Goal: Task Accomplishment & Management: Use online tool/utility

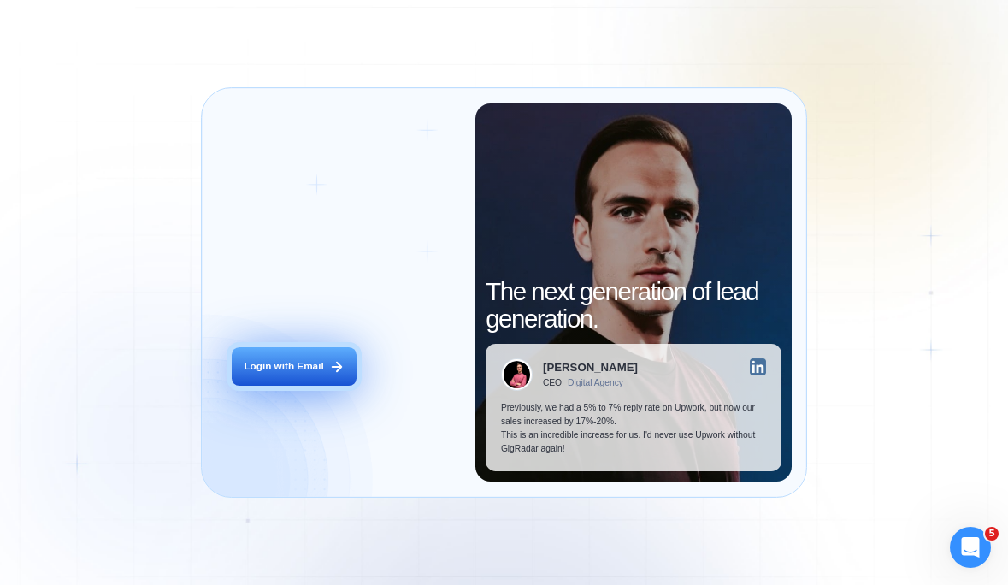
click at [298, 372] on div "Login with Email" at bounding box center [284, 366] width 80 height 14
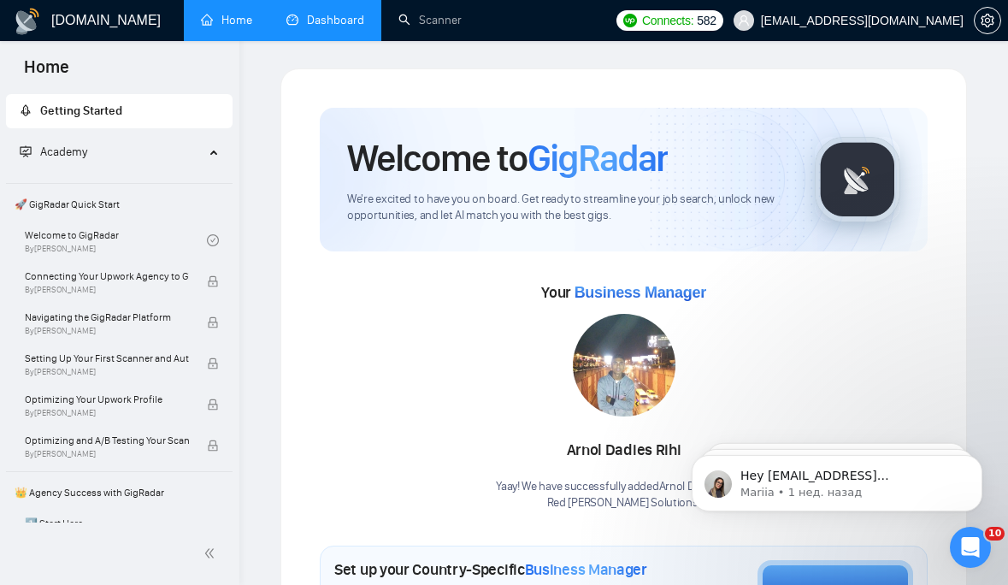
click at [314, 23] on link "Dashboard" at bounding box center [325, 20] width 78 height 15
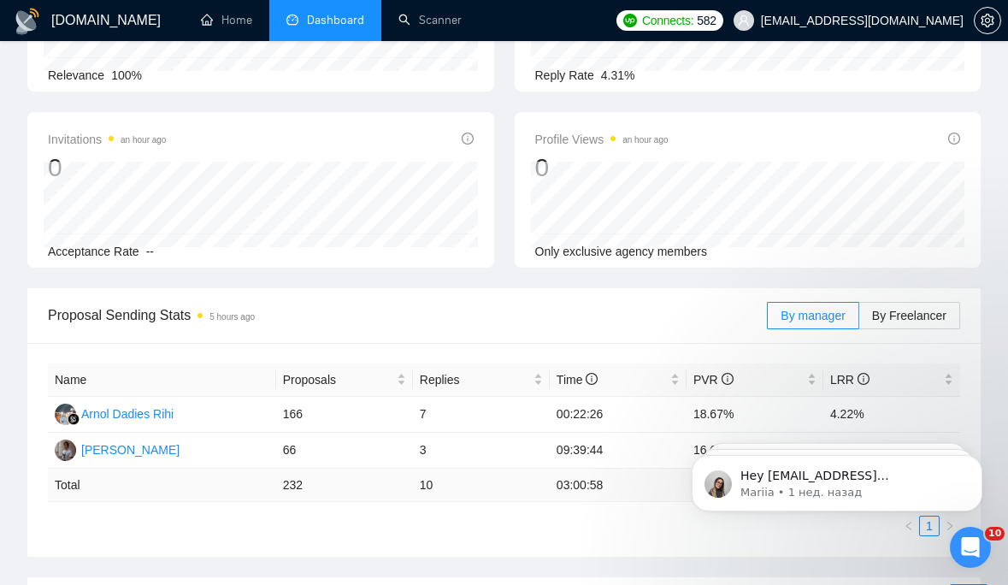
scroll to position [277, 0]
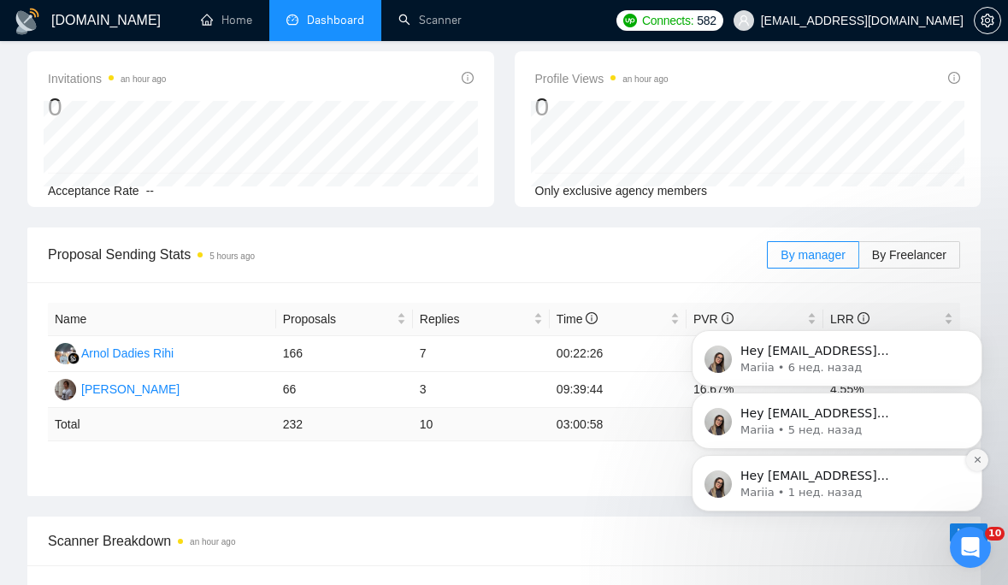
click at [977, 460] on icon "Dismiss notification" at bounding box center [977, 460] width 6 height 6
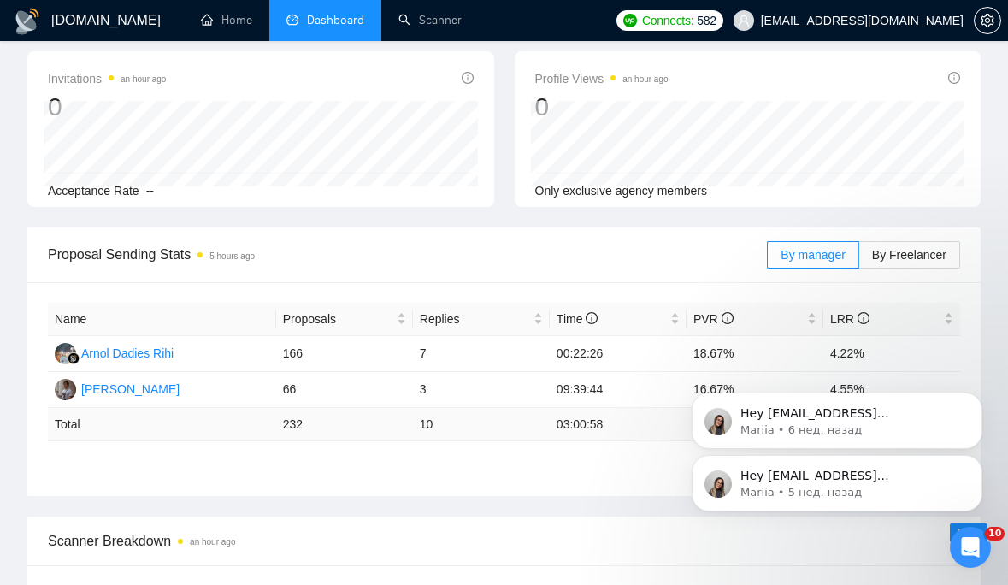
click at [977, 460] on icon "Dismiss notification" at bounding box center [977, 460] width 5 height 5
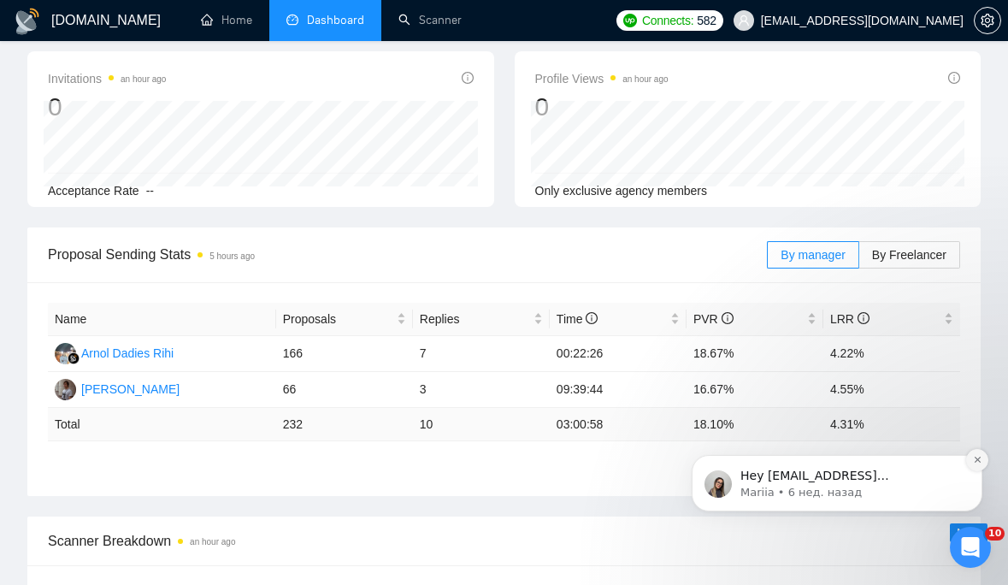
click at [977, 458] on icon "Dismiss notification" at bounding box center [977, 460] width 6 height 6
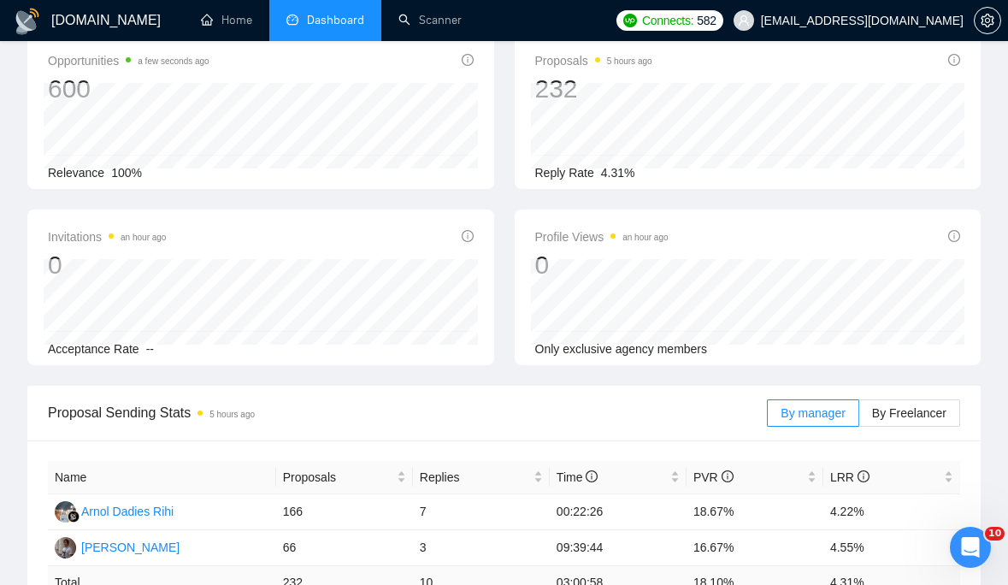
scroll to position [0, 0]
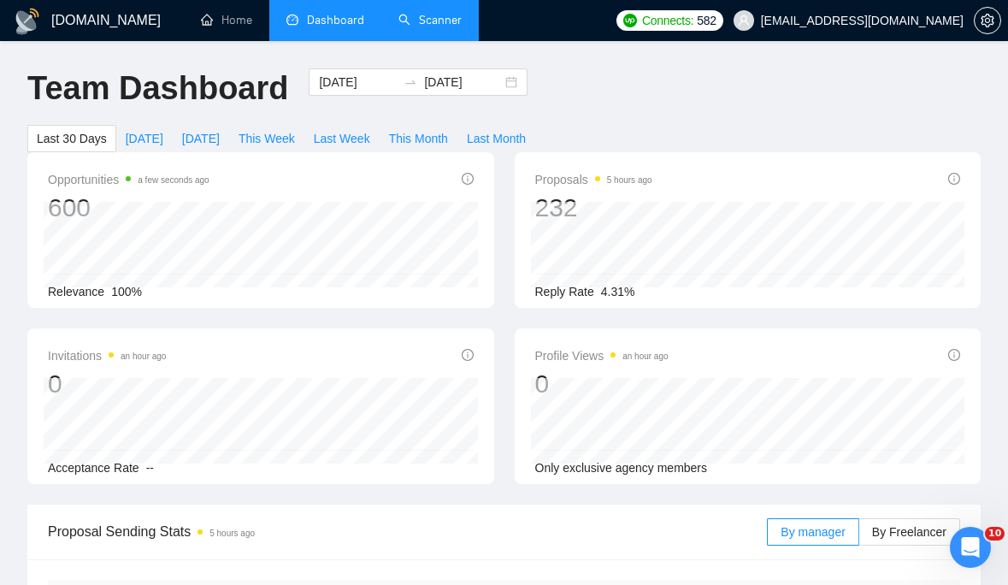
click at [445, 14] on link "Scanner" at bounding box center [429, 20] width 63 height 15
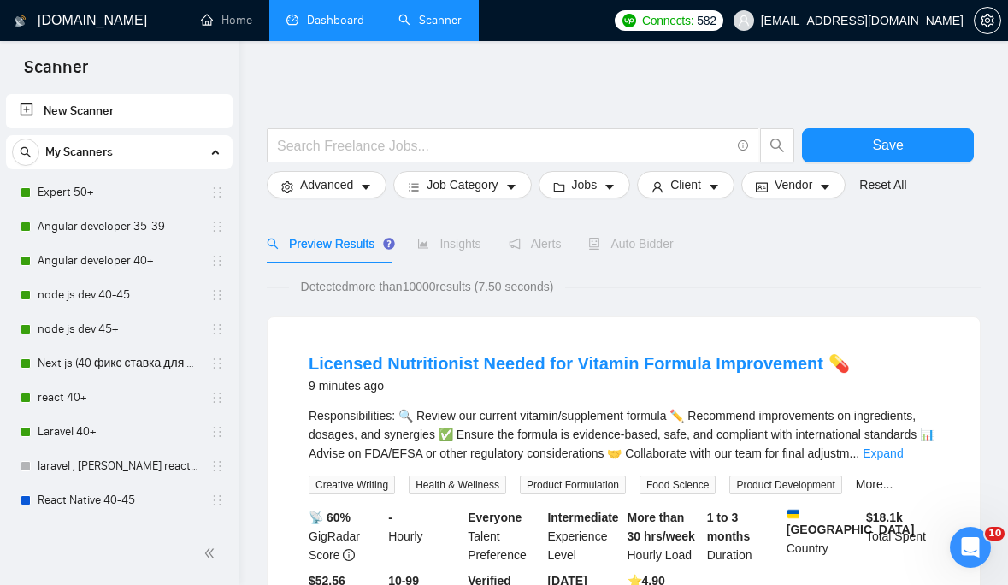
click at [320, 27] on link "Dashboard" at bounding box center [325, 20] width 78 height 15
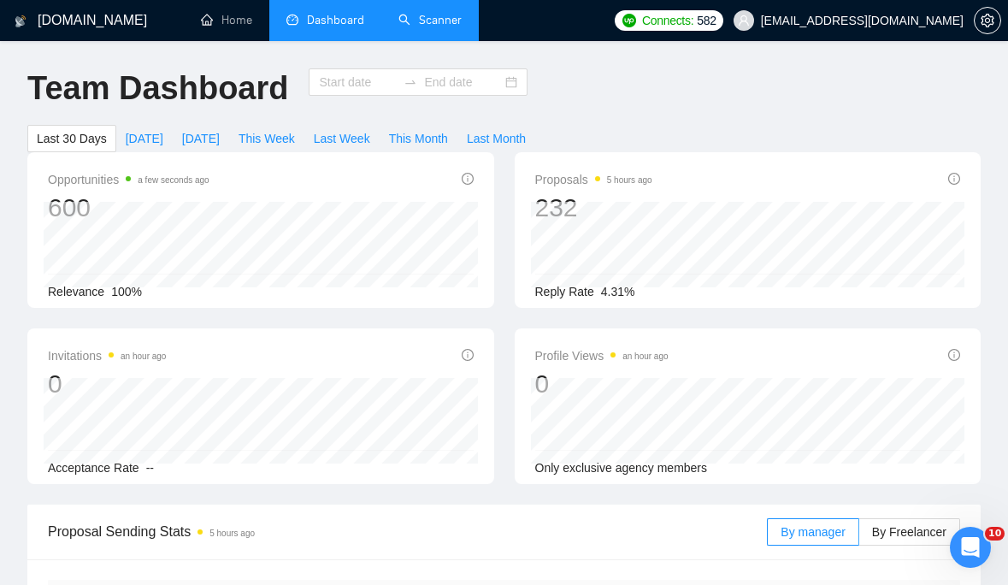
type input "[DATE]"
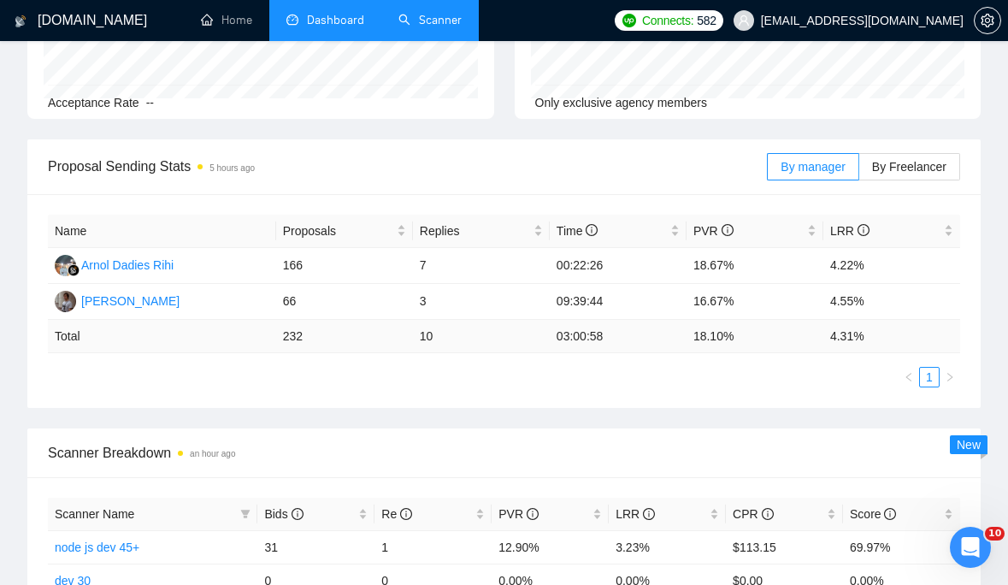
scroll to position [364, 0]
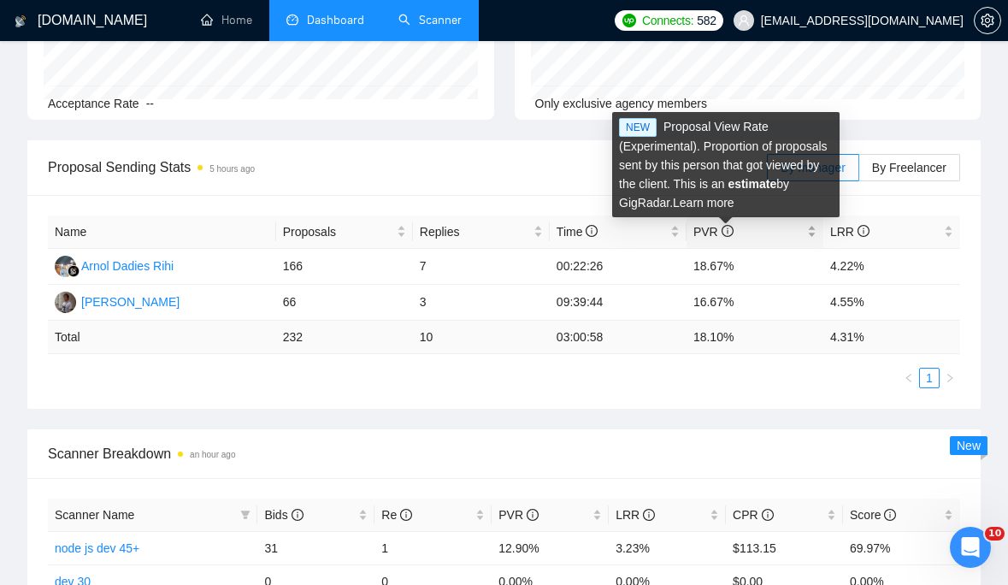
click at [727, 232] on icon "info-circle" at bounding box center [728, 231] width 2 height 6
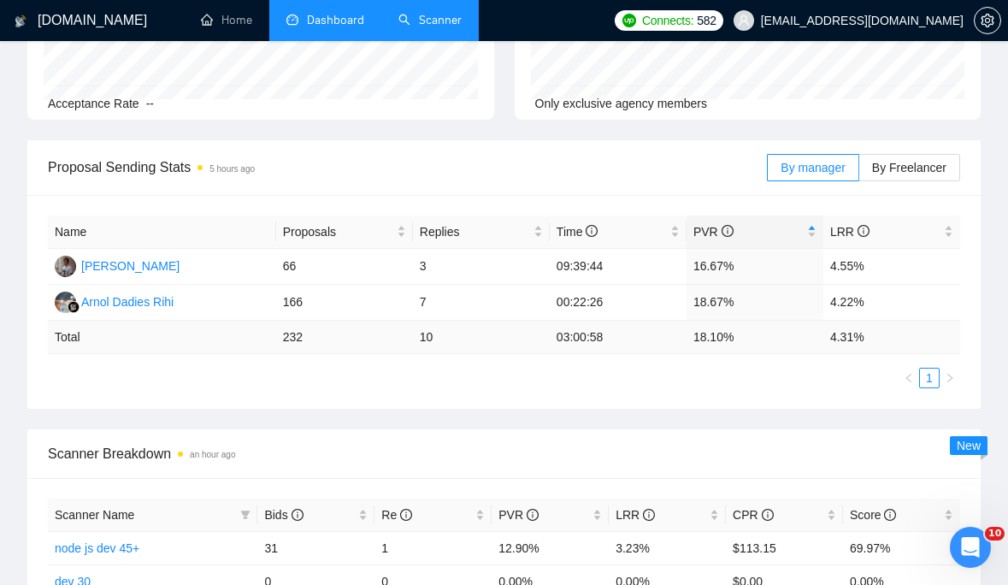
click at [448, 17] on link "Scanner" at bounding box center [429, 20] width 63 height 15
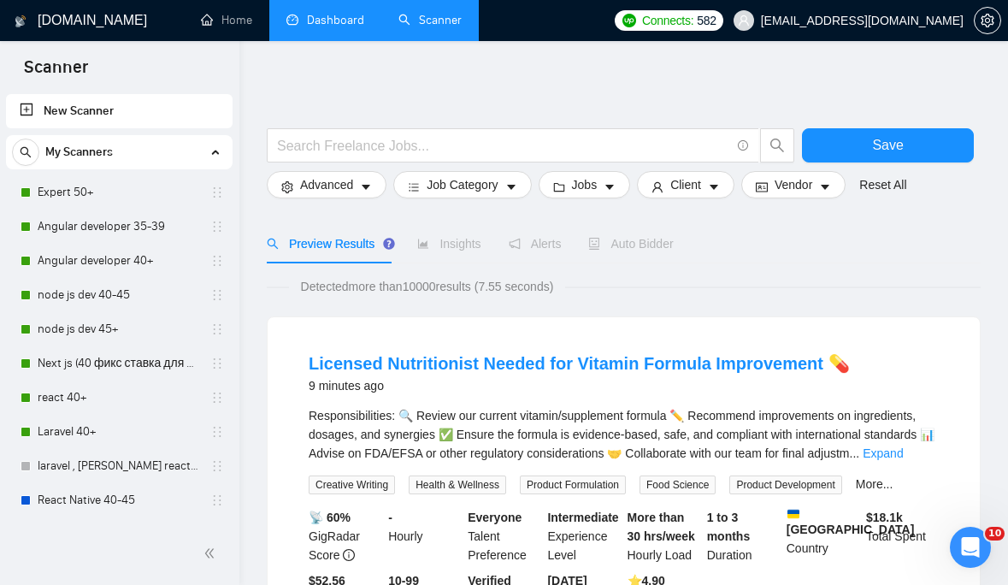
click at [315, 21] on link "Dashboard" at bounding box center [325, 20] width 78 height 15
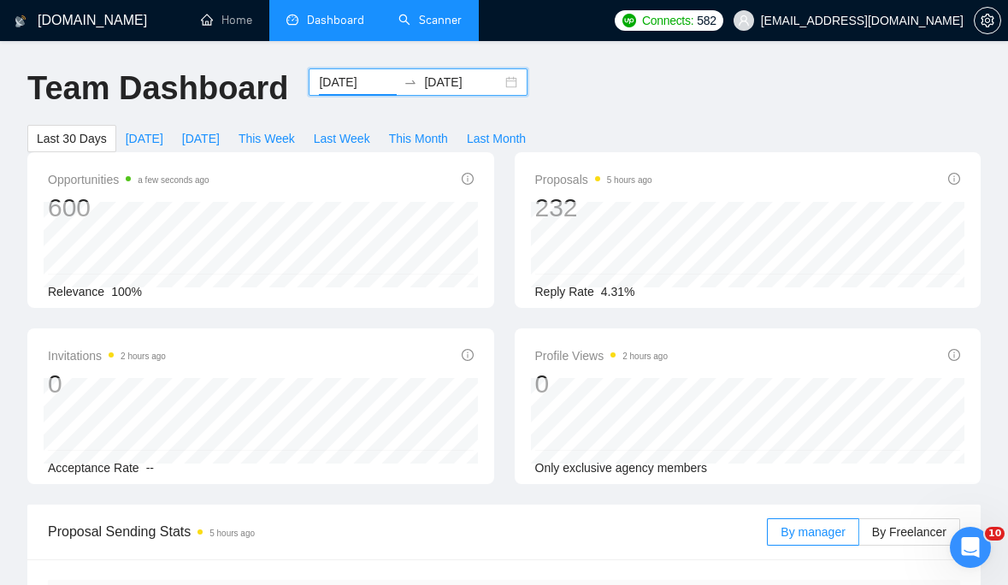
click at [368, 80] on input "2025-08-02" at bounding box center [358, 82] width 78 height 19
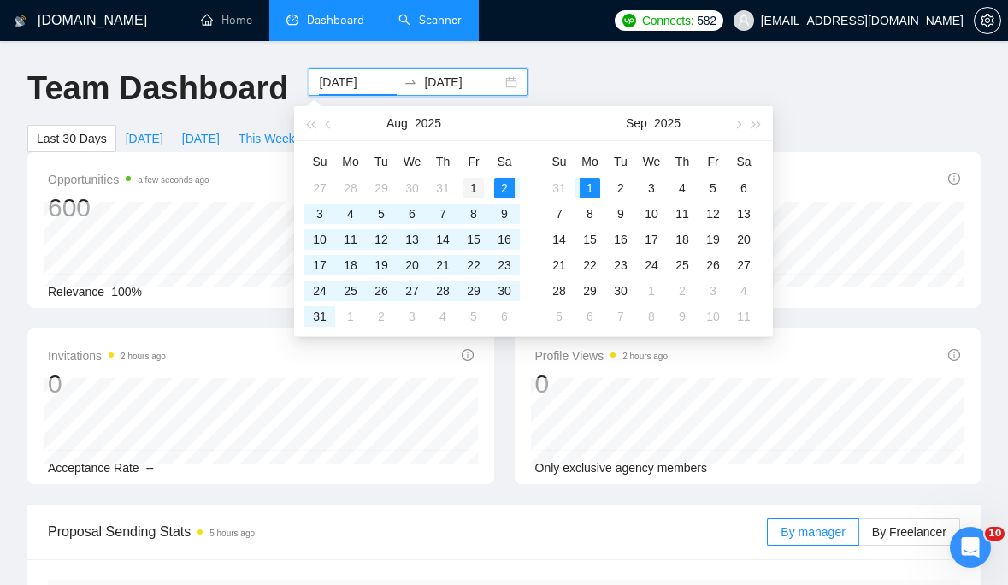
type input "2025-08-01"
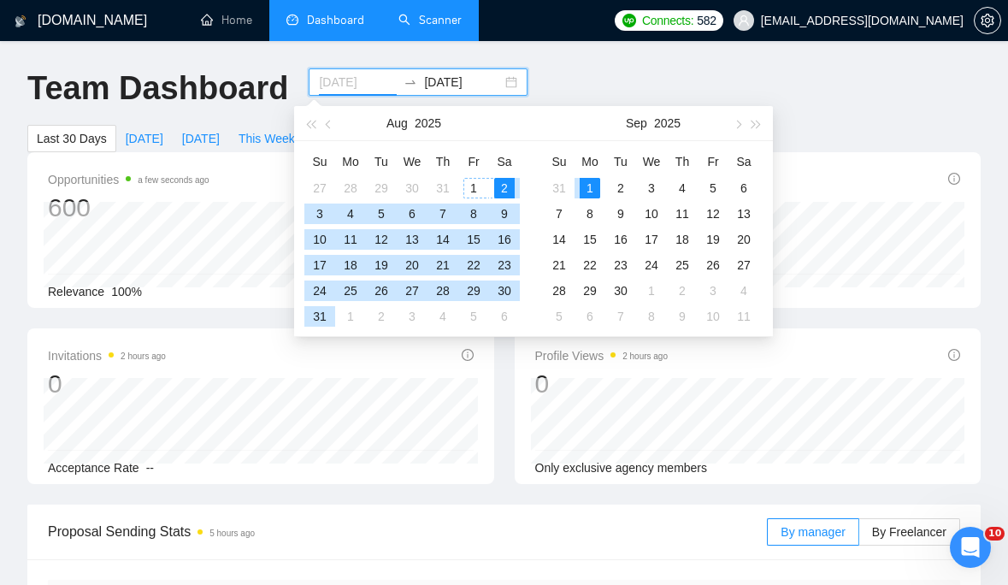
click at [473, 182] on div "1" at bounding box center [473, 188] width 21 height 21
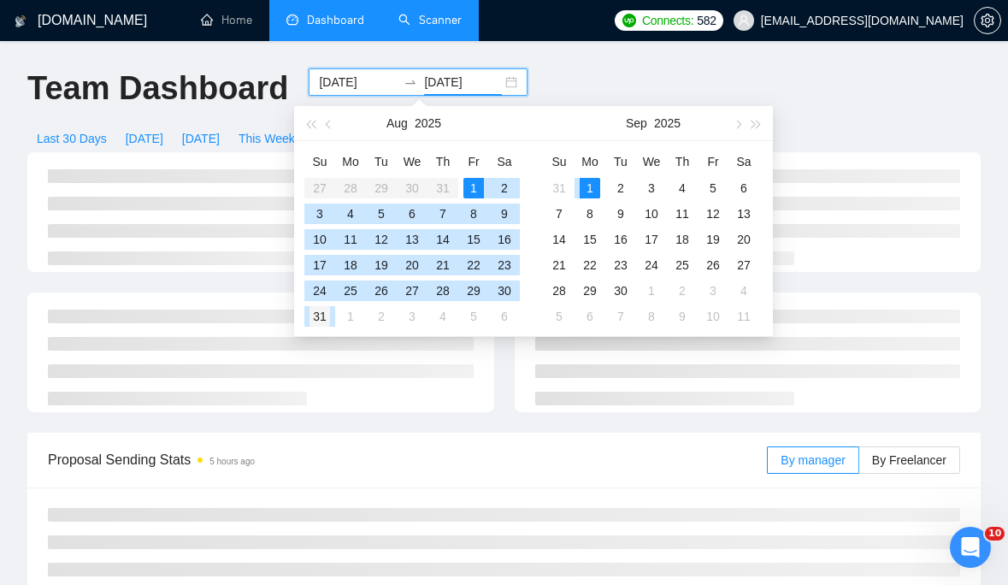
type input "2025-08-31"
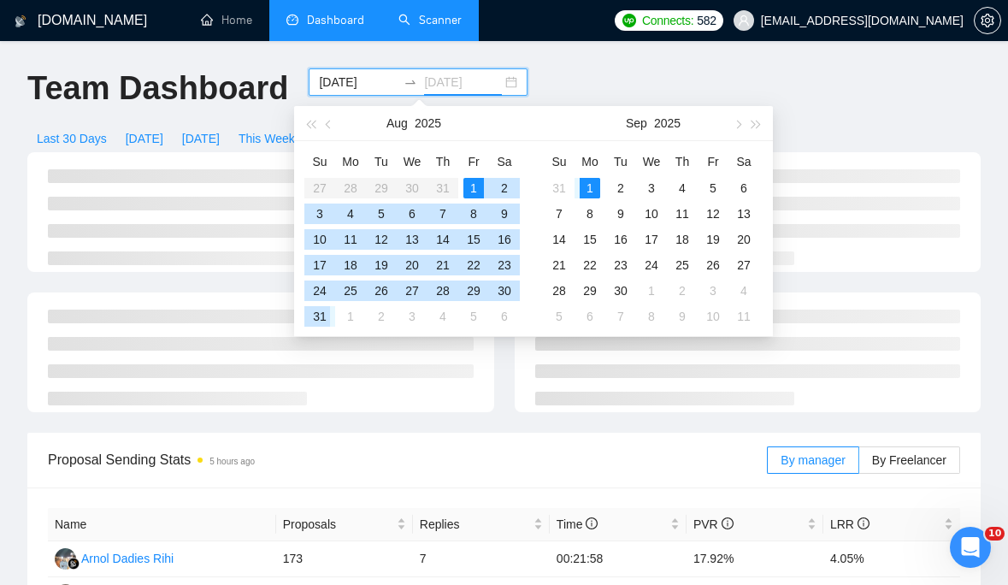
click at [317, 315] on div "31" at bounding box center [320, 316] width 21 height 21
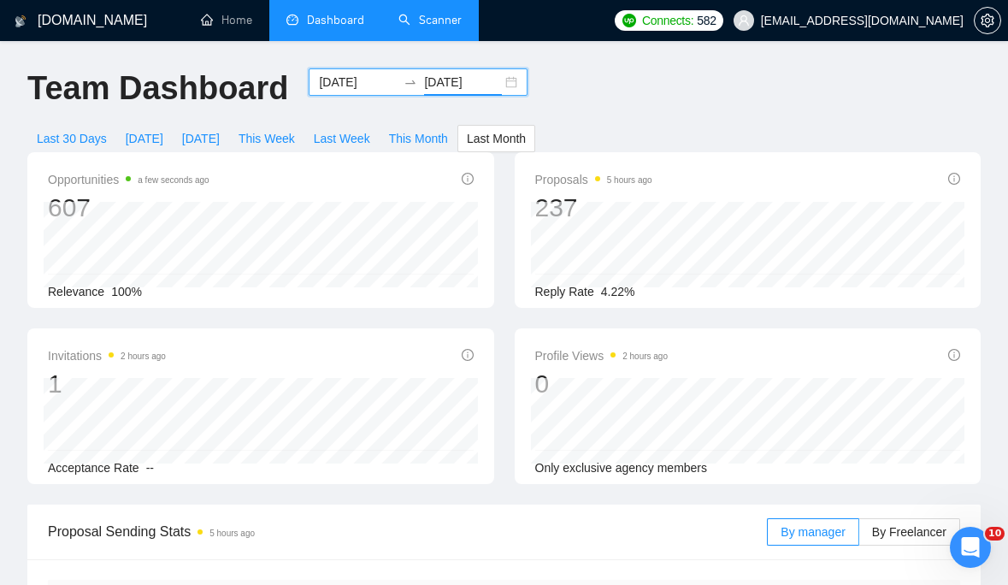
click at [493, 75] on div "2025-08-01 2025-08-31" at bounding box center [418, 81] width 219 height 27
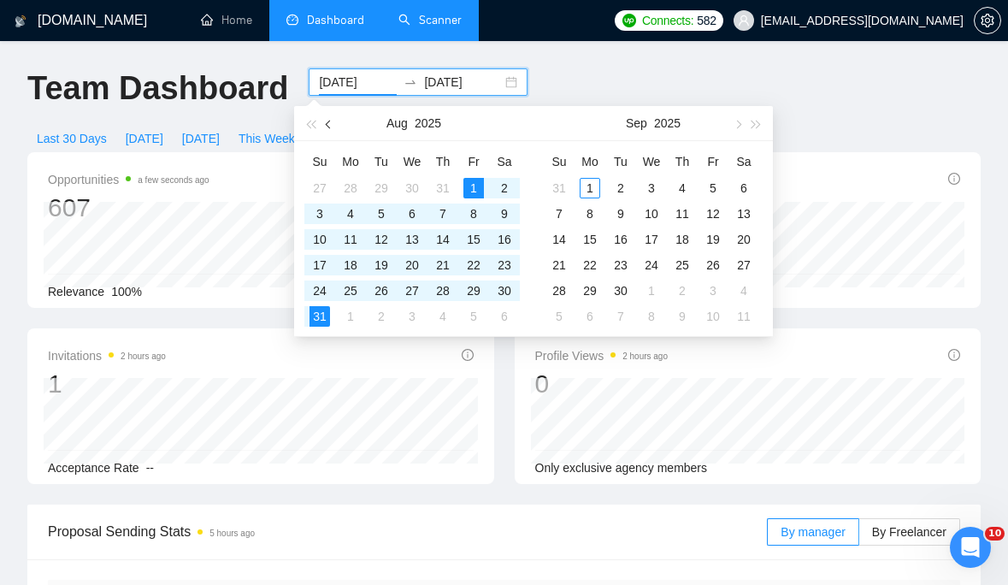
click at [330, 121] on span "button" at bounding box center [330, 124] width 9 height 9
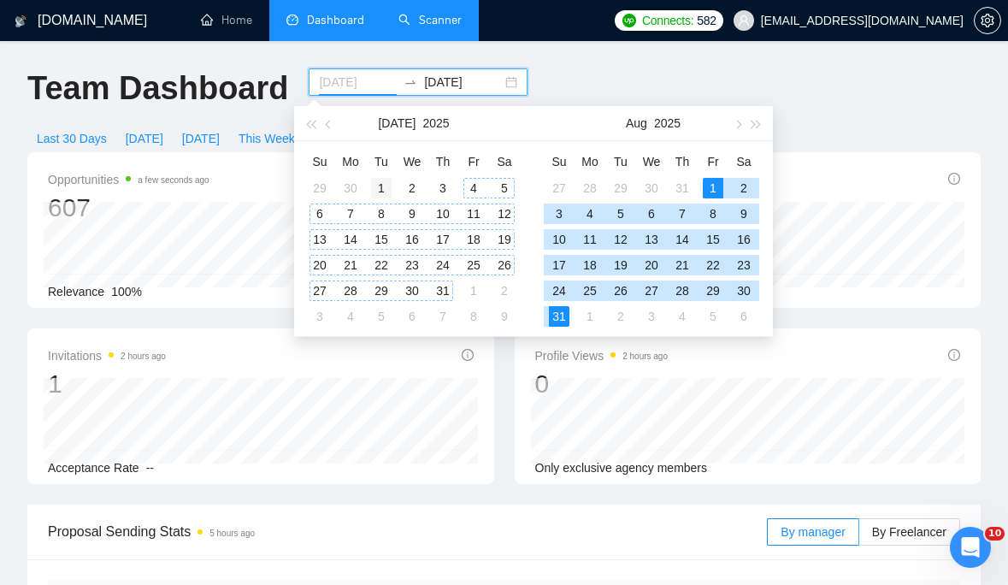
type input "2025-07-01"
click at [383, 176] on td "1" at bounding box center [381, 188] width 31 height 26
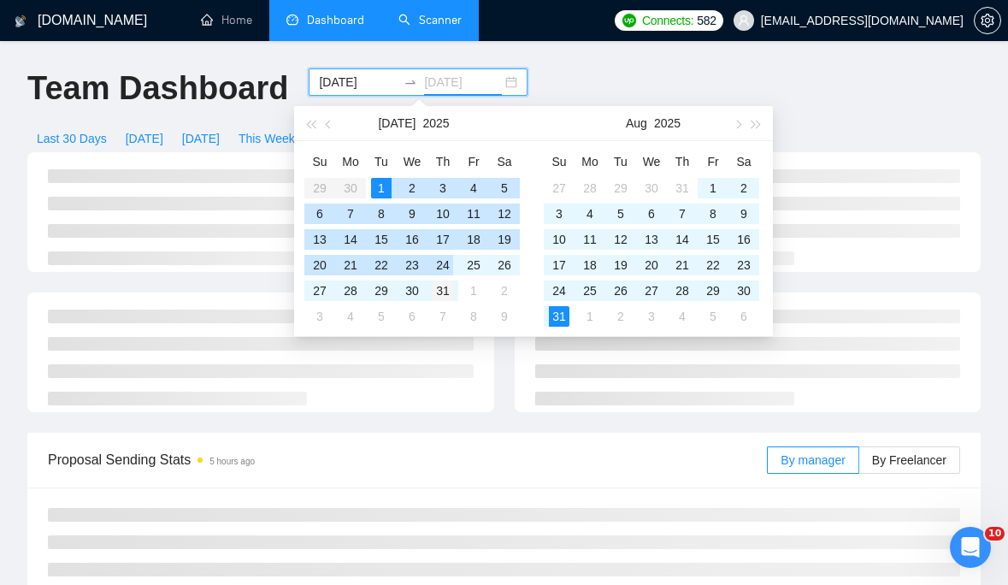
type input "2025-07-31"
click at [440, 293] on div "31" at bounding box center [443, 290] width 21 height 21
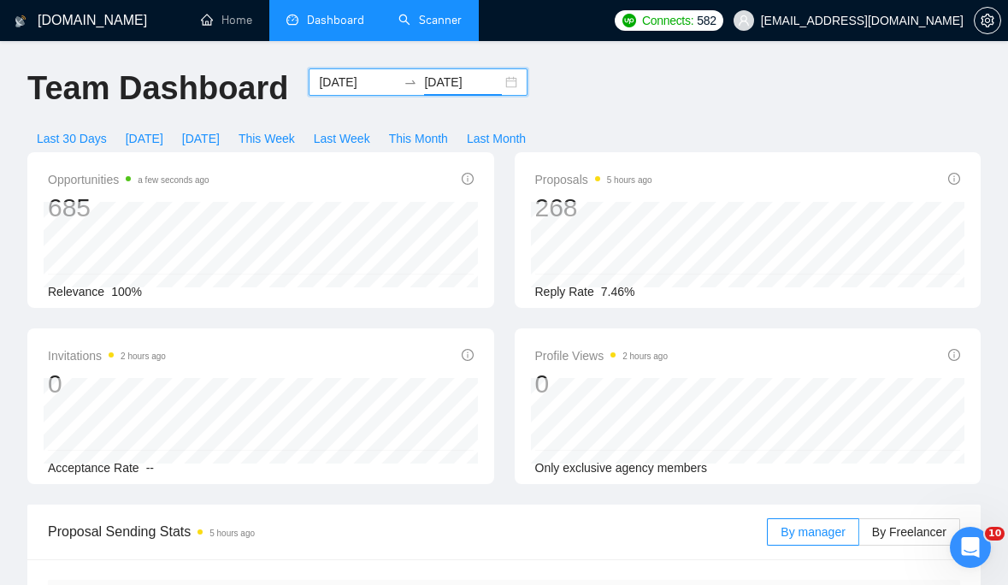
click at [374, 71] on div "2025-07-01 2025-07-31" at bounding box center [418, 81] width 219 height 27
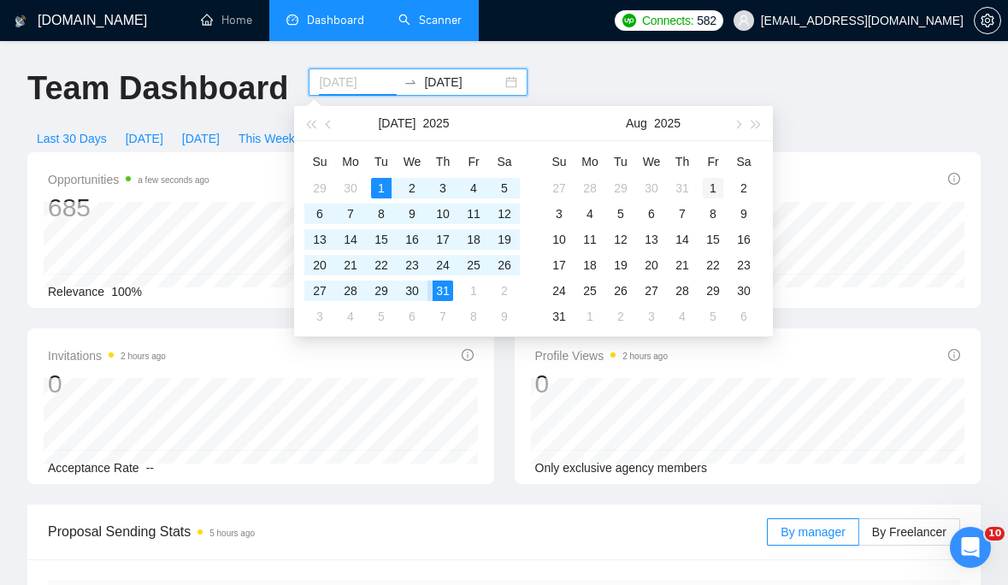
type input "2025-08-01"
click at [710, 186] on div "1" at bounding box center [713, 188] width 21 height 21
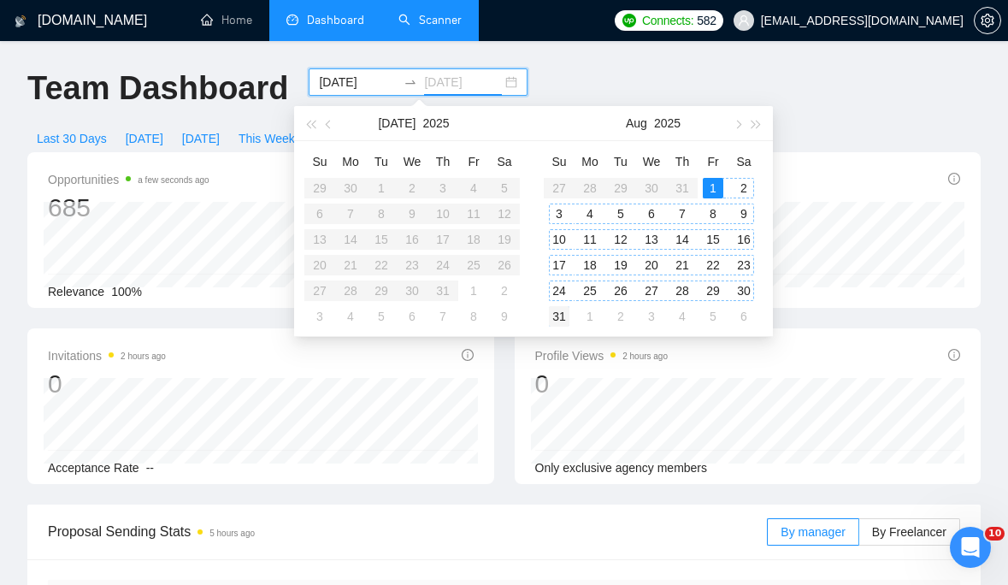
type input "2025-08-31"
click at [569, 310] on div "31" at bounding box center [559, 316] width 21 height 21
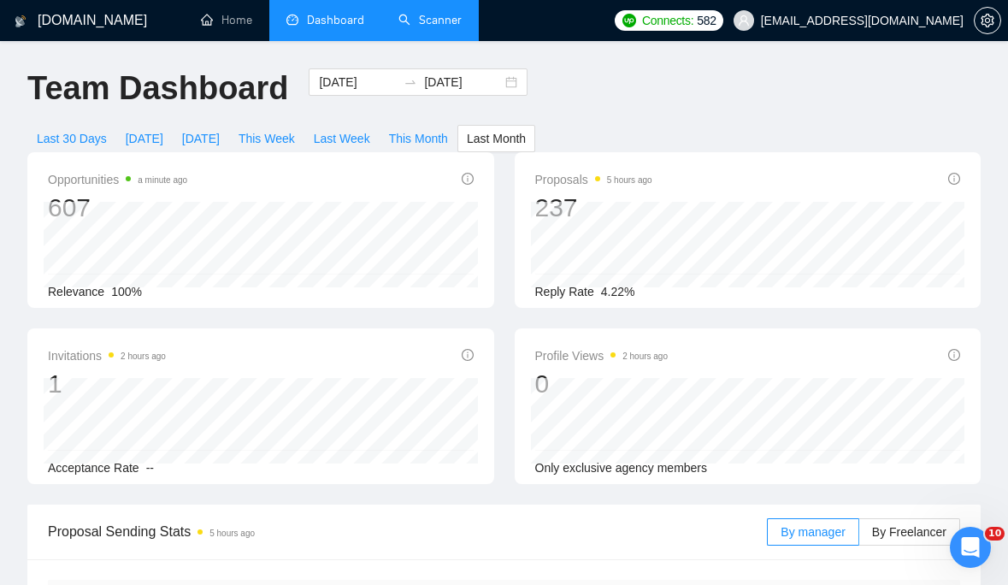
click at [429, 27] on link "Scanner" at bounding box center [429, 20] width 63 height 15
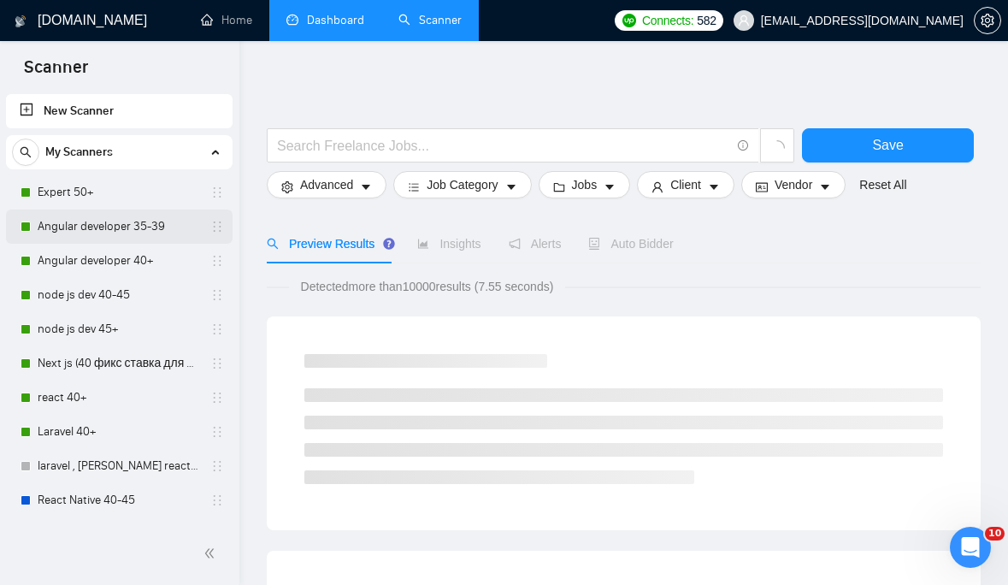
click at [131, 223] on link "Angular developer 35-39" at bounding box center [119, 227] width 162 height 34
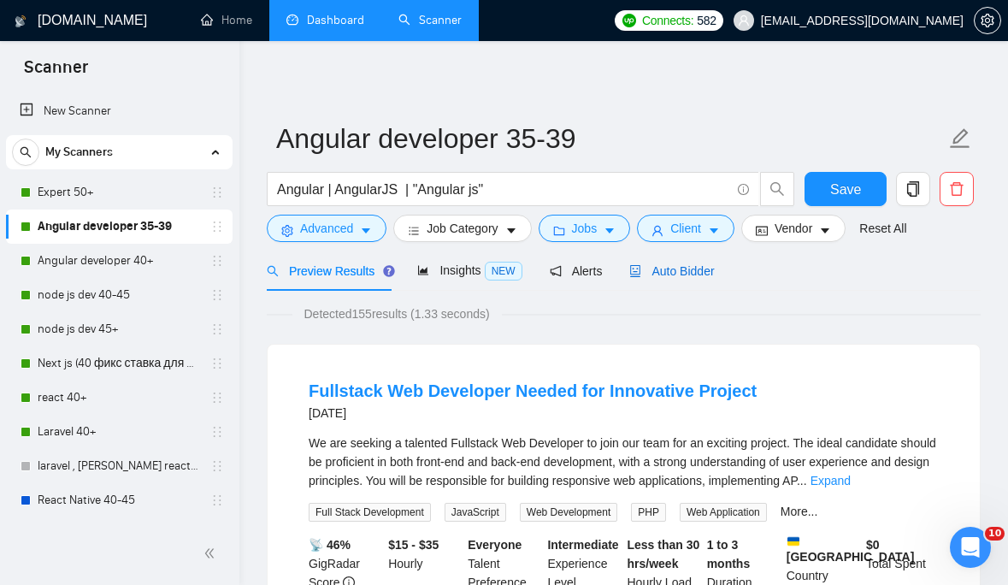
click at [708, 271] on span "Auto Bidder" at bounding box center [671, 271] width 85 height 14
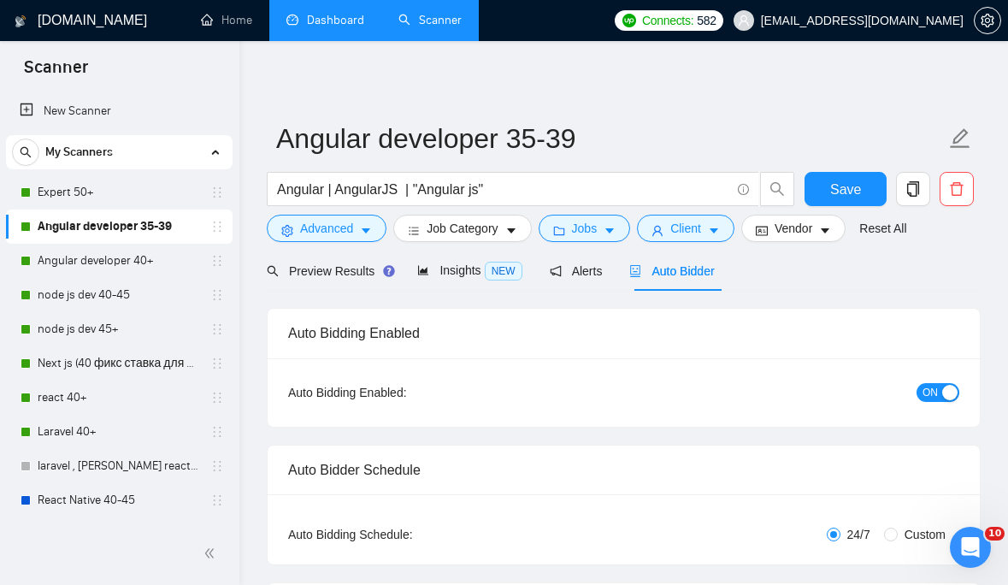
checkbox input "true"
click at [327, 17] on link "Dashboard" at bounding box center [325, 20] width 78 height 15
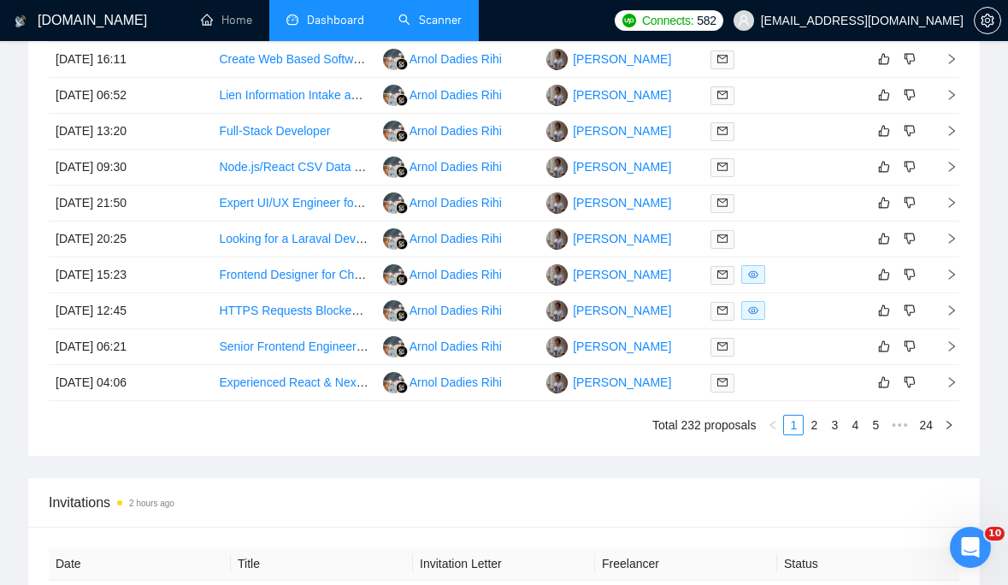
scroll to position [1125, 0]
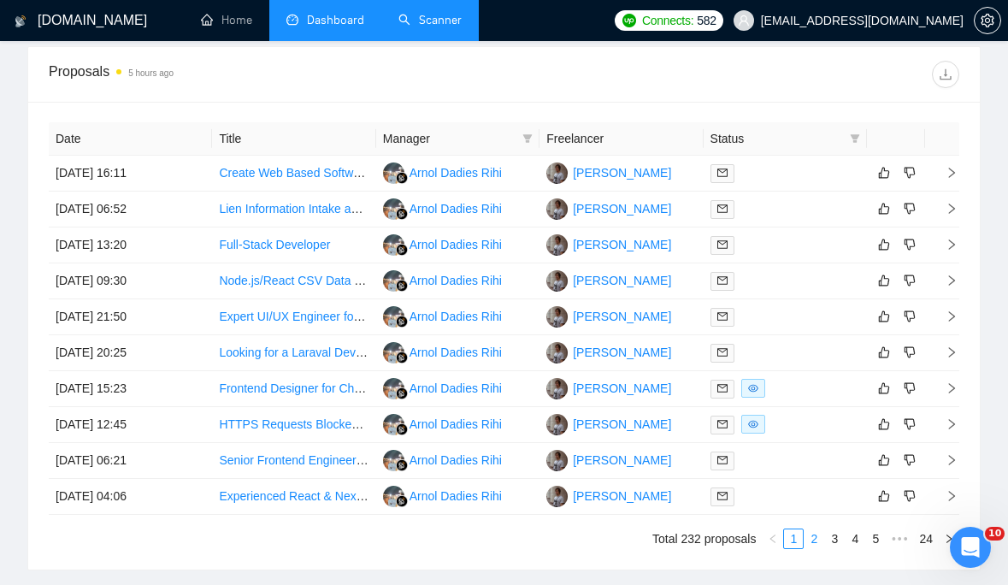
click at [813, 538] on link "2" at bounding box center [814, 538] width 19 height 19
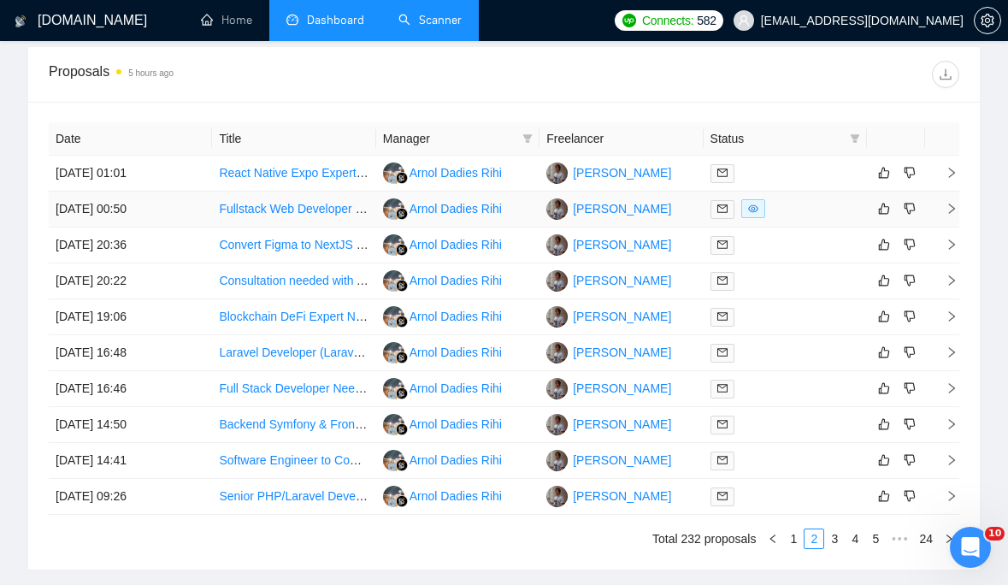
click at [754, 205] on icon "eye" at bounding box center [753, 209] width 10 height 8
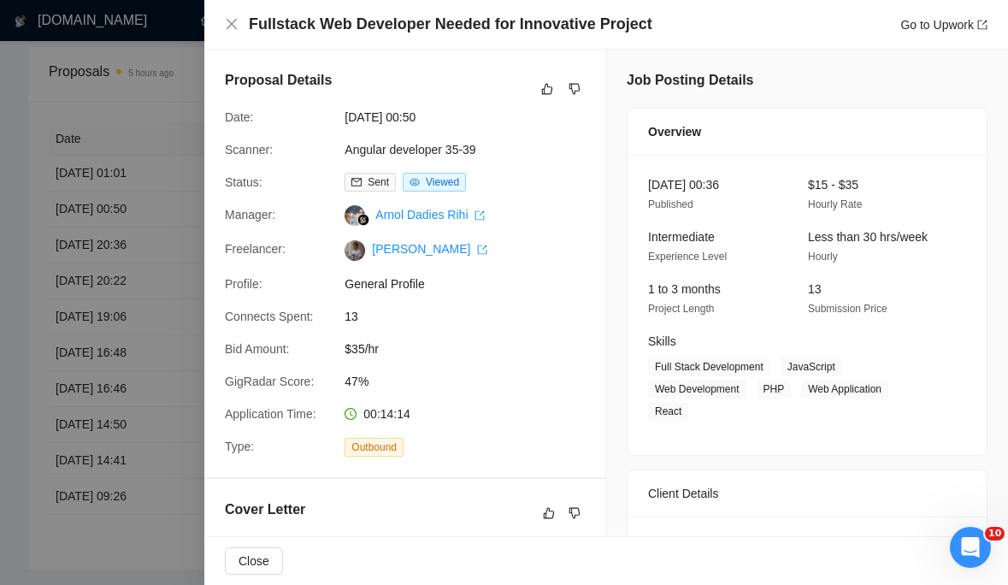
click at [231, 16] on div "Fullstack Web Developer Needed for Innovative Project Go to Upwork" at bounding box center [606, 24] width 763 height 21
click at [233, 23] on icon "close" at bounding box center [232, 24] width 10 height 10
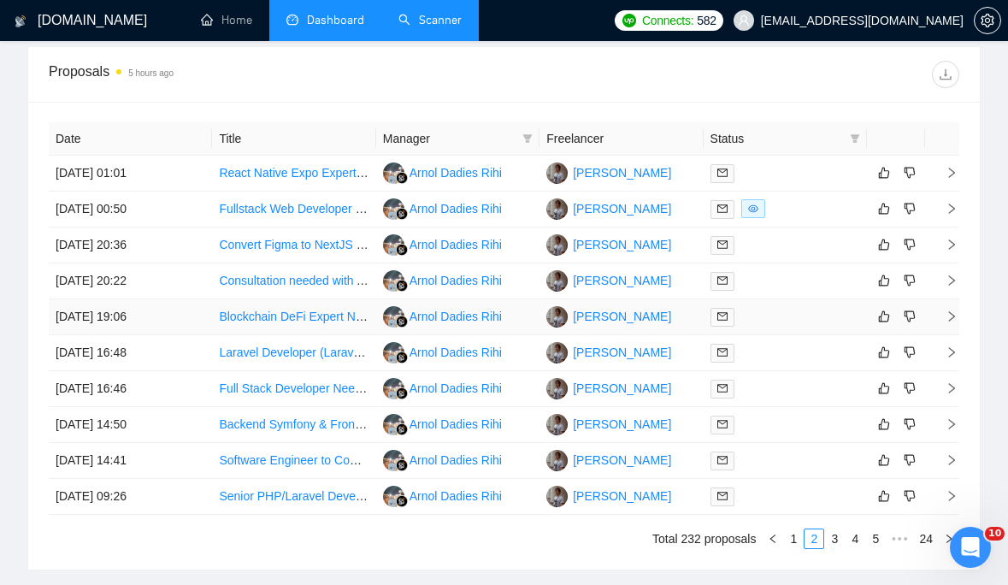
scroll to position [1136, 0]
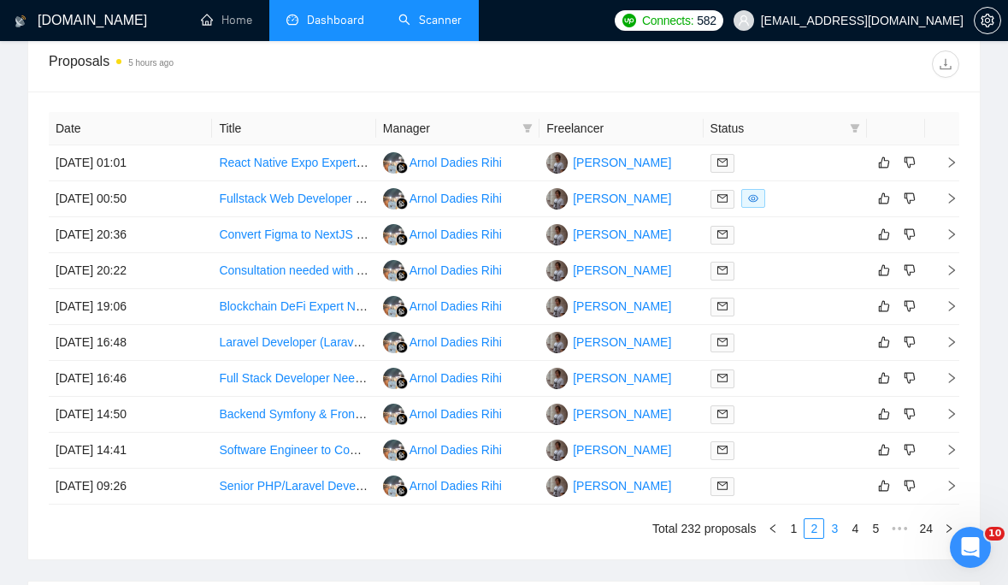
click at [838, 524] on link "3" at bounding box center [834, 528] width 19 height 19
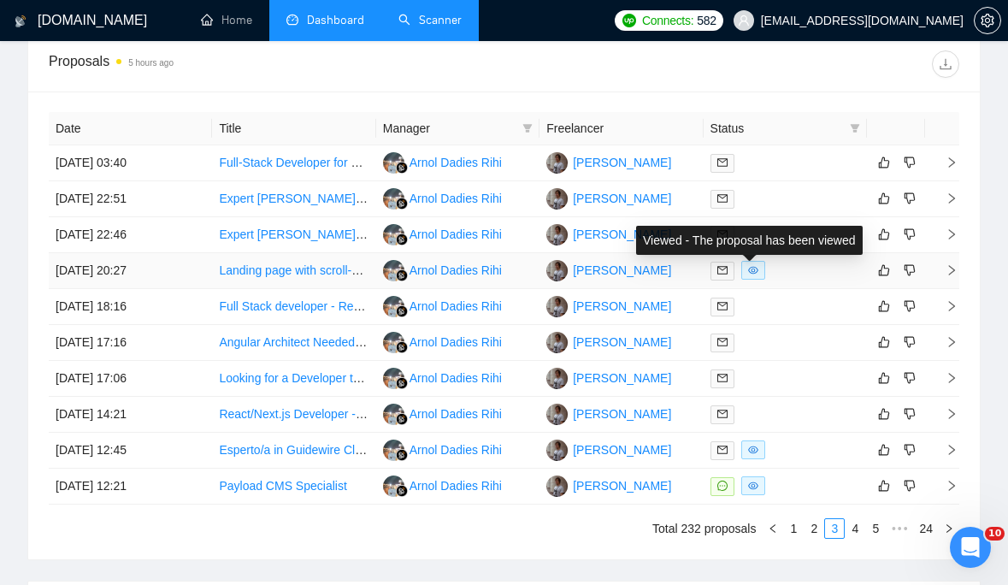
click at [759, 269] on span at bounding box center [753, 270] width 24 height 19
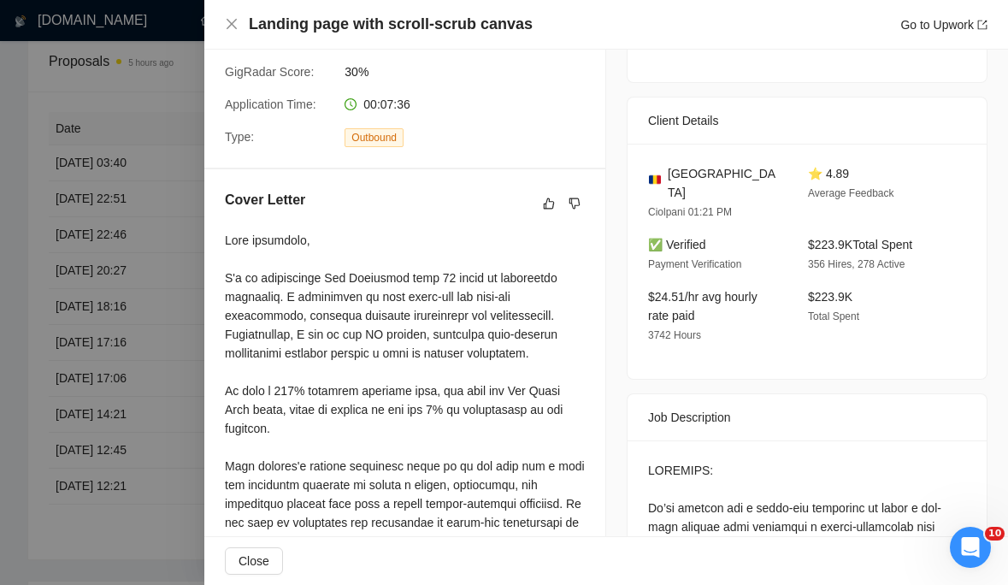
scroll to position [199, 0]
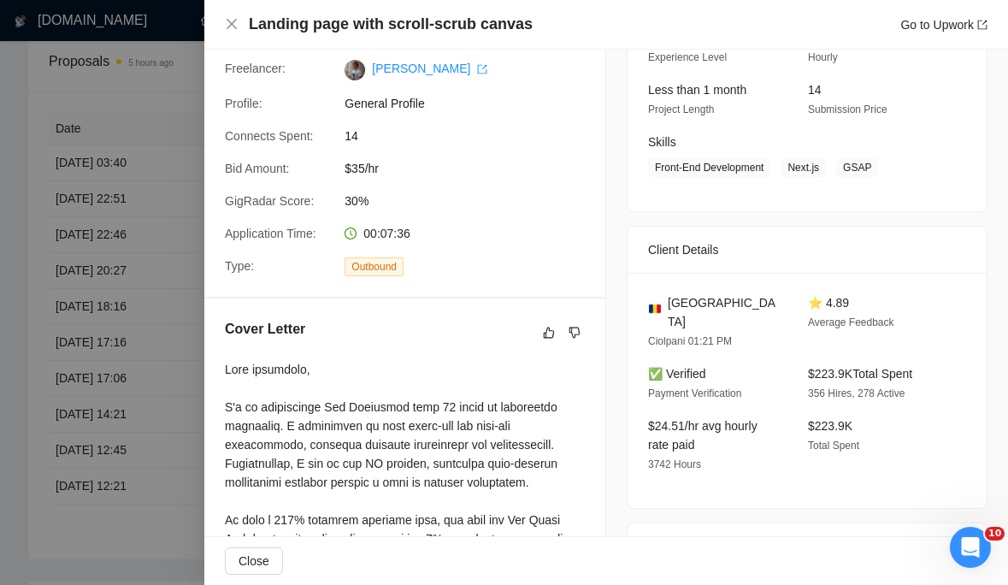
click at [185, 211] on div at bounding box center [504, 292] width 1008 height 585
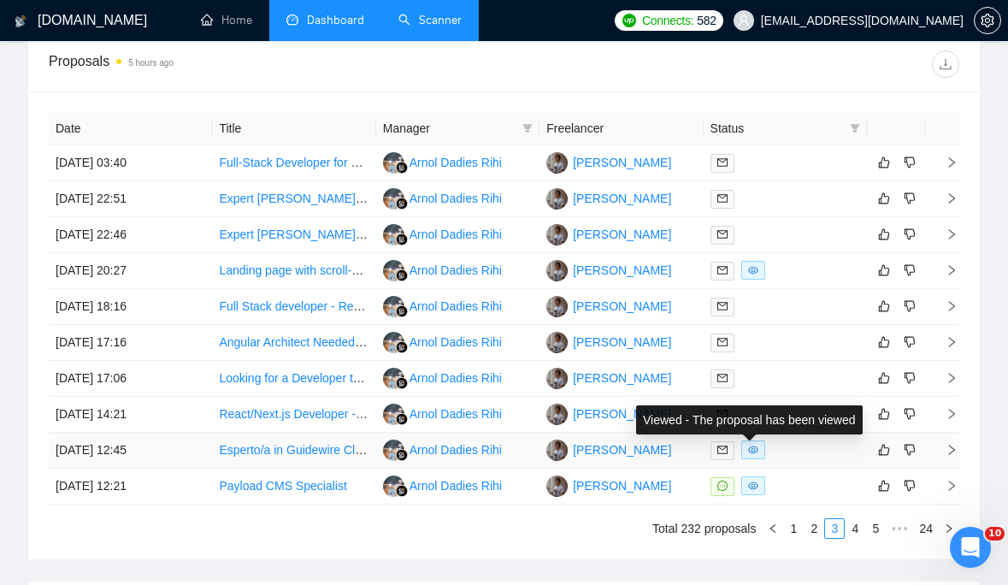
click at [753, 447] on icon "eye" at bounding box center [753, 450] width 10 height 10
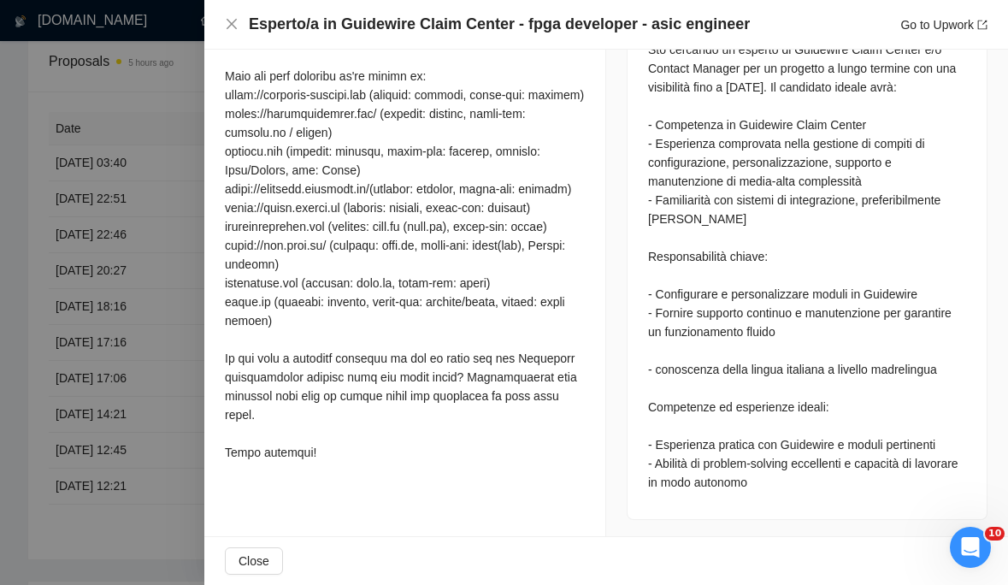
scroll to position [802, 0]
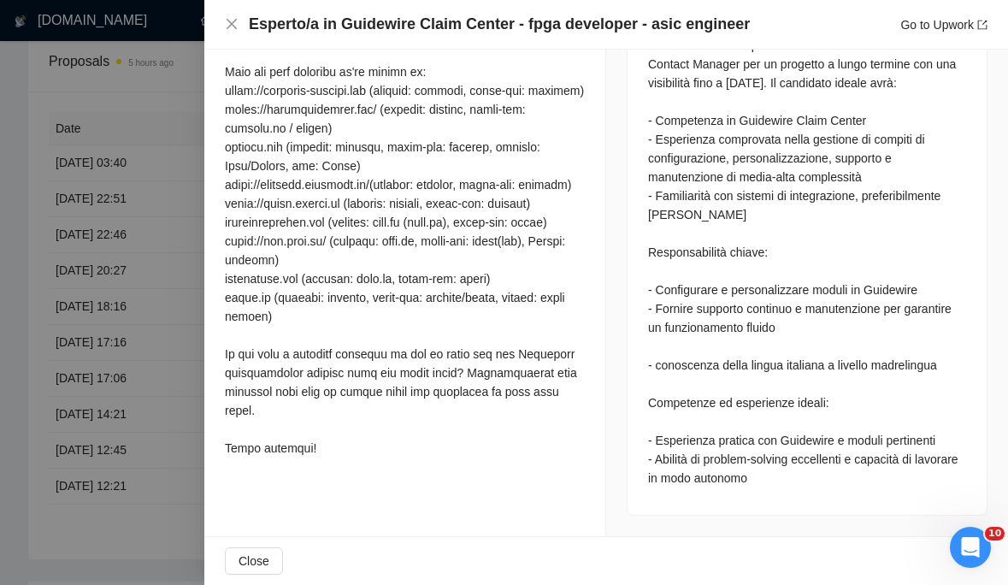
click at [133, 405] on div at bounding box center [504, 292] width 1008 height 585
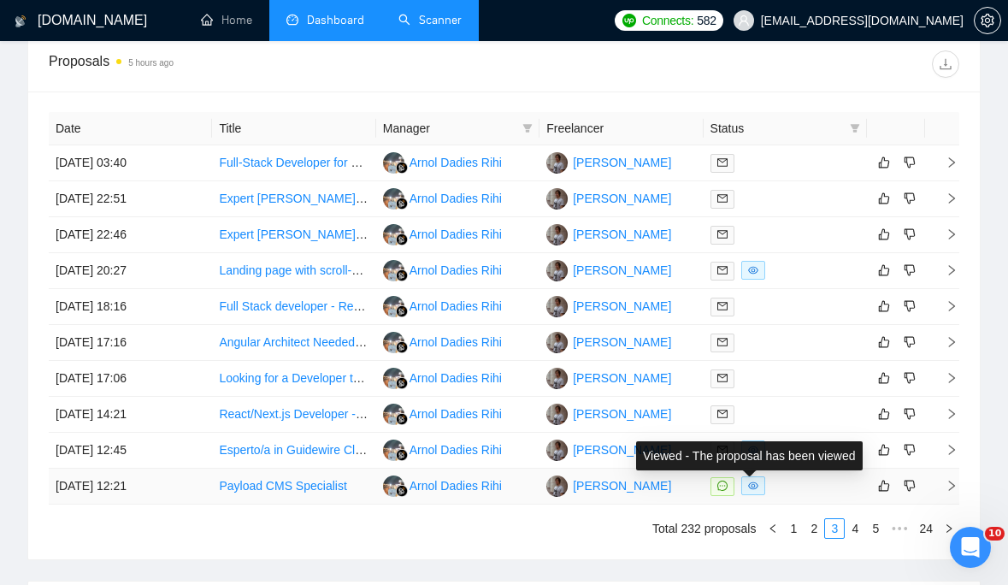
click at [756, 484] on icon "eye" at bounding box center [753, 486] width 10 height 10
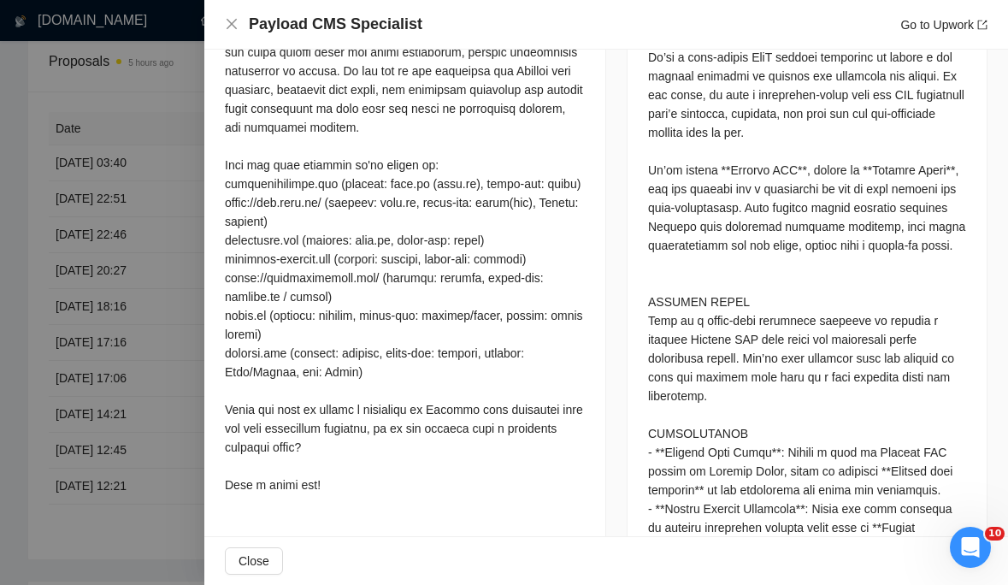
click at [145, 328] on div at bounding box center [504, 292] width 1008 height 585
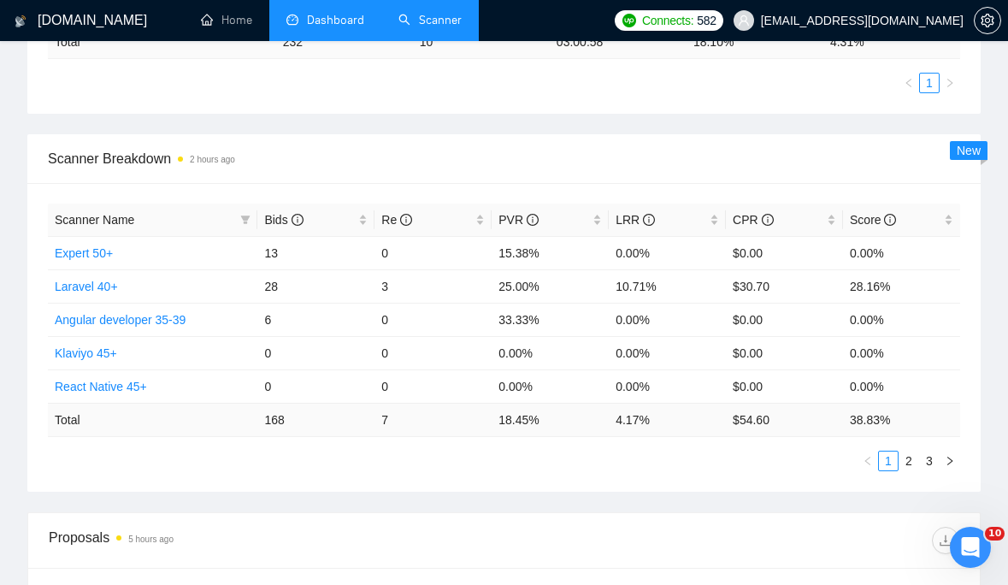
scroll to position [0, 0]
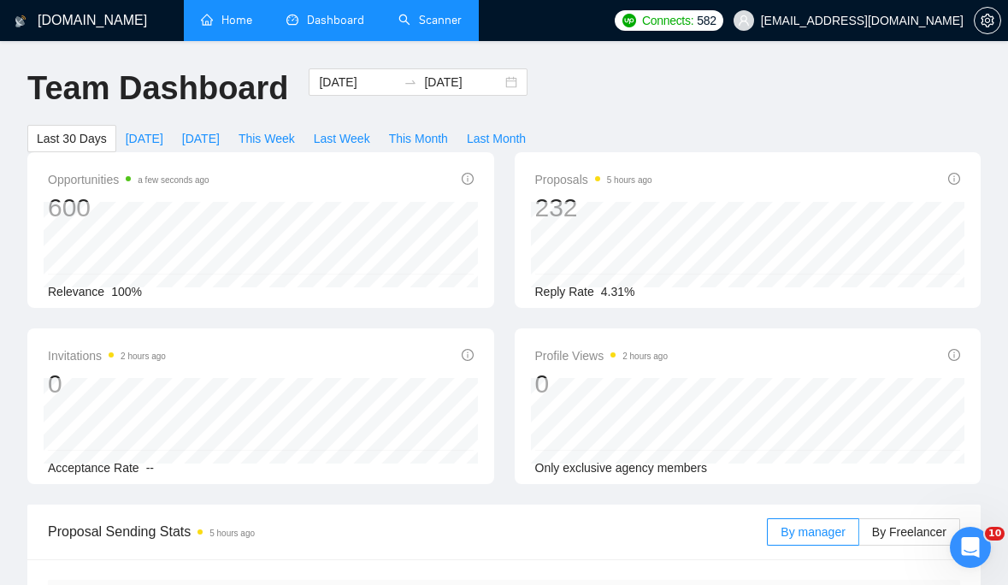
click at [237, 13] on link "Home" at bounding box center [226, 20] width 51 height 15
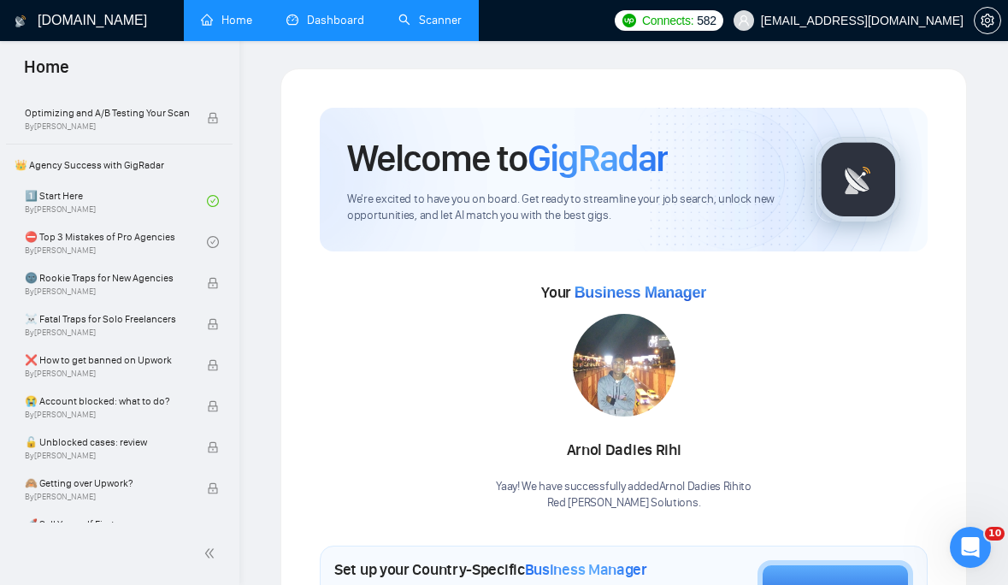
scroll to position [273, 0]
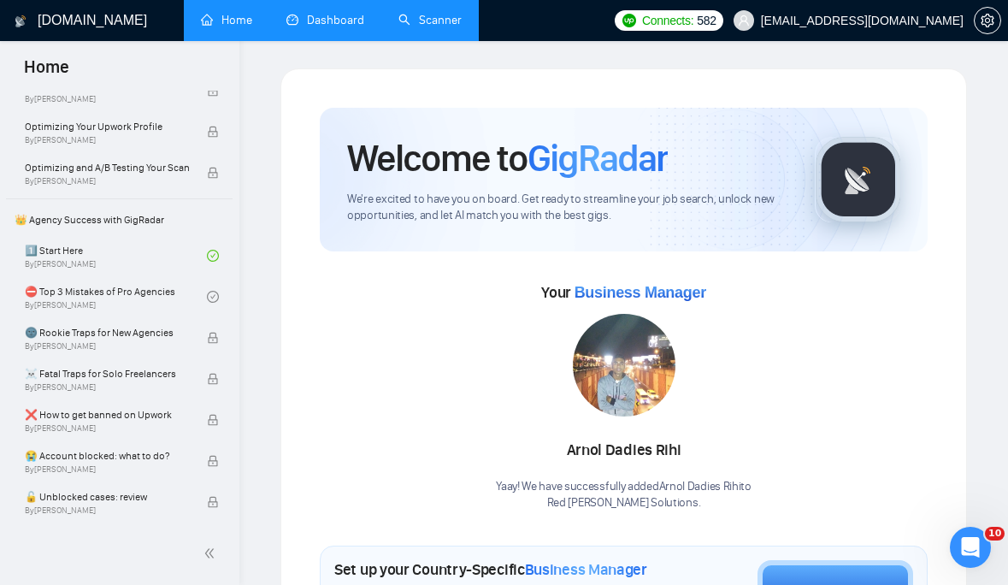
click at [454, 27] on link "Scanner" at bounding box center [429, 20] width 63 height 15
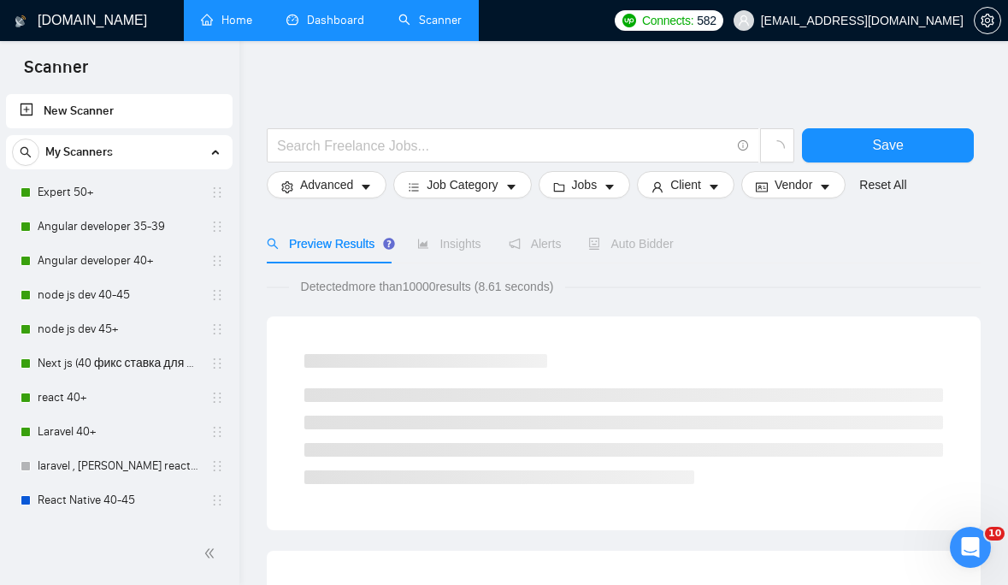
click at [315, 27] on link "Dashboard" at bounding box center [325, 20] width 78 height 15
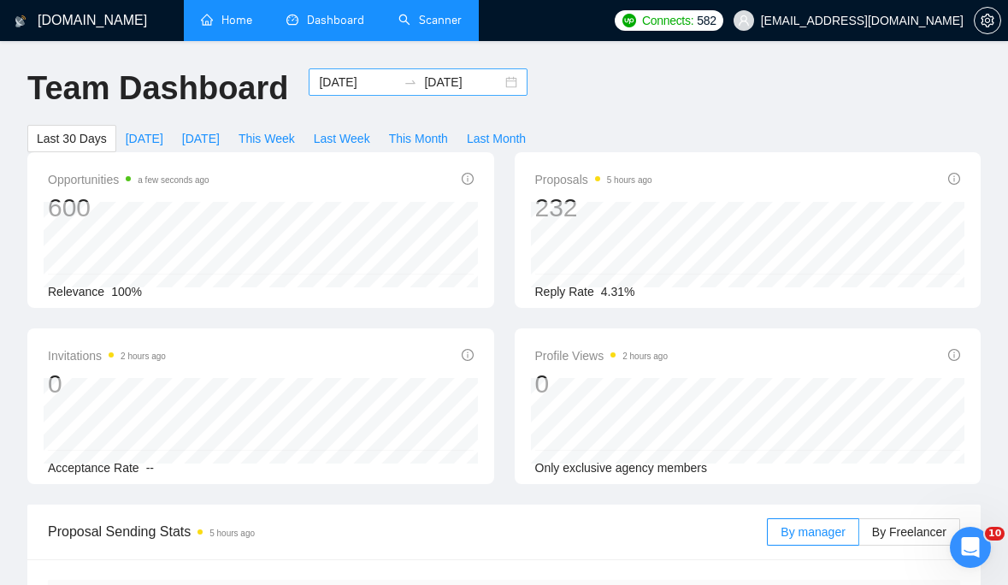
click at [371, 85] on input "2025-08-02" at bounding box center [358, 82] width 78 height 19
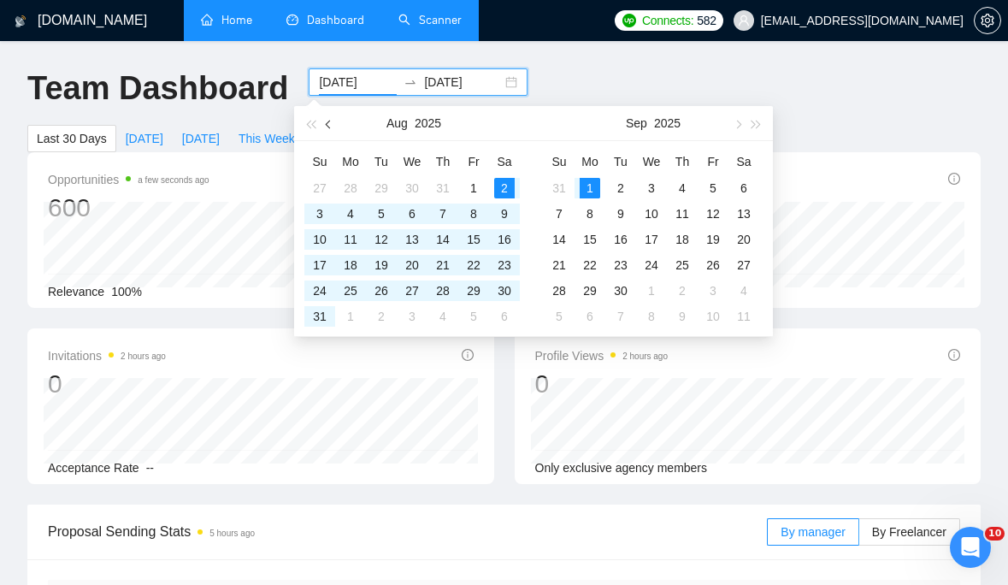
click at [332, 121] on button "button" at bounding box center [329, 123] width 19 height 34
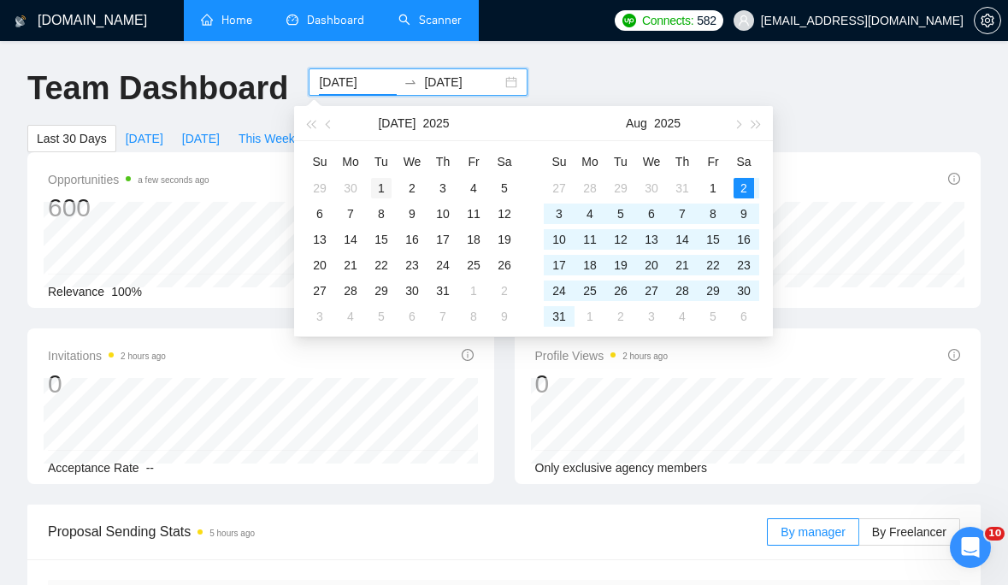
type input "2025-07-01"
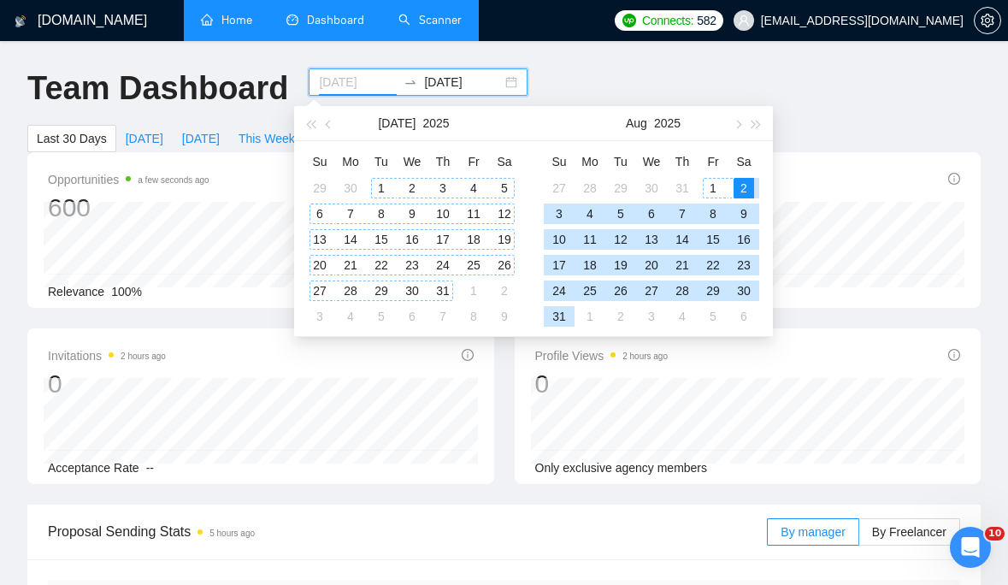
click at [384, 180] on div "1" at bounding box center [381, 188] width 21 height 21
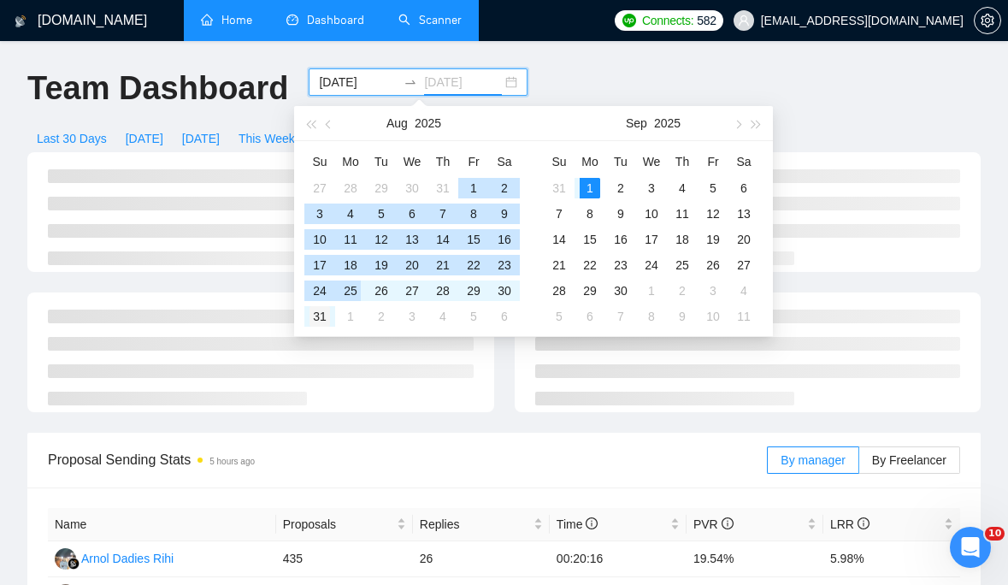
type input "2025-08-31"
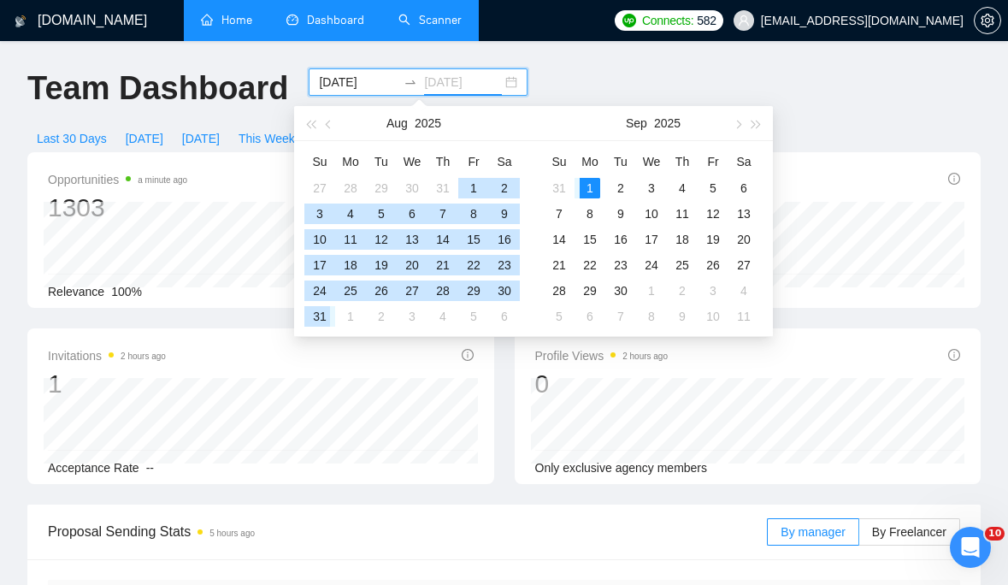
click at [322, 315] on div "31" at bounding box center [320, 316] width 21 height 21
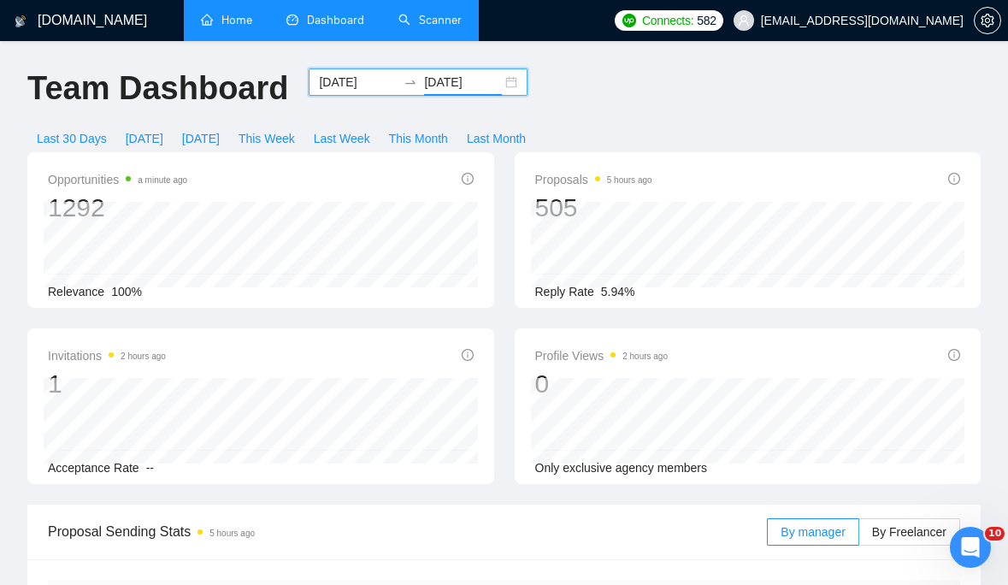
click at [441, 24] on link "Scanner" at bounding box center [429, 20] width 63 height 15
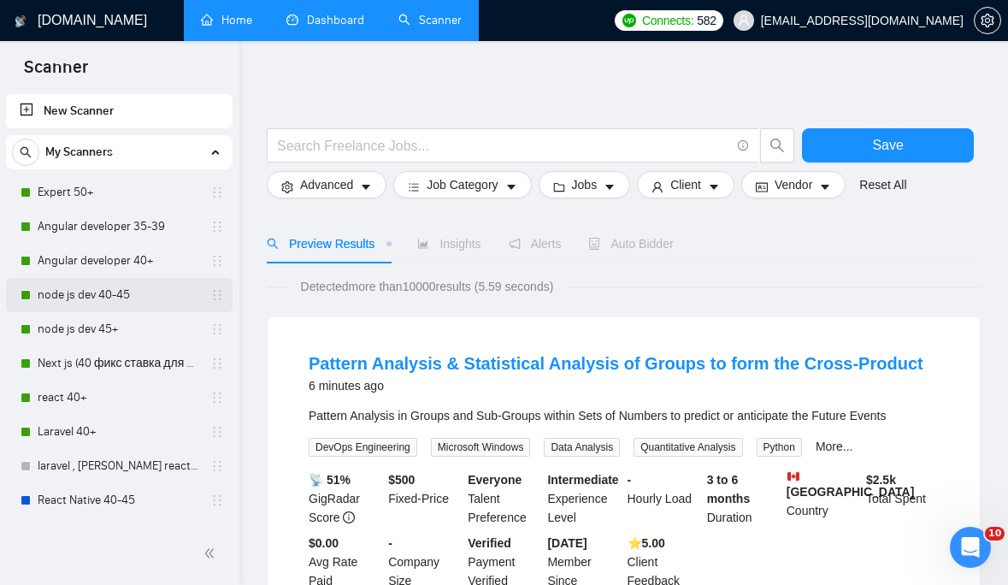
click at [95, 294] on link "node js dev 40-45" at bounding box center [119, 295] width 162 height 34
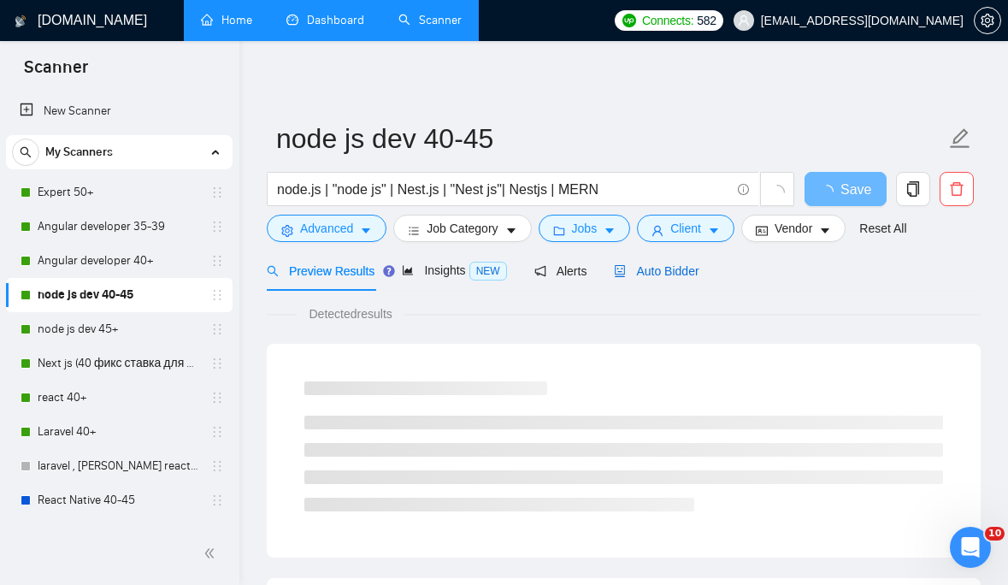
click at [688, 265] on span "Auto Bidder" at bounding box center [656, 271] width 85 height 14
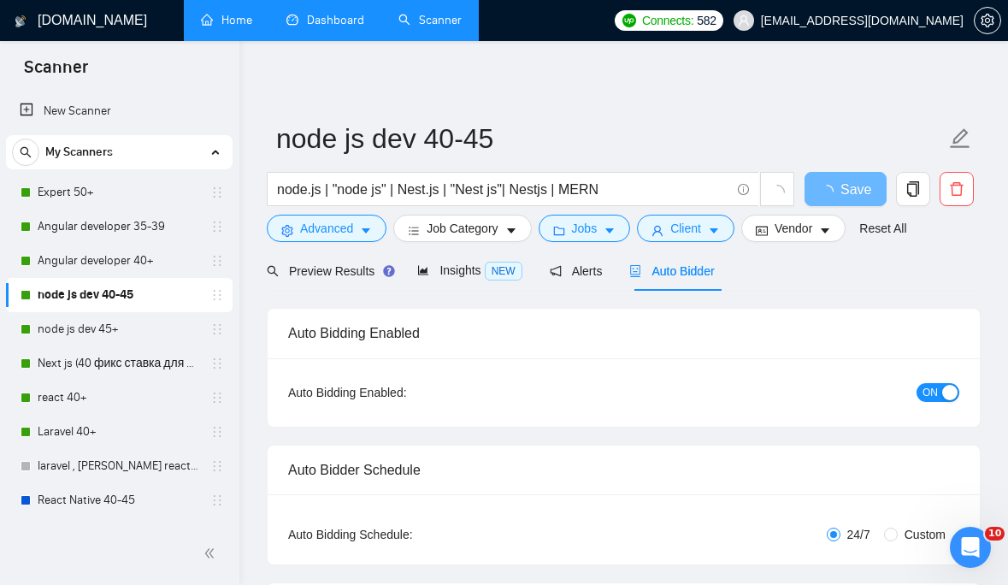
checkbox input "true"
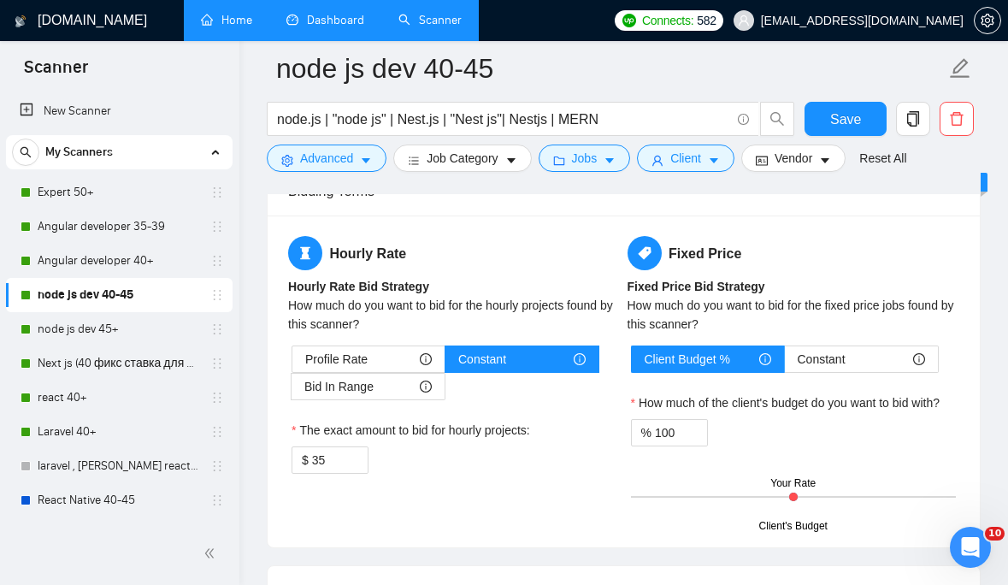
scroll to position [2652, 0]
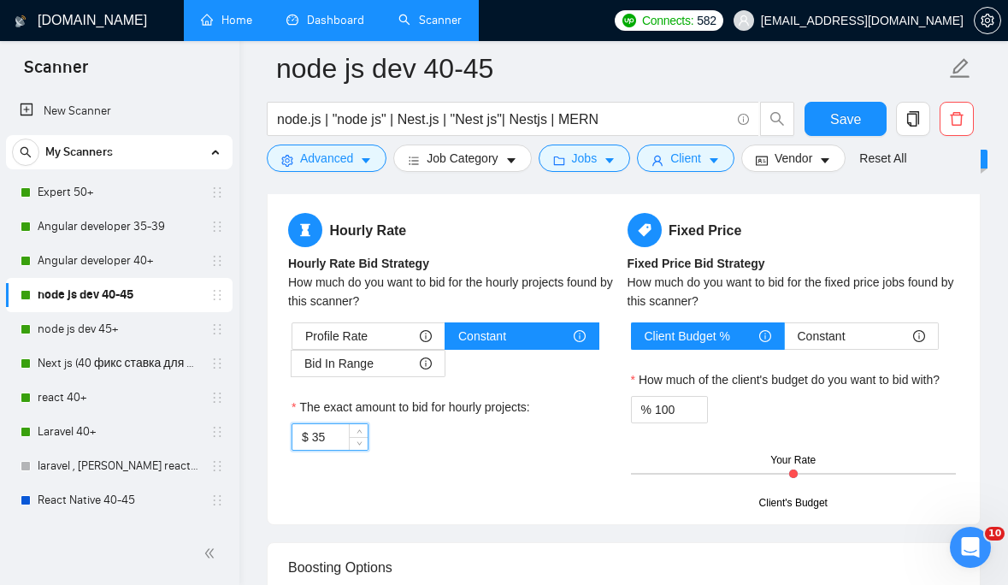
drag, startPoint x: 332, startPoint y: 436, endPoint x: 287, endPoint y: 435, distance: 44.5
click at [288, 435] on div "Profile Rate Constant Bid In Range The exact amount to bid for hourly projects:…" at bounding box center [454, 386] width 333 height 128
type input "40"
click at [466, 495] on div "Hourly Rate Hourly Rate Bid Strategy How much do you want to bid for the hourly…" at bounding box center [624, 358] width 678 height 291
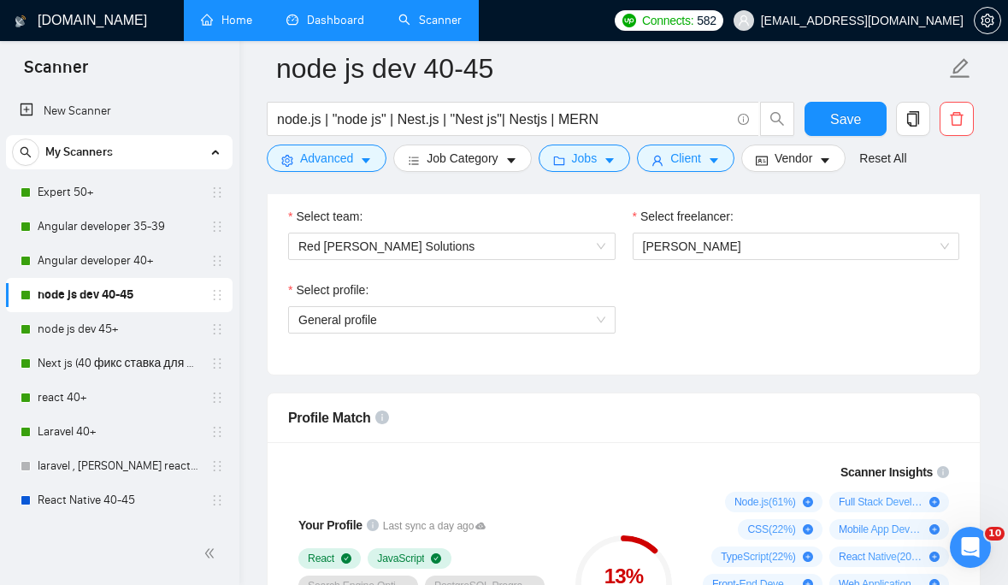
scroll to position [1062, 0]
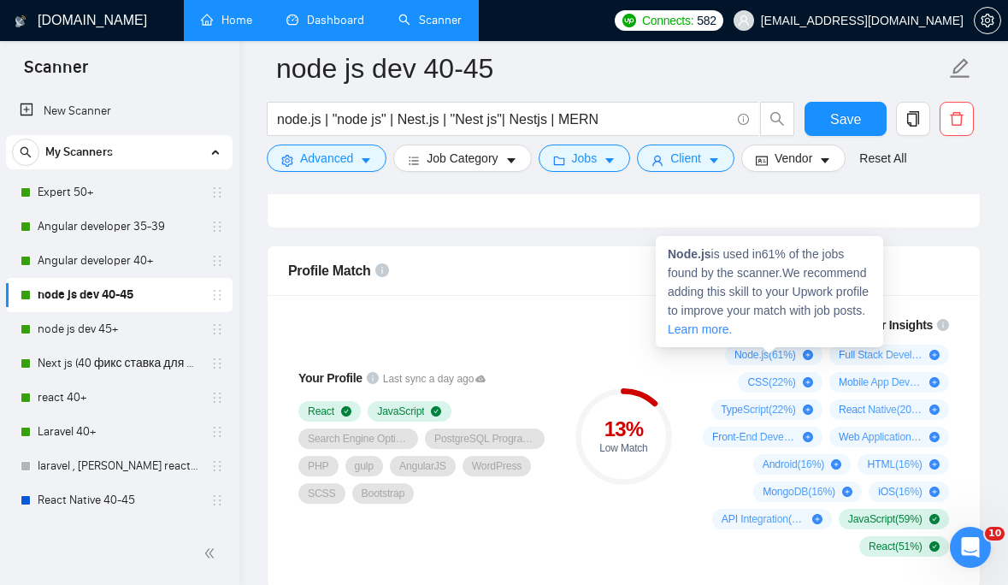
click at [809, 354] on icon "plus-circle" at bounding box center [808, 355] width 10 height 10
click at [806, 356] on icon "plus-circle" at bounding box center [808, 355] width 10 height 10
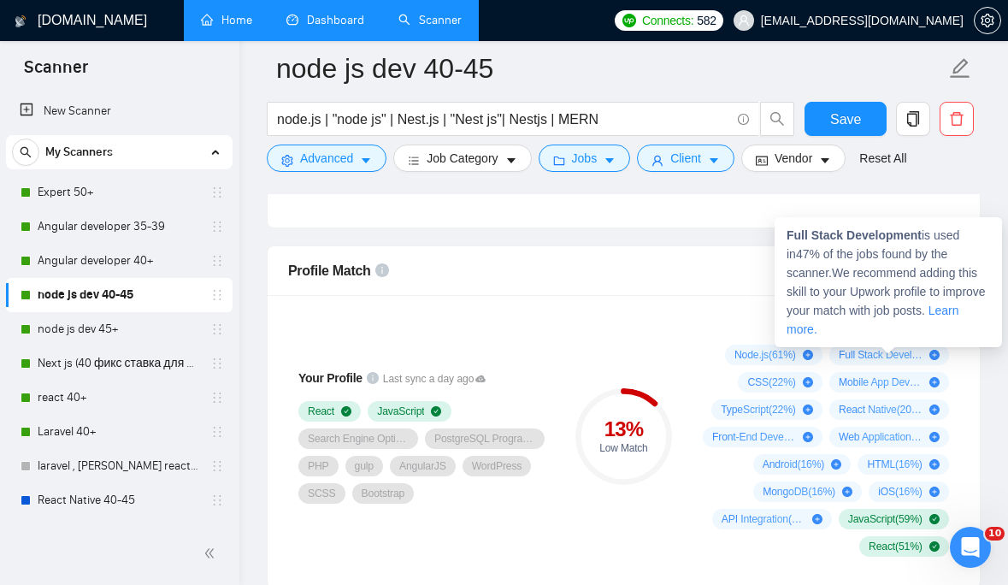
click at [936, 354] on icon "plus-circle" at bounding box center [935, 355] width 10 height 10
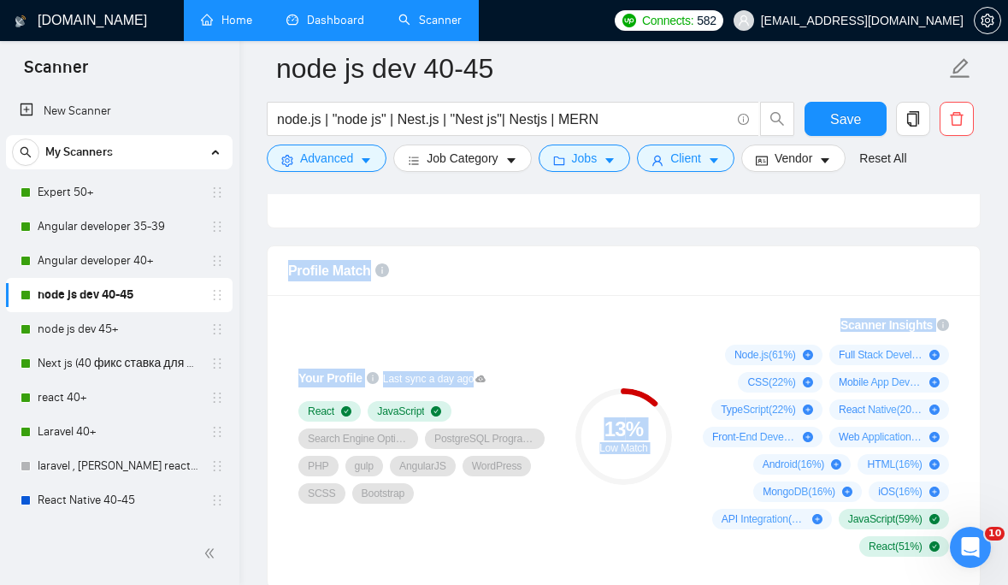
drag, startPoint x: 927, startPoint y: 233, endPoint x: 768, endPoint y: 227, distance: 159.2
copy body "General profile Profile Match Your Profile Last sync a day ago React JavaScript…"
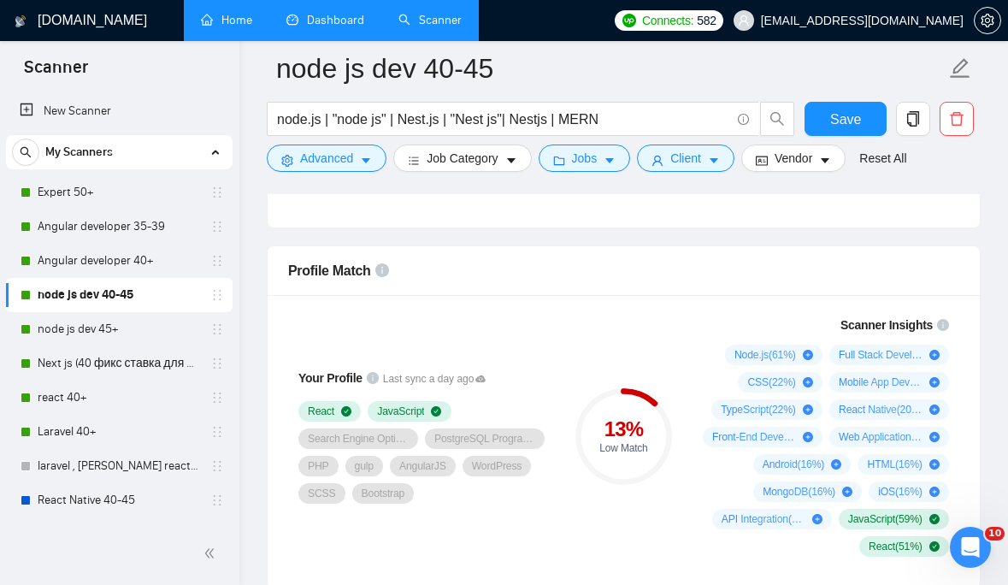
click at [599, 316] on div "13 % Low Match" at bounding box center [624, 436] width 114 height 262
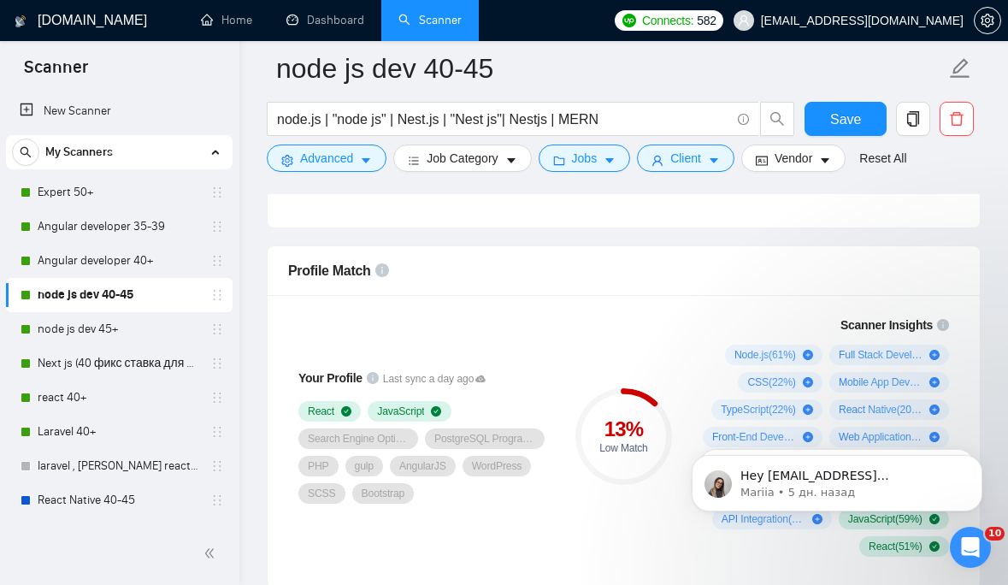
click at [377, 274] on icon "info-circle" at bounding box center [382, 270] width 14 height 14
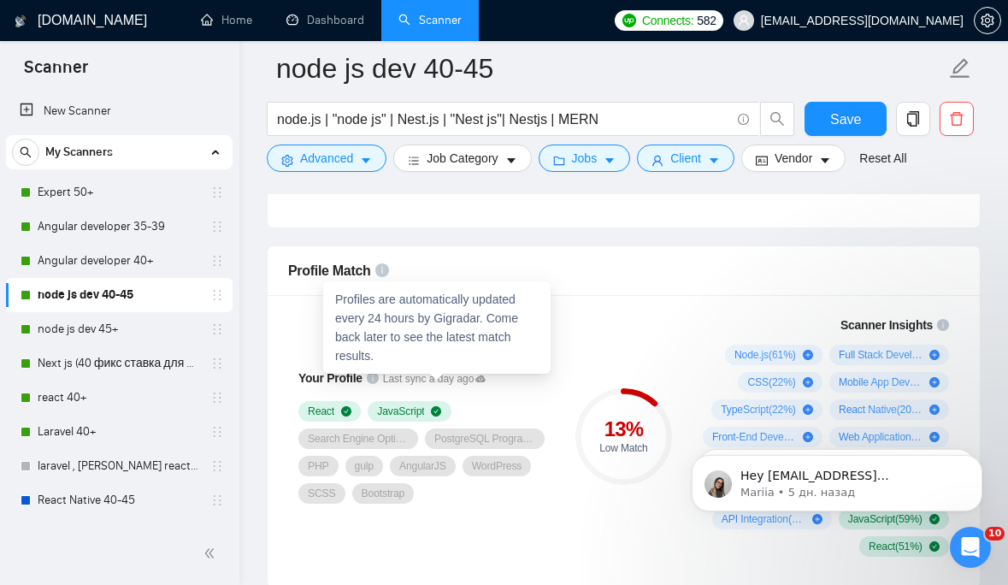
click at [486, 378] on icon at bounding box center [480, 378] width 10 height 7
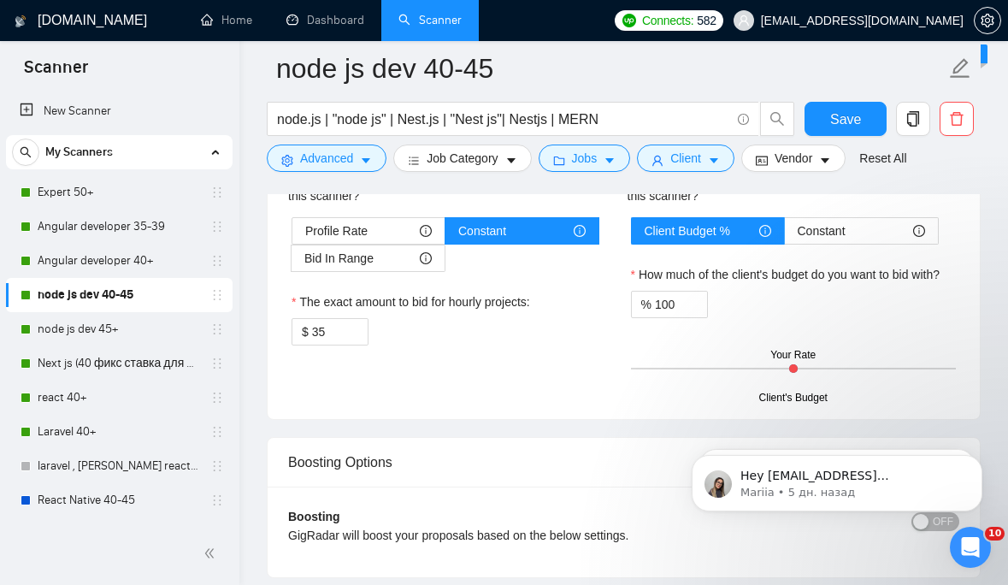
scroll to position [2777, 0]
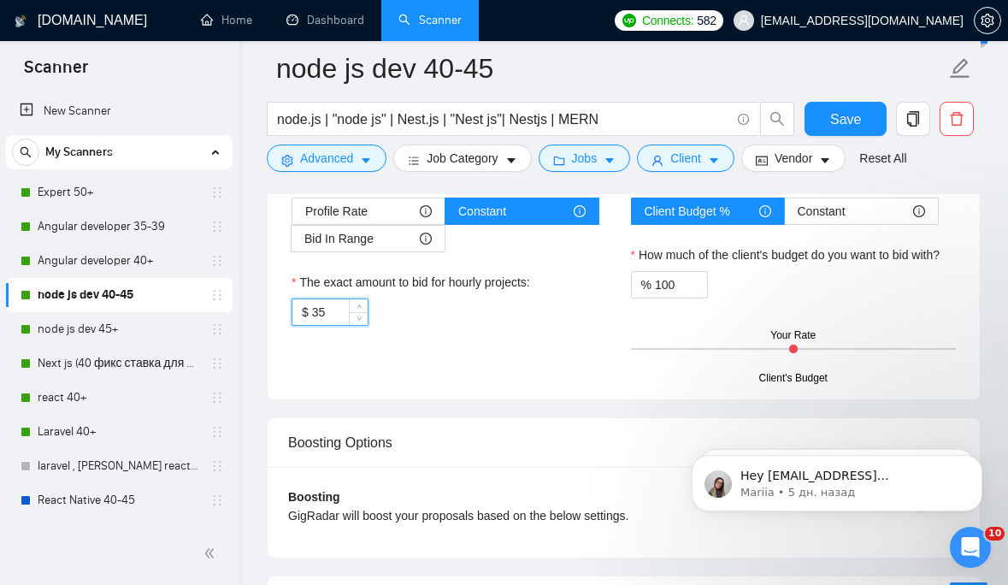
drag, startPoint x: 342, startPoint y: 314, endPoint x: 272, endPoint y: 313, distance: 70.1
click at [272, 313] on div "Hourly Rate Hourly Rate Bid Strategy How much do you want to bid for the hourly…" at bounding box center [624, 234] width 712 height 332
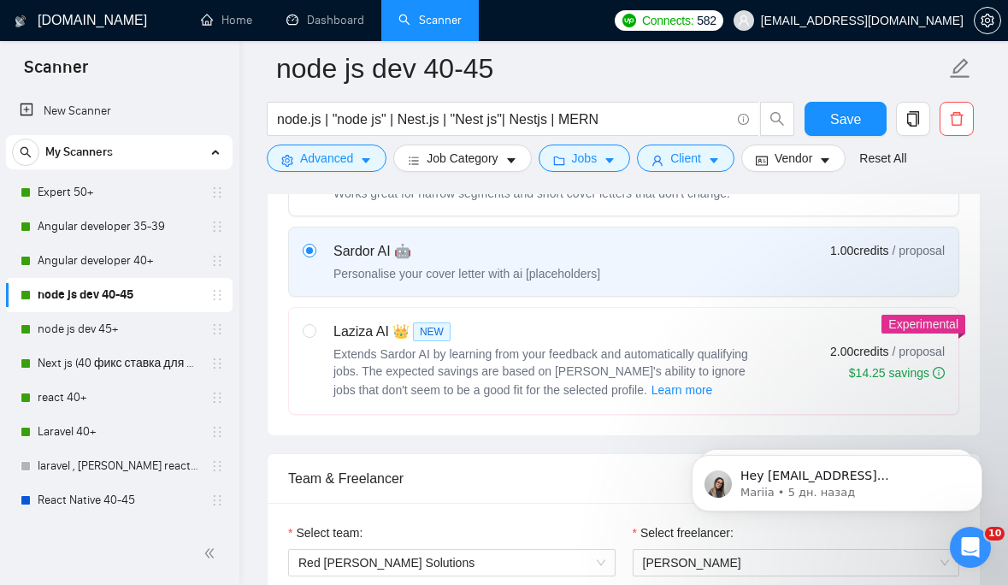
scroll to position [597, 0]
type input "40"
click at [307, 330] on input "radio" at bounding box center [309, 332] width 12 height 12
radio input "true"
radio input "false"
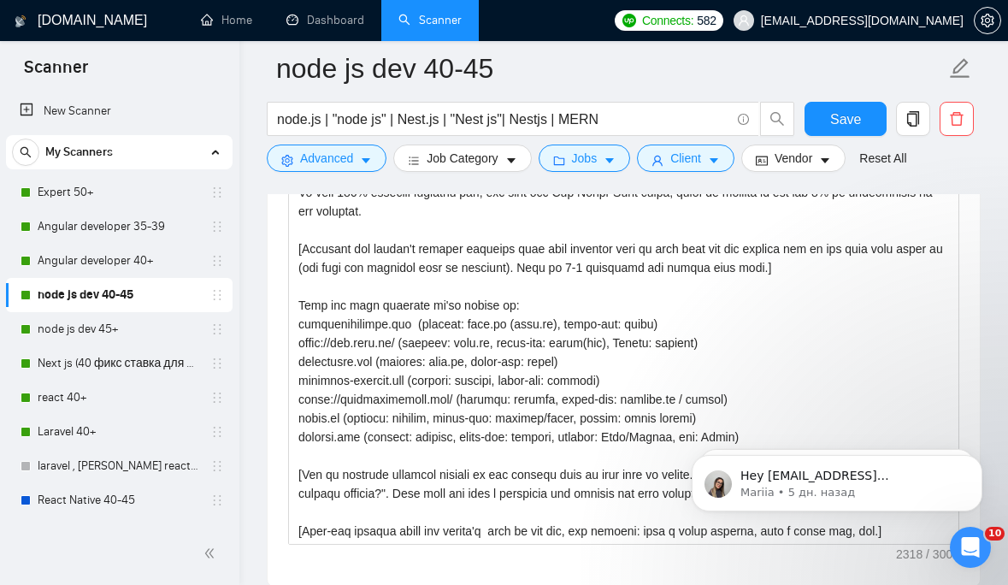
scroll to position [1950, 0]
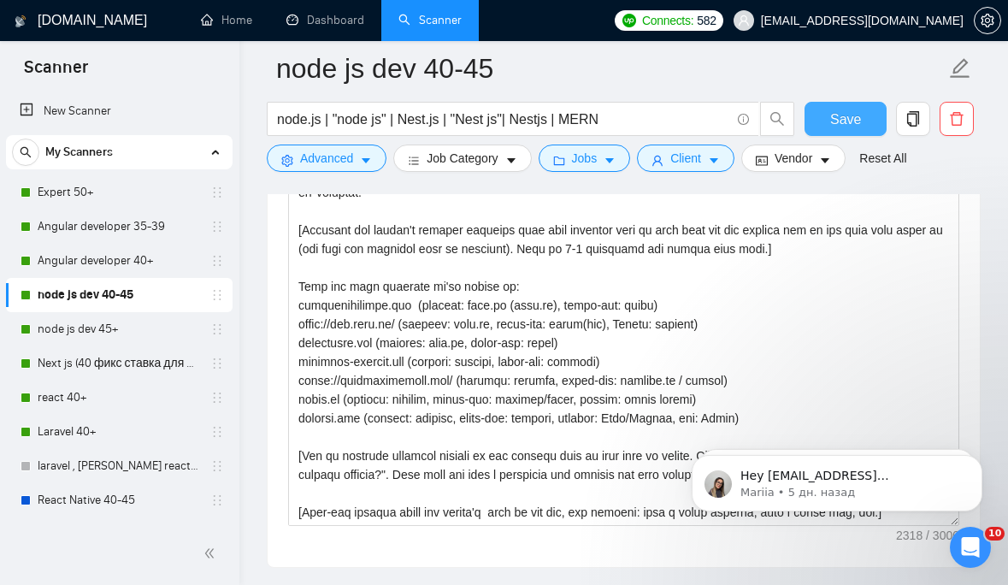
click at [852, 117] on span "Save" at bounding box center [845, 119] width 31 height 21
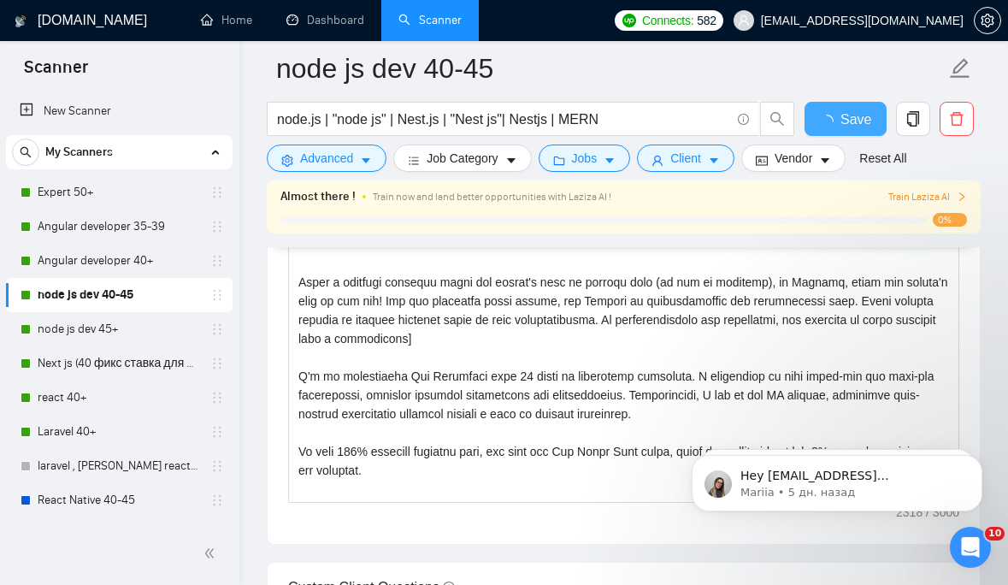
checkbox input "true"
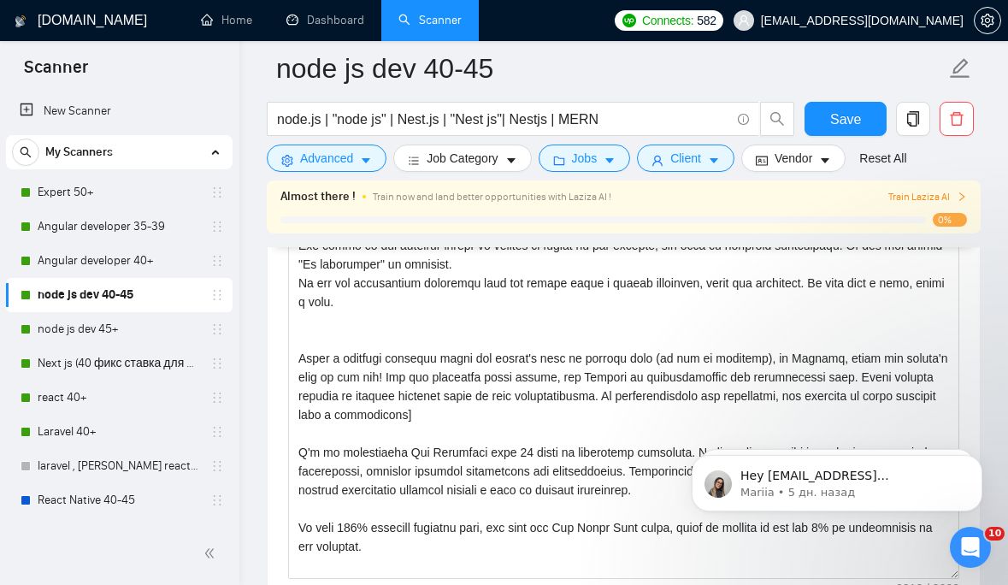
click at [924, 197] on span "Train Laziza AI" at bounding box center [927, 197] width 79 height 16
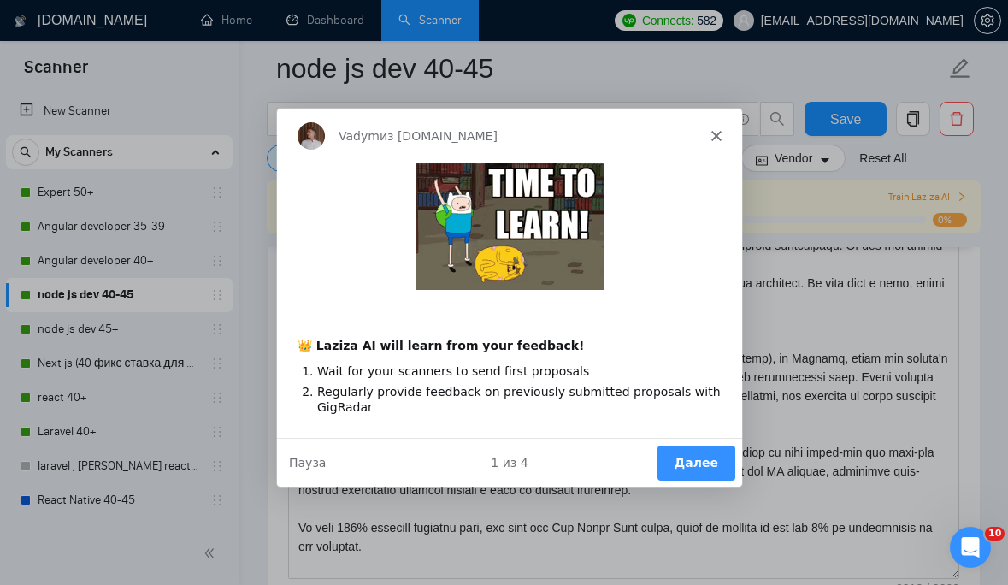
scroll to position [1994, 0]
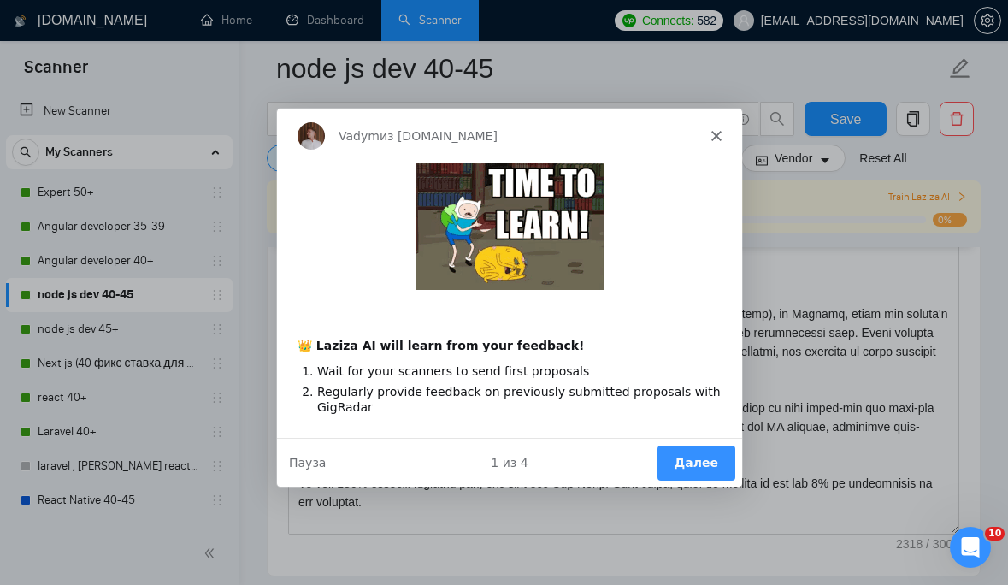
click at [689, 461] on button "Далее" at bounding box center [695, 461] width 78 height 35
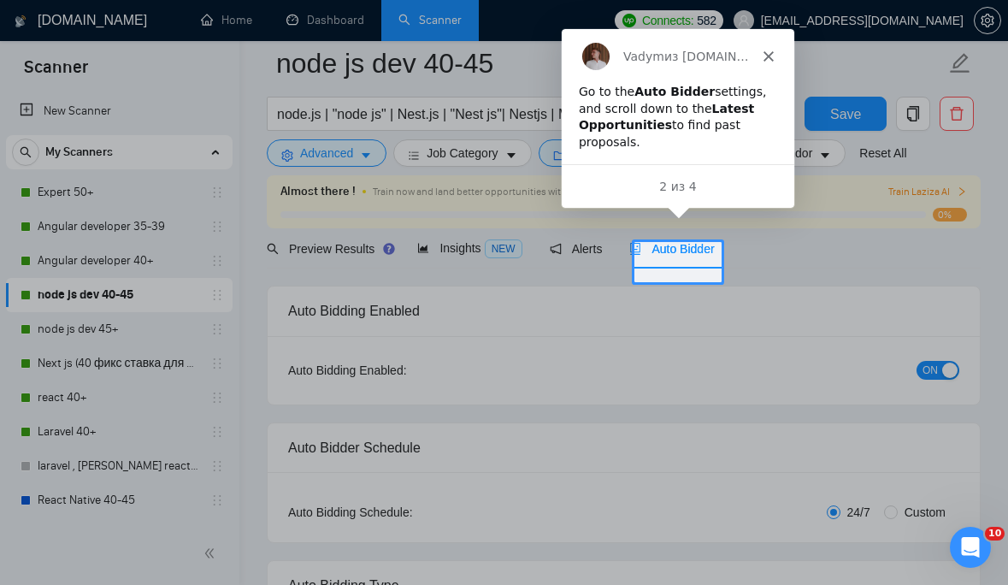
scroll to position [44, 0]
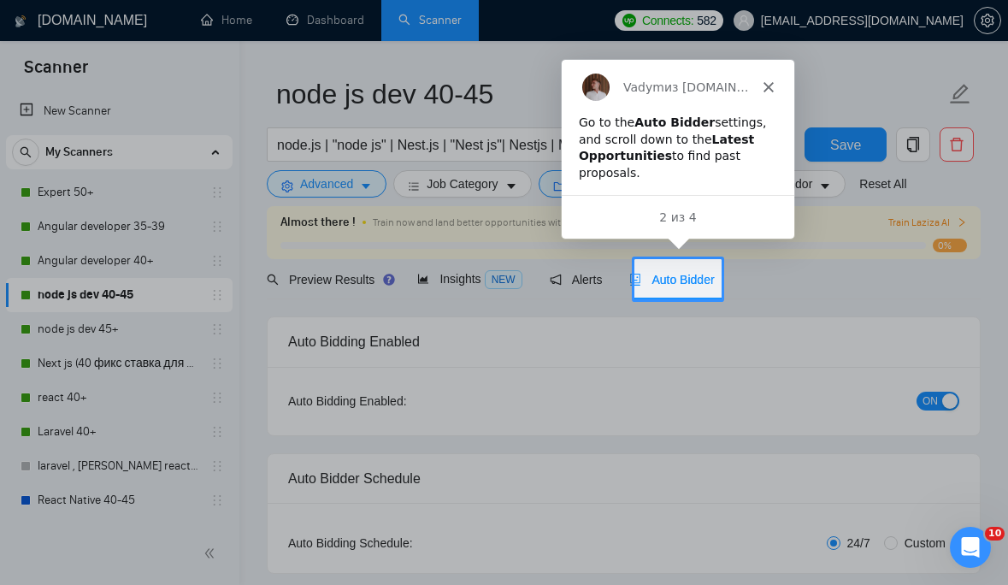
click at [694, 269] on div "Auto Bidder" at bounding box center [671, 279] width 85 height 40
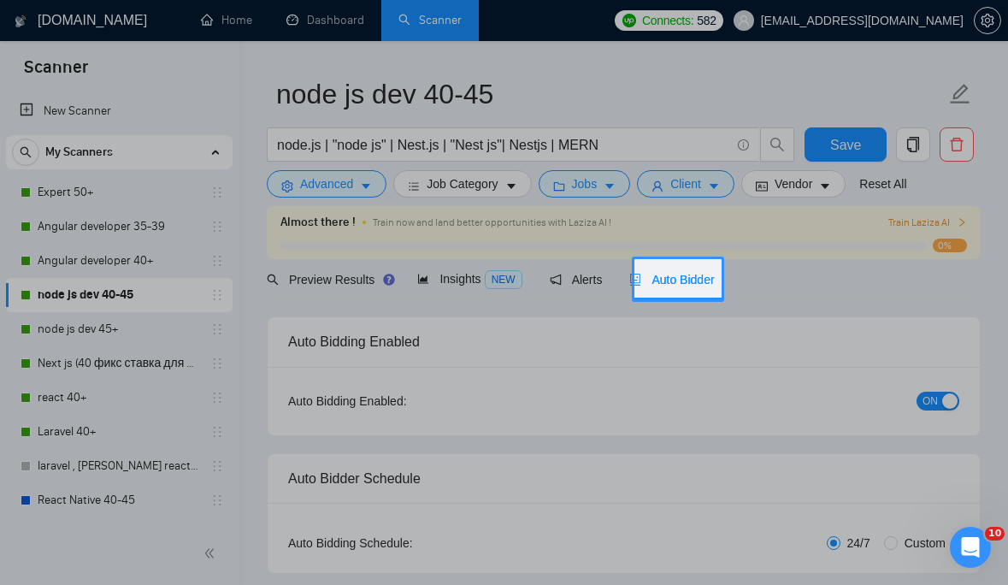
click at [691, 275] on span "Auto Bidder" at bounding box center [671, 280] width 85 height 14
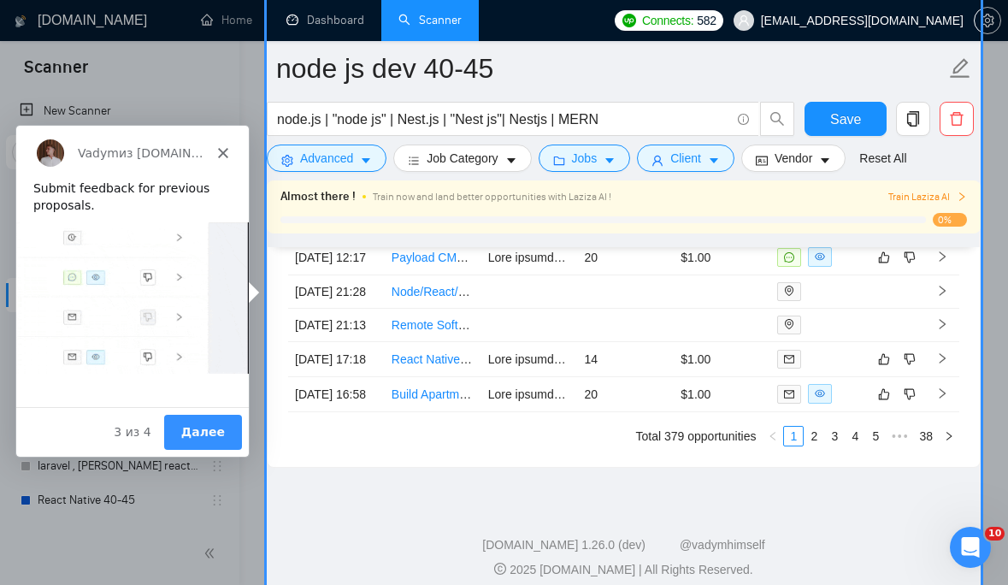
scroll to position [4653, 0]
click at [210, 427] on button "Далее" at bounding box center [202, 429] width 78 height 35
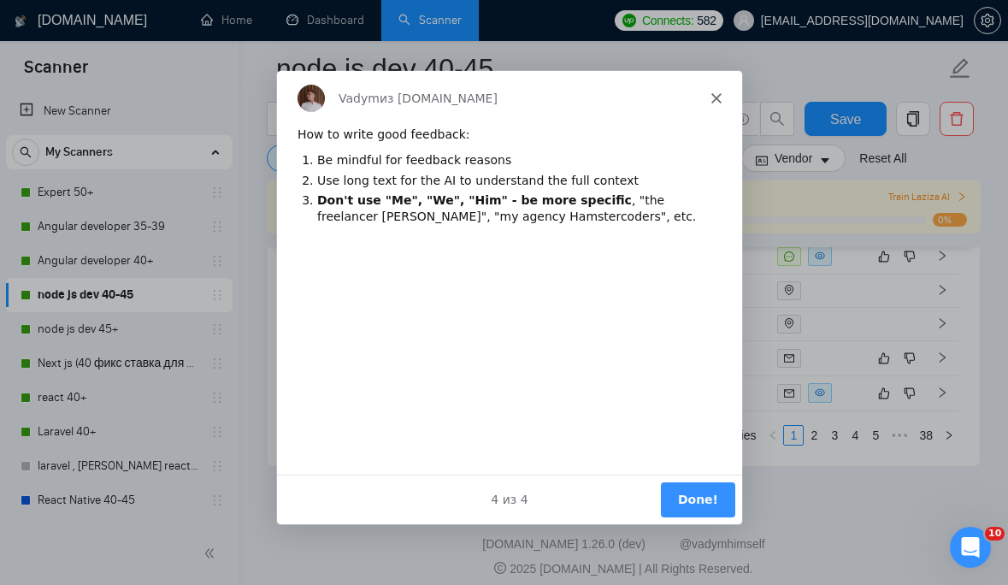
scroll to position [0, 0]
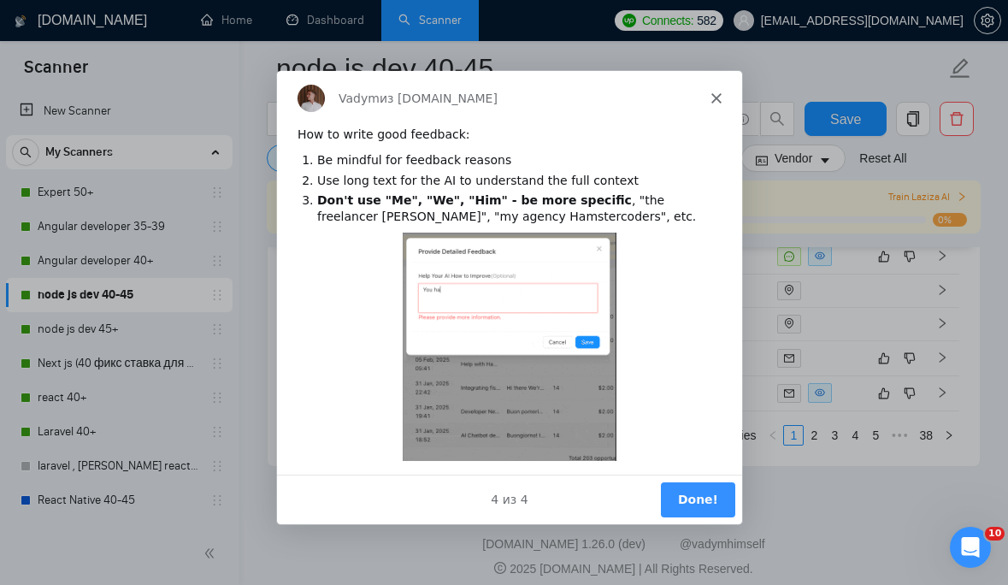
click at [701, 501] on button "Done!" at bounding box center [696, 498] width 74 height 35
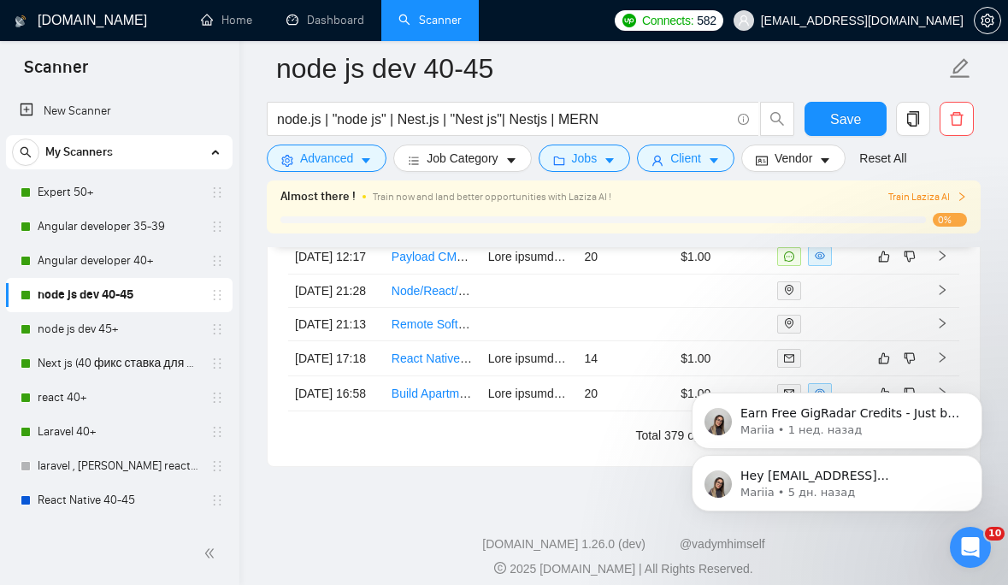
click at [983, 391] on div "Hey nykytiuk@gmail.com, Looks like your Upwork agency Red Carlos Solutions ran …" at bounding box center [837, 405] width 315 height 214
click at [979, 455] on icon "Dismiss notification" at bounding box center [977, 459] width 9 height 9
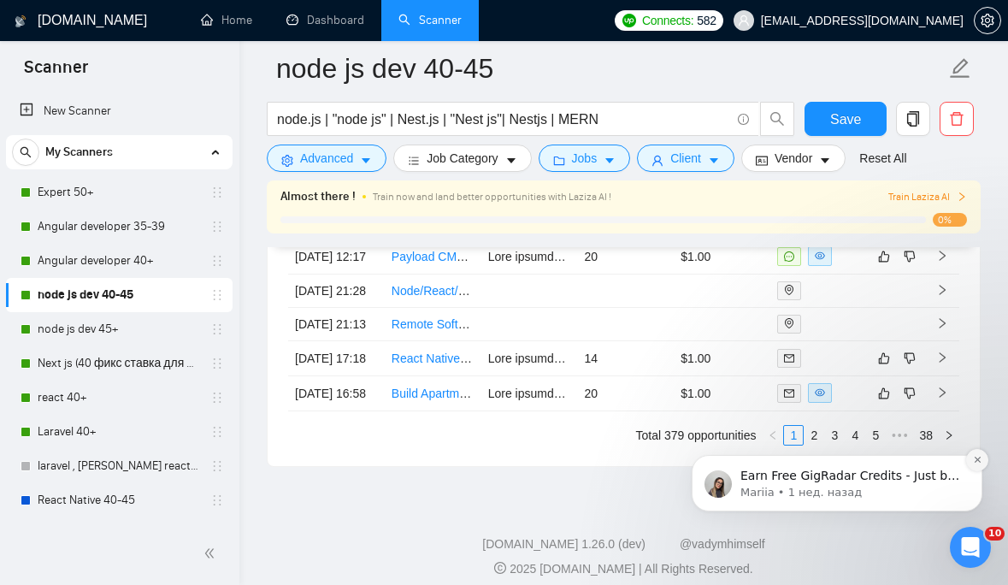
click at [973, 463] on icon "Dismiss notification" at bounding box center [977, 459] width 9 height 9
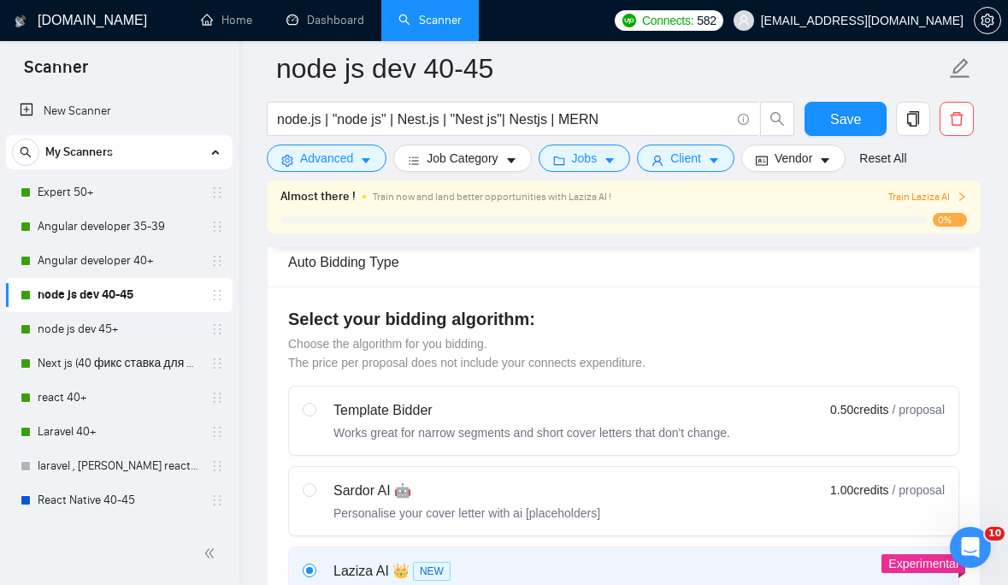
scroll to position [422, 0]
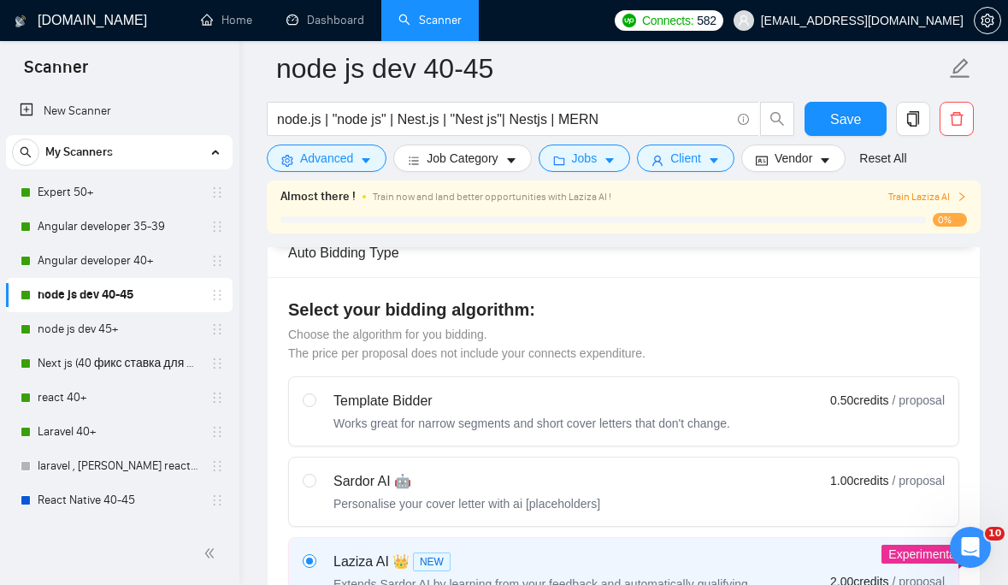
click at [564, 481] on div "Sardor AI 🤖" at bounding box center [467, 481] width 267 height 21
click at [315, 481] on input "radio" at bounding box center [309, 480] width 12 height 12
radio input "true"
radio input "false"
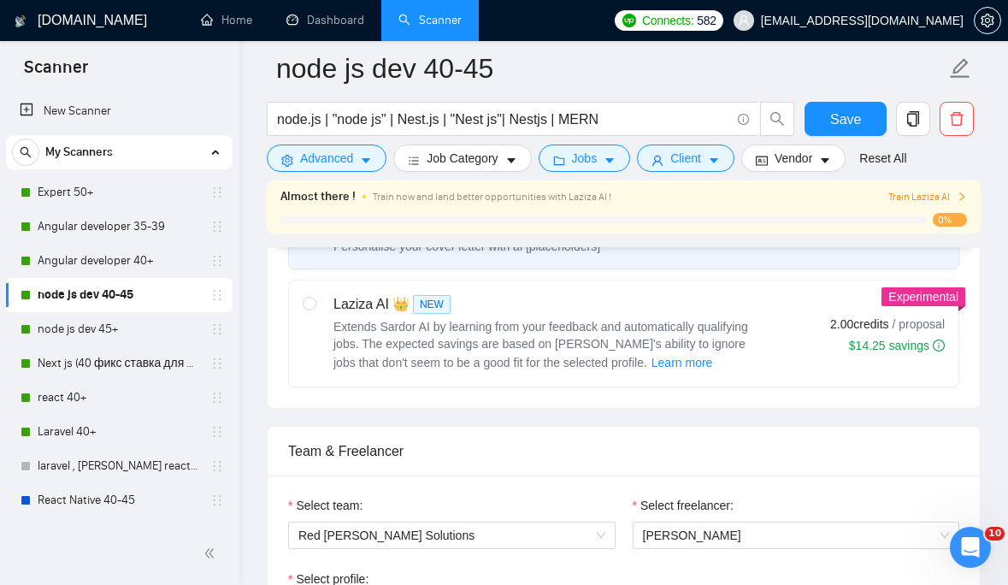
scroll to position [700, 0]
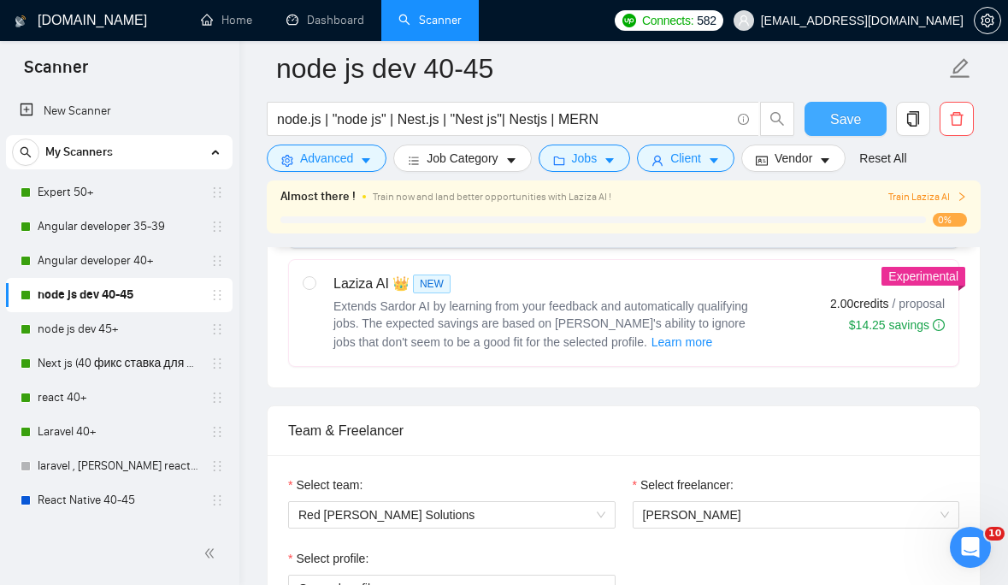
click at [847, 115] on span "Save" at bounding box center [845, 119] width 31 height 21
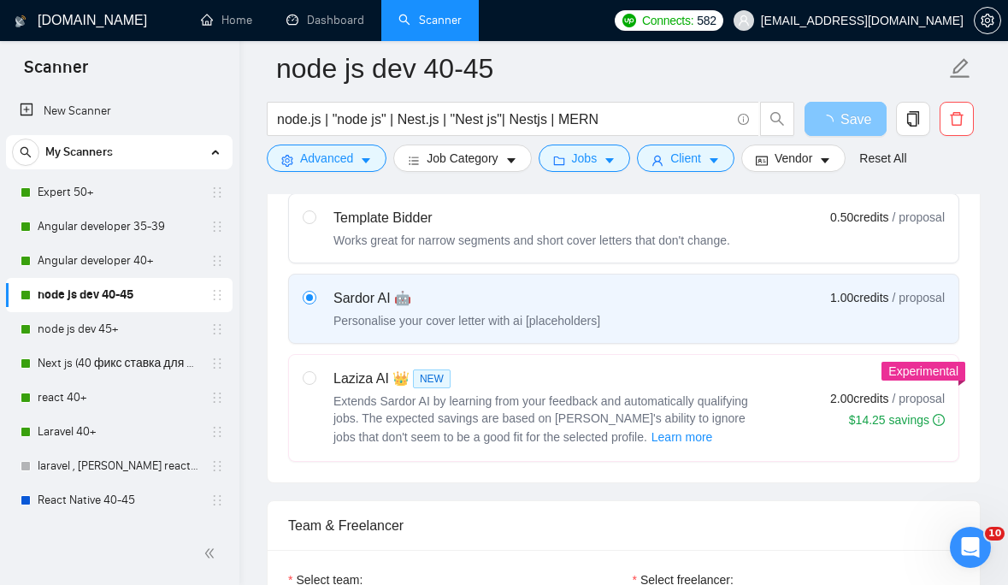
scroll to position [541, 0]
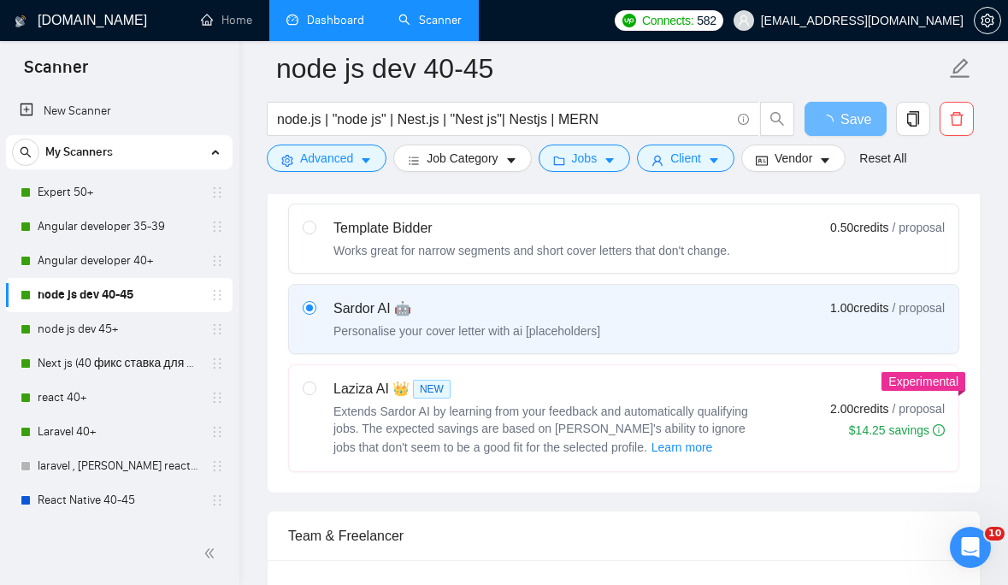
click at [316, 20] on link "Dashboard" at bounding box center [325, 20] width 78 height 15
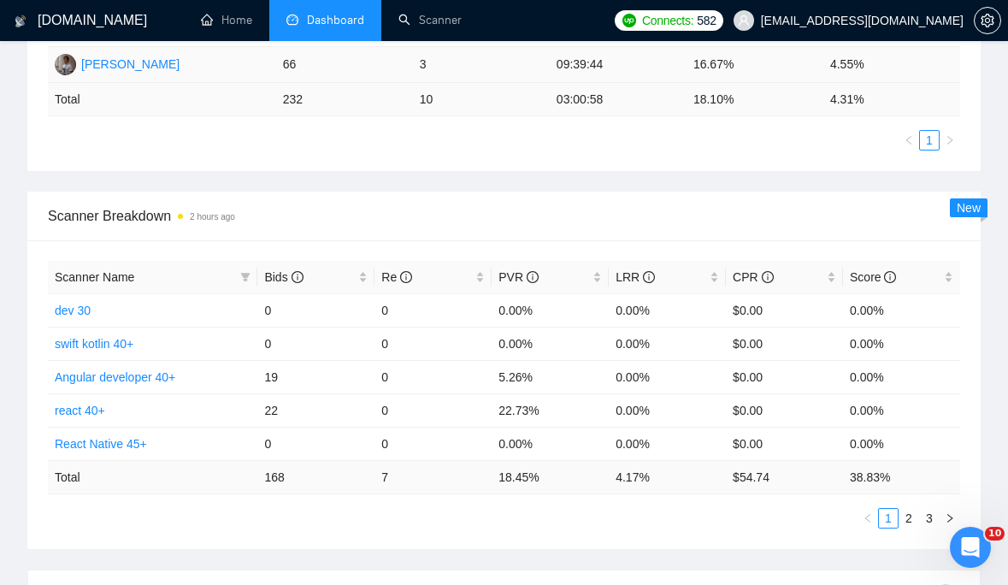
scroll to position [604, 0]
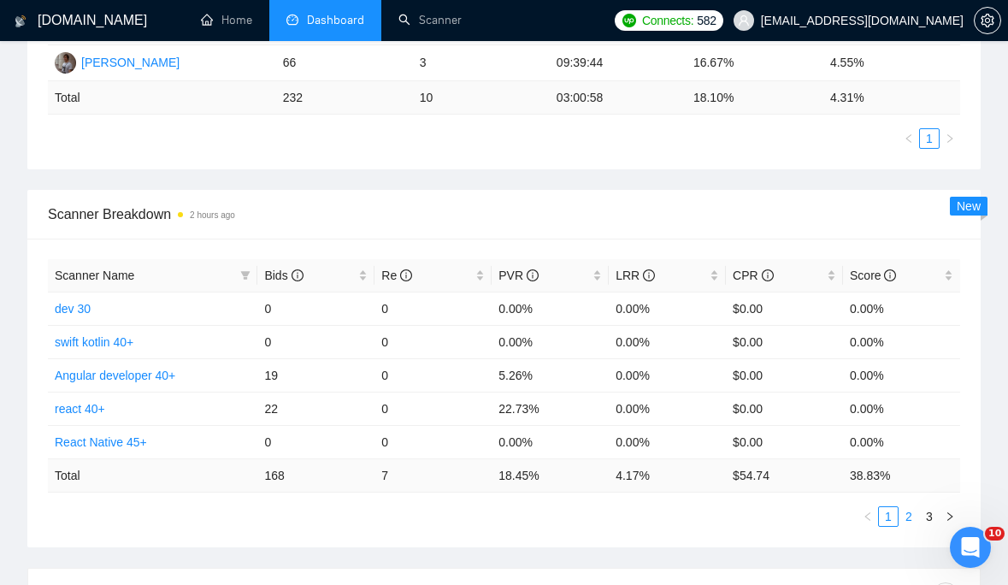
click at [906, 514] on link "2" at bounding box center [909, 516] width 19 height 19
click at [388, 277] on span "Re" at bounding box center [396, 276] width 31 height 14
click at [389, 276] on span "Re" at bounding box center [396, 276] width 31 height 14
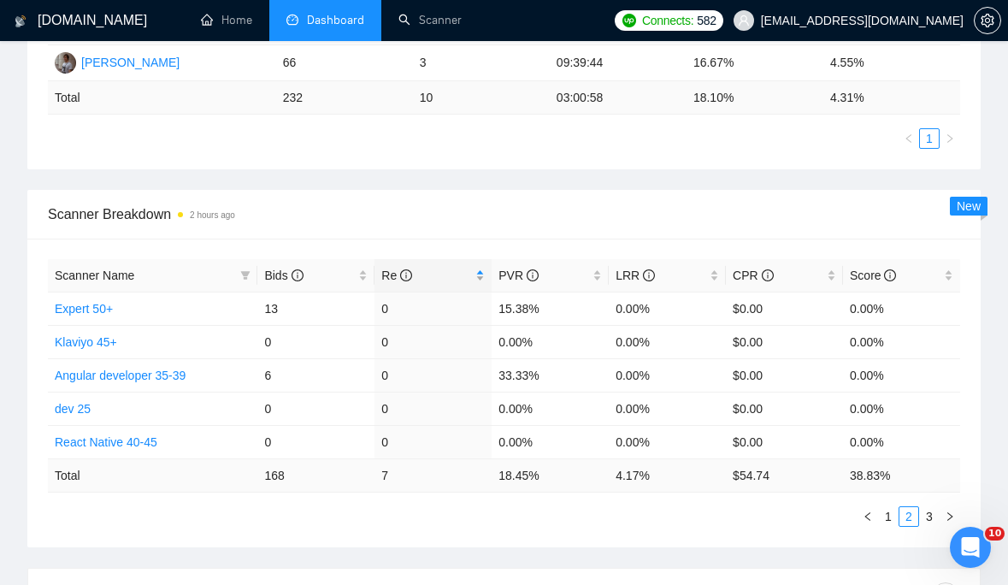
click at [413, 270] on span "Re" at bounding box center [426, 275] width 91 height 19
click at [485, 277] on div "Re" at bounding box center [432, 275] width 103 height 19
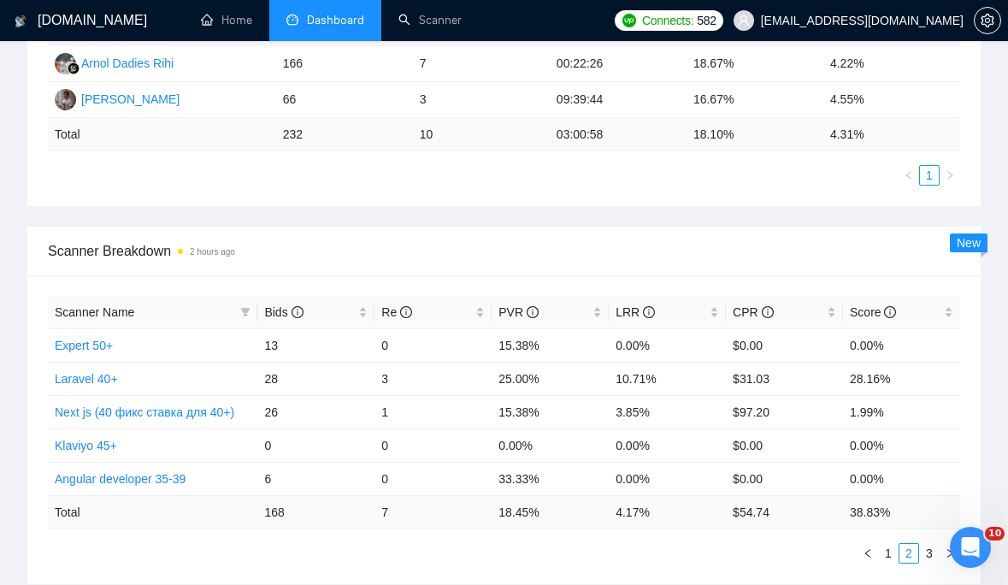
scroll to position [611, 0]
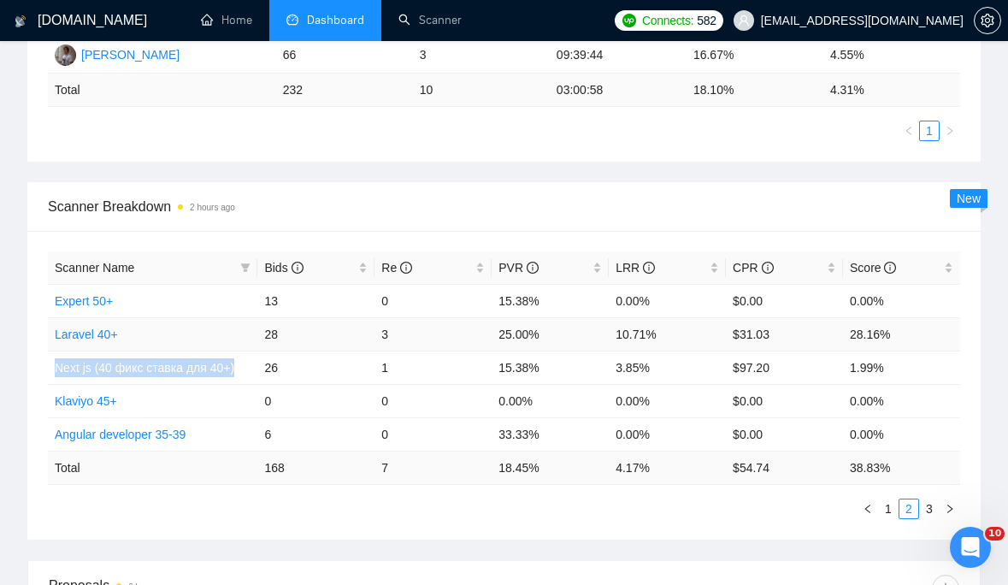
click at [90, 334] on link "Laravel 40+" at bounding box center [86, 335] width 63 height 14
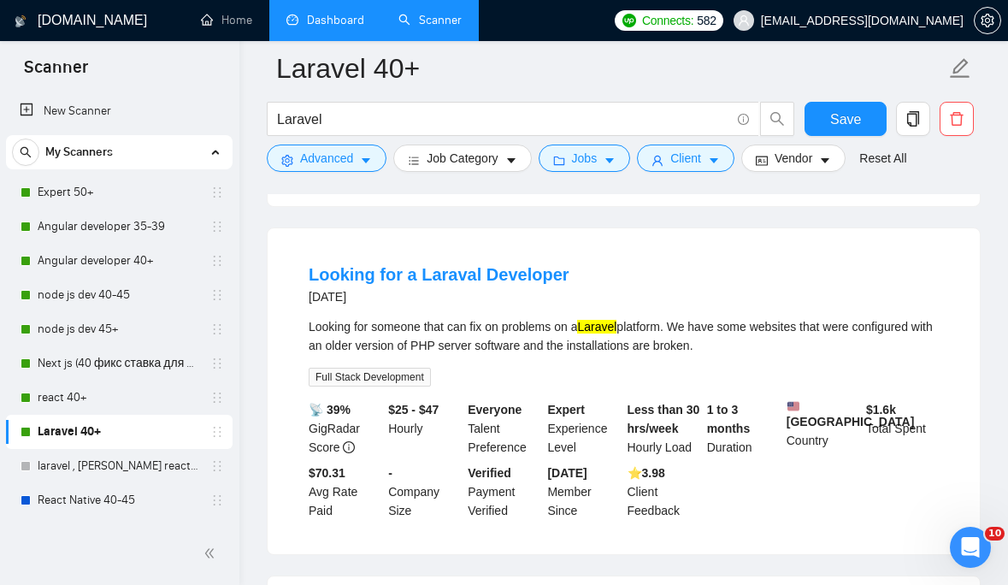
scroll to position [499, 0]
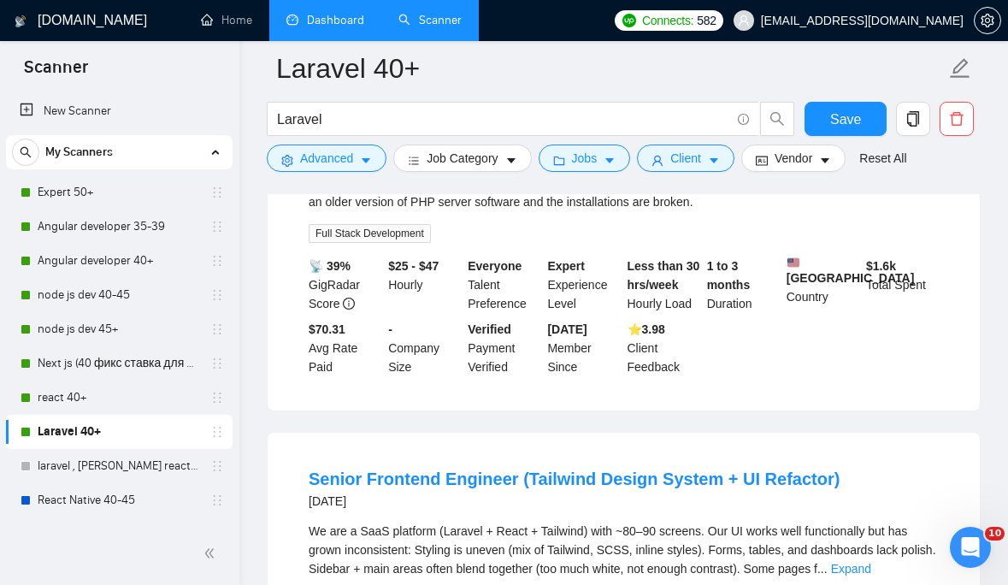
click at [779, 350] on div "📡 39% GigRadar Score $25 - $47 Hourly Everyone Talent Preference Expert Experie…" at bounding box center [623, 317] width 637 height 120
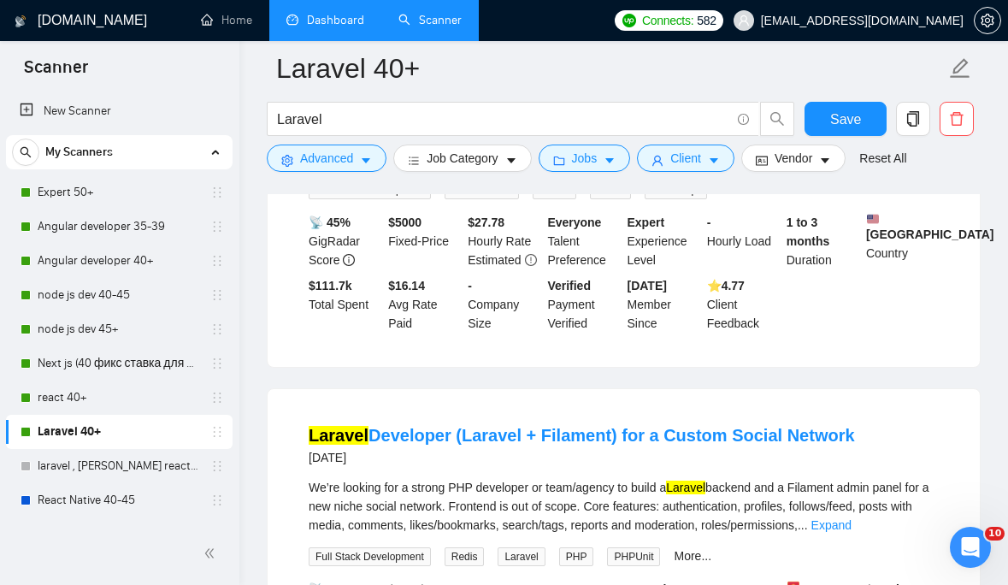
scroll to position [1112, 0]
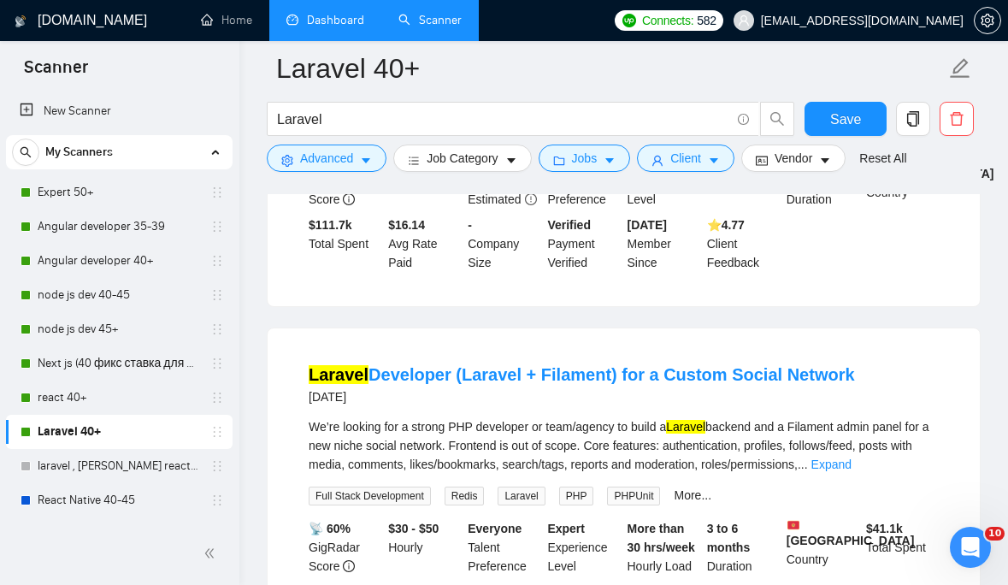
click at [156, 426] on link "Laravel 40+" at bounding box center [119, 432] width 162 height 34
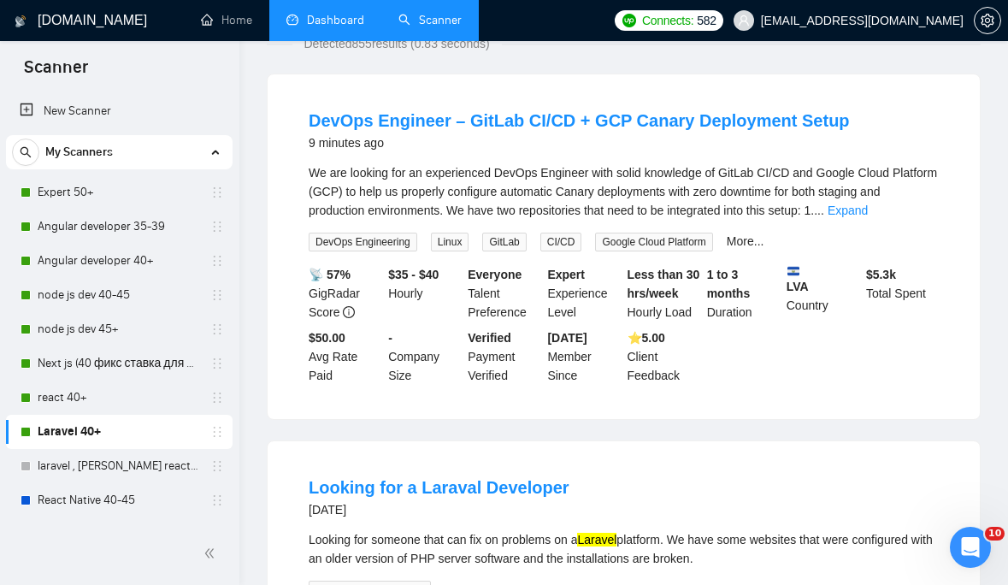
scroll to position [0, 0]
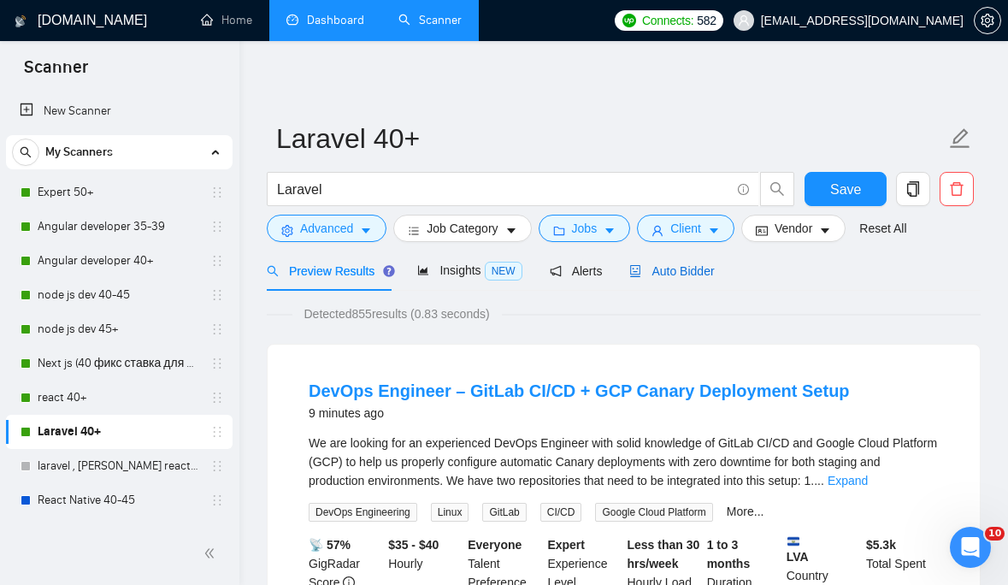
click at [693, 264] on span "Auto Bidder" at bounding box center [671, 271] width 85 height 14
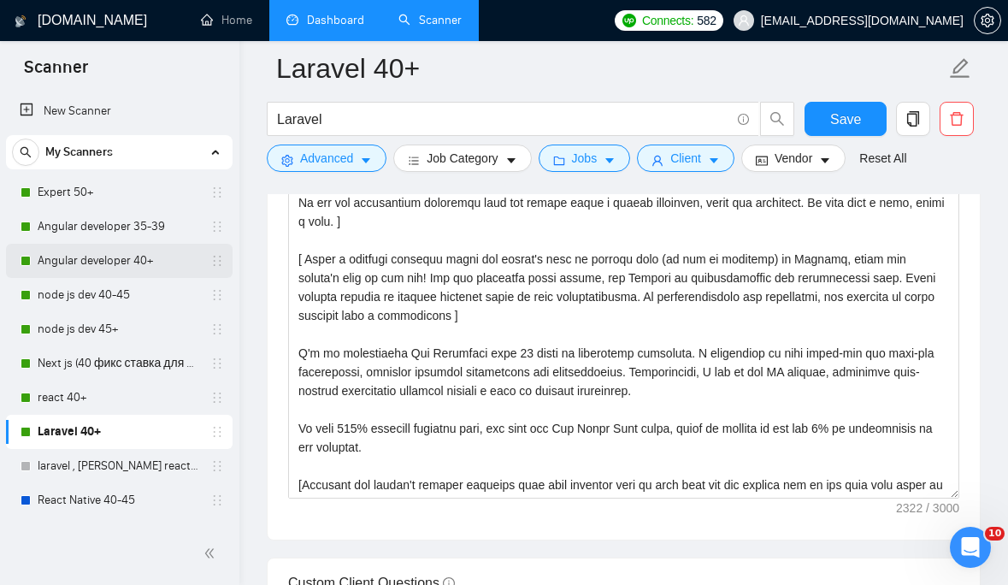
scroll to position [1673, 0]
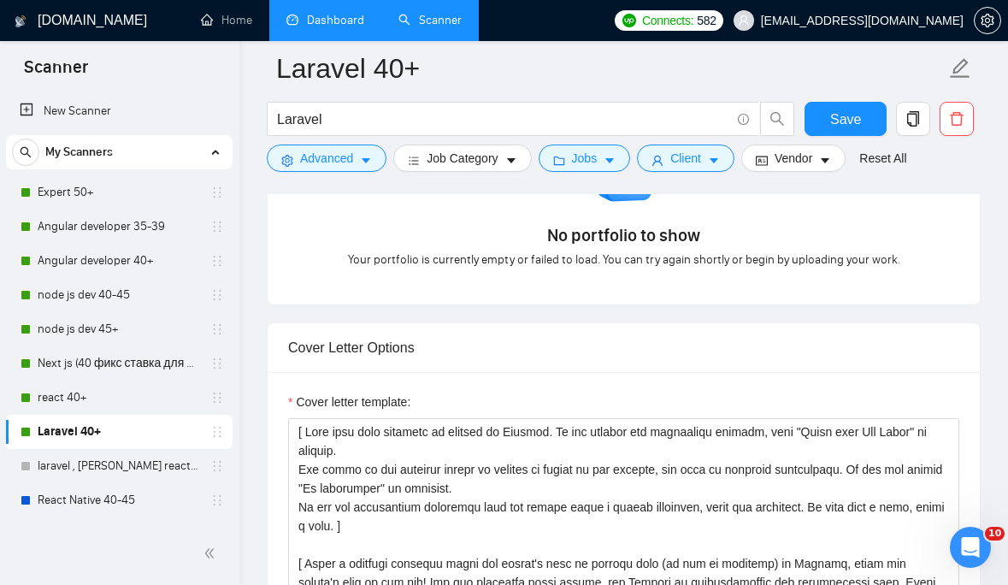
click at [332, 27] on link "Dashboard" at bounding box center [325, 20] width 78 height 15
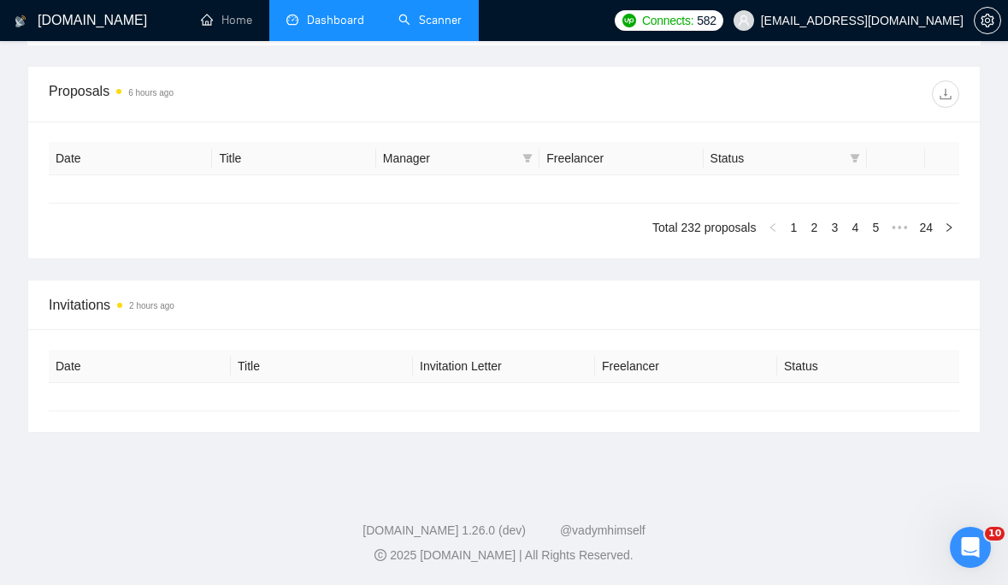
type input "2025-08-02"
type input "2025-09-01"
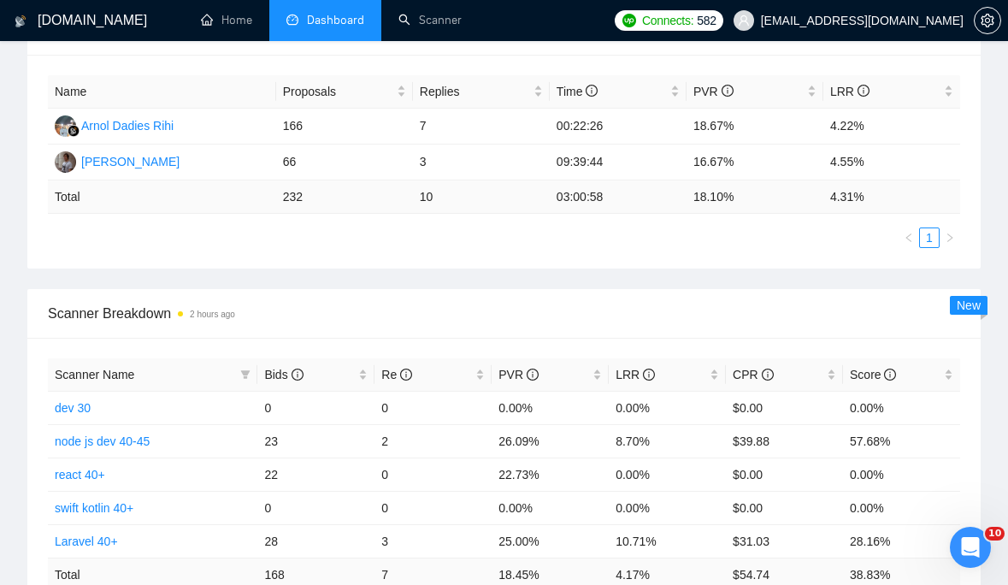
scroll to position [508, 0]
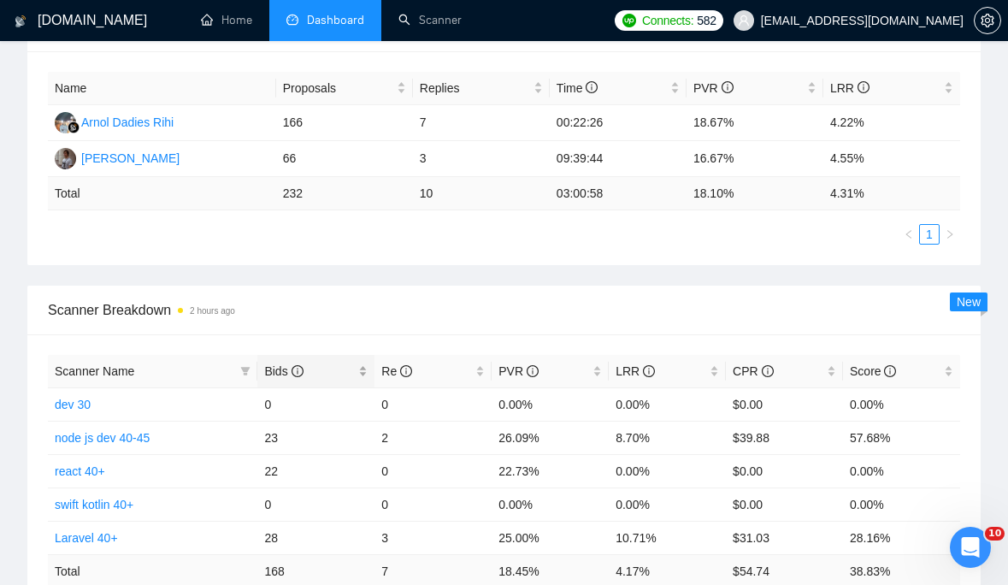
click at [350, 371] on span "Bids" at bounding box center [309, 371] width 91 height 19
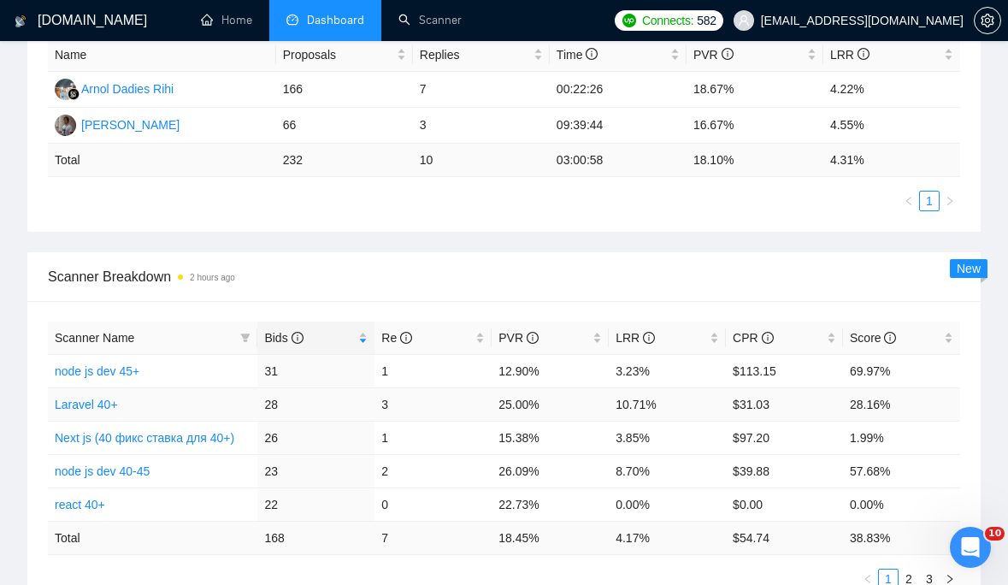
scroll to position [555, 0]
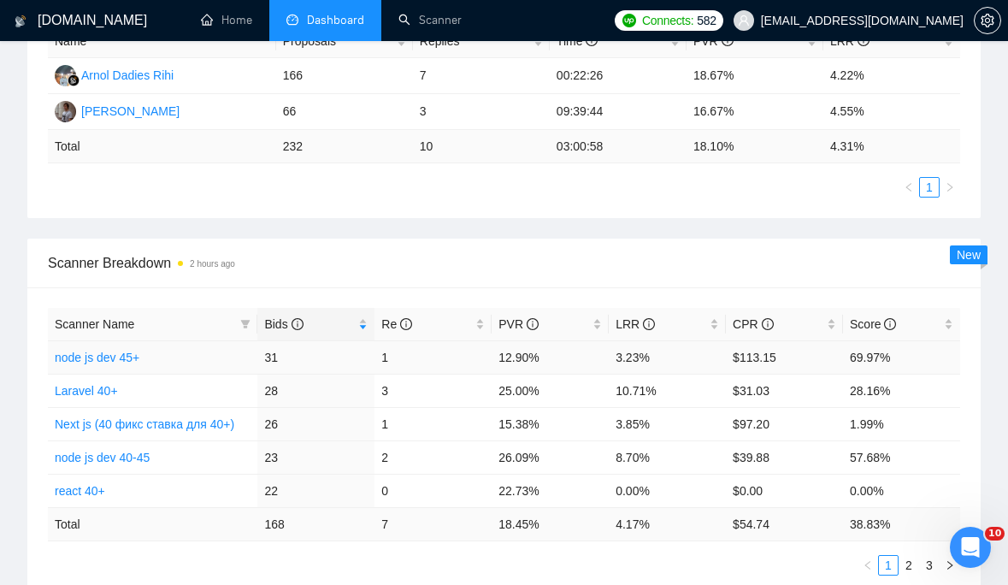
click at [129, 357] on link "node js dev 45+" at bounding box center [97, 358] width 85 height 14
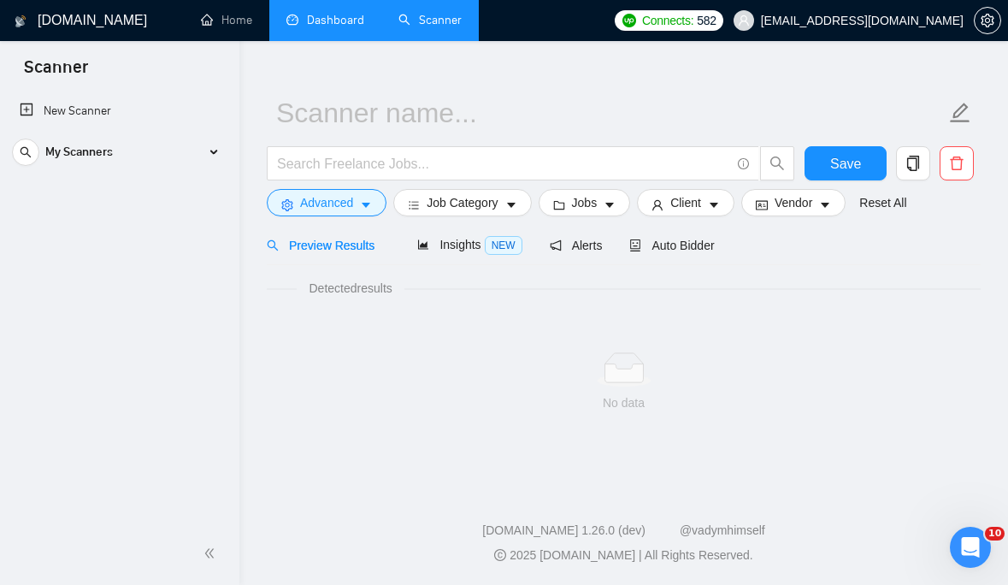
scroll to position [26, 0]
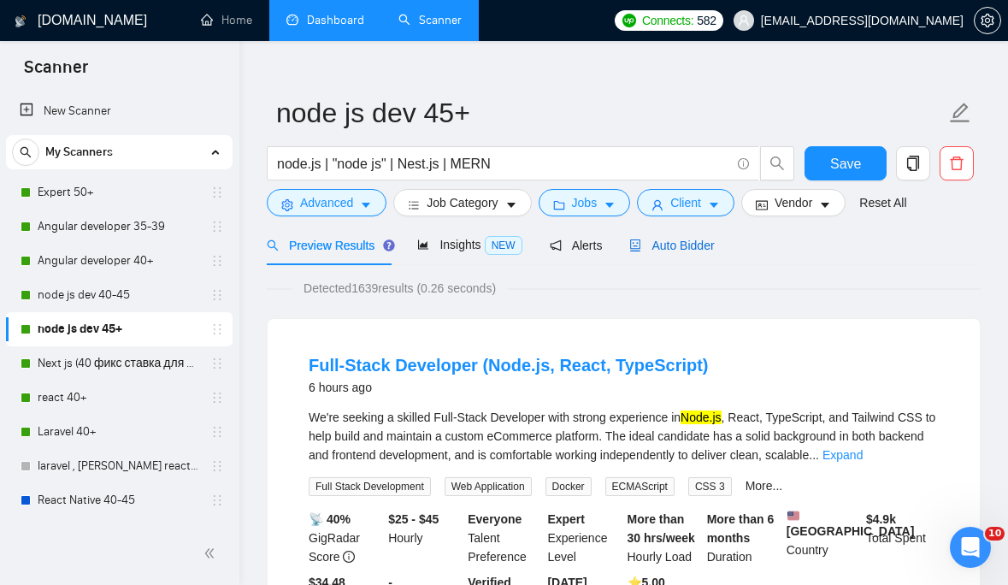
click at [687, 241] on span "Auto Bidder" at bounding box center [671, 246] width 85 height 14
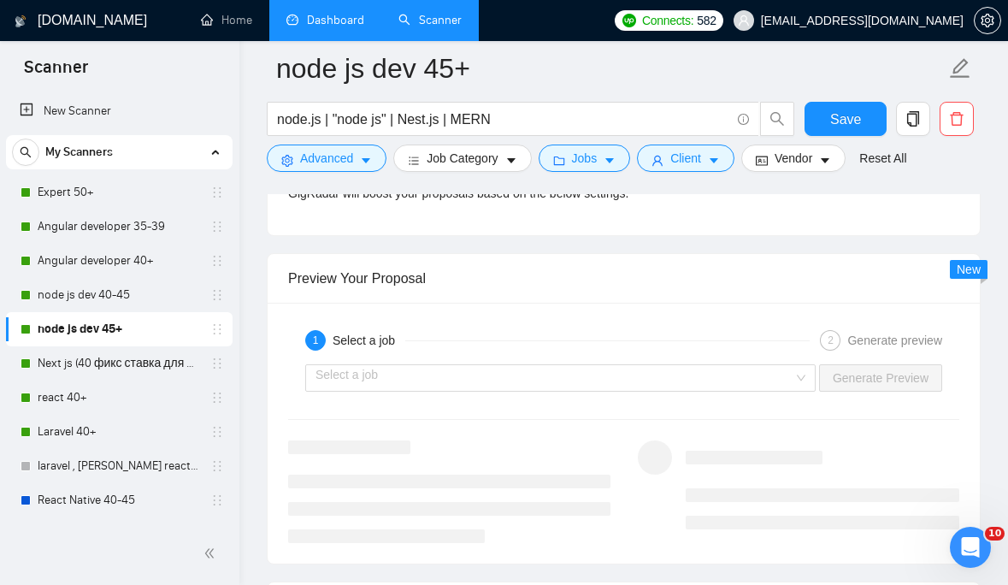
scroll to position [3018, 0]
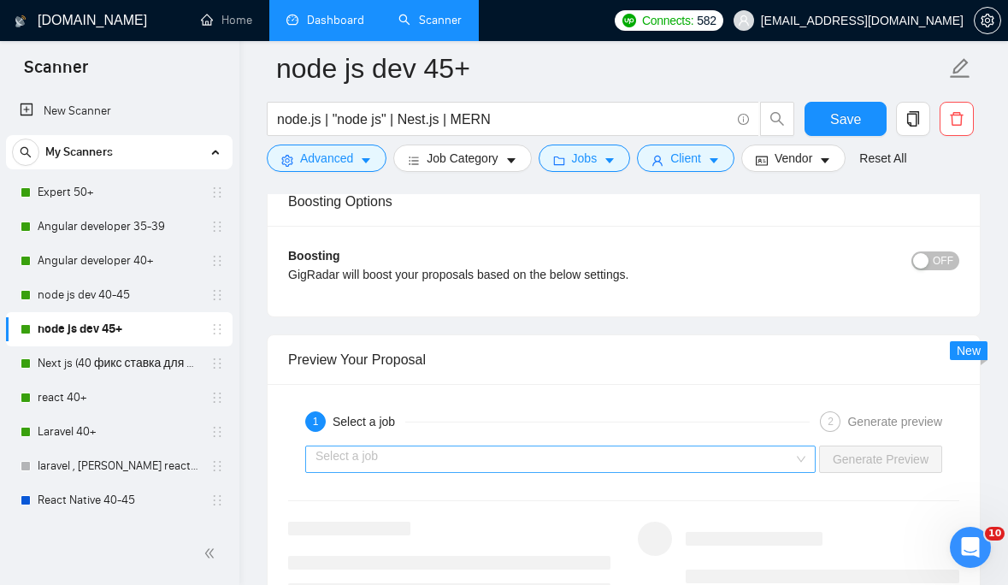
click at [799, 458] on div "Select a job" at bounding box center [560, 459] width 511 height 27
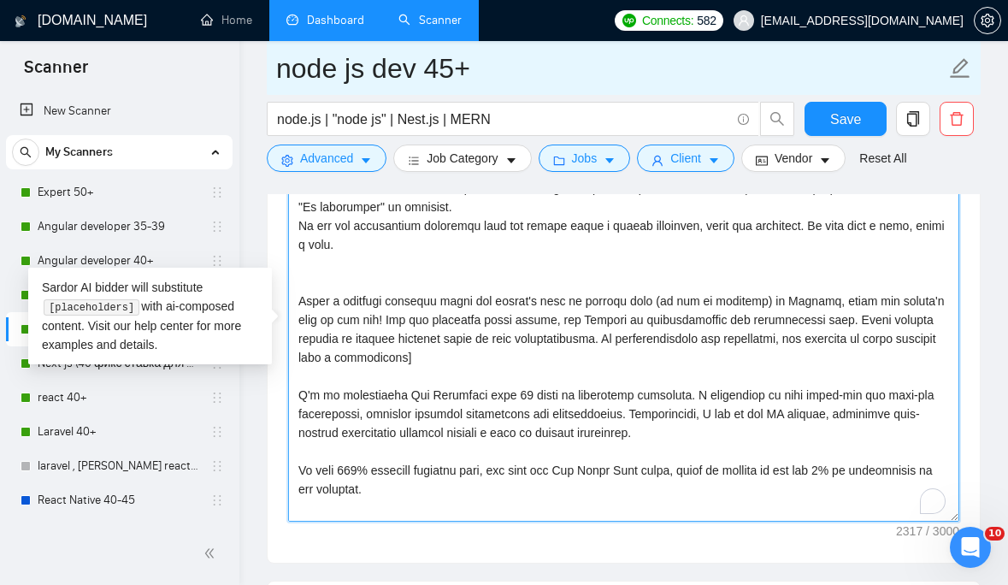
scroll to position [0, 0]
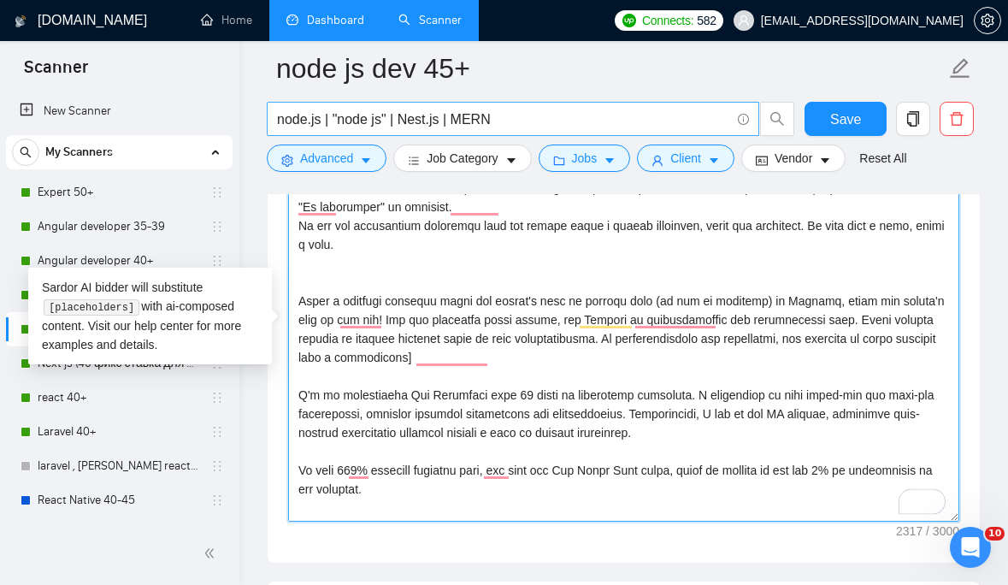
drag, startPoint x: 919, startPoint y: 511, endPoint x: 369, endPoint y: 133, distance: 667.2
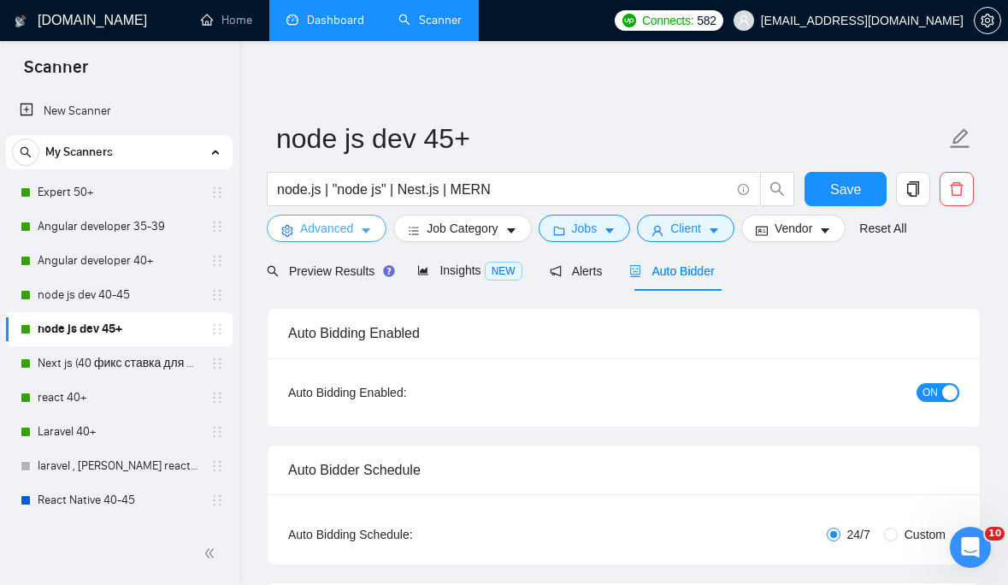
click at [366, 233] on icon "caret-down" at bounding box center [366, 231] width 12 height 12
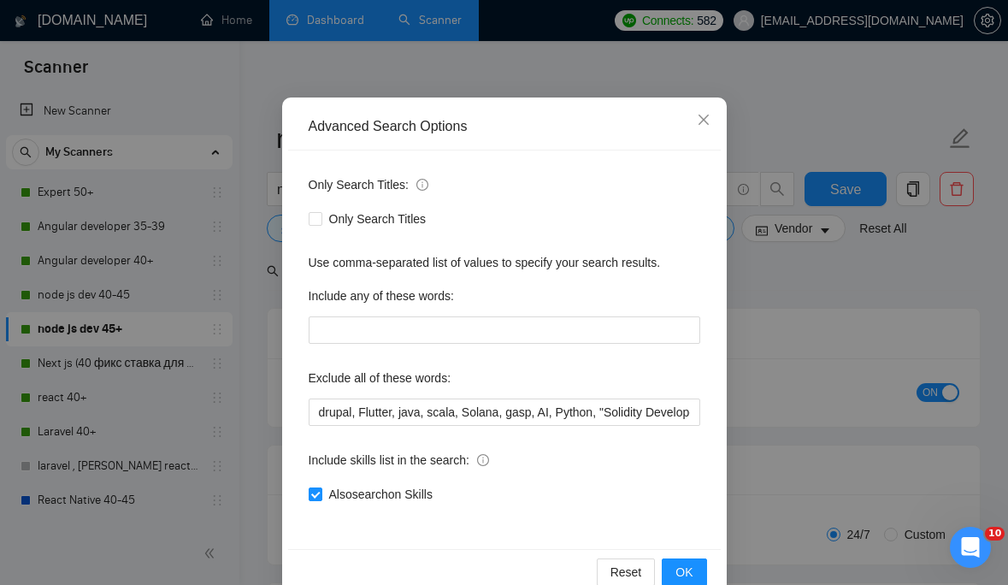
scroll to position [95, 0]
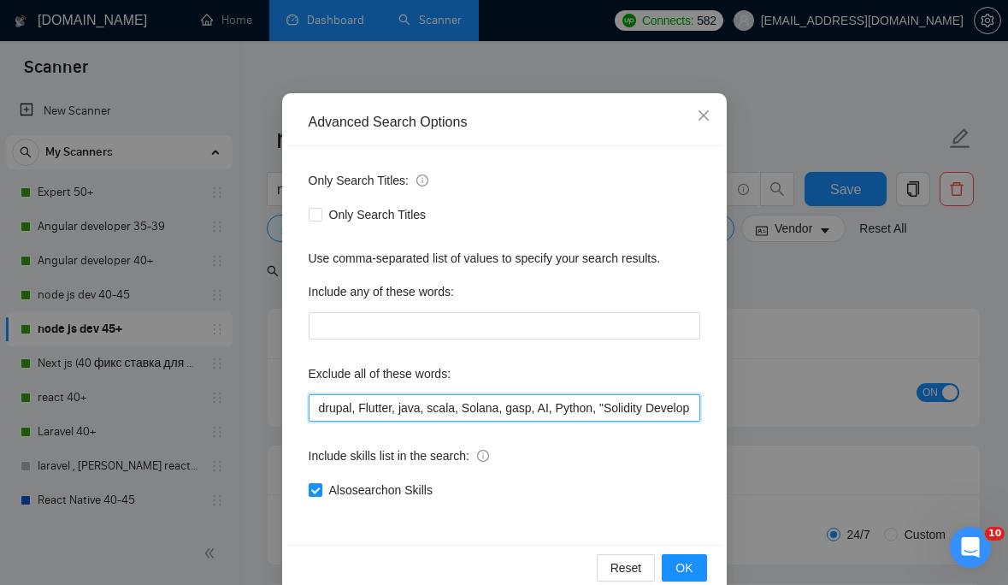
click at [399, 415] on input "drupal, Flutter, java, scala, Solana, gasp, AI, Python, "Solidity Developer", D…" at bounding box center [505, 407] width 392 height 27
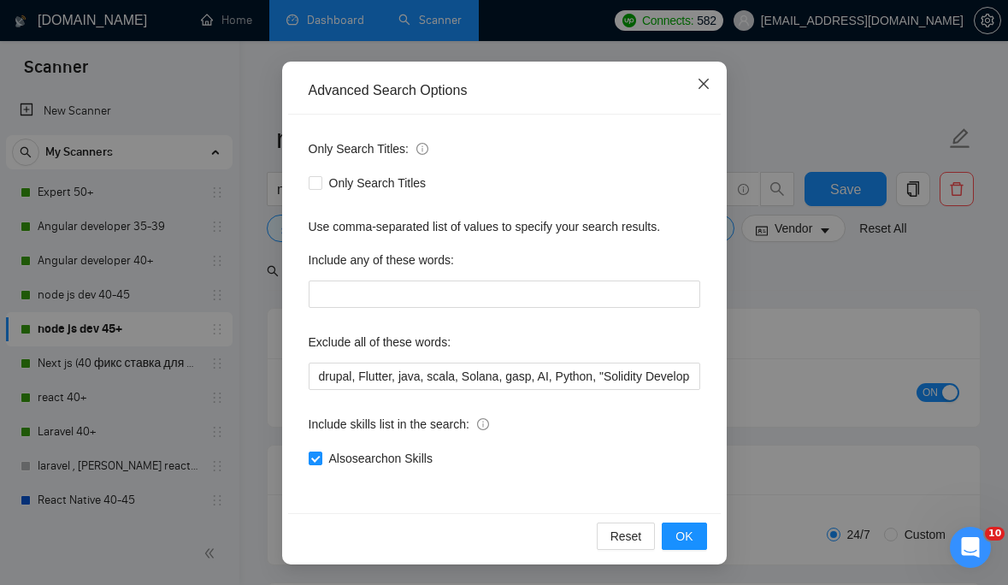
click at [710, 81] on icon "close" at bounding box center [704, 84] width 14 height 14
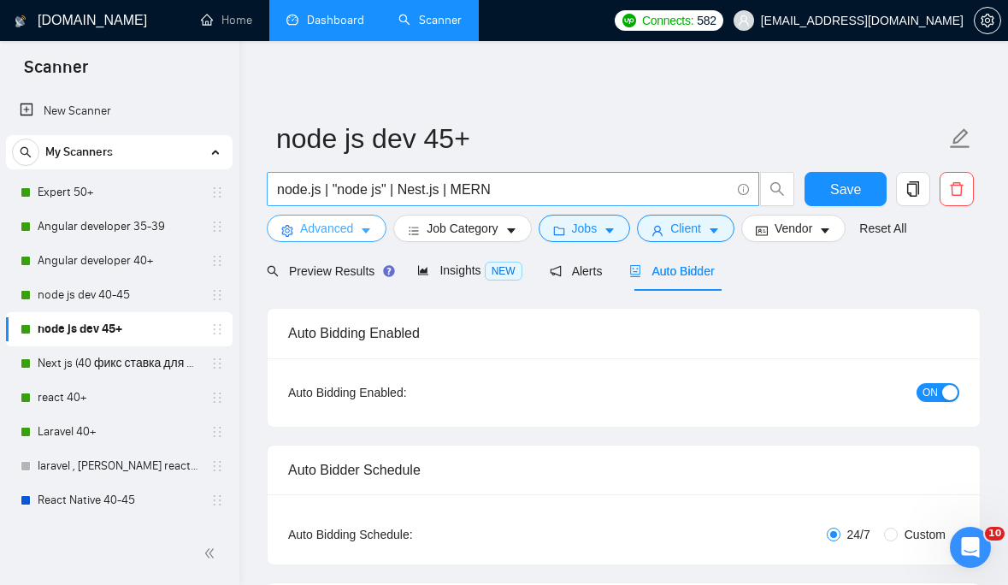
scroll to position [7, 0]
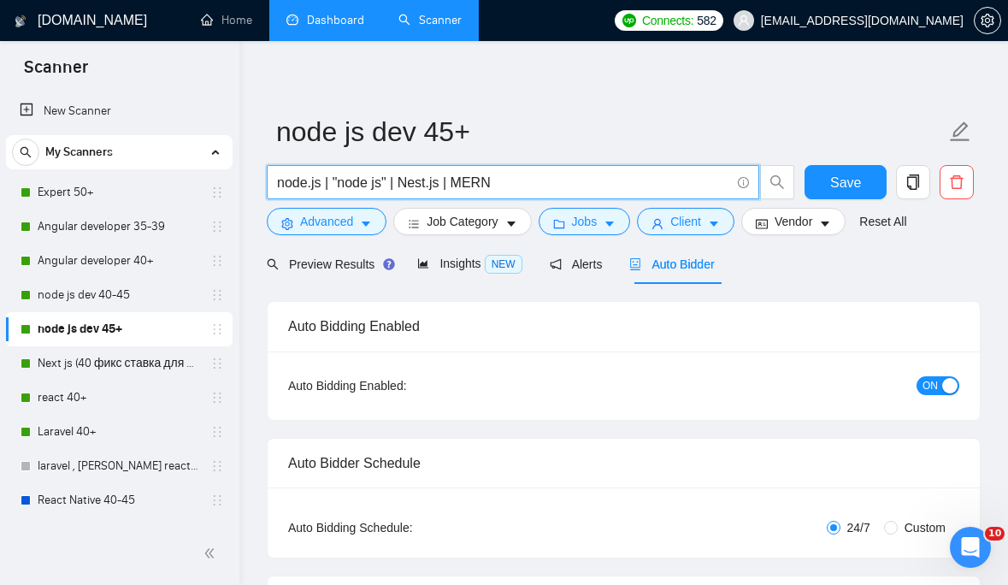
drag, startPoint x: 518, startPoint y: 182, endPoint x: 264, endPoint y: 179, distance: 254.0
click at [264, 179] on div "node.js | "node js" | Nest.js | MERN" at bounding box center [530, 186] width 535 height 43
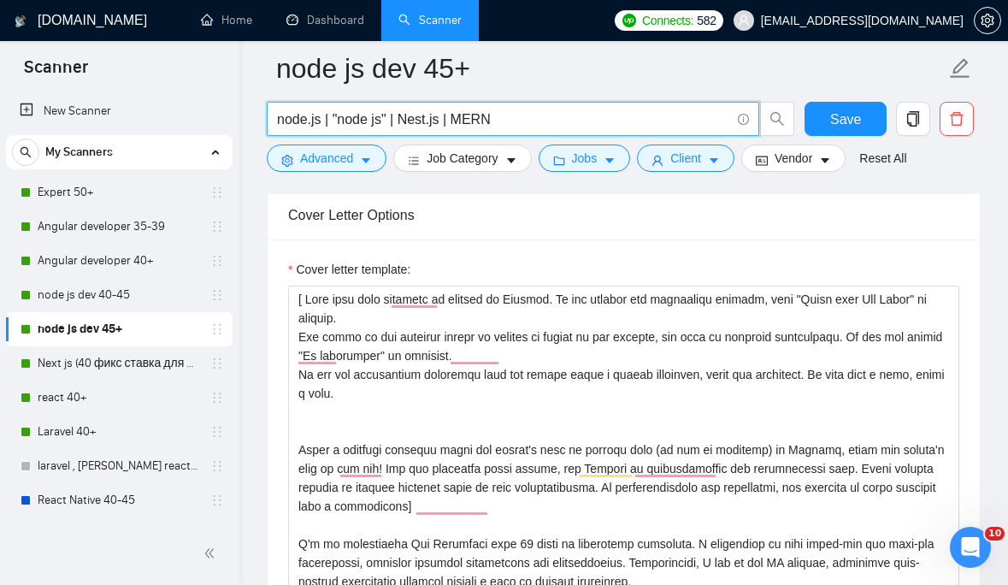
scroll to position [1809, 0]
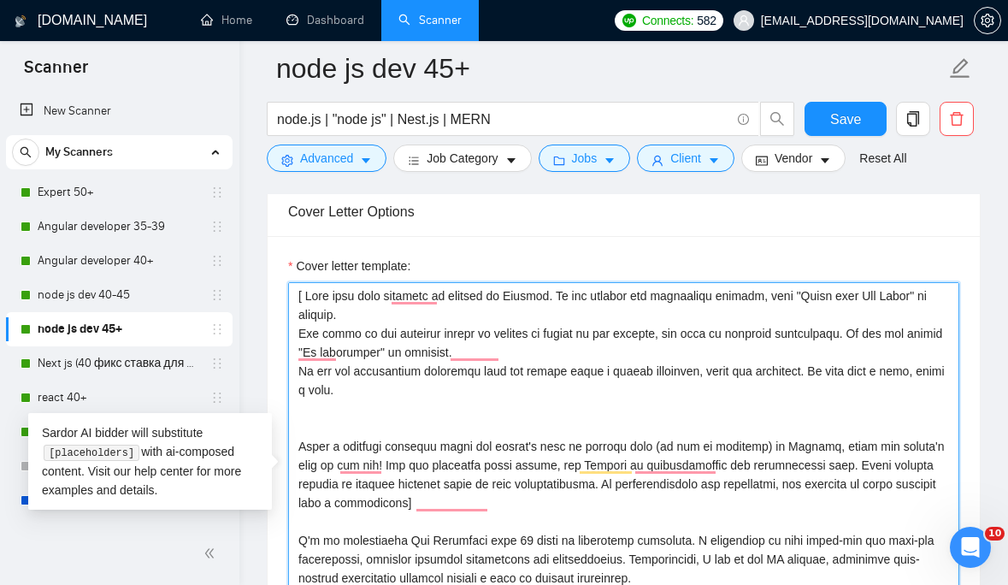
click at [541, 318] on textarea "Cover letter template:" at bounding box center [623, 474] width 671 height 385
paste textarea "time_greeting] [client_name], Need senior Node/Nest + React shipped fast - we c…"
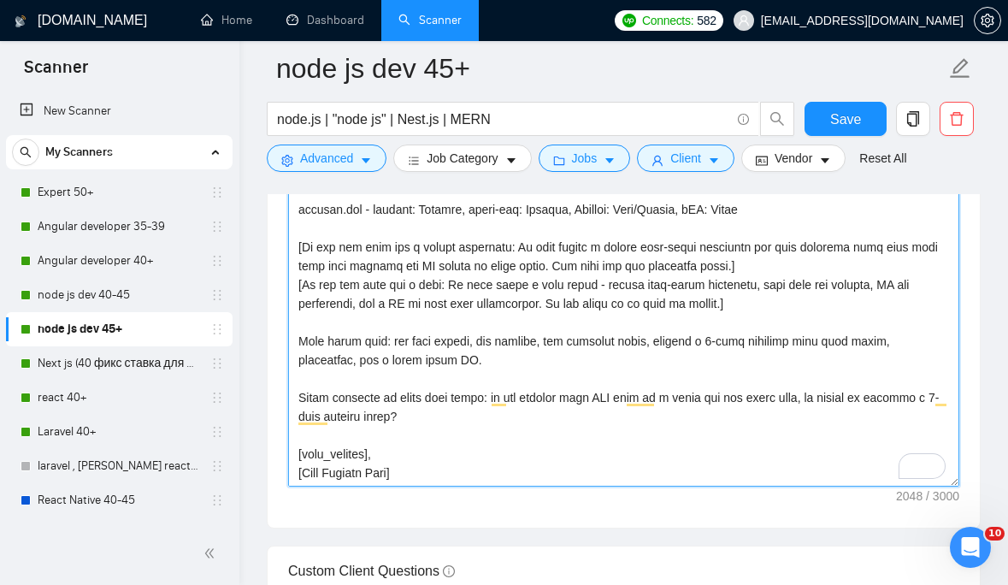
scroll to position [1991, 0]
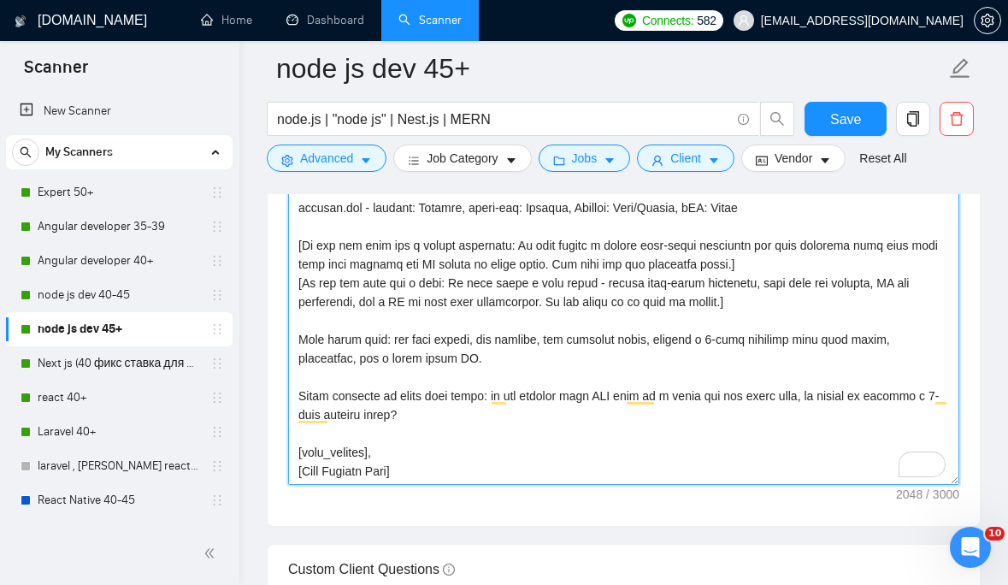
drag, startPoint x: 422, startPoint y: 470, endPoint x: 299, endPoint y: 469, distance: 123.1
click at [299, 469] on textarea "Cover letter template:" at bounding box center [623, 292] width 671 height 385
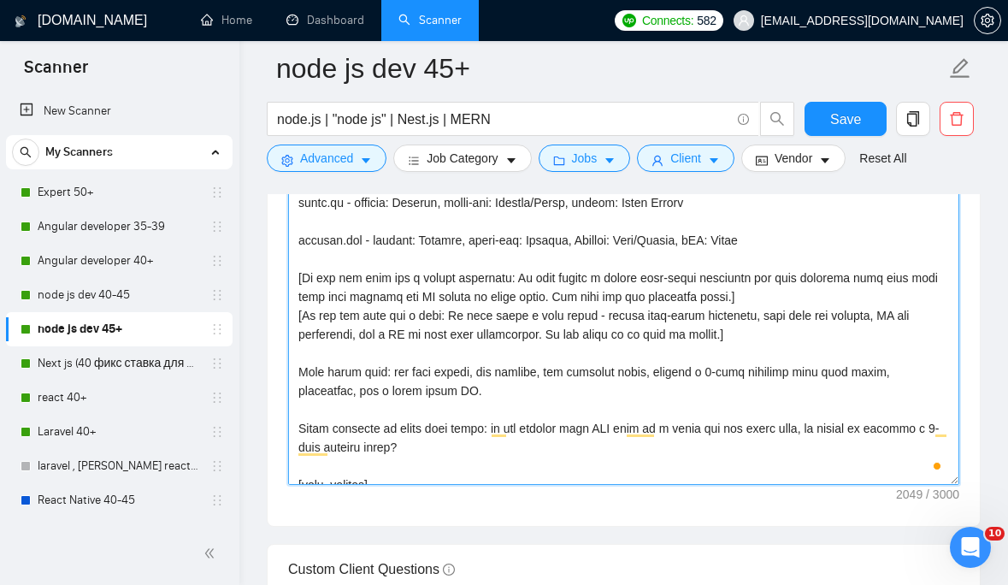
scroll to position [470, 0]
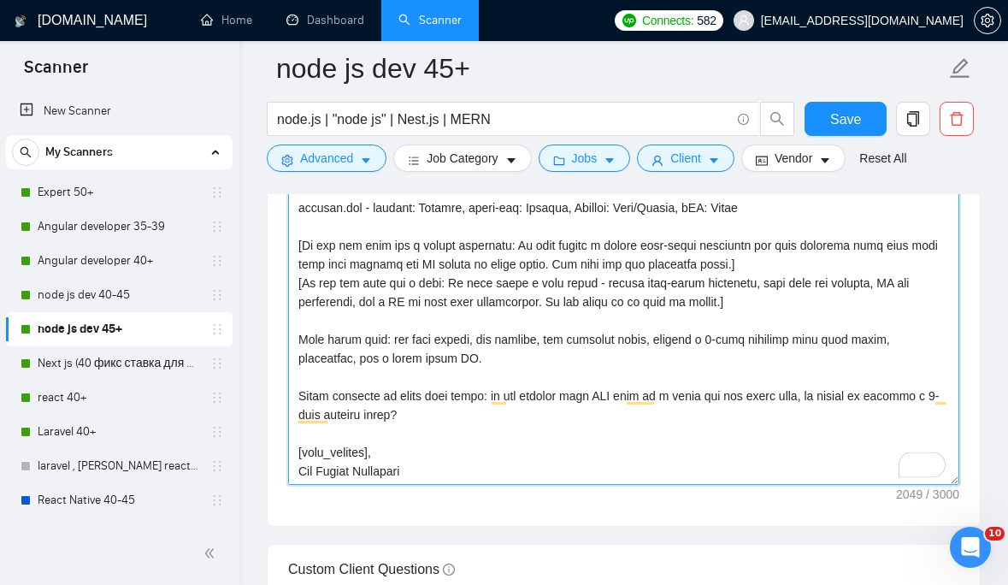
drag, startPoint x: 426, startPoint y: 473, endPoint x: 288, endPoint y: 470, distance: 137.7
click at [288, 471] on div "Cover Letter Options Cover letter template:" at bounding box center [624, 265] width 714 height 522
click at [460, 475] on textarea "Cover letter template:" at bounding box center [623, 292] width 671 height 385
drag, startPoint x: 460, startPoint y: 474, endPoint x: 302, endPoint y: 470, distance: 158.2
click at [302, 470] on textarea "Cover letter template:" at bounding box center [623, 292] width 671 height 385
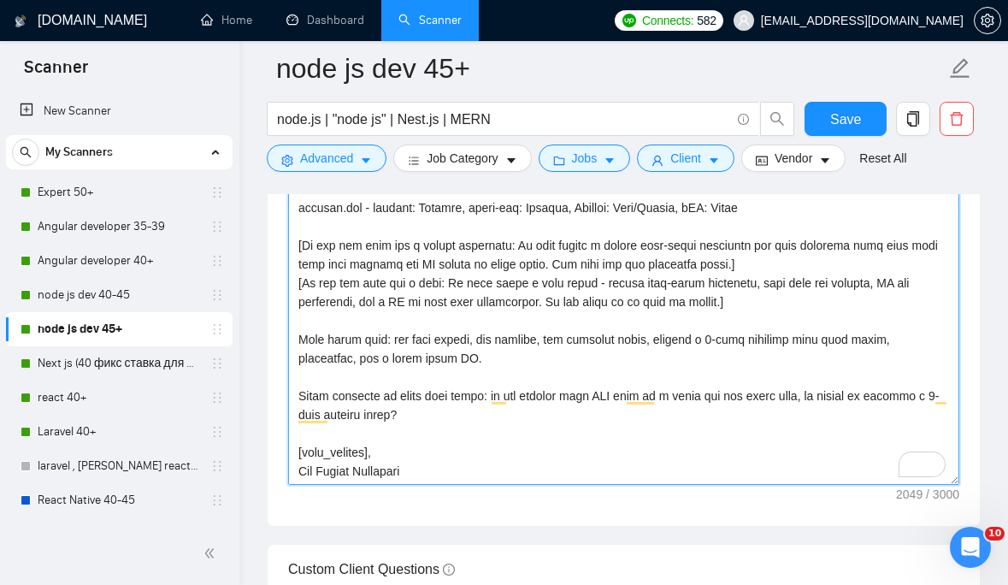
click at [302, 470] on textarea "Cover letter template:" at bounding box center [623, 292] width 671 height 385
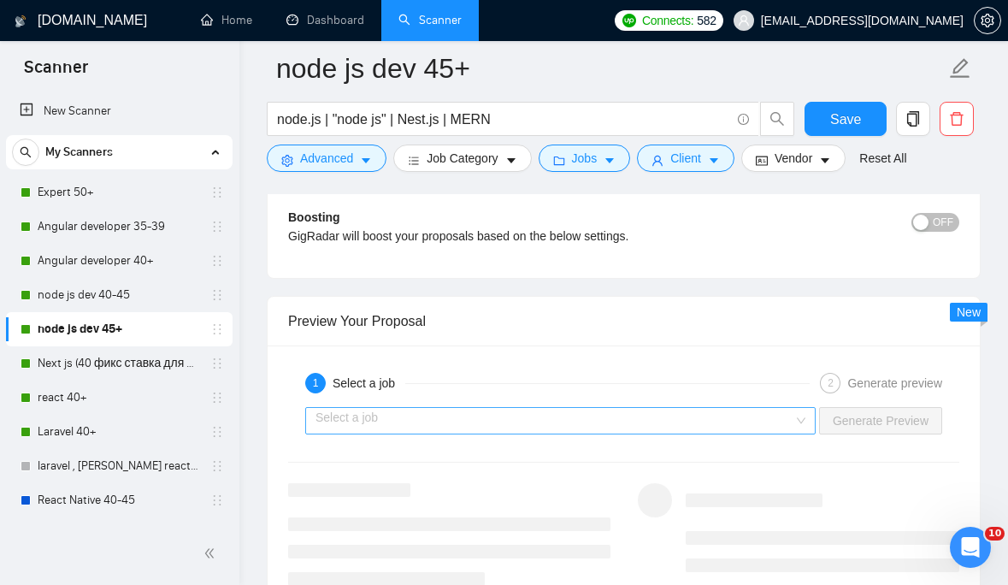
click at [806, 426] on div "Select a job" at bounding box center [560, 420] width 511 height 27
type textarea "[time_greeting] [client_name], Need senior Node/Nest + React shipped fast - we …"
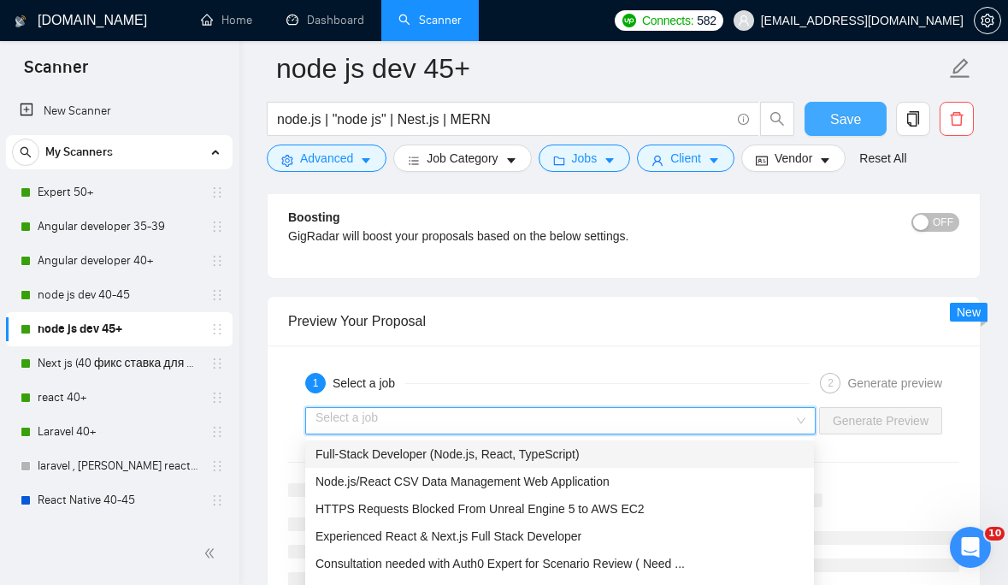
click at [857, 109] on span "Save" at bounding box center [845, 119] width 31 height 21
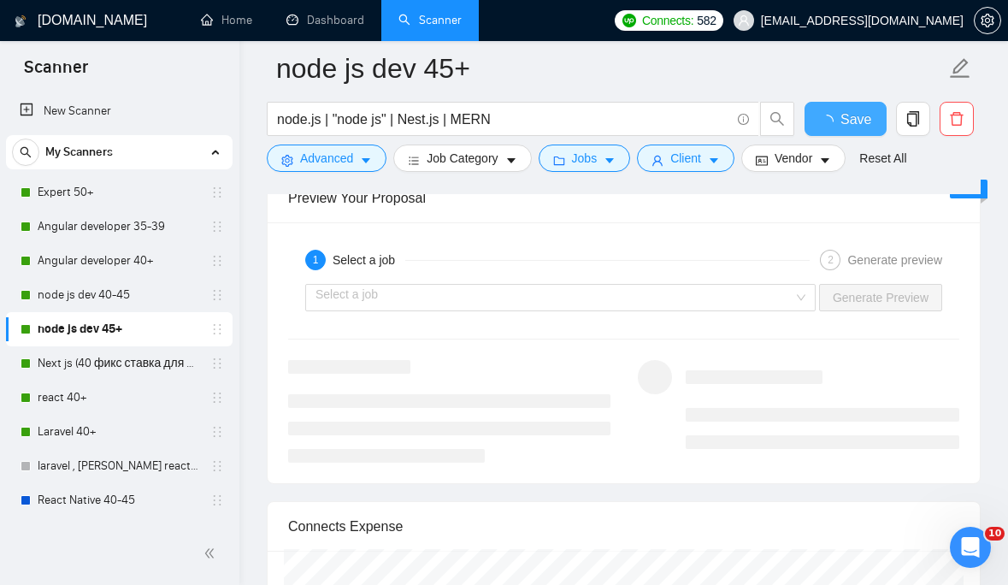
checkbox input "true"
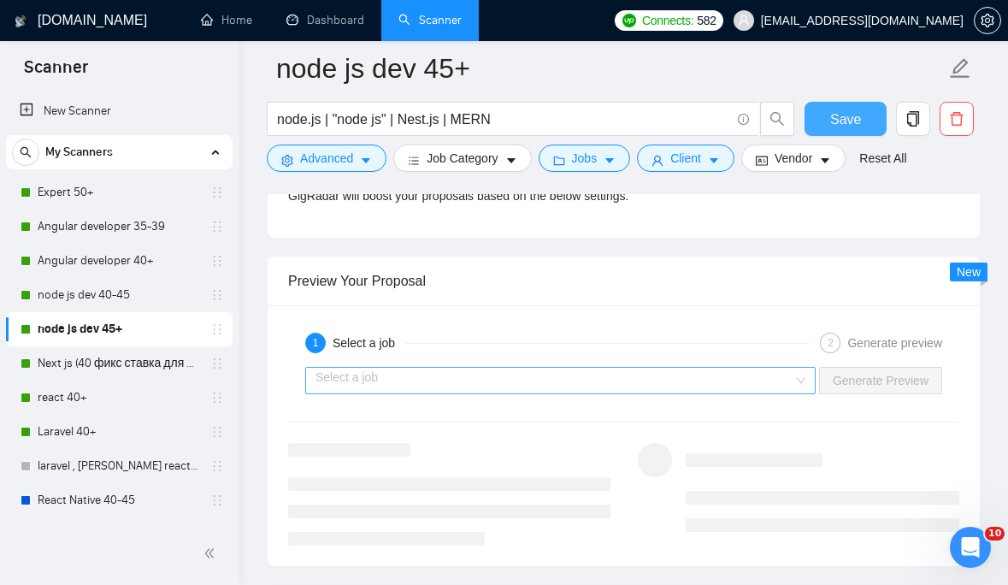
click at [801, 379] on div "Select a job" at bounding box center [560, 380] width 511 height 27
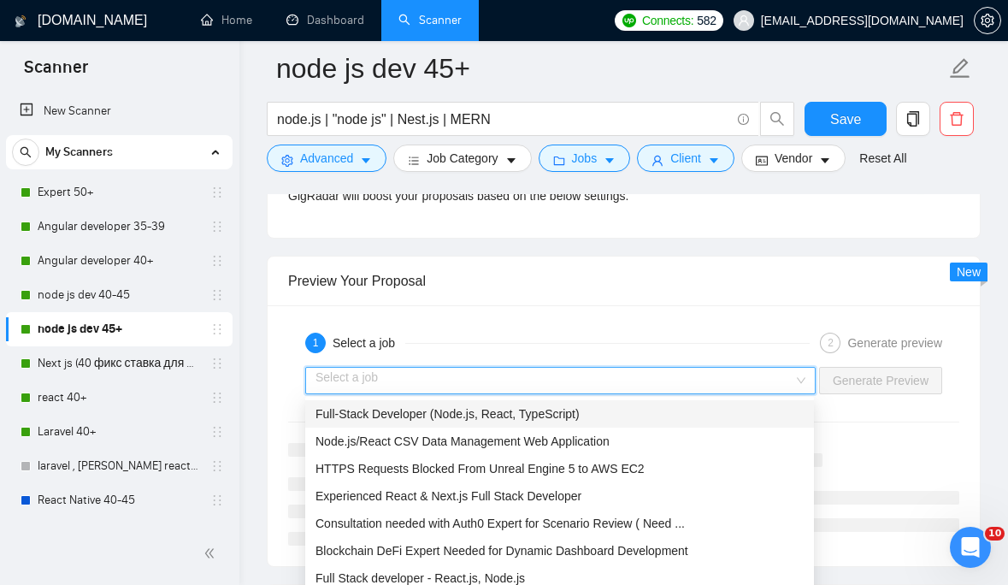
click at [723, 410] on div "Full-Stack Developer (Node.js, React, TypeScript)" at bounding box center [560, 413] width 488 height 19
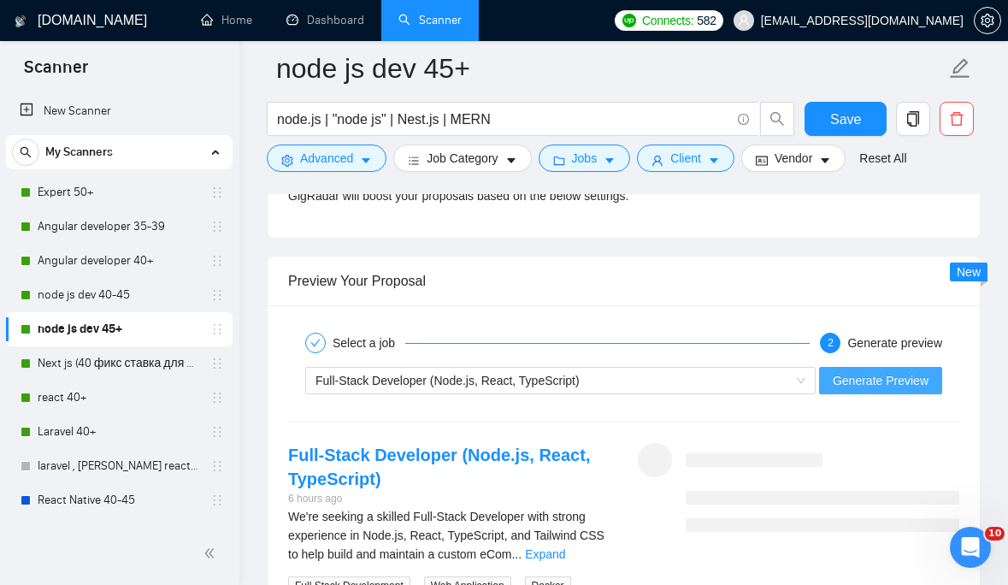
click at [870, 380] on span "Generate Preview" at bounding box center [881, 380] width 96 height 19
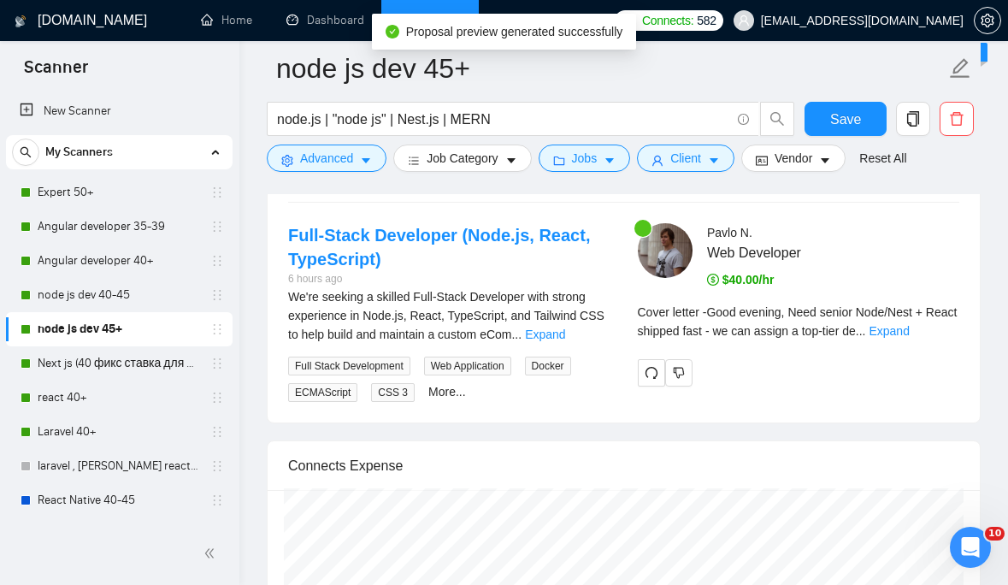
scroll to position [3226, 0]
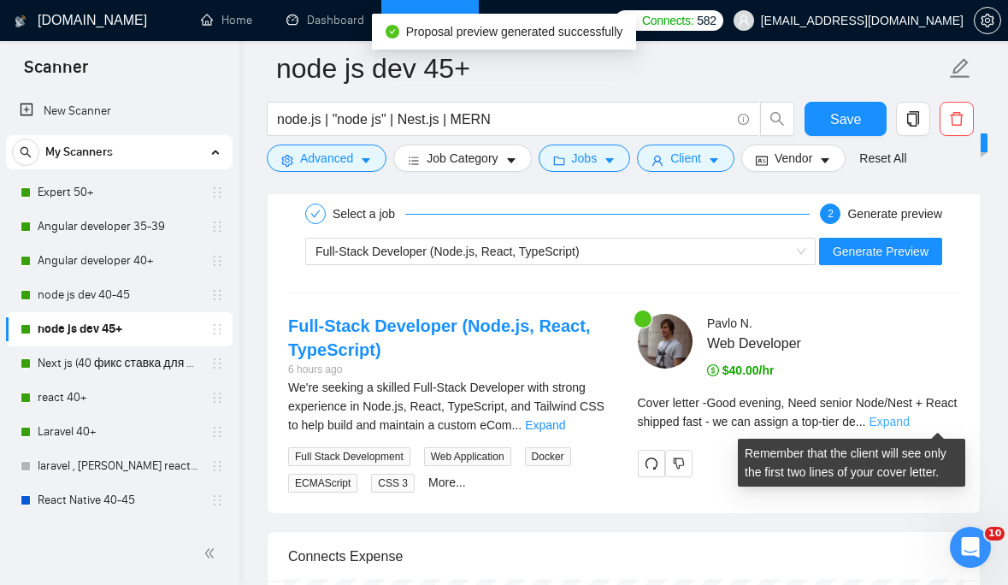
click at [909, 417] on link "Expand" at bounding box center [889, 422] width 40 height 14
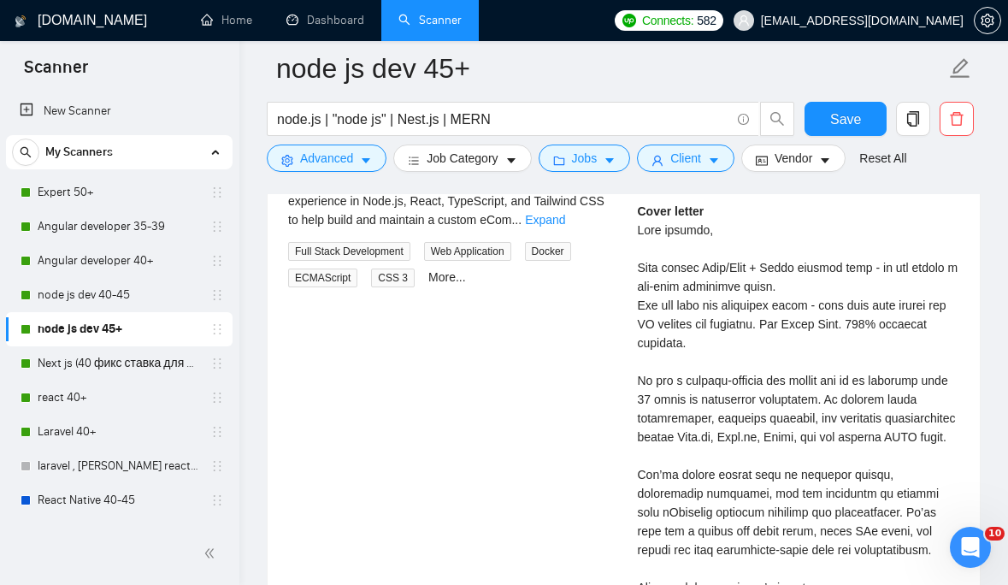
scroll to position [3338, 0]
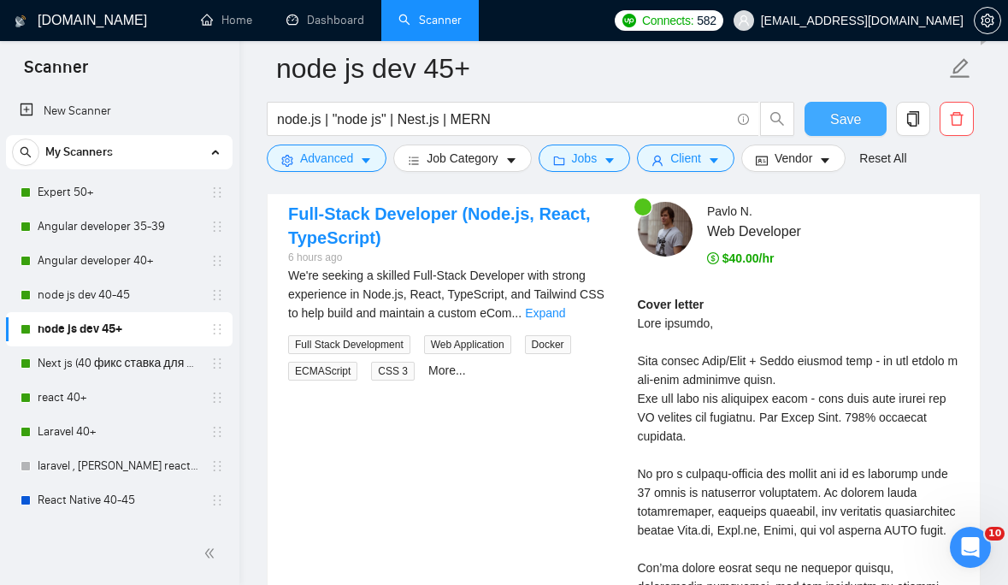
click at [859, 123] on span "Save" at bounding box center [845, 119] width 31 height 21
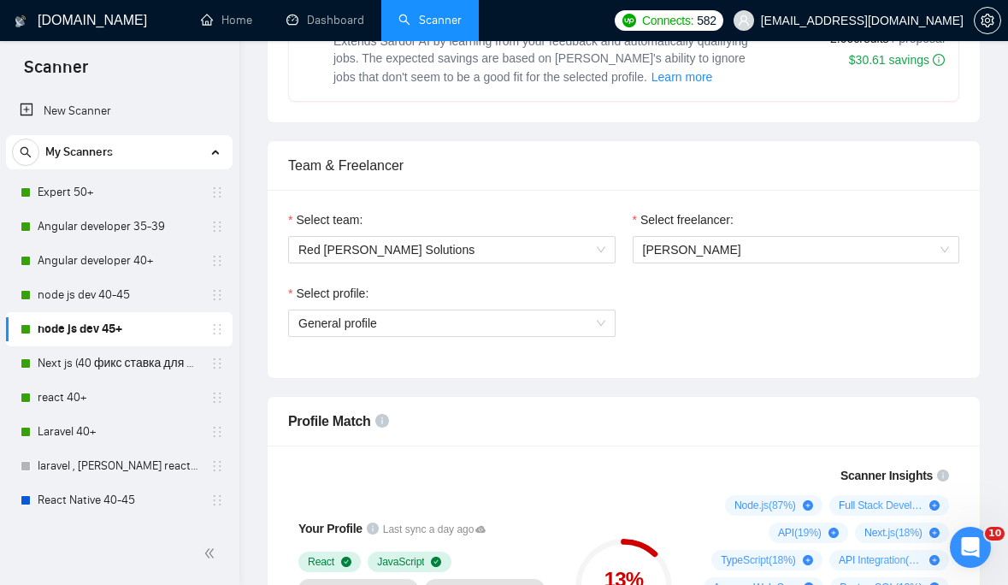
scroll to position [0, 0]
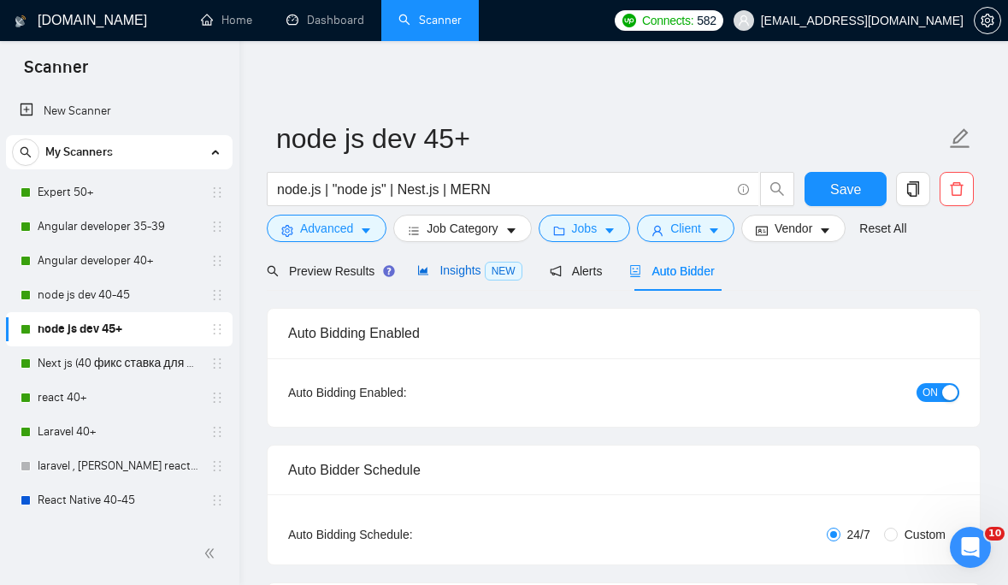
click at [463, 267] on span "Insights NEW" at bounding box center [469, 270] width 104 height 14
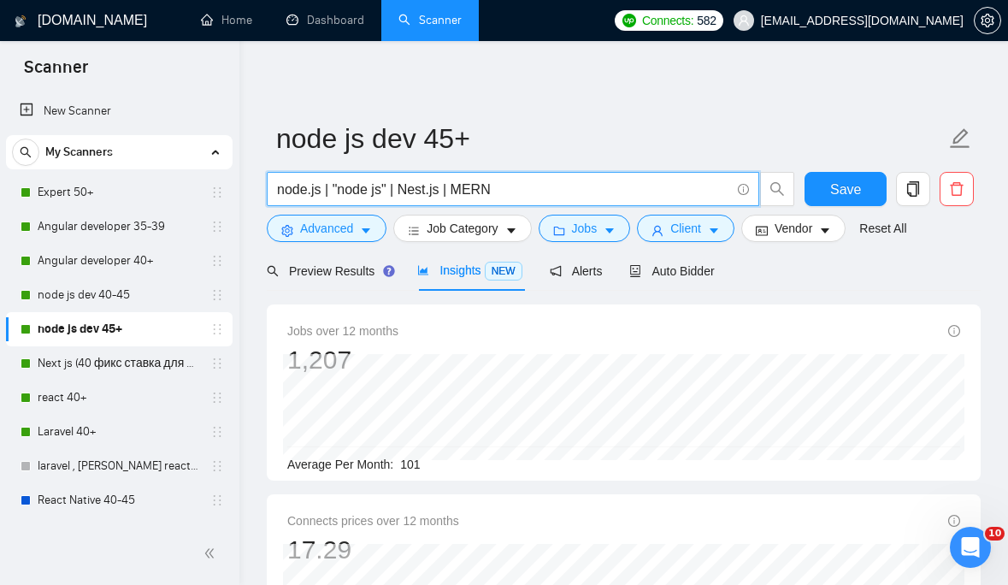
drag, startPoint x: 522, startPoint y: 188, endPoint x: 241, endPoint y: 186, distance: 280.5
paste input "nest.js | "nest js" | express | typescript | react | next.js | "full stack node…"
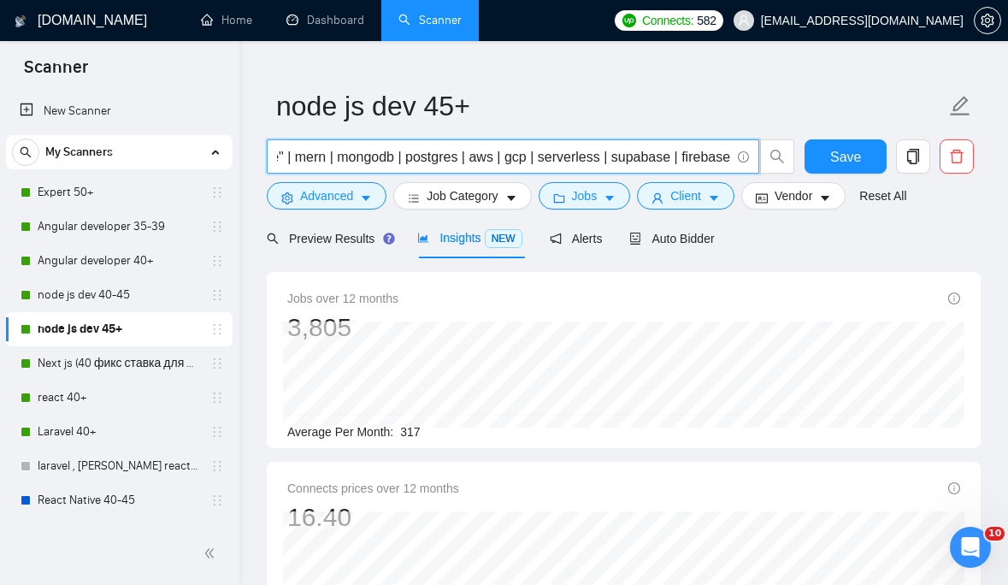
scroll to position [15, 0]
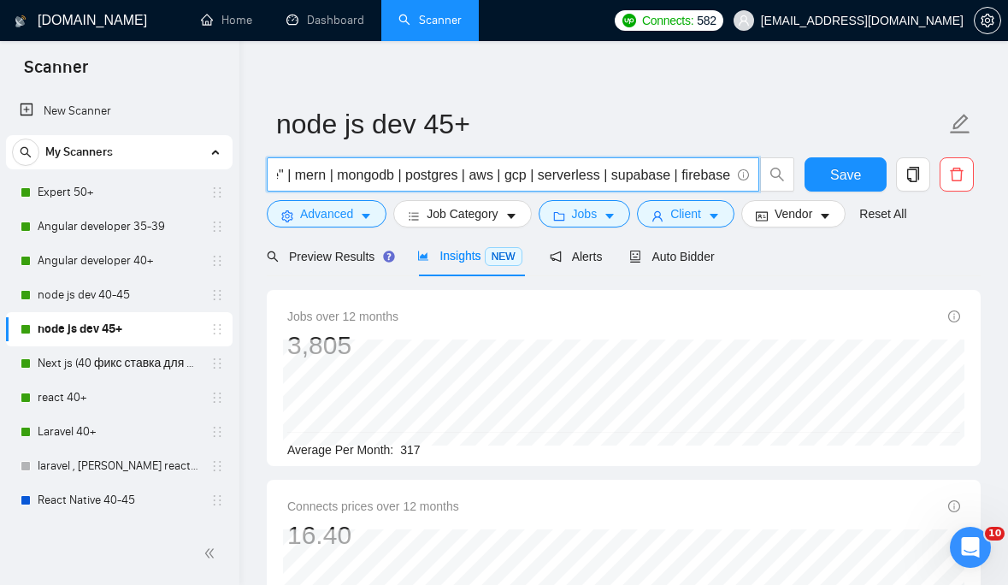
click at [546, 174] on input "node.js | "node js" | nest.js | "nest js" | express | typescript | react | next…" at bounding box center [503, 174] width 453 height 21
drag, startPoint x: 513, startPoint y: 173, endPoint x: 189, endPoint y: 169, distance: 324.1
click at [437, 172] on input "node.js | "node js" | nest.js | "nest js" | express | typescript | react | next…" at bounding box center [503, 174] width 453 height 21
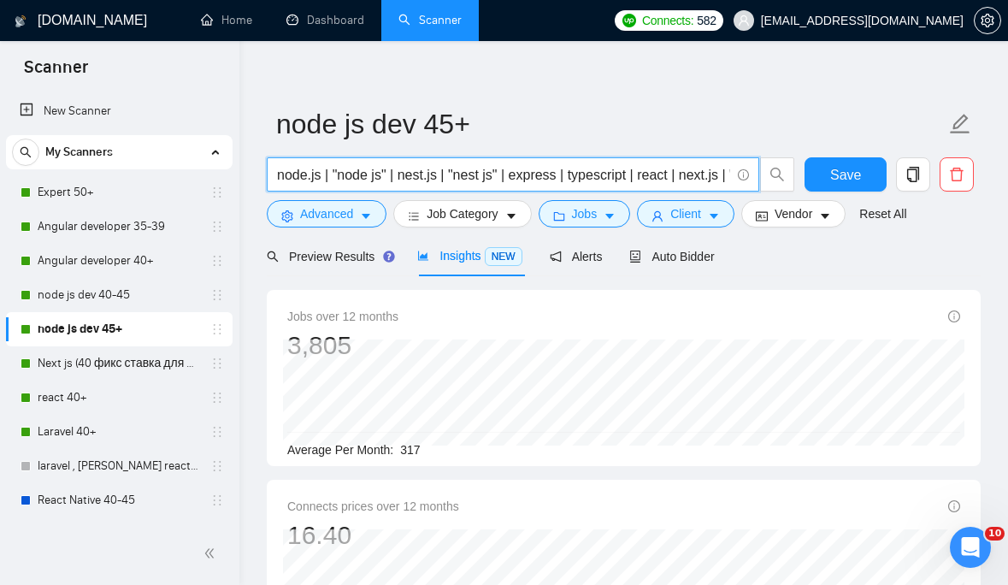
drag, startPoint x: 472, startPoint y: 172, endPoint x: 581, endPoint y: 177, distance: 108.7
click at [581, 177] on input "node.js | "node js" | nest.js | "nest js" | express | typescript | react | next…" at bounding box center [503, 174] width 453 height 21
click at [605, 176] on input "node.js | "node js" | nest.js | "nest js" | express | typescript | react | next…" at bounding box center [503, 174] width 453 height 21
click at [733, 178] on span "node.js | "node js" | nest.js | "nest js" | express | typescript | react | next…" at bounding box center [513, 174] width 493 height 34
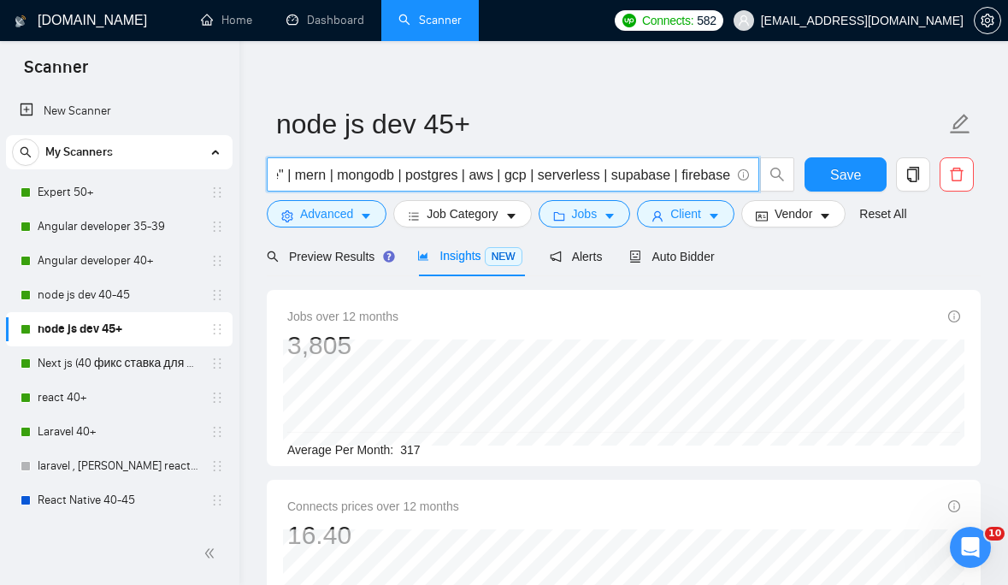
drag, startPoint x: 729, startPoint y: 174, endPoint x: 540, endPoint y: 166, distance: 190.0
click at [540, 166] on input "node.js | "node js" | nest.js | "nest js" | express | typescript | react | next…" at bounding box center [503, 174] width 453 height 21
click at [364, 214] on icon "caret-down" at bounding box center [366, 216] width 12 height 12
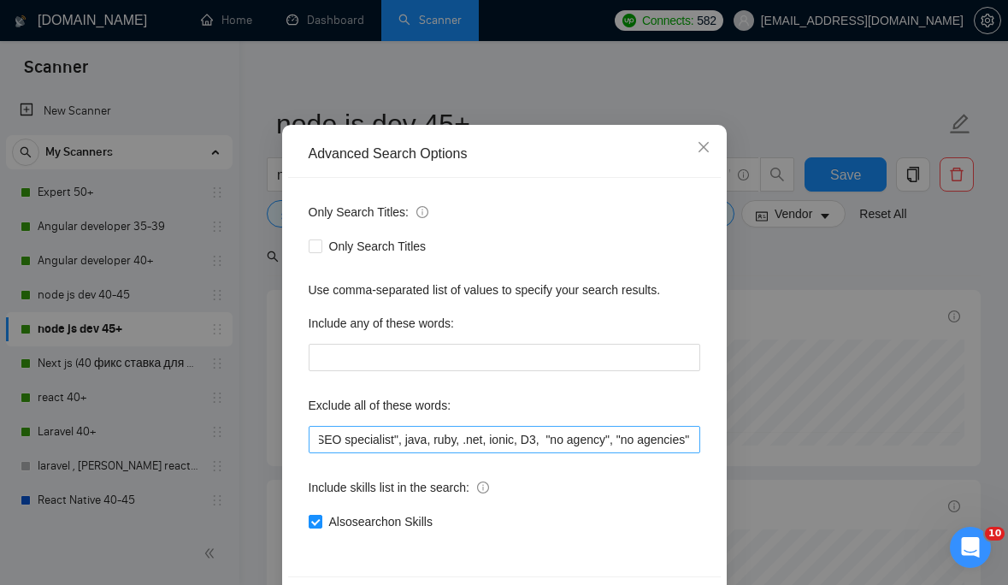
scroll to position [127, 0]
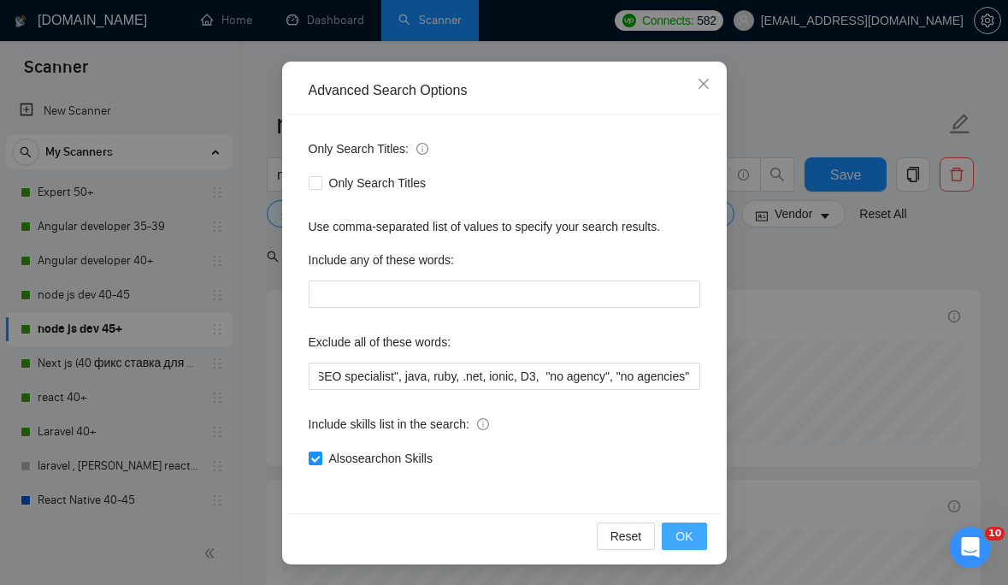
click at [693, 536] on button "OK" at bounding box center [684, 535] width 44 height 27
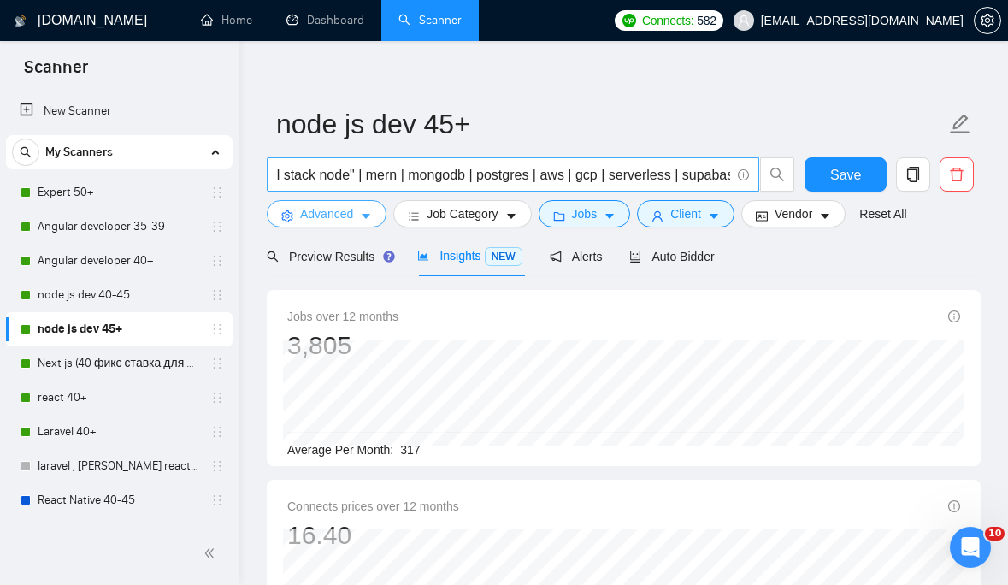
scroll to position [0, 562]
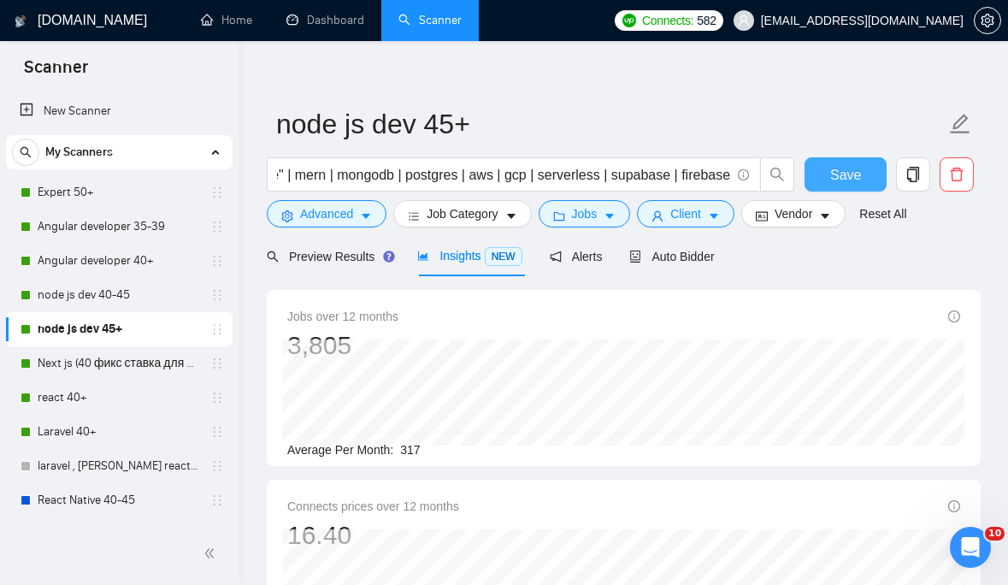
click at [850, 174] on span "Save" at bounding box center [845, 174] width 31 height 21
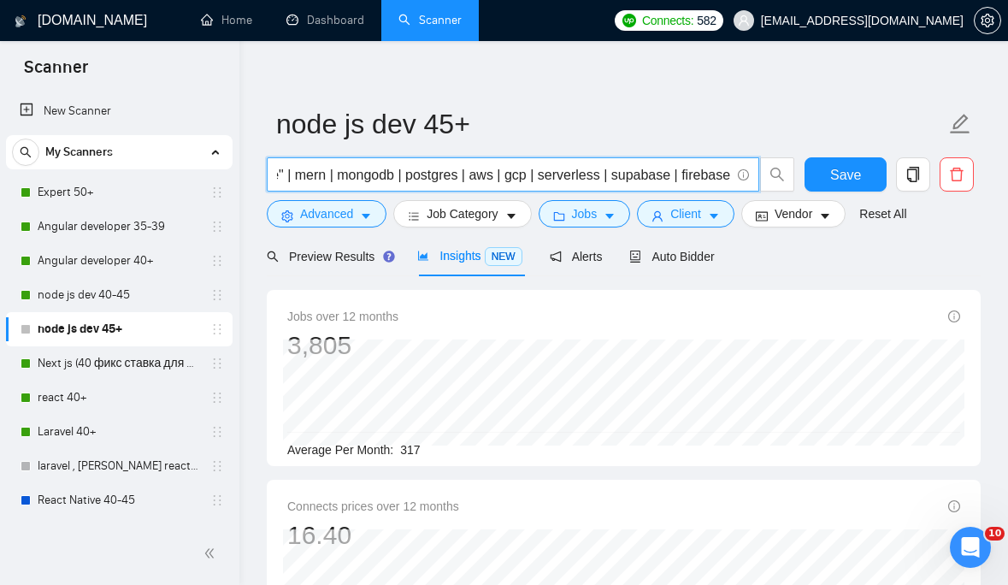
drag, startPoint x: 534, startPoint y: 174, endPoint x: 645, endPoint y: 170, distance: 110.4
click at [645, 170] on input "node.js | "node js" | nest.js | "nest js" | express | typescript | react | next…" at bounding box center [503, 174] width 453 height 21
drag, startPoint x: 680, startPoint y: 176, endPoint x: 539, endPoint y: 172, distance: 141.2
click at [539, 172] on input "node.js | "node js" | nest.js | "nest js" | express | typescript | react | next…" at bounding box center [503, 174] width 453 height 21
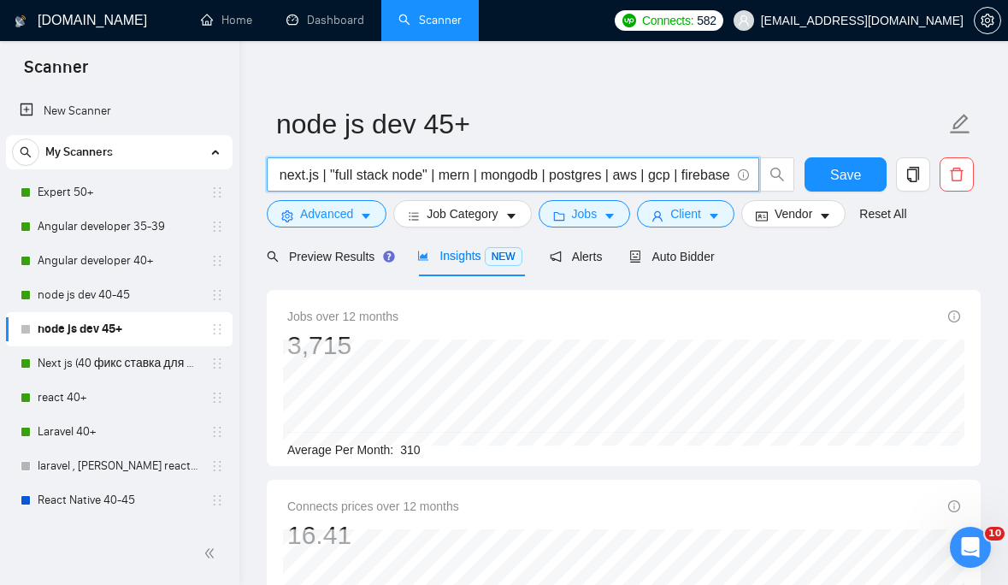
drag, startPoint x: 730, startPoint y: 174, endPoint x: 675, endPoint y: 172, distance: 55.6
click at [675, 172] on input "node.js | "node js" | nest.js | "nest js" | express | typescript | react | next…" at bounding box center [503, 174] width 453 height 21
drag, startPoint x: 649, startPoint y: 176, endPoint x: 732, endPoint y: 176, distance: 82.9
click at [732, 176] on span "node.js | "node js" | nest.js | "nest js" | express | typescript | react | next…" at bounding box center [513, 174] width 493 height 34
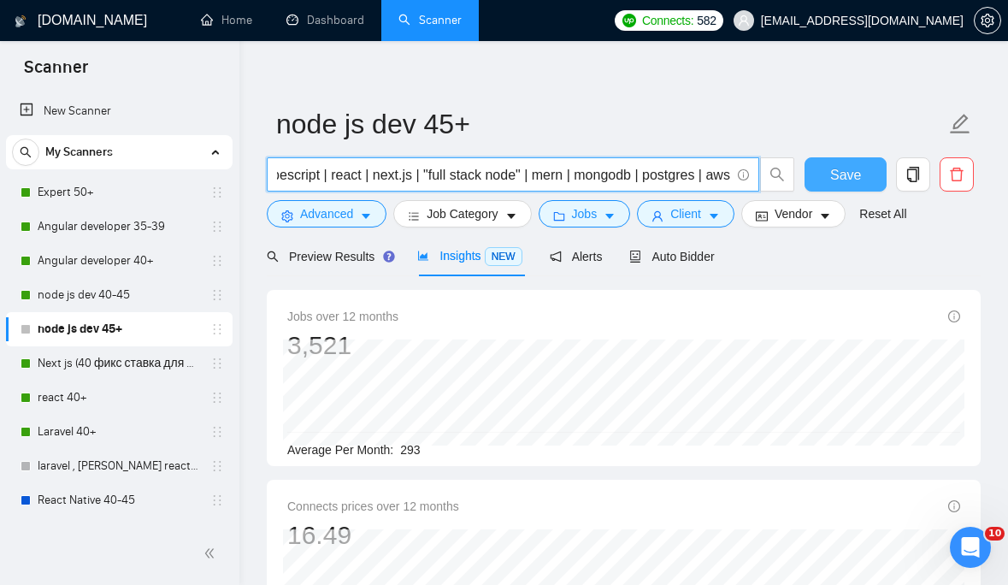
type input "node.js | "node js" | nest.js | "nest js" | express | typescript | react | next…"
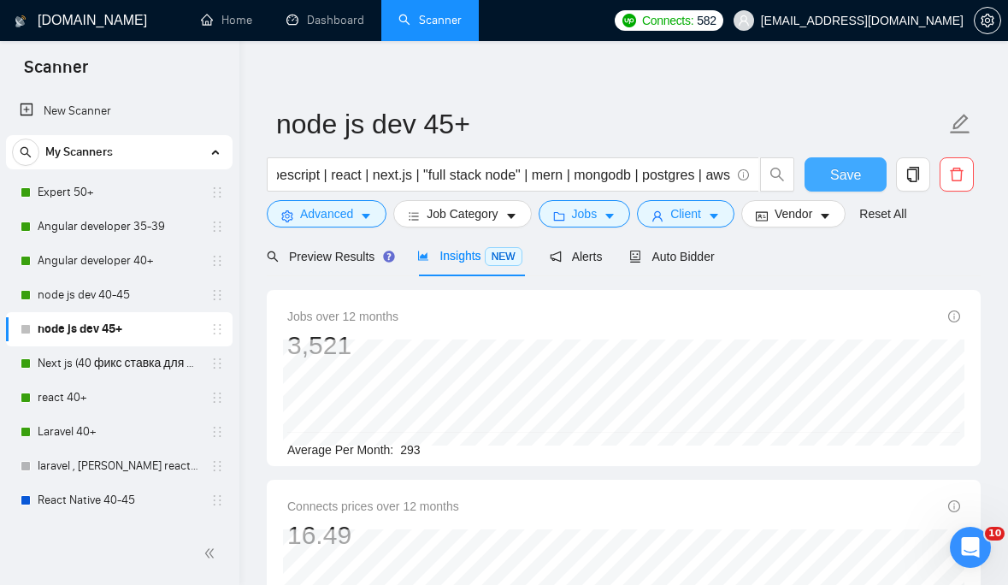
click at [850, 177] on span "Save" at bounding box center [845, 174] width 31 height 21
click at [848, 177] on span "Save" at bounding box center [845, 174] width 31 height 21
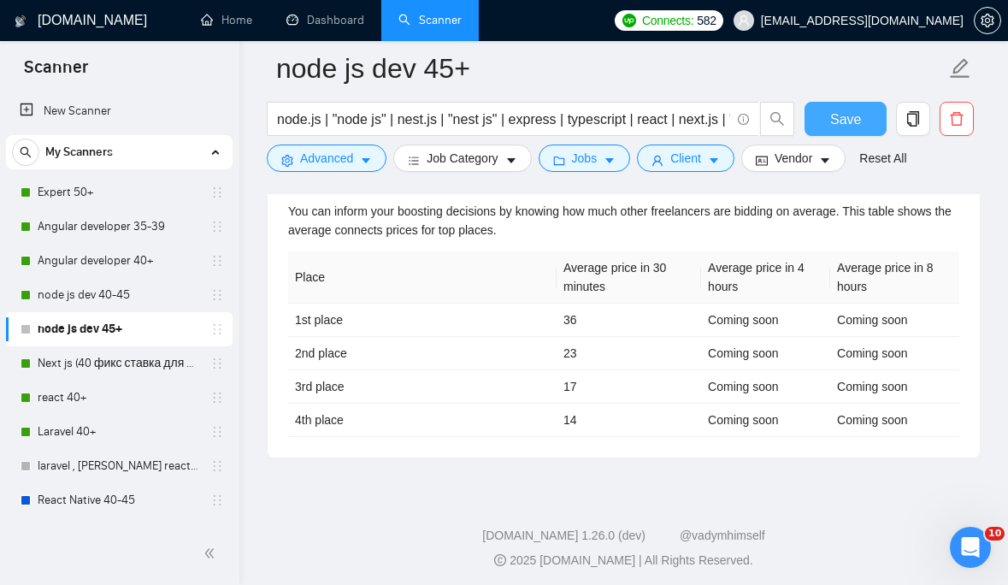
scroll to position [963, 0]
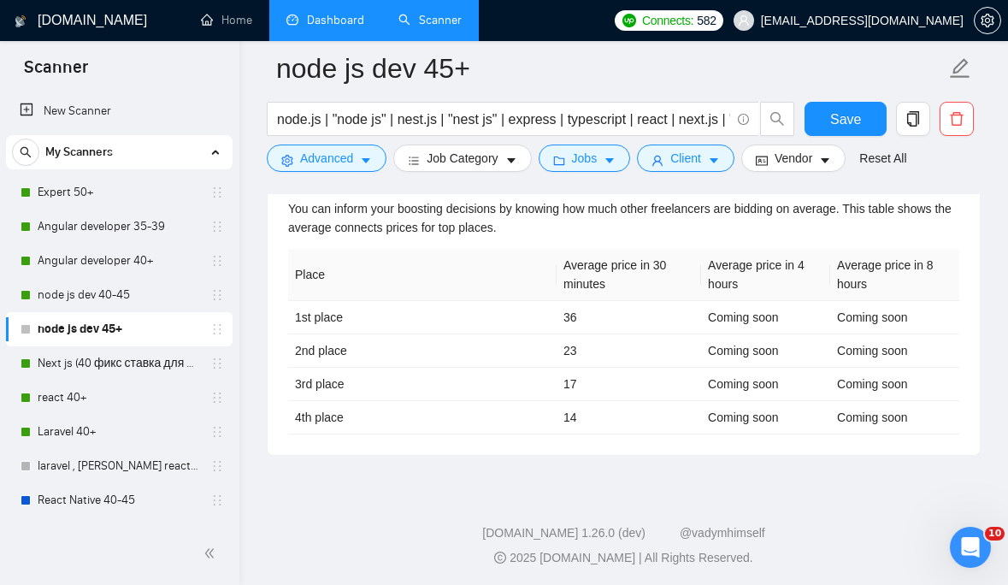
click at [343, 27] on link "Dashboard" at bounding box center [325, 20] width 78 height 15
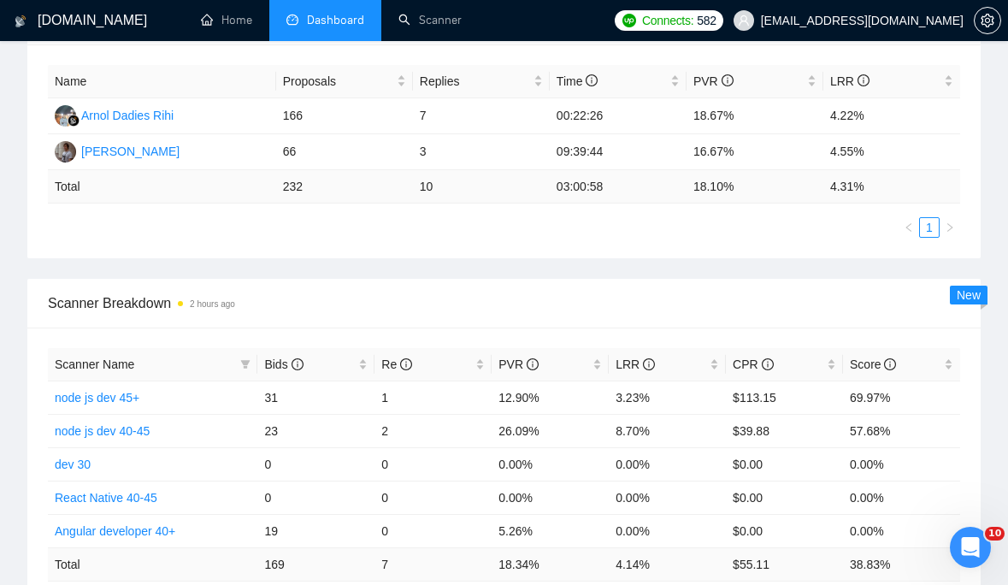
scroll to position [522, 0]
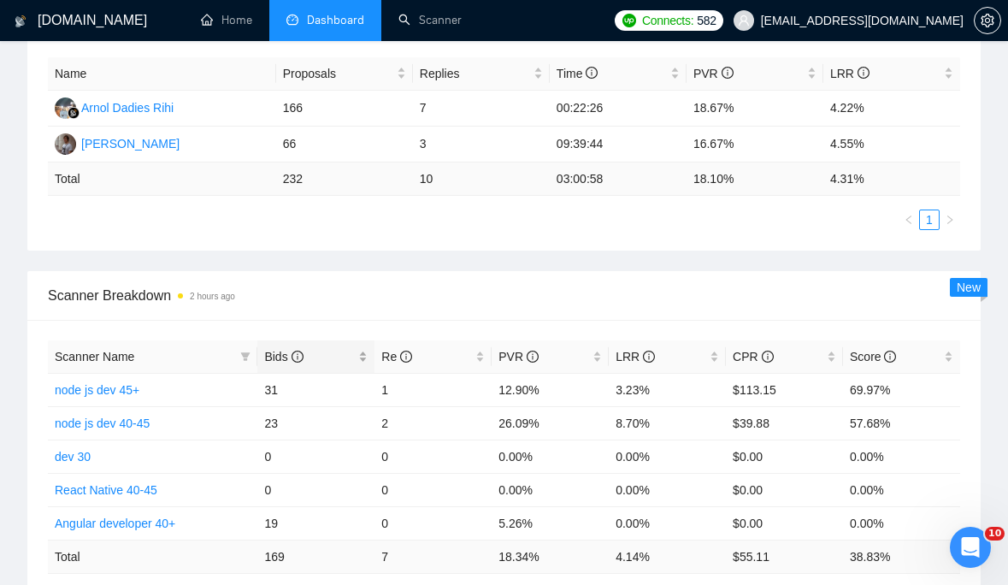
click at [293, 352] on icon "info-circle" at bounding box center [298, 357] width 12 height 12
click at [388, 353] on span "Re" at bounding box center [396, 357] width 31 height 14
click at [281, 359] on span "Bids" at bounding box center [283, 357] width 38 height 14
click at [280, 358] on span "Bids" at bounding box center [283, 357] width 38 height 14
click at [105, 422] on link "Laravel 40+" at bounding box center [86, 423] width 63 height 14
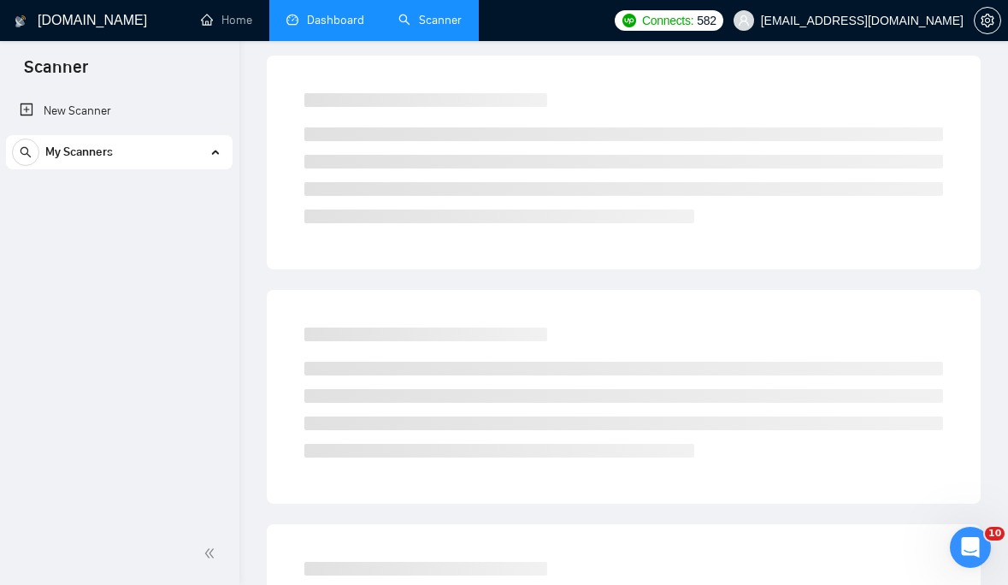
scroll to position [26, 0]
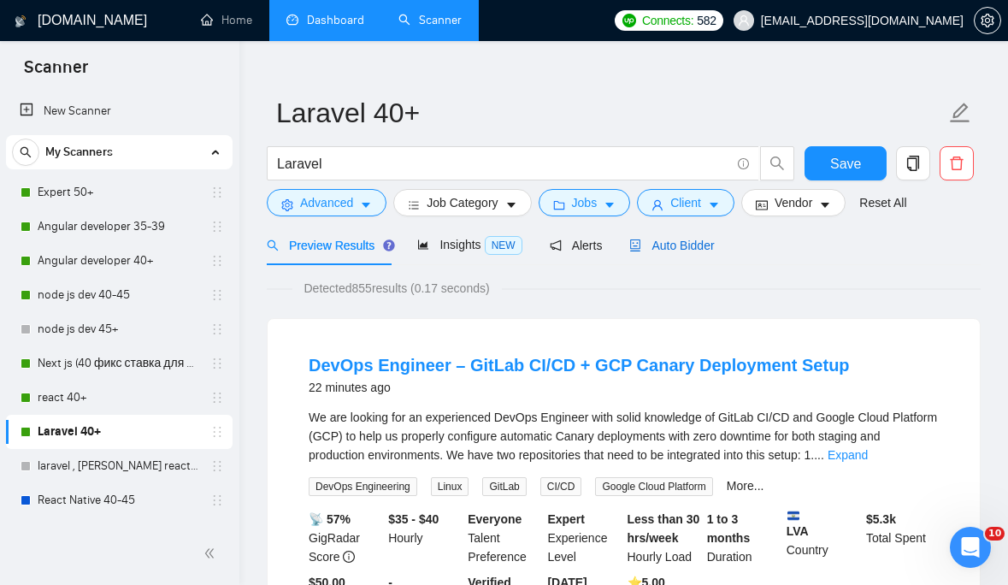
click at [704, 243] on span "Auto Bidder" at bounding box center [671, 246] width 85 height 14
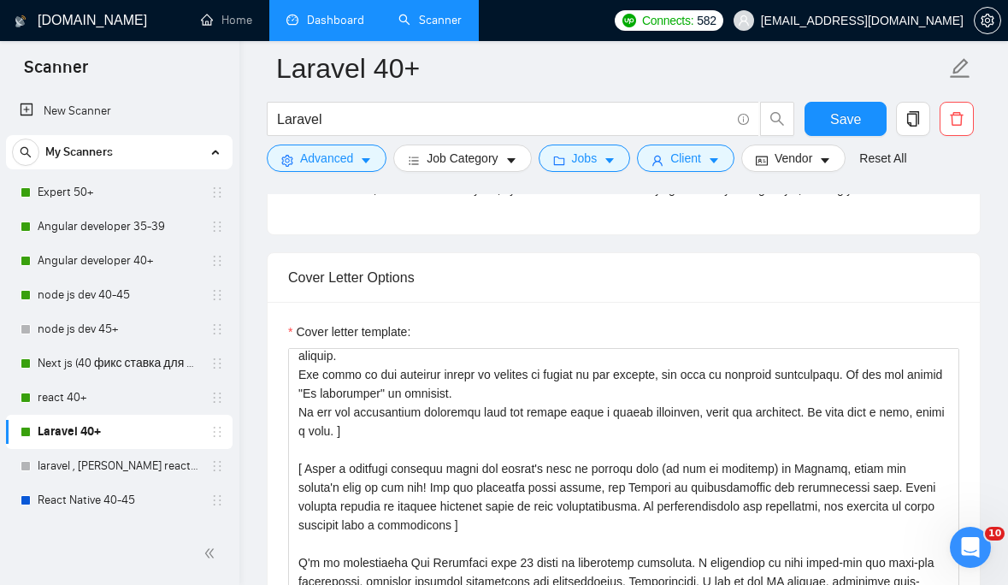
scroll to position [20, 0]
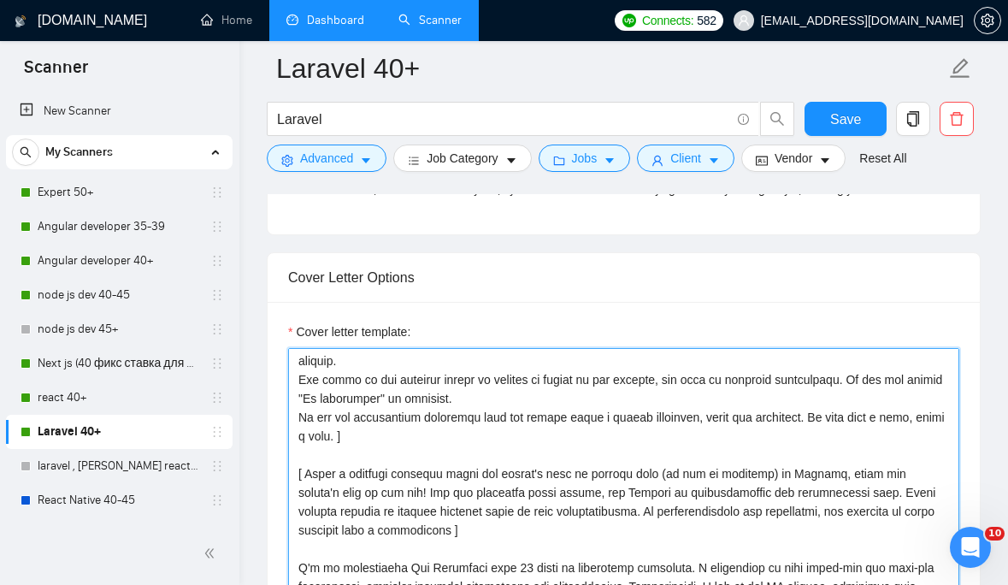
click at [668, 379] on textarea "Cover letter template:" at bounding box center [623, 540] width 671 height 385
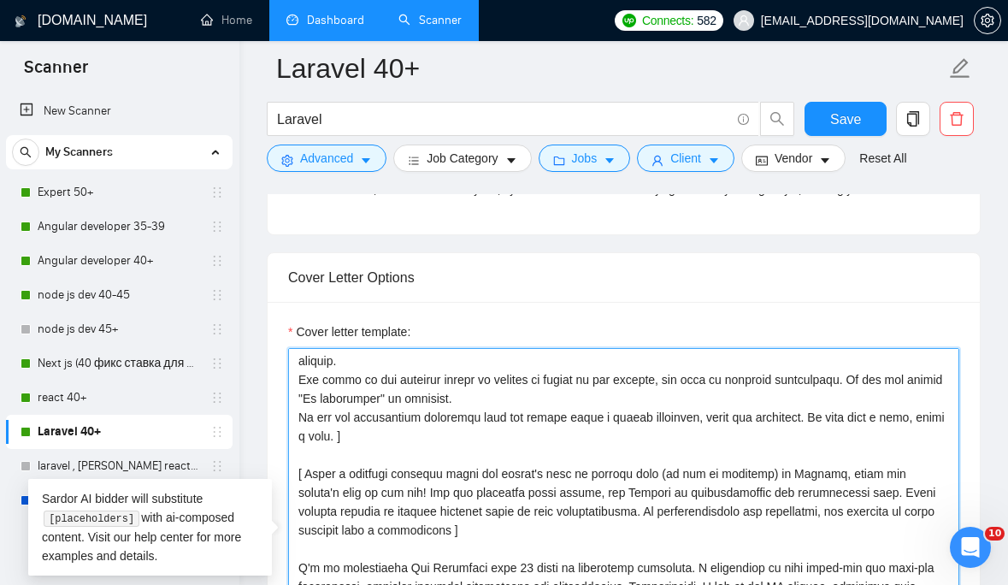
click at [656, 451] on textarea "Cover letter template:" at bounding box center [623, 540] width 671 height 385
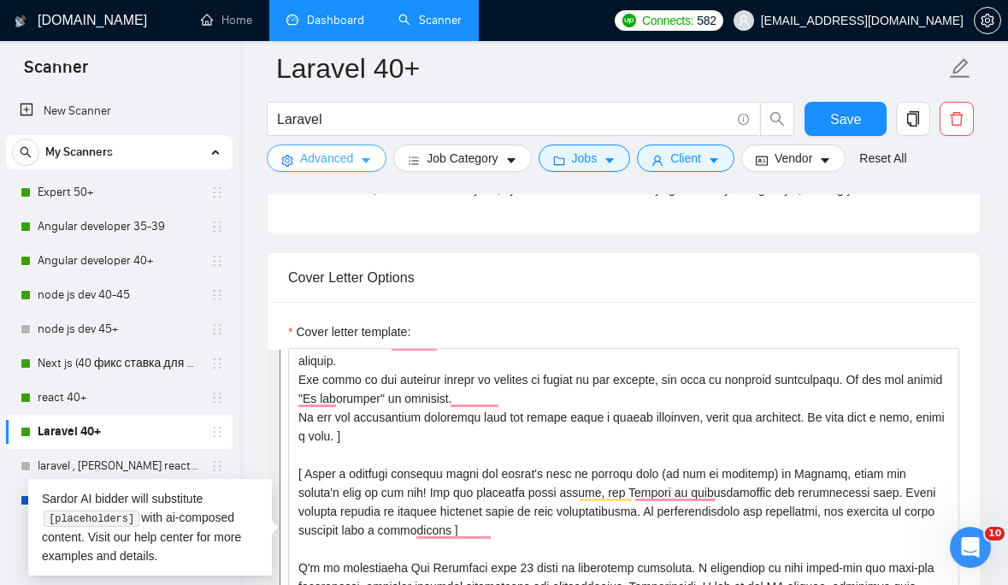
click at [372, 156] on icon "caret-down" at bounding box center [366, 161] width 12 height 12
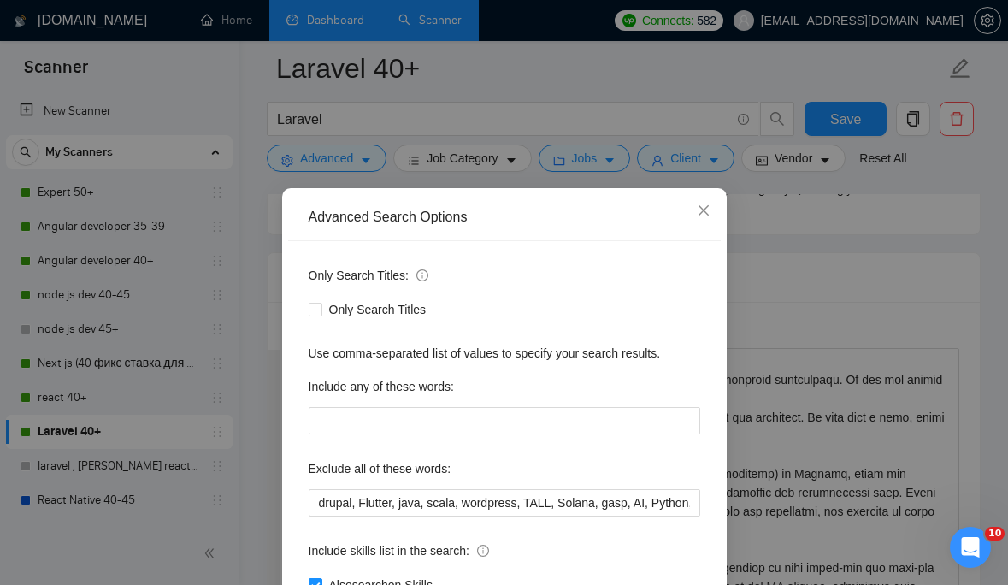
scroll to position [68, 0]
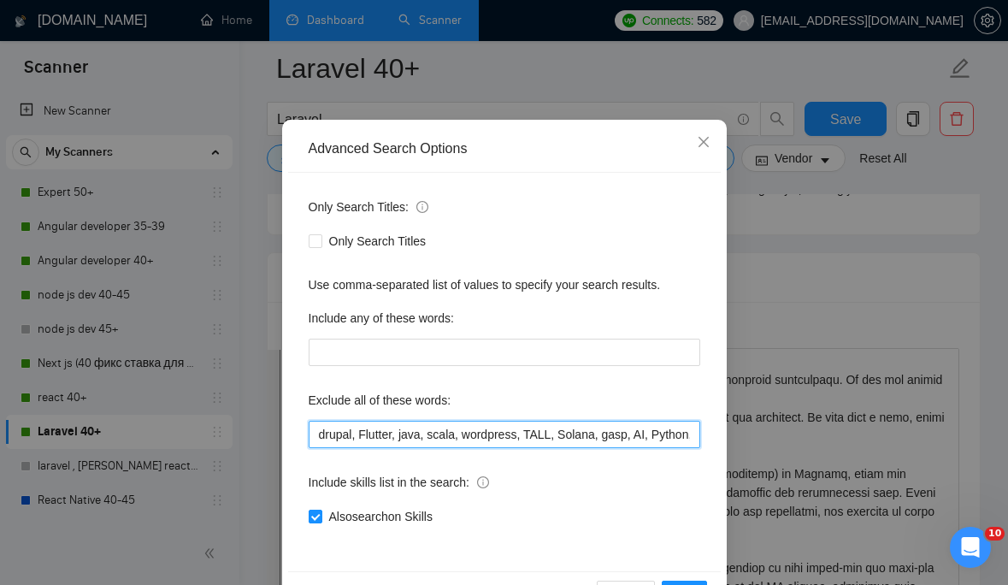
click at [373, 431] on input "drupal, Flutter, java, scala, wordpress, TALL, Solana, gasp, AI, Python, "Solid…" at bounding box center [505, 434] width 392 height 27
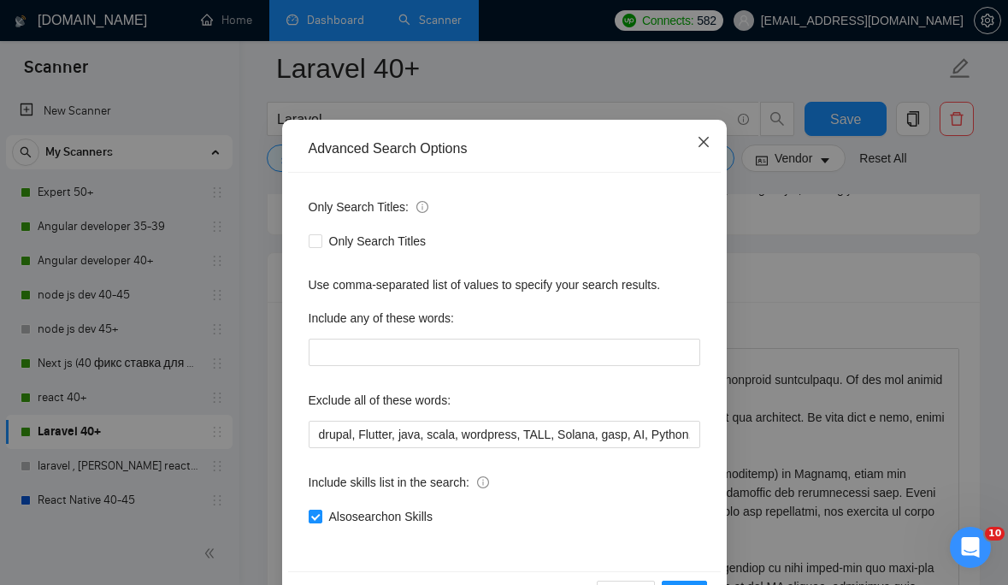
click at [709, 138] on icon "close" at bounding box center [704, 142] width 14 height 14
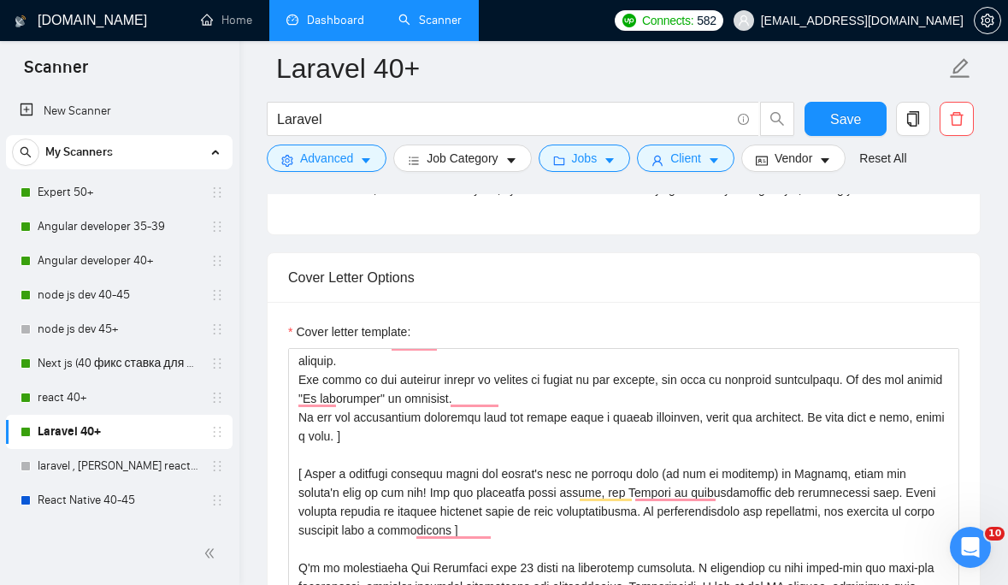
scroll to position [41, 0]
click at [452, 111] on input "Laravel" at bounding box center [503, 119] width 453 height 21
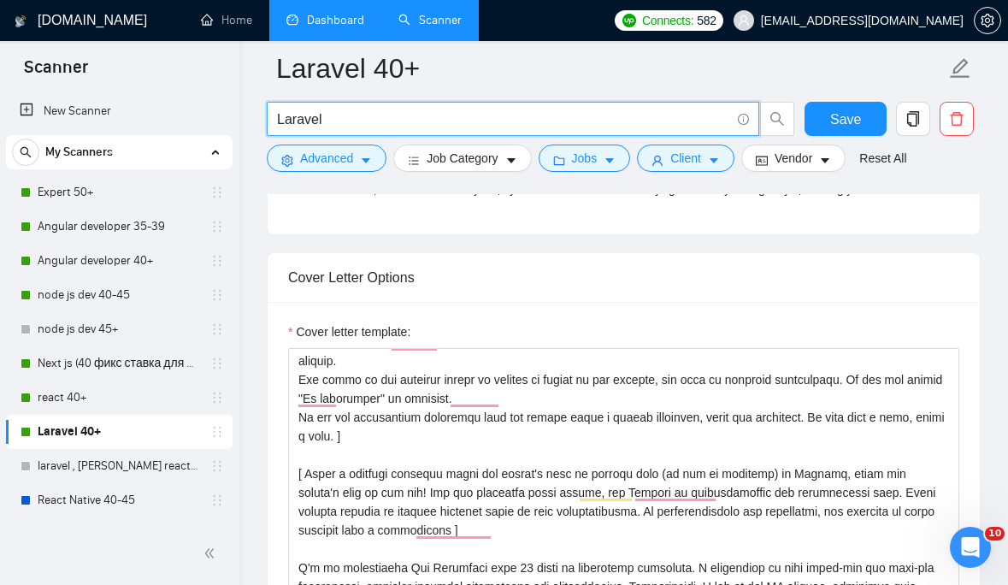
drag, startPoint x: 418, startPoint y: 112, endPoint x: 262, endPoint y: 109, distance: 156.5
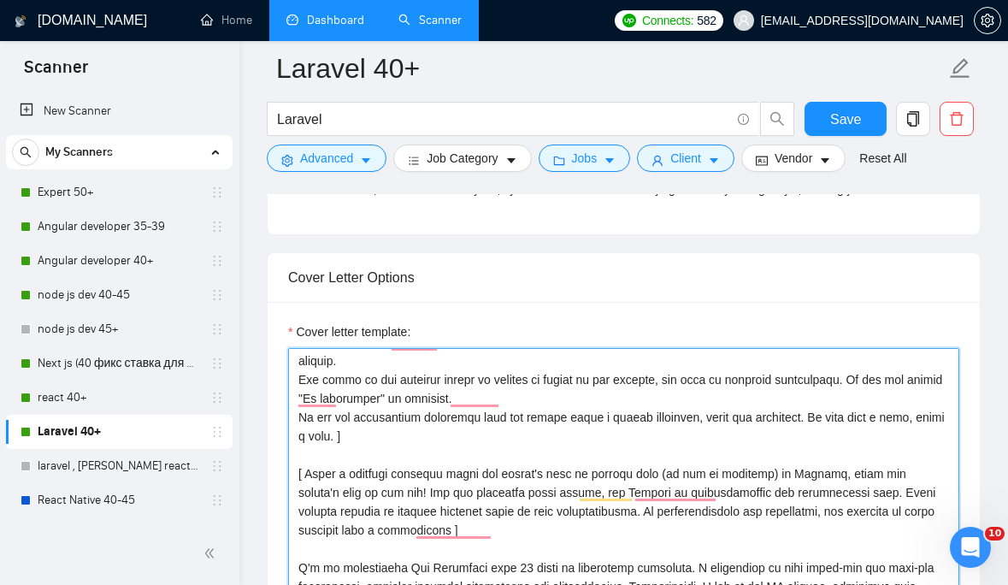
click at [438, 422] on textarea "Cover letter template:" at bounding box center [623, 540] width 671 height 385
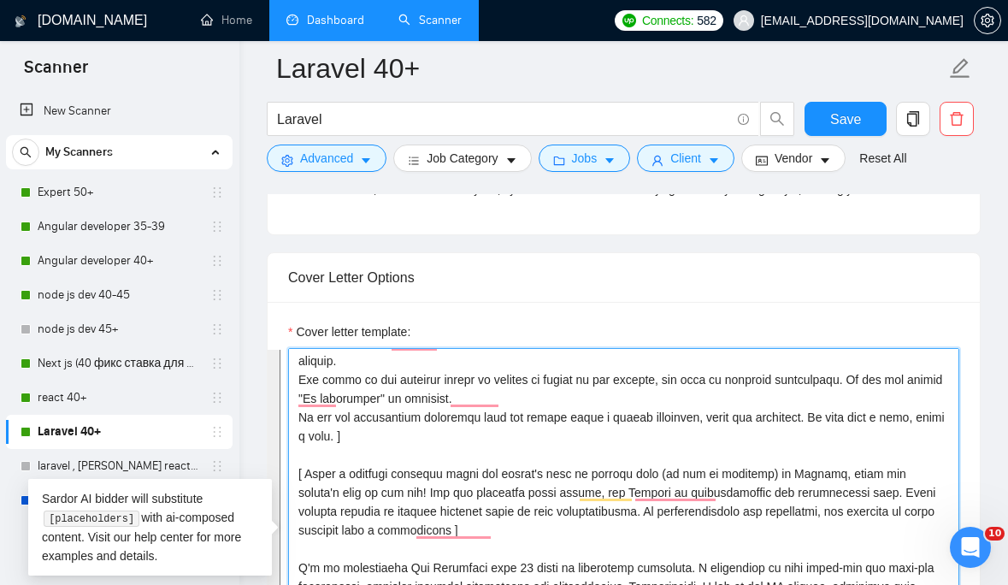
paste textarea ". All texts in the proposal should be written on behalf of the company, not fro…"
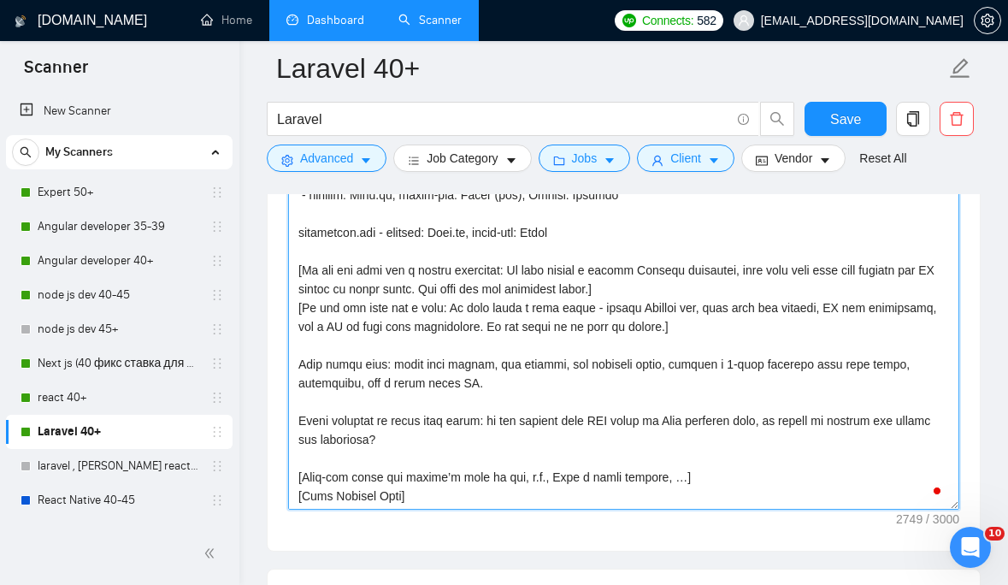
scroll to position [1981, 0]
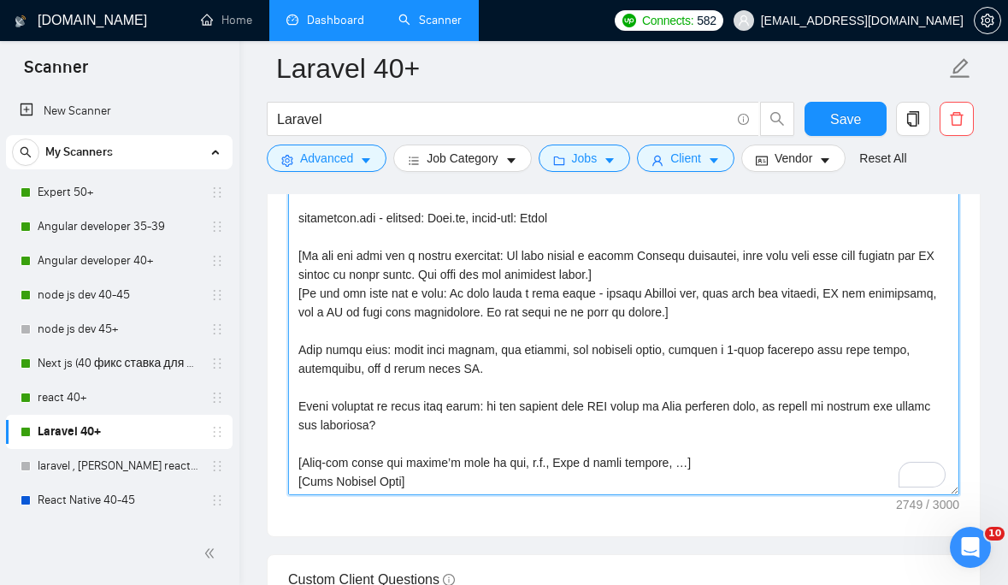
drag, startPoint x: 440, startPoint y: 482, endPoint x: 288, endPoint y: 480, distance: 151.4
click at [288, 480] on div "Cover Letter Options Cover letter template:" at bounding box center [624, 276] width 714 height 522
click at [481, 492] on textarea "Cover letter template:" at bounding box center [623, 302] width 671 height 385
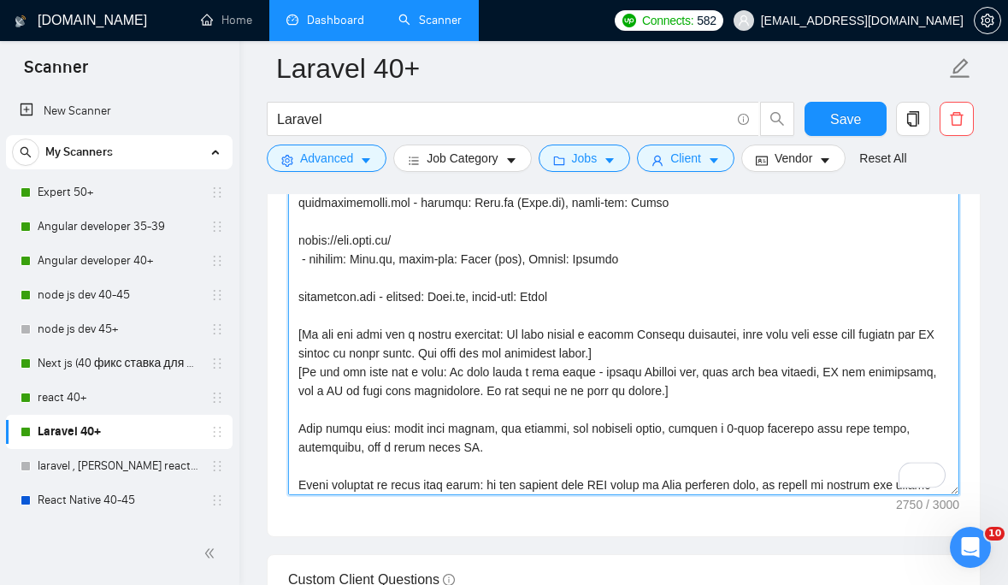
scroll to position [505, 0]
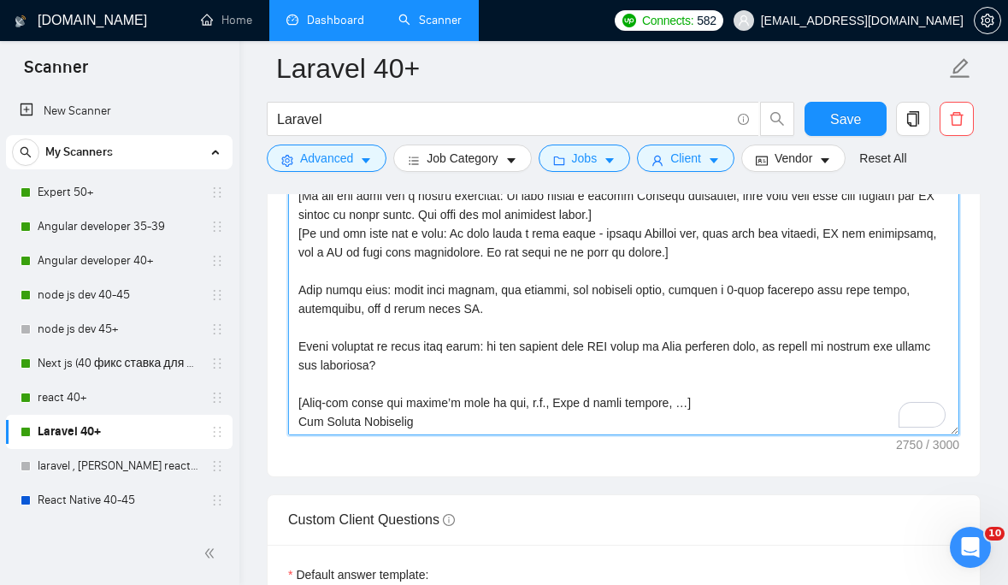
type textarea "[ Make sure that greeting is written in English. Do not include any additional …"
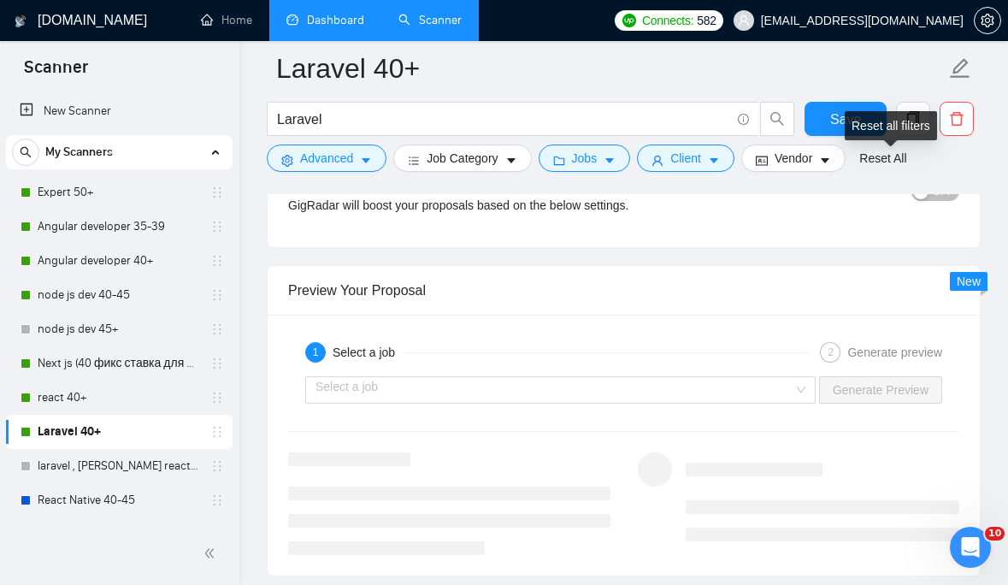
click at [858, 118] on div "Reset all filters" at bounding box center [891, 125] width 92 height 29
click at [828, 117] on button "Save" at bounding box center [846, 119] width 82 height 34
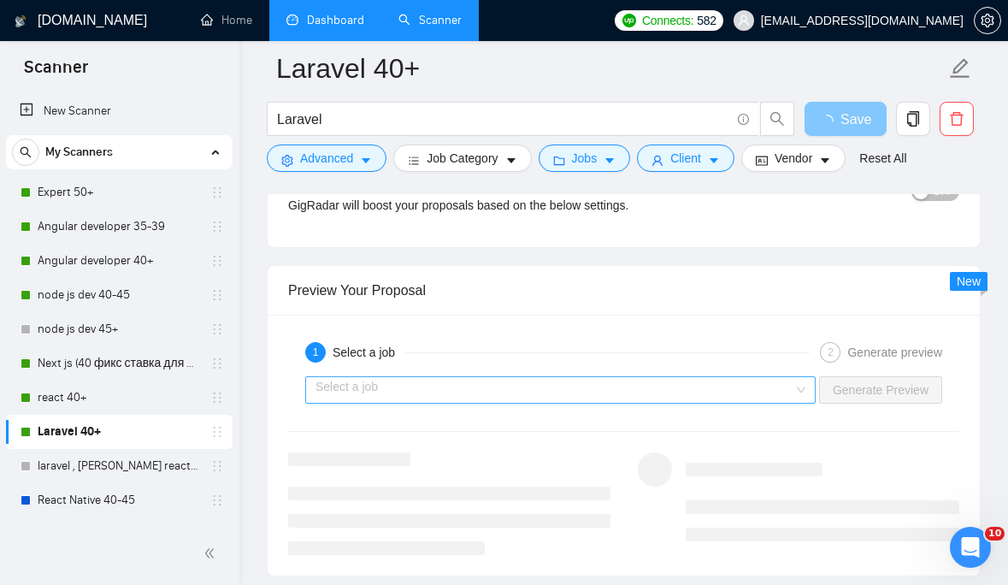
click at [793, 387] on div "Select a job" at bounding box center [560, 389] width 511 height 27
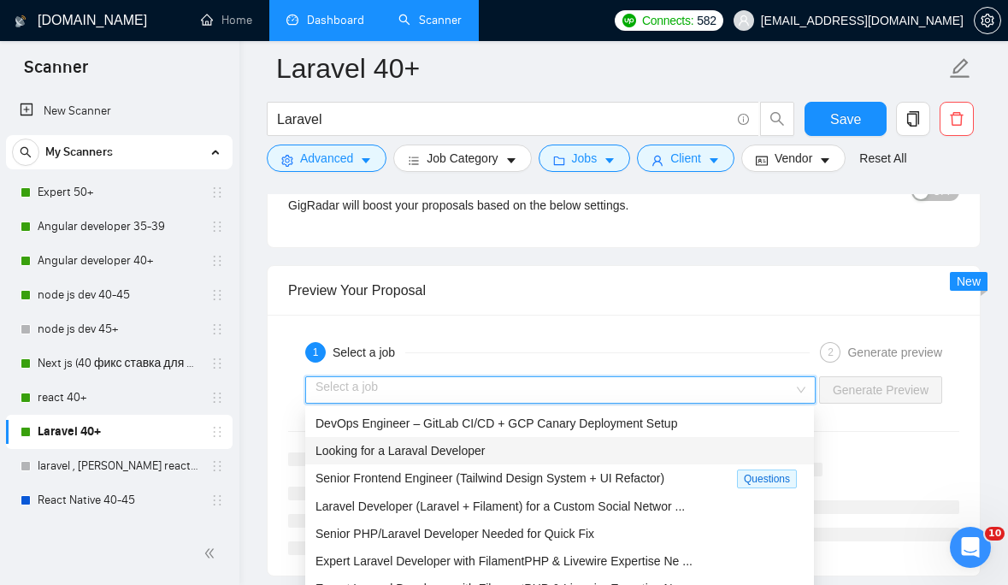
click at [646, 454] on div "Looking for a Laraval Developer" at bounding box center [560, 450] width 488 height 19
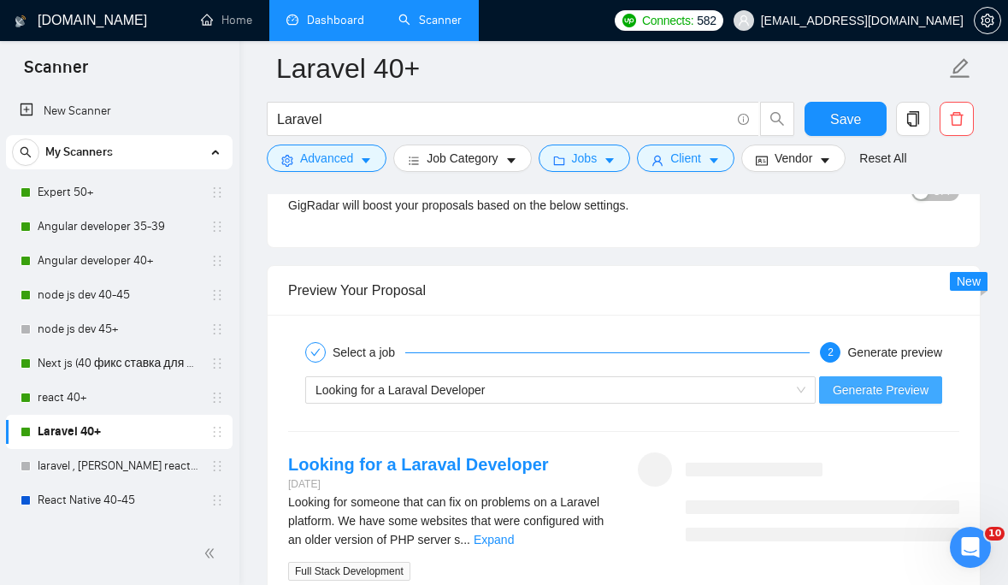
click at [870, 387] on span "Generate Preview" at bounding box center [881, 390] width 96 height 19
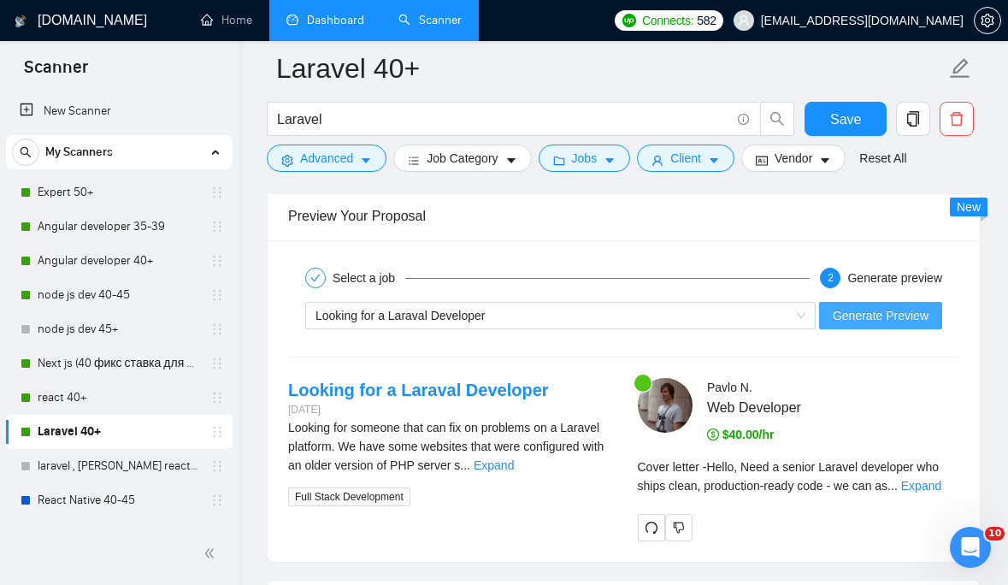
scroll to position [3166, 0]
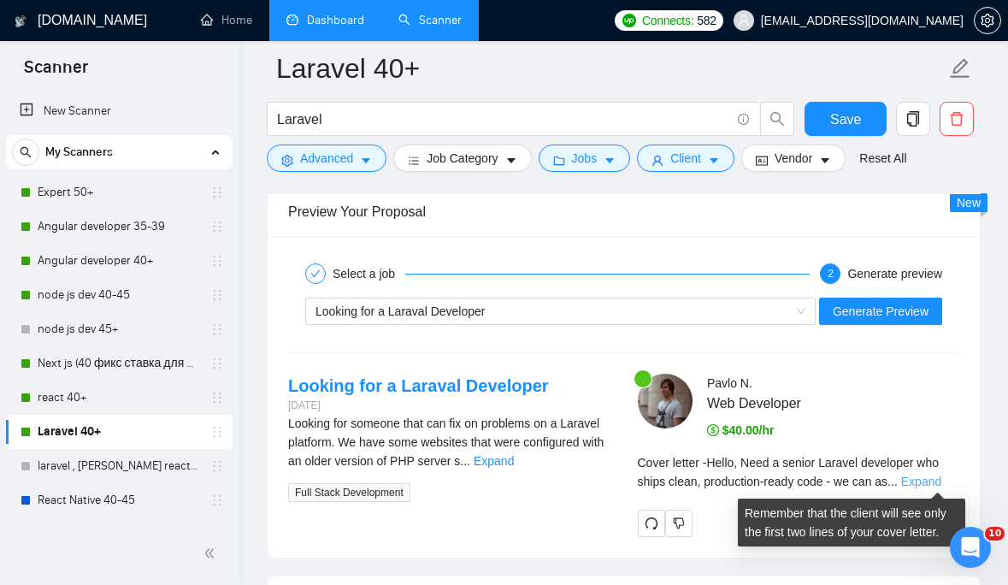
click at [936, 482] on link "Expand" at bounding box center [921, 482] width 40 height 14
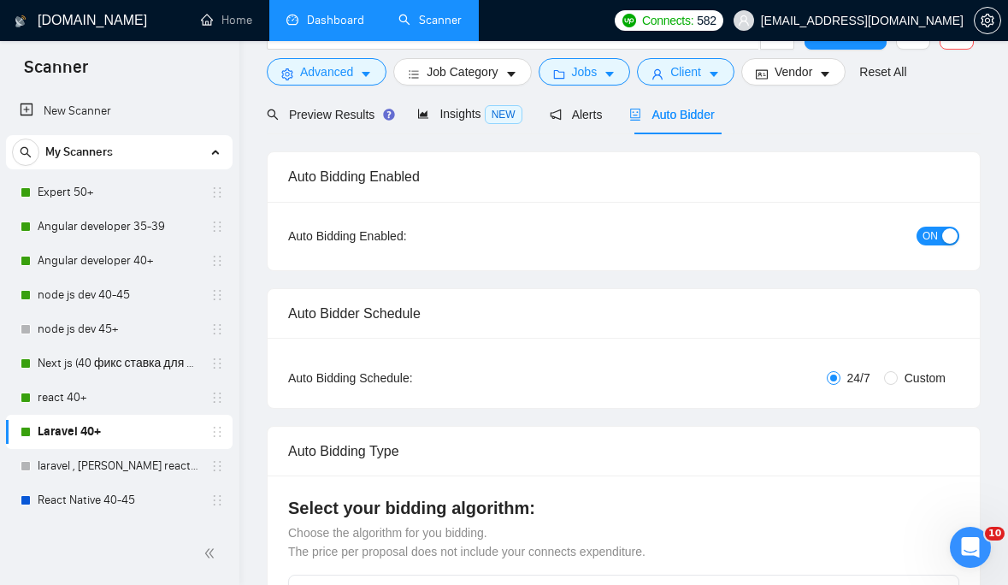
scroll to position [0, 0]
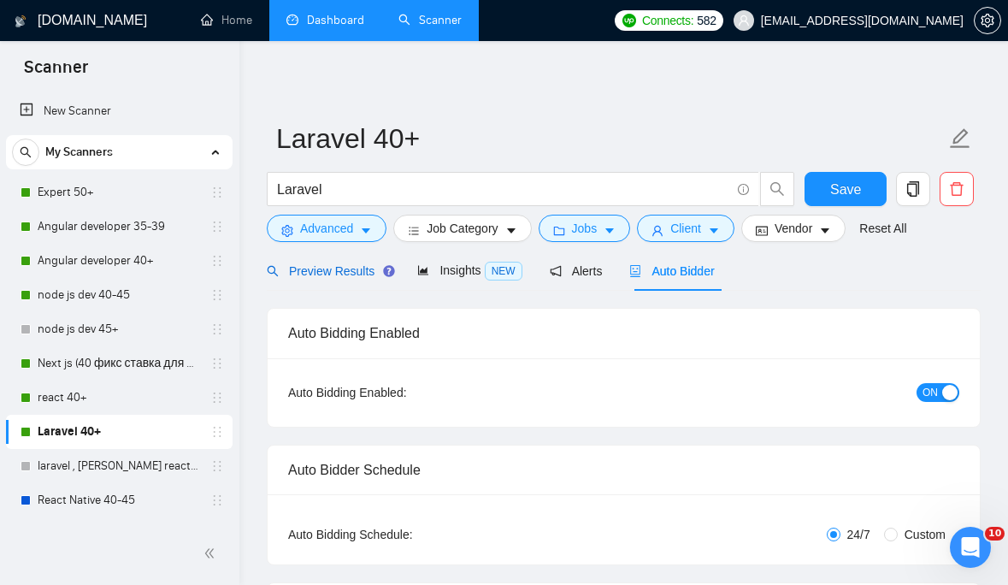
click at [358, 271] on span "Preview Results" at bounding box center [328, 271] width 123 height 14
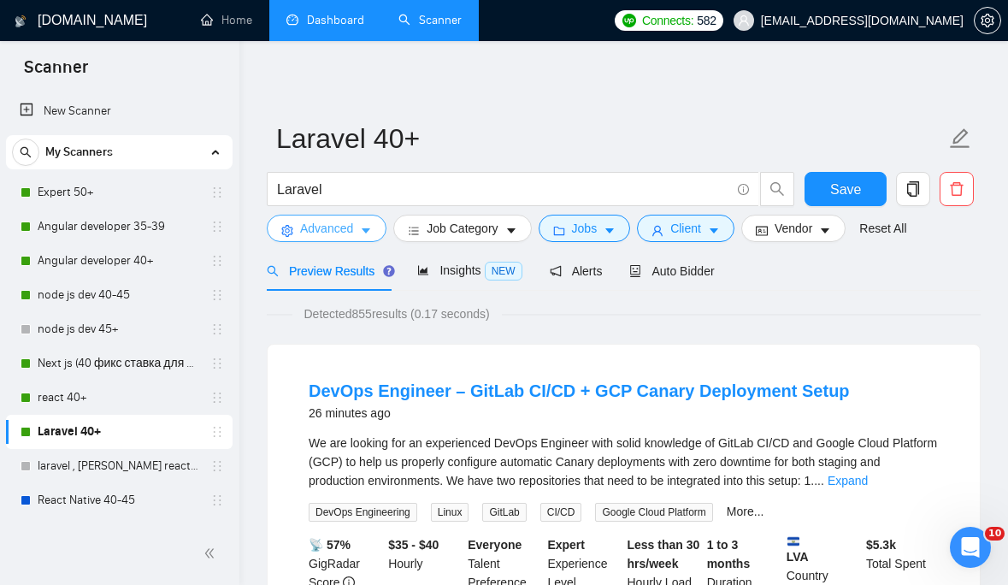
click at [368, 236] on icon "caret-down" at bounding box center [366, 231] width 12 height 12
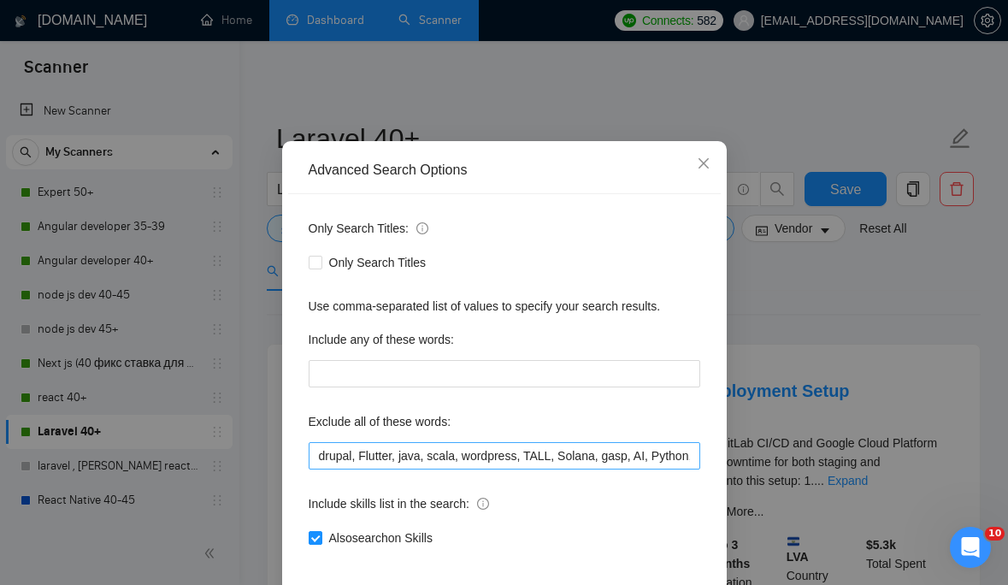
scroll to position [48, 0]
click at [522, 453] on input "drupal, Flutter, java, scala, wordpress, TALL, Solana, gasp, AI, Python, "Solid…" at bounding box center [505, 454] width 392 height 27
paste input "flutter, java, scala, wordpress, tall, solana, gasp, ai, python, "solidity deve…"
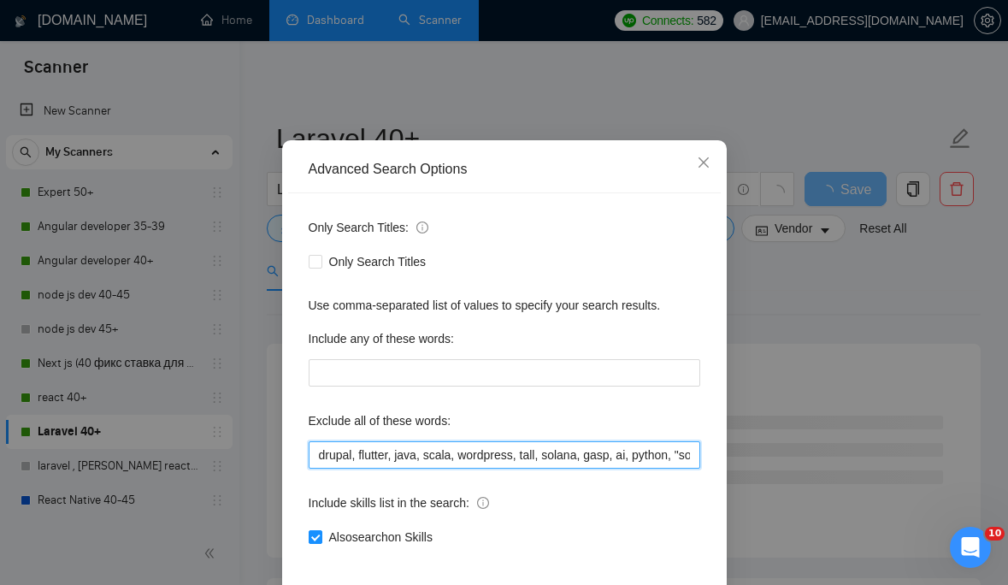
scroll to position [127, 0]
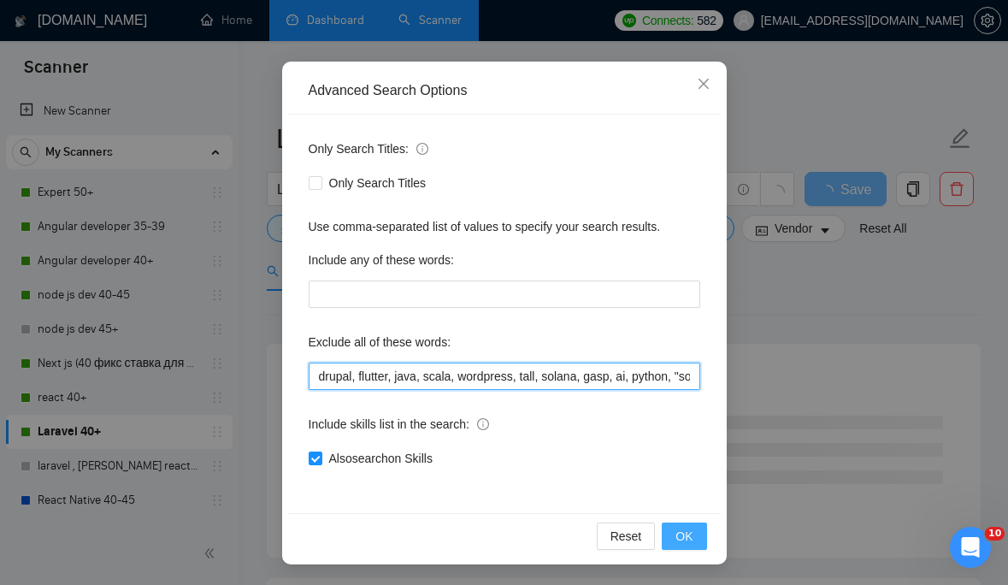
type input "drupal, flutter, java, scala, wordpress, tall, solana, gasp, ai, python, "solid…"
click at [680, 532] on span "OK" at bounding box center [684, 536] width 17 height 19
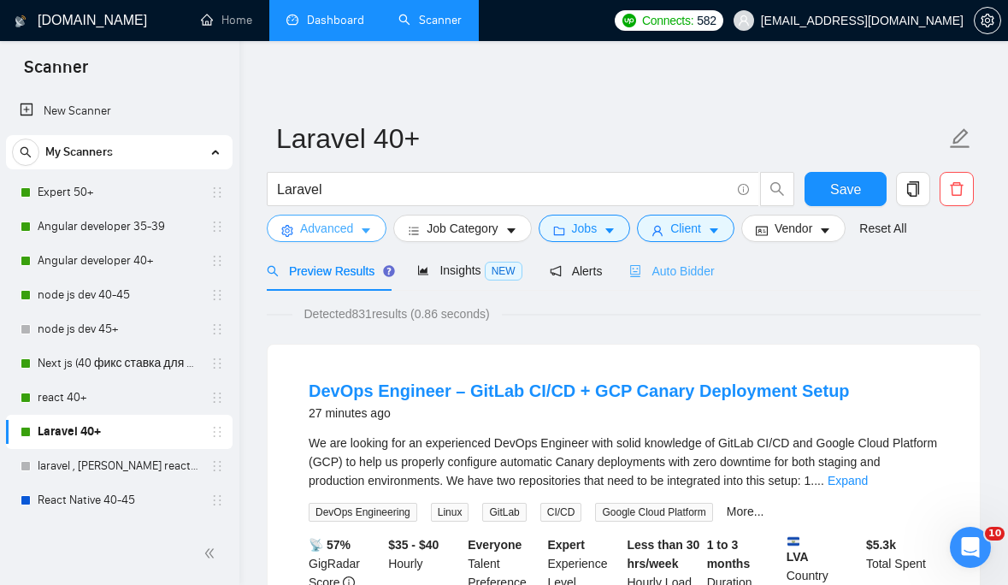
scroll to position [0, 0]
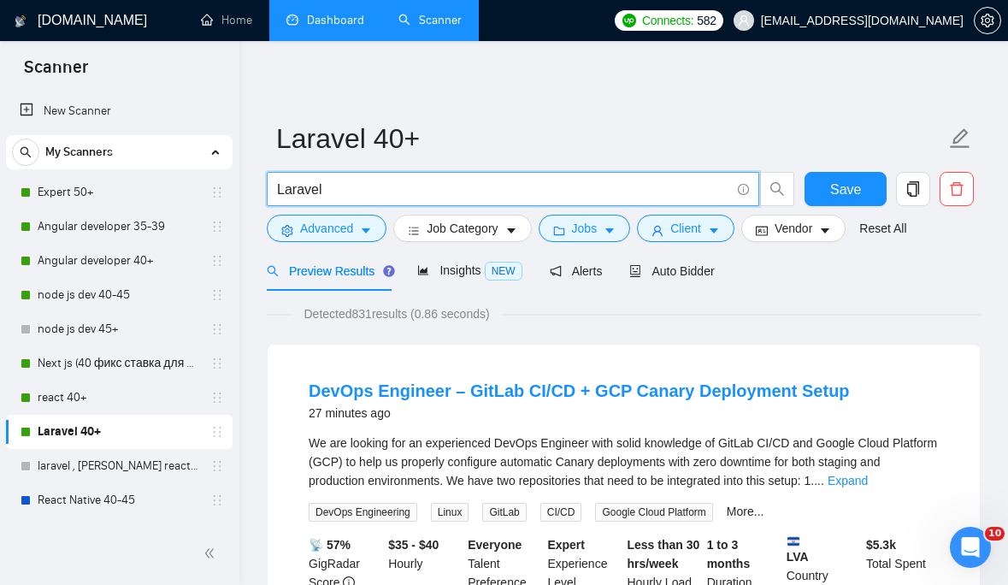
drag, startPoint x: 366, startPoint y: 190, endPoint x: 245, endPoint y: 188, distance: 120.6
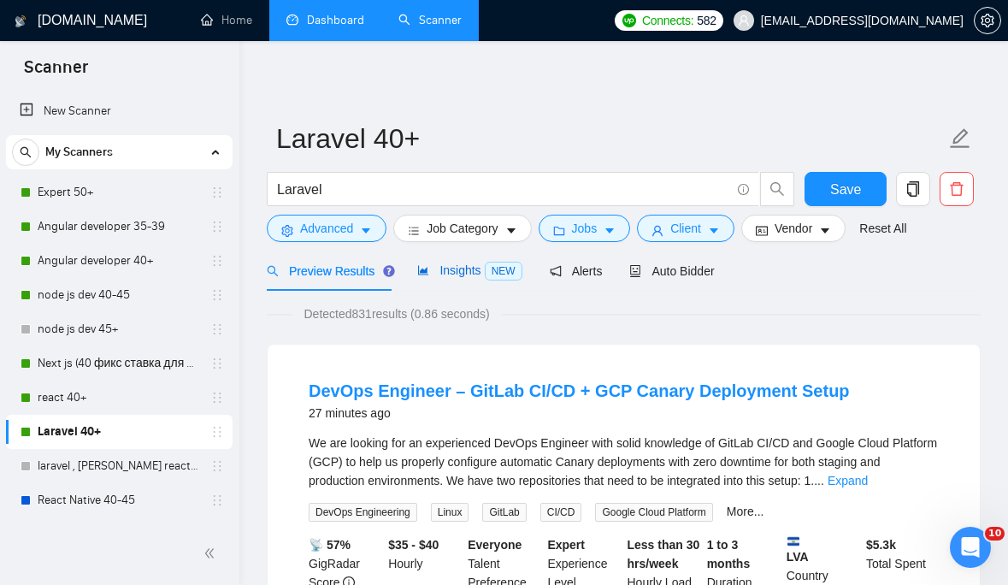
click at [465, 267] on span "Insights NEW" at bounding box center [469, 270] width 104 height 14
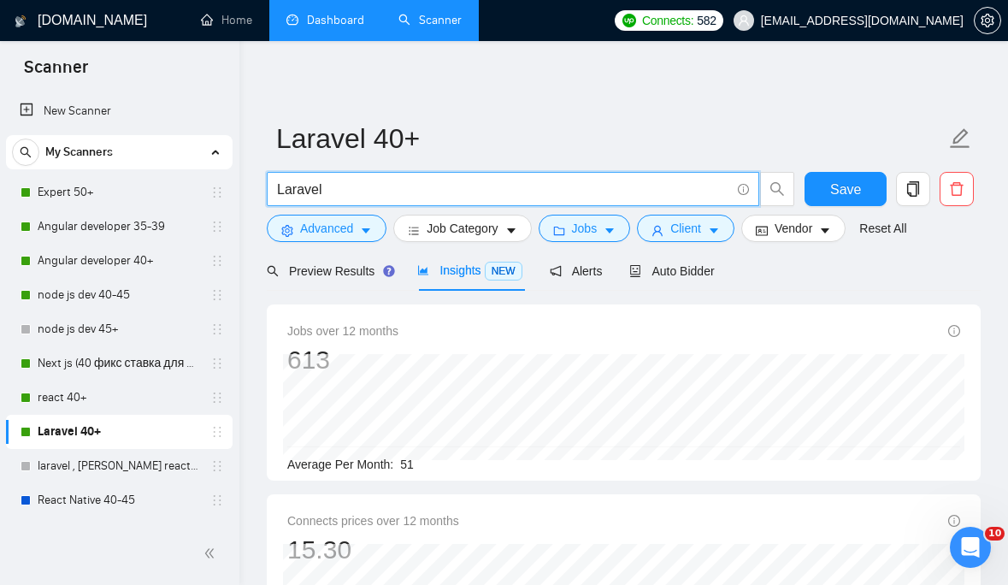
drag, startPoint x: 443, startPoint y: 194, endPoint x: 258, endPoint y: 190, distance: 184.8
paste input "laravel, "laravel developer", "laravel backend", "laravel api", eloquent, migra…"
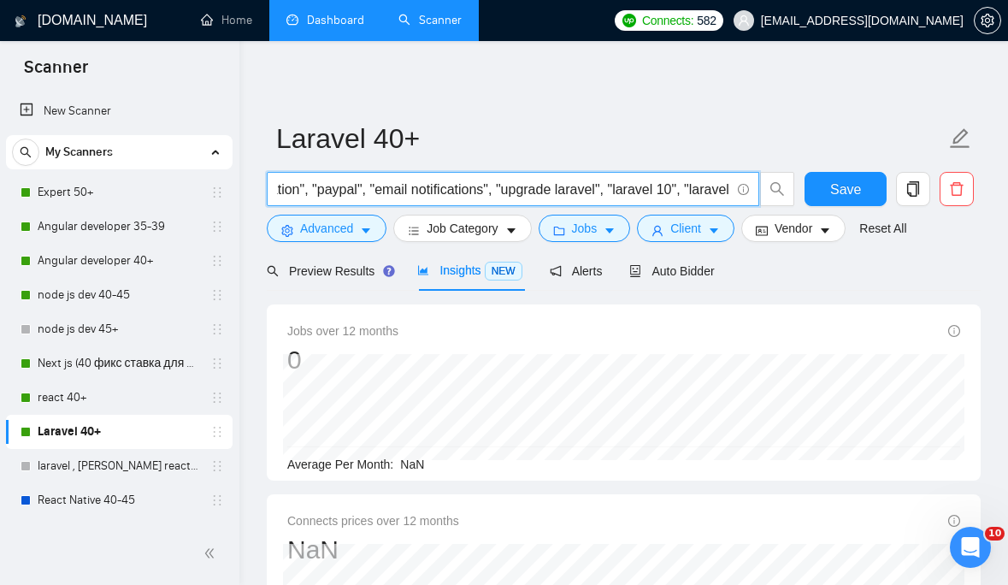
scroll to position [0, 3014]
drag, startPoint x: 596, startPoint y: 191, endPoint x: 405, endPoint y: 192, distance: 190.7
click at [405, 192] on input "laravel, "laravel developer", "laravel backend", "laravel api", eloquent, migra…" at bounding box center [503, 189] width 453 height 21
drag, startPoint x: 593, startPoint y: 188, endPoint x: 357, endPoint y: 185, distance: 236.9
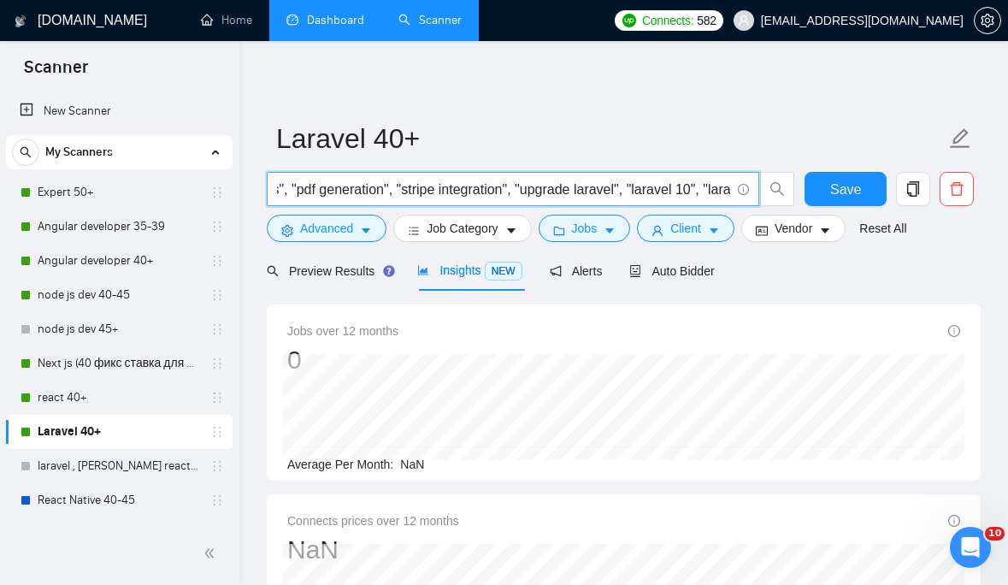
click at [357, 186] on input "laravel, "laravel developer", "laravel backend", "laravel api", eloquent, migra…" at bounding box center [503, 189] width 453 height 21
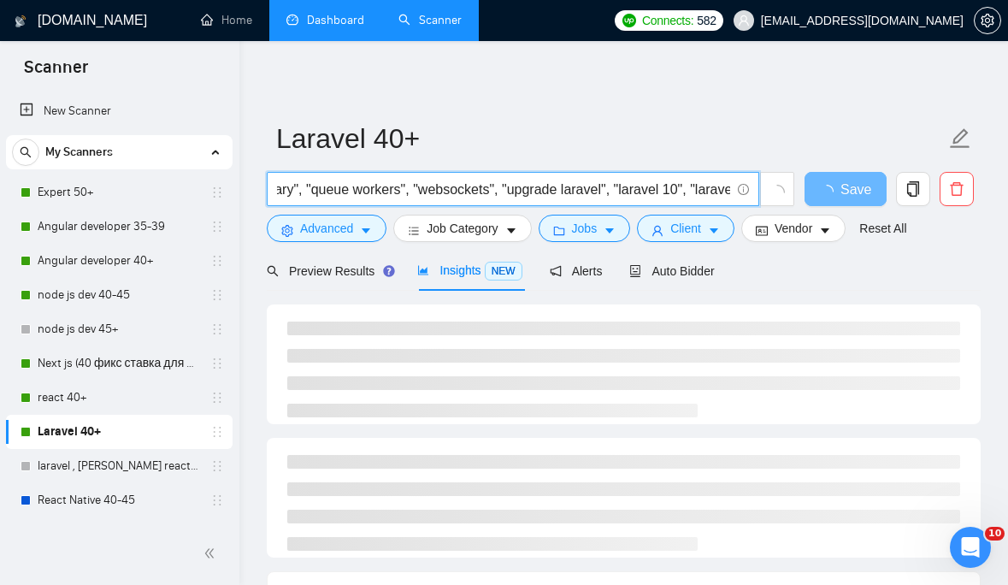
scroll to position [0, 2615]
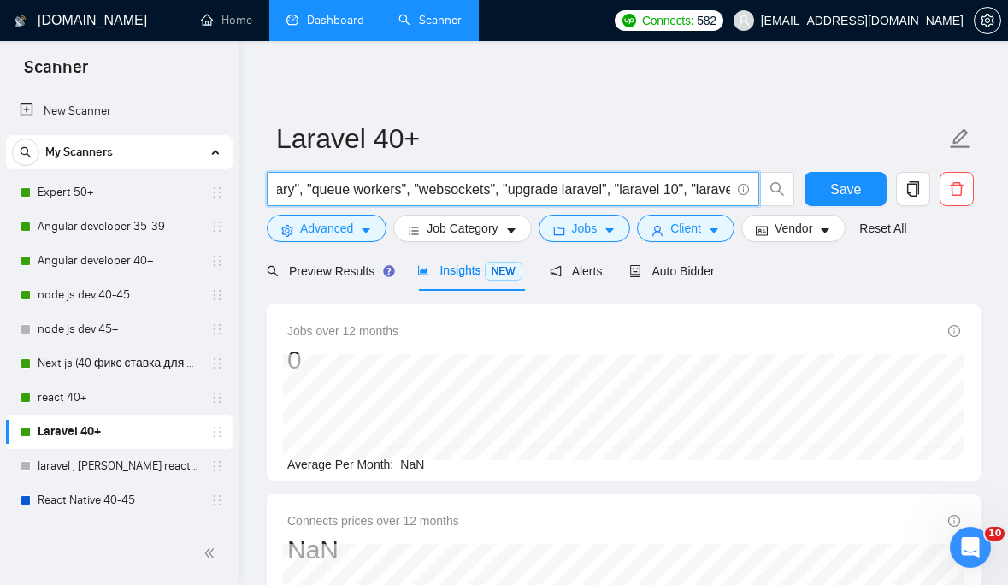
drag, startPoint x: 569, startPoint y: 191, endPoint x: 371, endPoint y: 187, distance: 197.6
click at [371, 187] on input "laravel, "laravel developer", "laravel backend", "laravel api", eloquent, migra…" at bounding box center [503, 189] width 453 height 21
drag, startPoint x: 585, startPoint y: 190, endPoint x: 451, endPoint y: 192, distance: 134.3
click at [451, 192] on input "laravel, "laravel developer", "laravel backend", "laravel api", eloquent, migra…" at bounding box center [503, 189] width 453 height 21
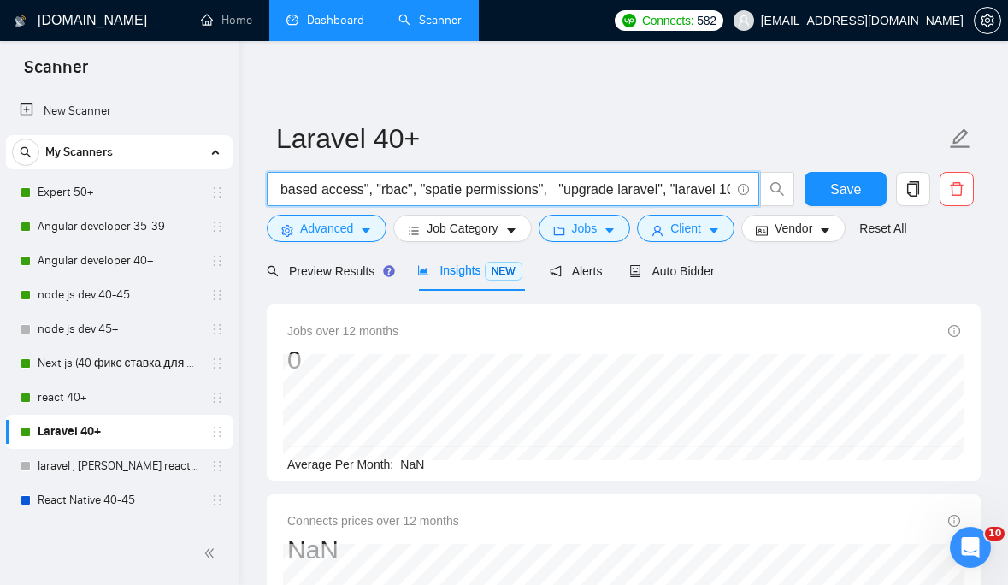
scroll to position [0, 2237]
drag, startPoint x: 611, startPoint y: 192, endPoint x: 301, endPoint y: 186, distance: 309.6
click at [301, 186] on input "laravel, "laravel developer", "laravel backend", "laravel api", eloquent, migra…" at bounding box center [503, 189] width 453 height 21
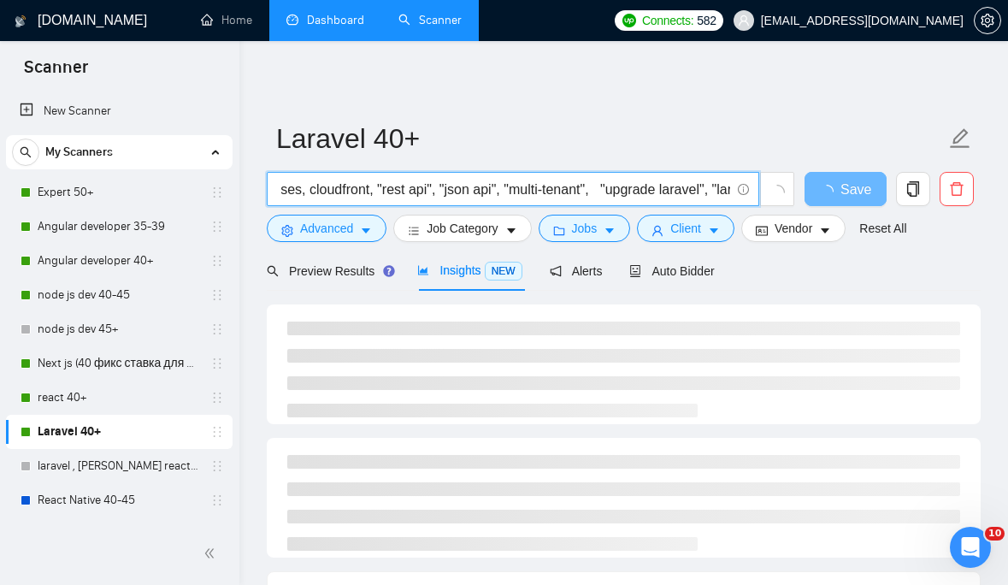
click at [528, 192] on input "laravel, "laravel developer", "laravel backend", "laravel api", eloquent, migra…" at bounding box center [503, 189] width 453 height 21
drag, startPoint x: 510, startPoint y: 191, endPoint x: 381, endPoint y: 186, distance: 128.3
click at [381, 186] on input "laravel, "laravel developer", "laravel backend", "laravel api", eloquent, migra…" at bounding box center [503, 189] width 453 height 21
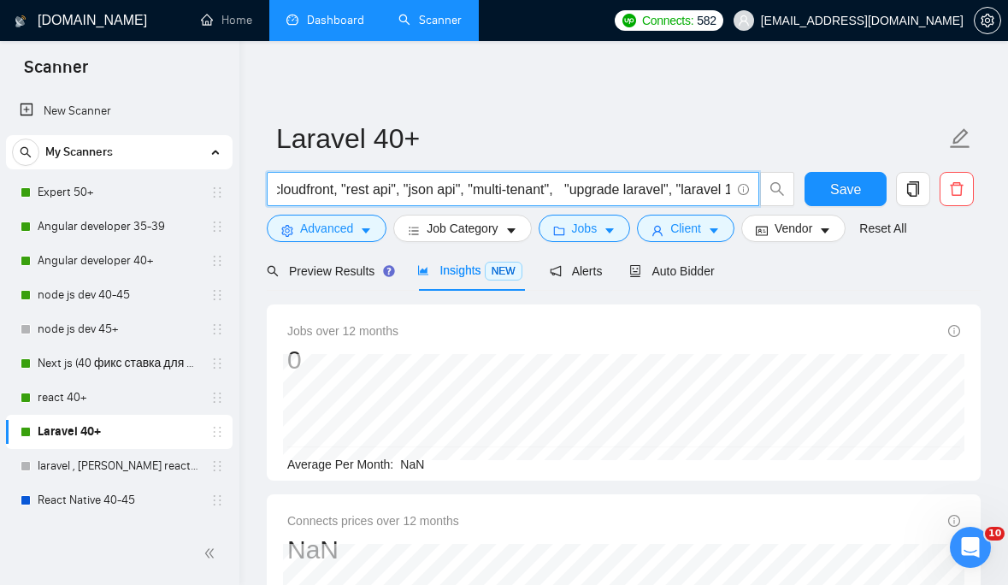
drag, startPoint x: 603, startPoint y: 188, endPoint x: 383, endPoint y: 182, distance: 219.9
click at [383, 182] on input "laravel, "laravel developer", "laravel backend", "laravel api", eloquent, migra…" at bounding box center [503, 189] width 453 height 21
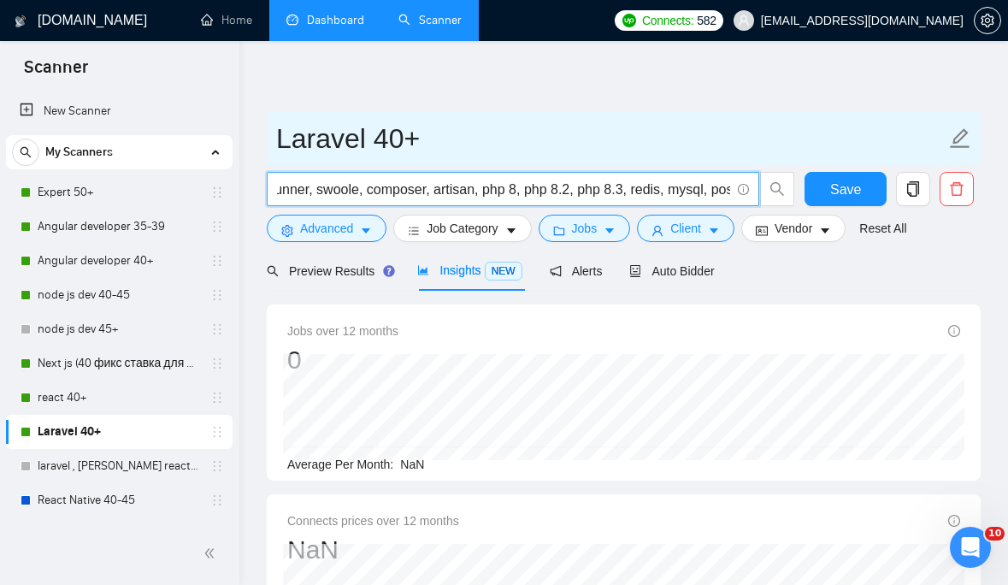
scroll to position [0, 1315]
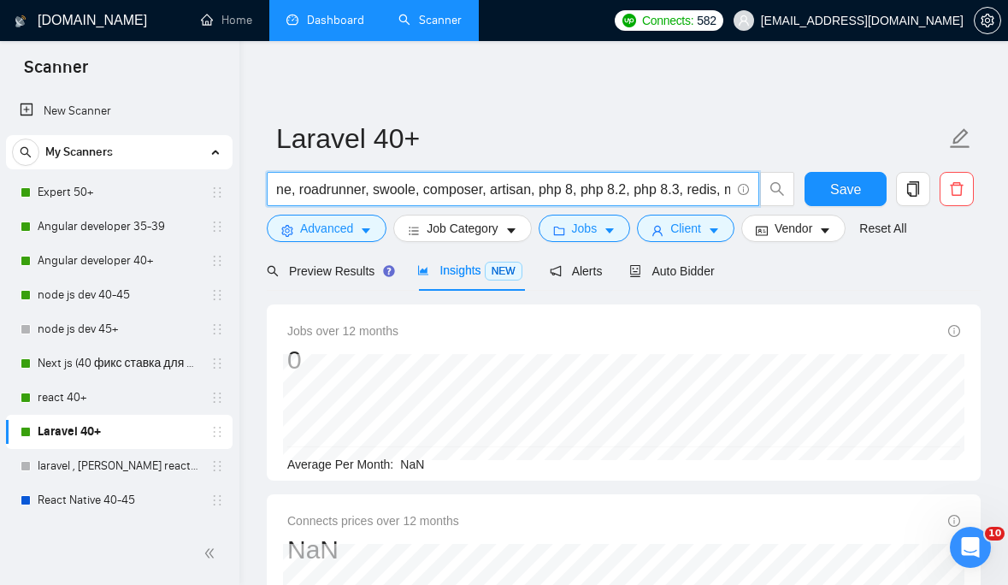
drag, startPoint x: 644, startPoint y: 192, endPoint x: 564, endPoint y: 183, distance: 80.0
click at [564, 183] on input "laravel, "laravel developer", "laravel backend", "laravel api", eloquent, migra…" at bounding box center [503, 189] width 453 height 21
drag, startPoint x: 446, startPoint y: 189, endPoint x: 505, endPoint y: 187, distance: 59.9
click at [505, 187] on input "laravel, "laravel developer", "laravel backend", "laravel api", eloquent, migra…" at bounding box center [503, 189] width 453 height 21
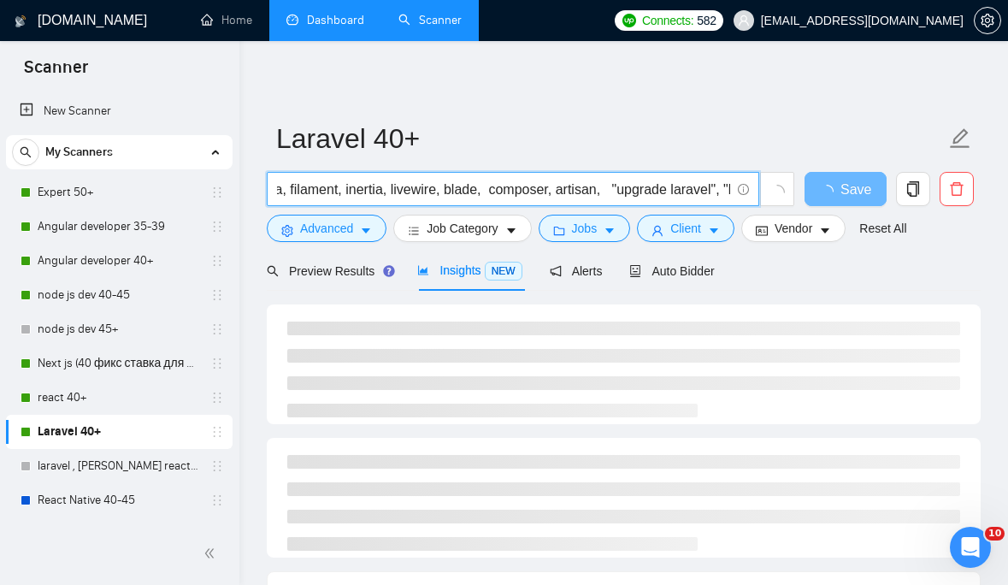
drag, startPoint x: 462, startPoint y: 192, endPoint x: 307, endPoint y: 185, distance: 154.9
click at [307, 185] on input "laravel, "laravel developer", "laravel backend", "laravel api", eloquent, migra…" at bounding box center [503, 189] width 453 height 21
drag, startPoint x: 464, startPoint y: 192, endPoint x: 306, endPoint y: 192, distance: 158.2
click at [306, 192] on input "laravel, "laravel developer", "laravel backend", "laravel api", eloquent, migra…" at bounding box center [503, 189] width 453 height 21
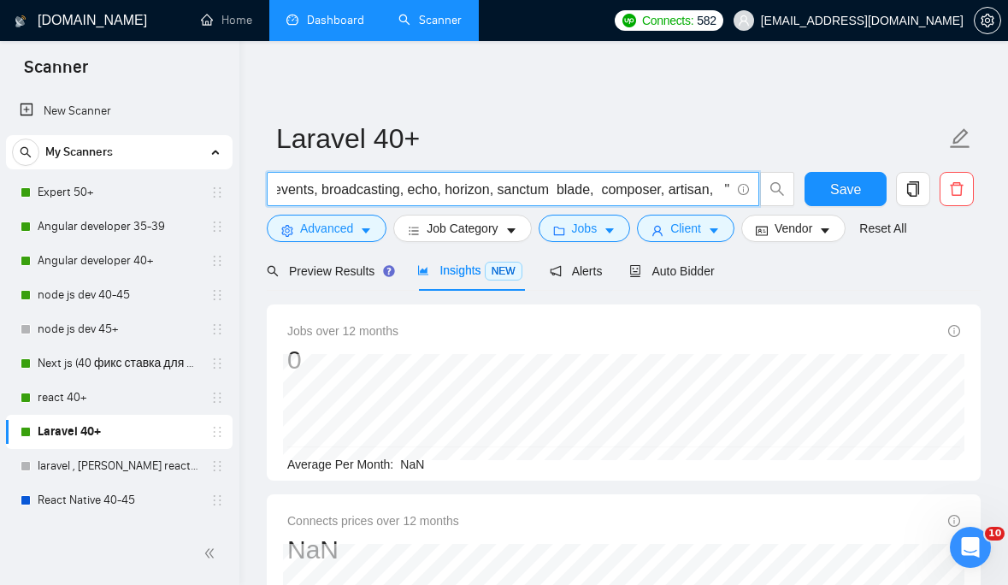
scroll to position [0, 640]
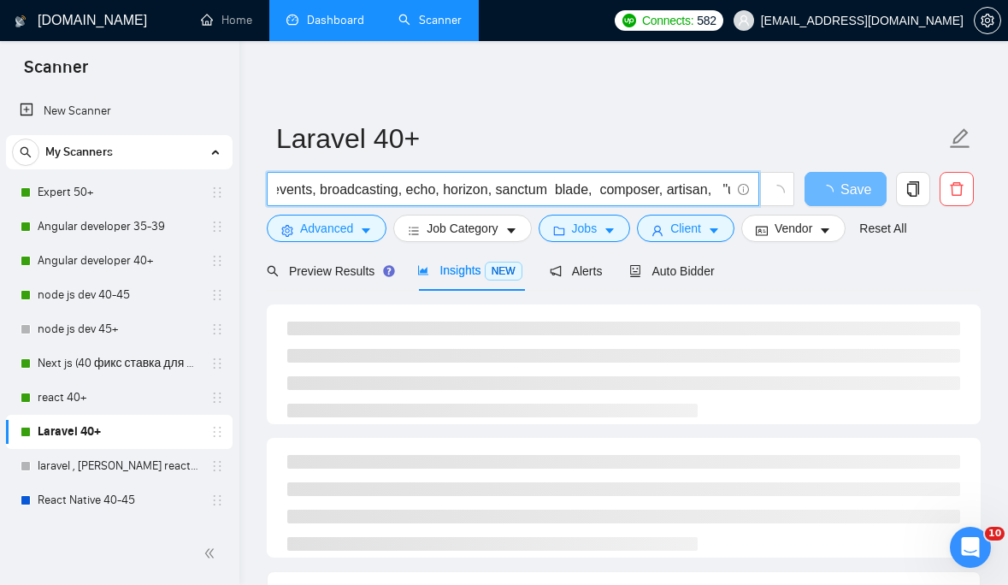
drag, startPoint x: 564, startPoint y: 191, endPoint x: 331, endPoint y: 182, distance: 233.6
click at [331, 182] on input "laravel, "laravel developer", "laravel backend", "laravel api", eloquent, migra…" at bounding box center [503, 189] width 453 height 21
drag, startPoint x: 611, startPoint y: 193, endPoint x: 349, endPoint y: 194, distance: 261.7
click at [350, 194] on input "laravel, "laravel developer", "laravel backend", "laravel api", eloquent, migra…" at bounding box center [503, 189] width 453 height 21
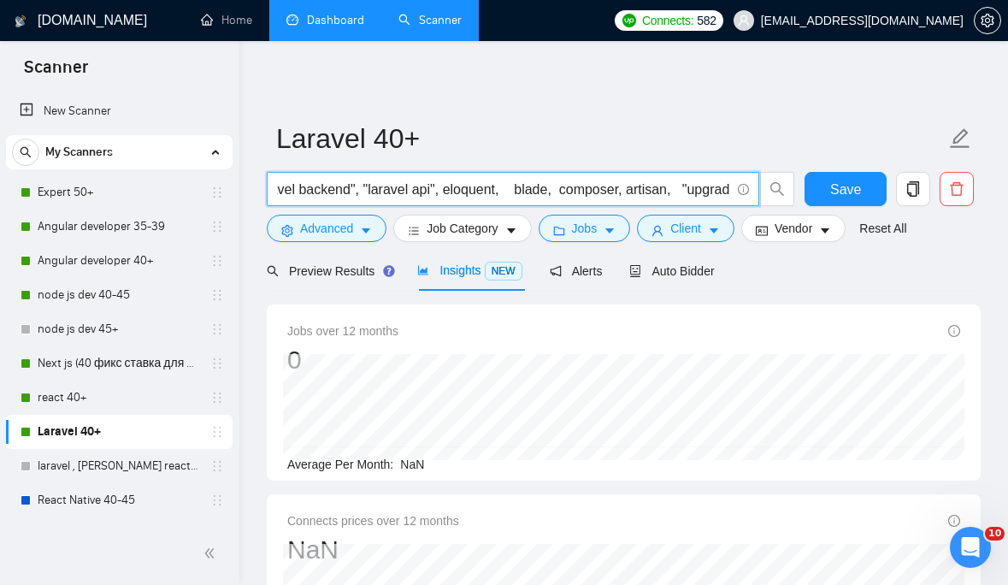
scroll to position [0, 204]
drag, startPoint x: 440, startPoint y: 189, endPoint x: 624, endPoint y: 194, distance: 183.9
click at [624, 194] on input "laravel, "laravel developer", "laravel backend", "laravel api", eloquent, blade…" at bounding box center [503, 189] width 453 height 21
type input "laravel, "laravel developer", "laravel backend", "laravel api", artisan, "upgra…"
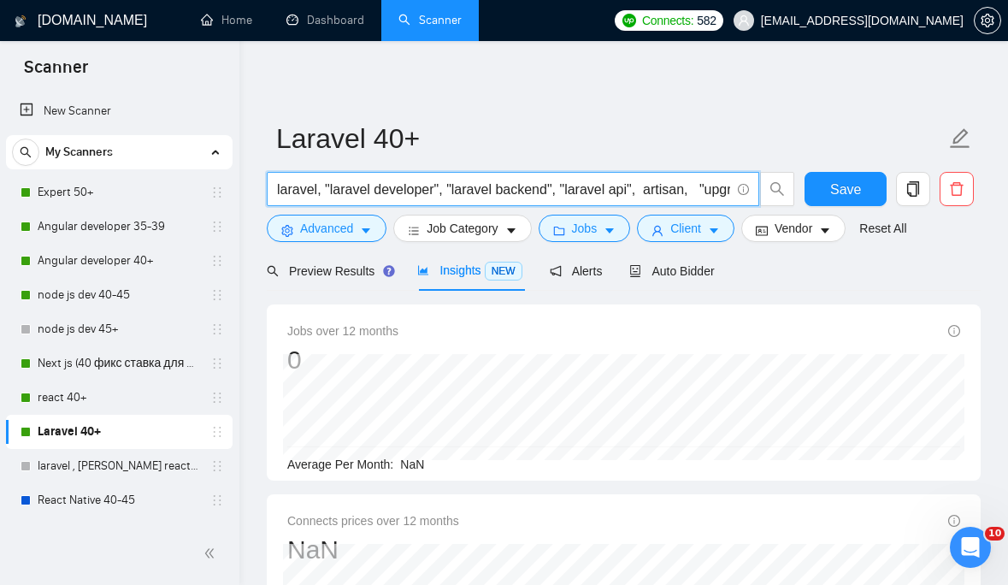
click at [319, 192] on input "laravel, "laravel developer", "laravel backend", "laravel api", artisan, "upgra…" at bounding box center [503, 189] width 453 height 21
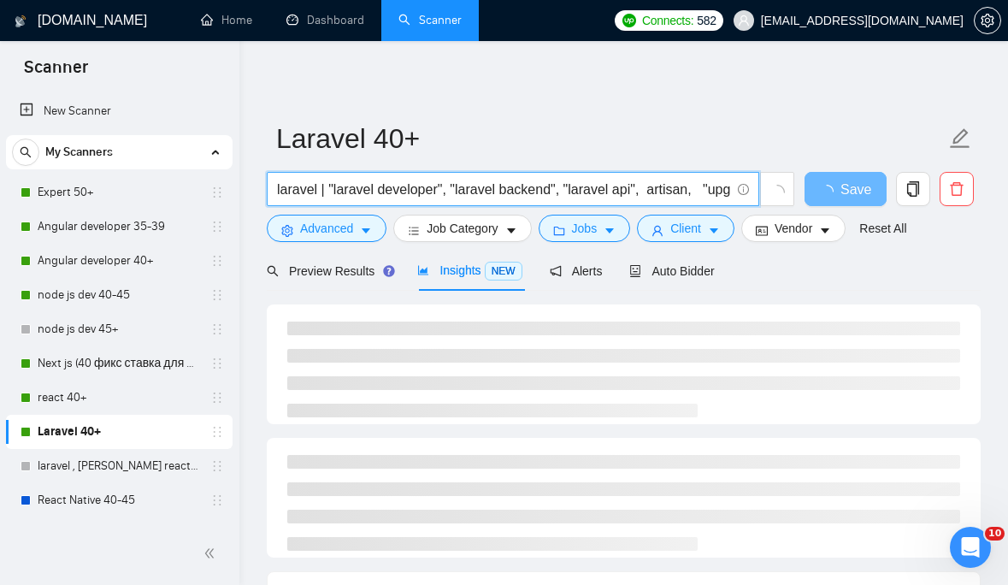
click at [449, 192] on input "laravel | "laravel developer", "laravel backend", "laravel api", artisan, "upgr…" at bounding box center [503, 189] width 453 height 21
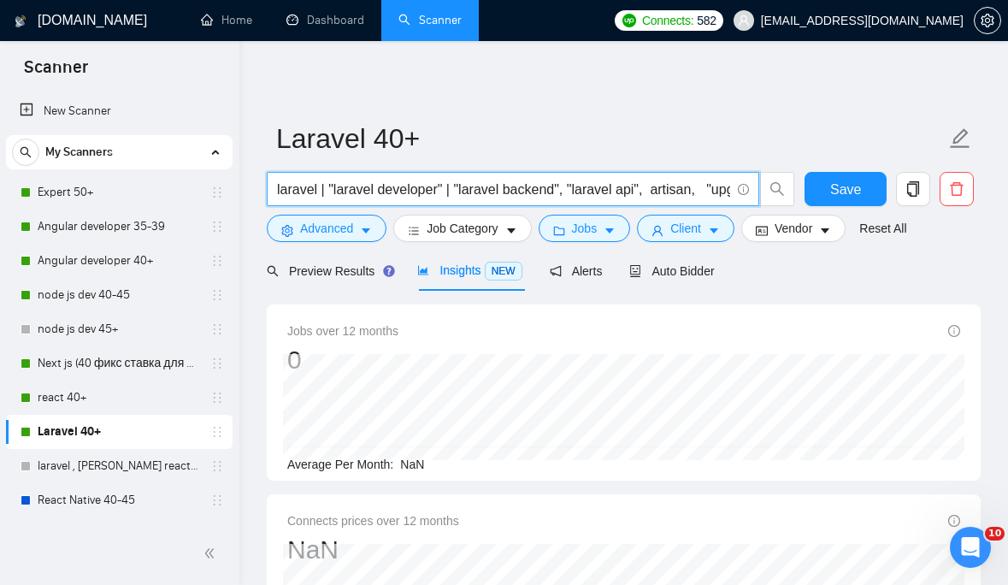
click at [570, 190] on input "laravel | "laravel developer" | "laravel backend", "laravel api", artisan, "upg…" at bounding box center [503, 189] width 453 height 21
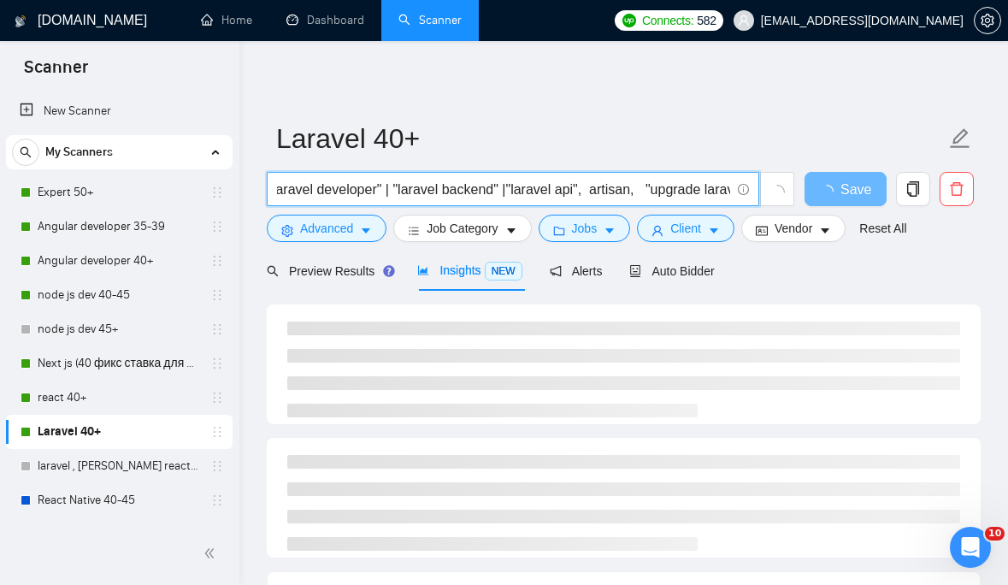
click at [588, 192] on input "laravel | "laravel developer" | "laravel backend" |"laravel api", artisan, "upg…" at bounding box center [503, 189] width 453 height 21
click at [646, 192] on input "laravel | "laravel developer" | "laravel backend" |"laravel api"| artisan, "upg…" at bounding box center [503, 189] width 453 height 21
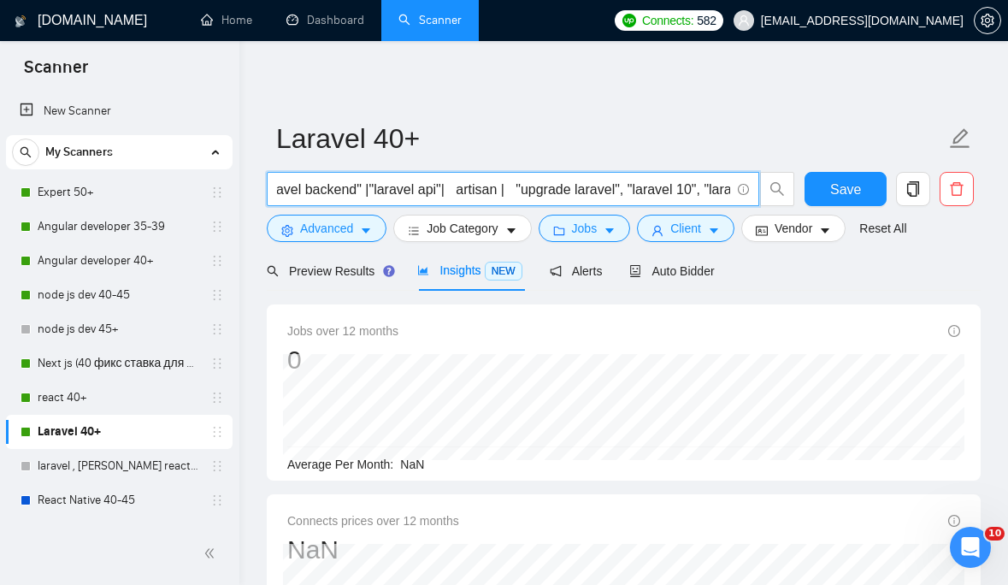
scroll to position [0, 213]
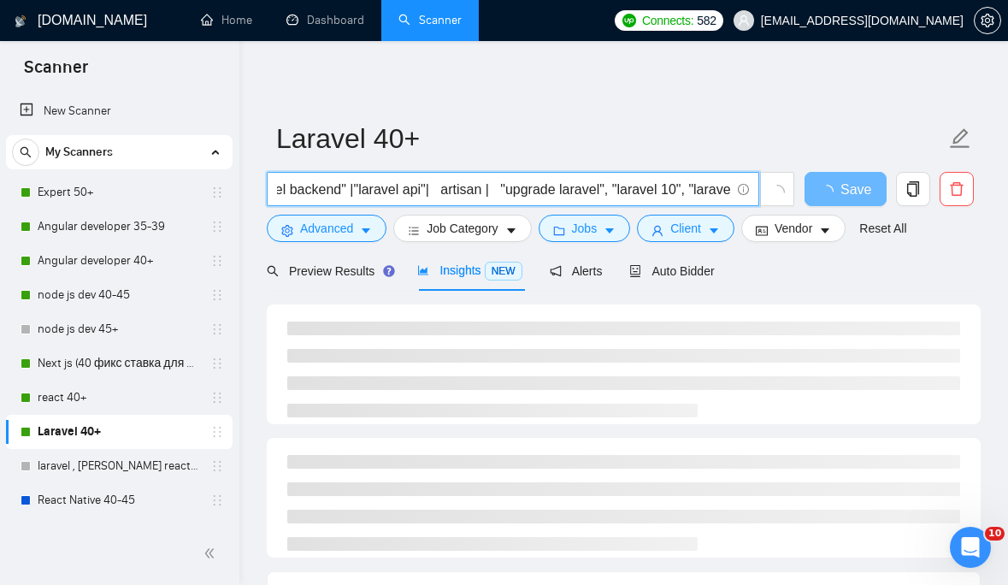
click at [619, 192] on input "laravel | "laravel developer" | "laravel backend" |"laravel api"| artisan | "up…" at bounding box center [503, 189] width 453 height 21
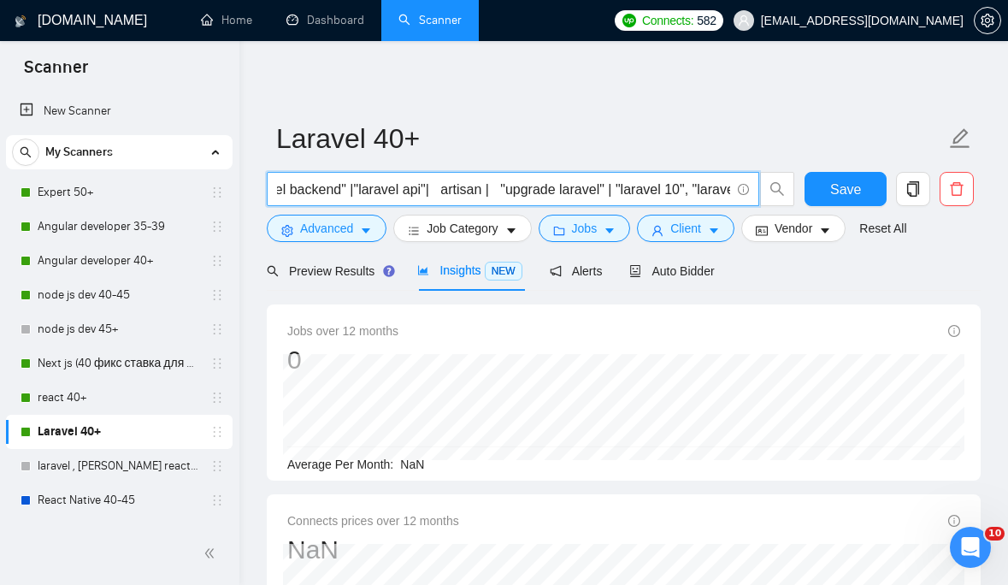
scroll to position [0, 259]
click at [657, 193] on input "laravel | "laravel developer" | "laravel backend" |"laravel api"| artisan | "up…" at bounding box center [503, 189] width 453 height 21
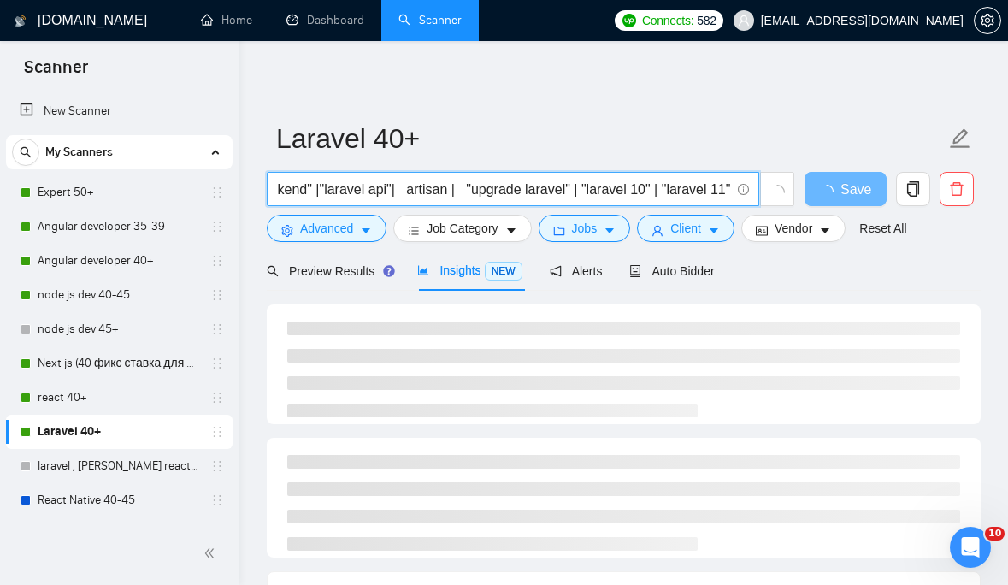
click at [457, 192] on input "laravel | "laravel developer" | "laravel backend" |"laravel api"| artisan | "up…" at bounding box center [503, 189] width 453 height 21
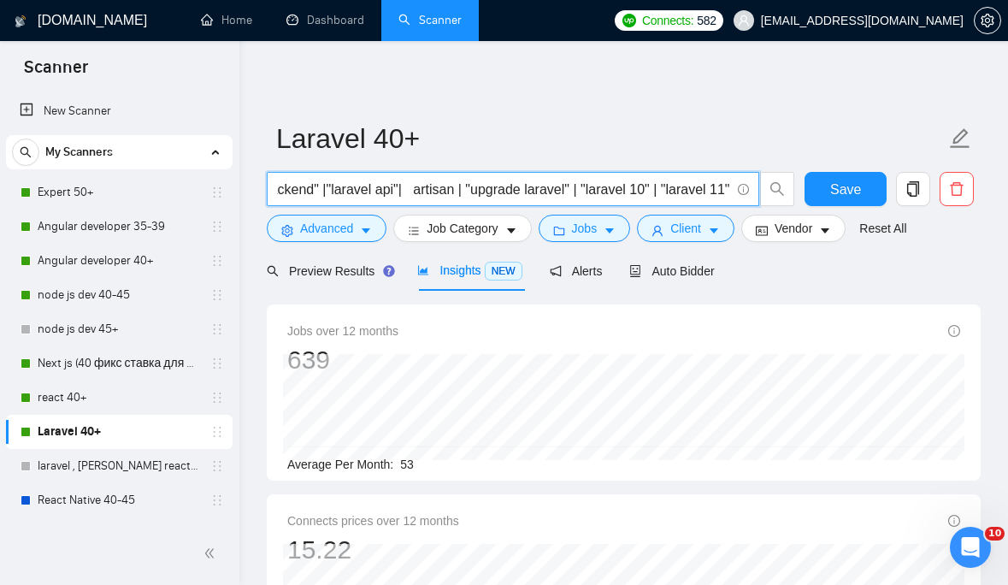
click at [449, 192] on input "laravel | "laravel developer" | "laravel backend" |"laravel api"| artisan | "up…" at bounding box center [503, 189] width 453 height 21
click at [425, 190] on input "laravel | "laravel developer" | "laravel backend" |"laravel api"| artisan | "up…" at bounding box center [503, 189] width 453 height 21
paste input "api" | "laravel backend" | eloquent | migrations | seeders | factories | "form …"
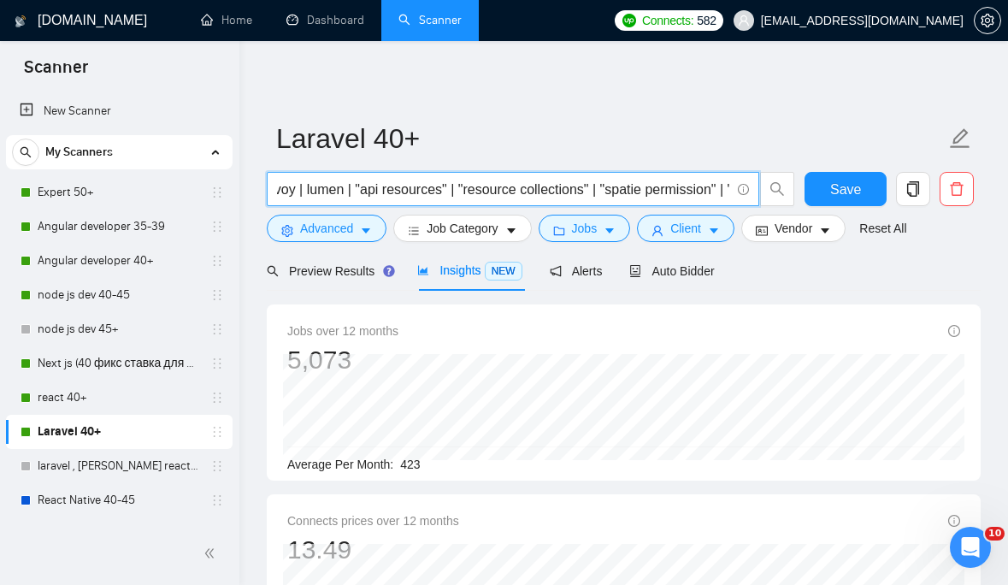
drag, startPoint x: 646, startPoint y: 190, endPoint x: 401, endPoint y: 195, distance: 245.5
click at [401, 195] on input "laravel | "laravel developer" | "laravel api" | "laravel backend" | eloquent | …" at bounding box center [503, 189] width 453 height 21
click at [529, 184] on input "laravel | "laravel developer" | "laravel api" | "laravel backend" | eloquent | …" at bounding box center [503, 189] width 453 height 21
paste input ""laravel octane""
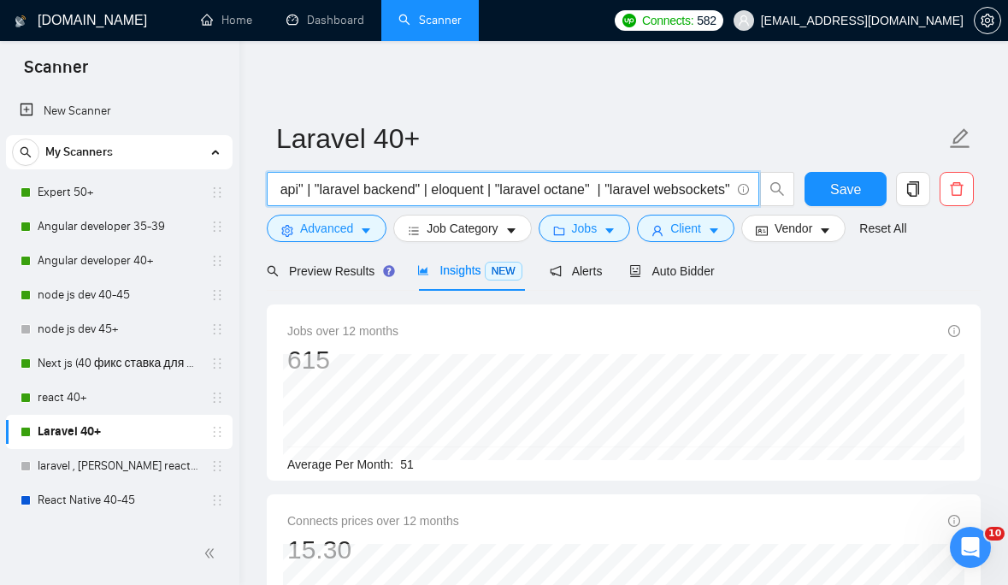
click at [576, 191] on input "laravel | "laravel developer" | "laravel api" | "laravel backend" | eloquent | …" at bounding box center [503, 189] width 453 height 21
drag, startPoint x: 558, startPoint y: 186, endPoint x: 249, endPoint y: 187, distance: 308.7
click at [487, 186] on input "laravel | "laravel developer" | "laravel api" | "laravel backend" | eloquent | …" at bounding box center [503, 189] width 453 height 21
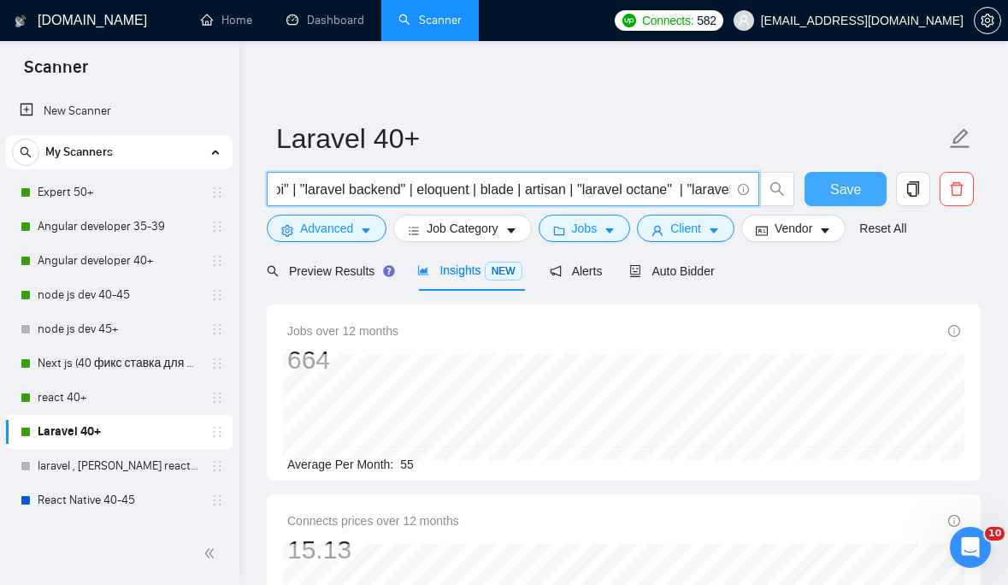
type input "laravel | "laravel developer" | "laravel api" | "laravel backend" | eloquent | …"
click at [852, 186] on span "Save" at bounding box center [845, 189] width 31 height 21
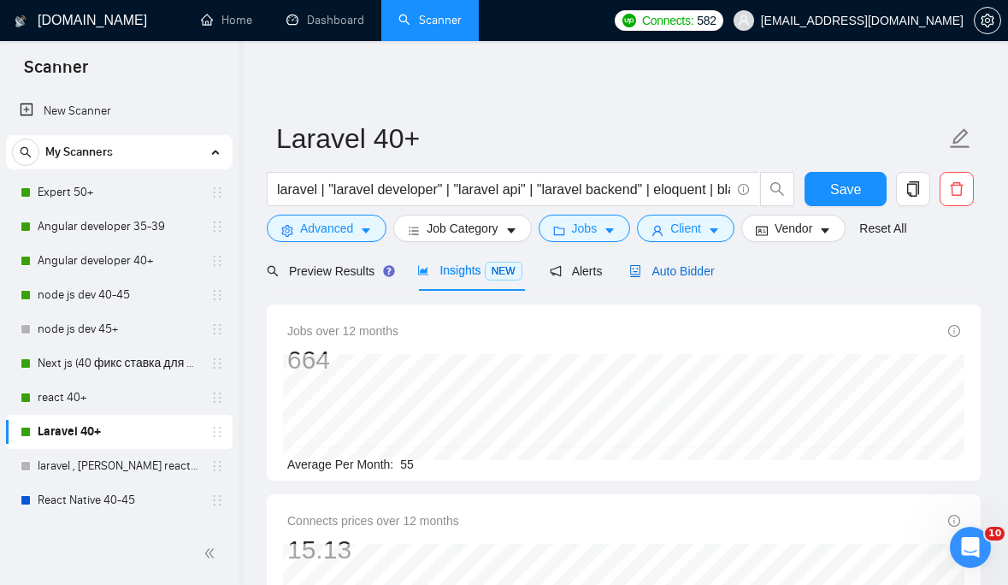
click at [685, 264] on span "Auto Bidder" at bounding box center [671, 271] width 85 height 14
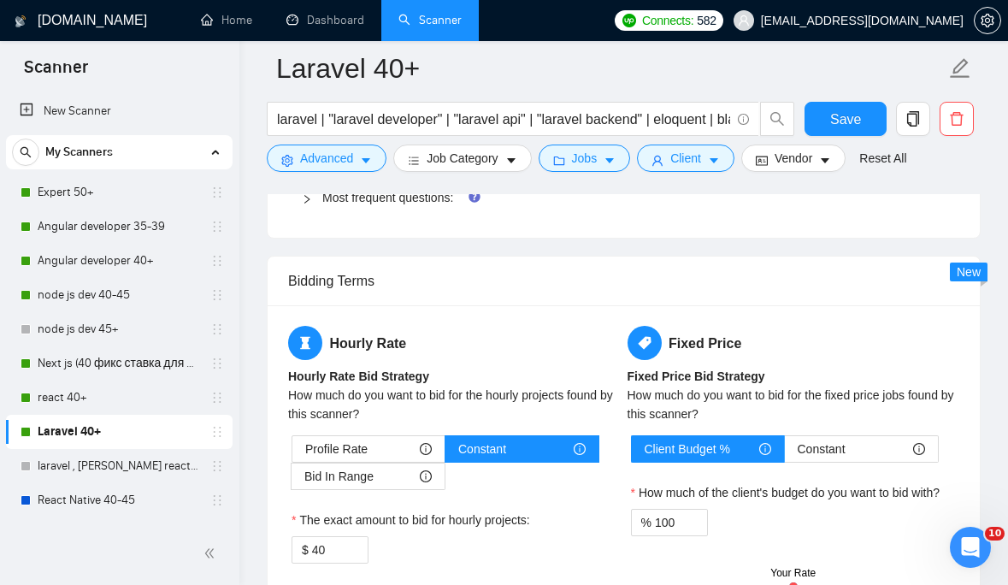
scroll to position [2665, 0]
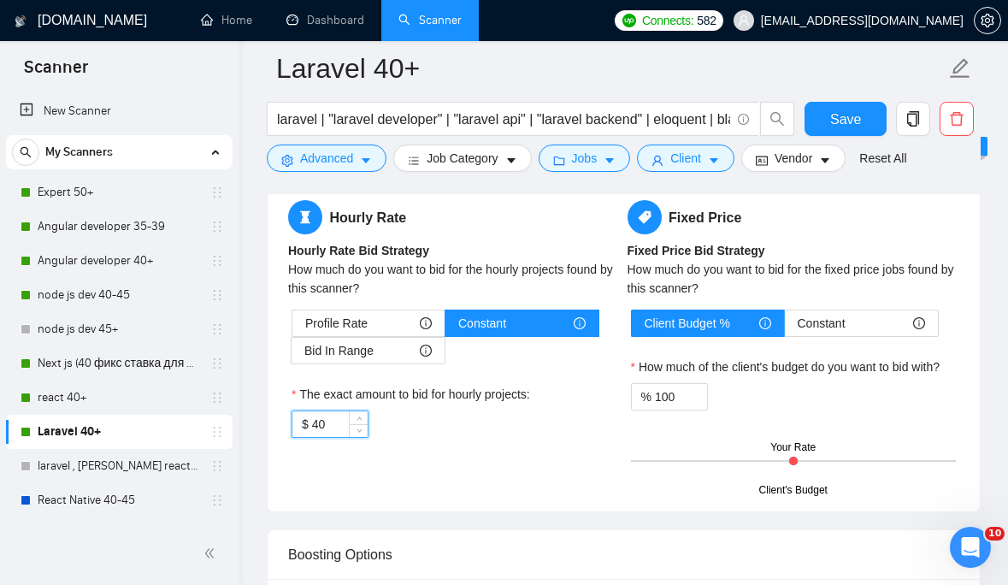
click at [332, 422] on input "40" at bounding box center [340, 424] width 56 height 26
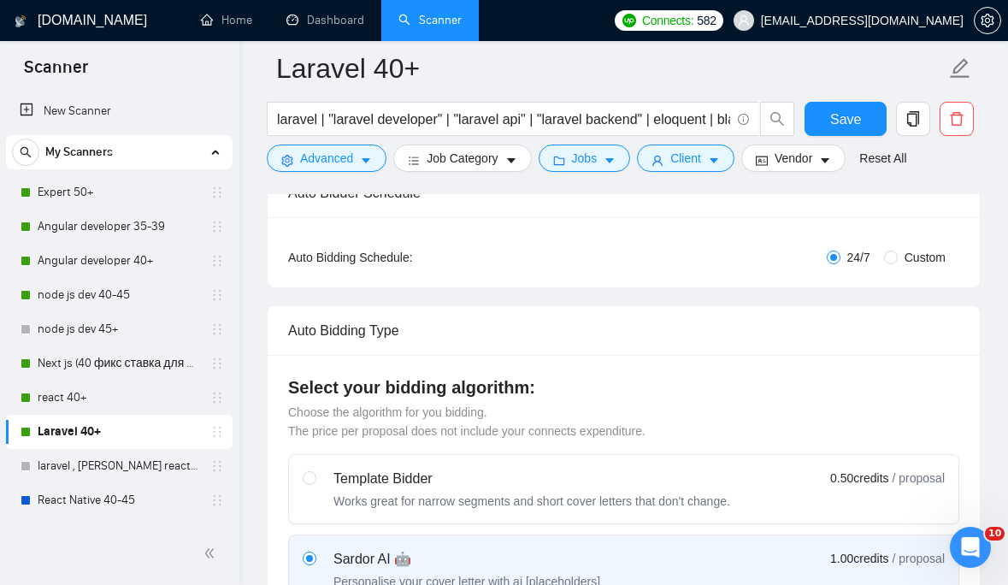
scroll to position [0, 0]
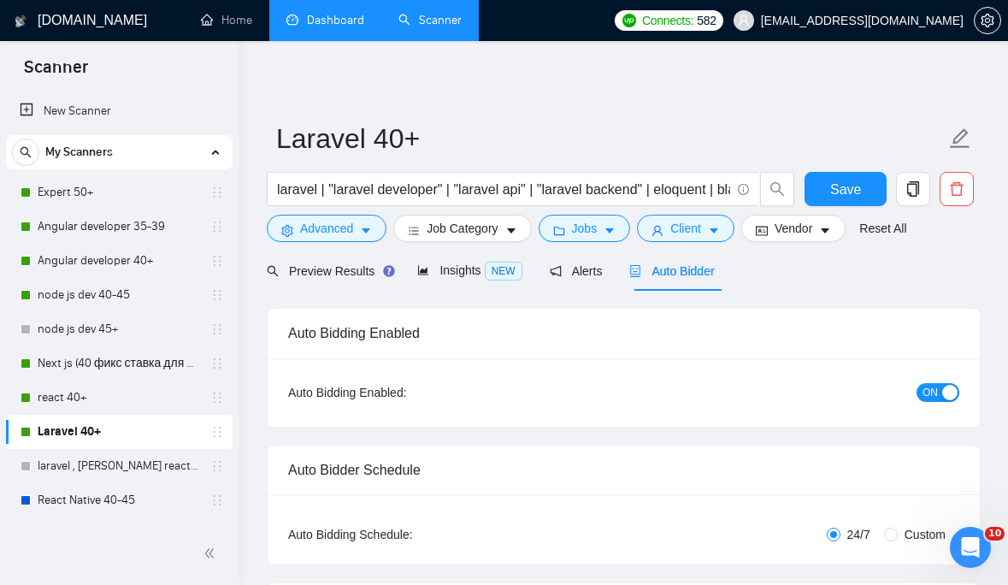
click at [328, 22] on link "Dashboard" at bounding box center [325, 20] width 78 height 15
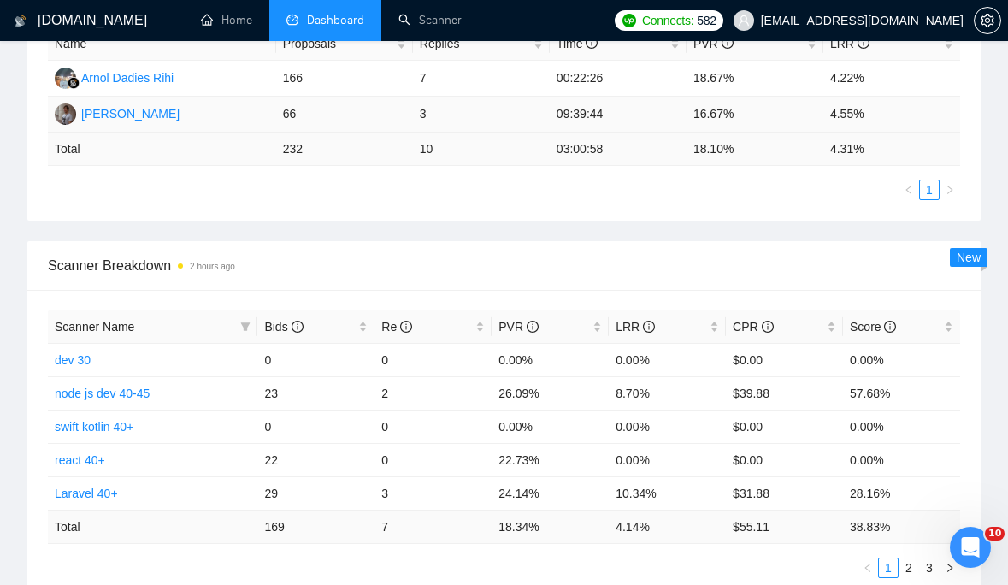
scroll to position [652, 0]
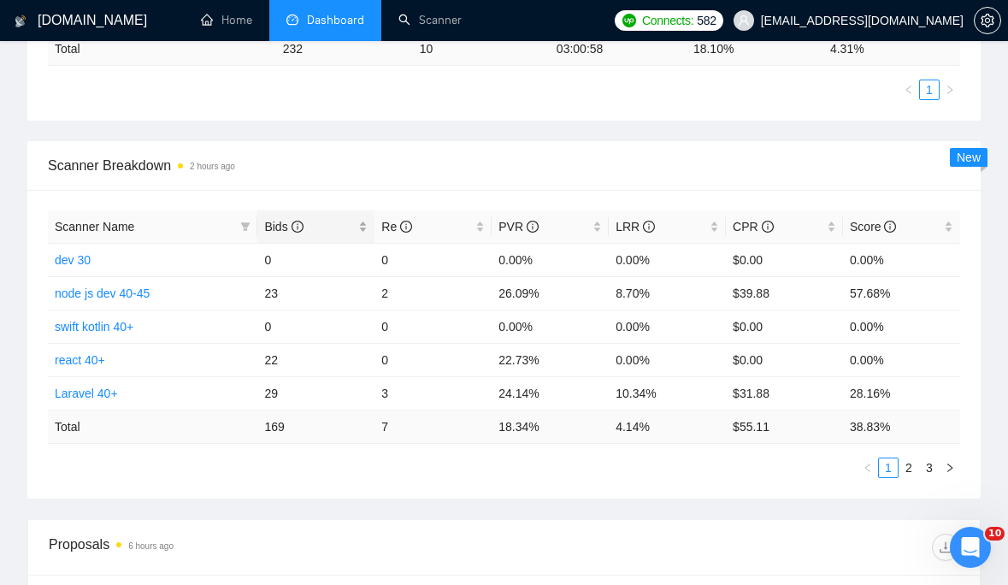
click at [292, 223] on icon "info-circle" at bounding box center [298, 227] width 12 height 12
click at [298, 227] on icon "info-circle" at bounding box center [298, 227] width 12 height 12
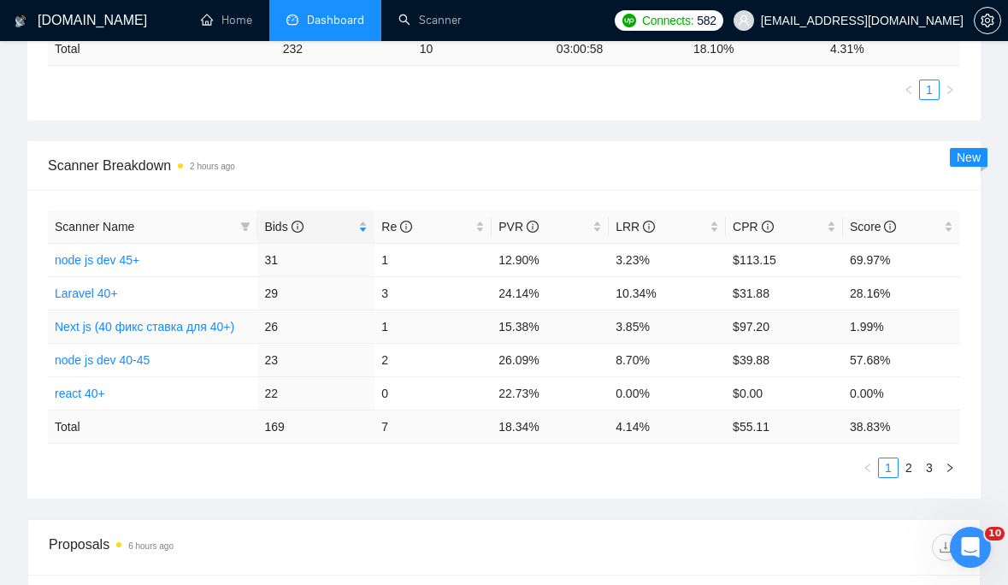
click at [206, 324] on link "Next js (40 фикс ставка для 40+)" at bounding box center [145, 327] width 180 height 14
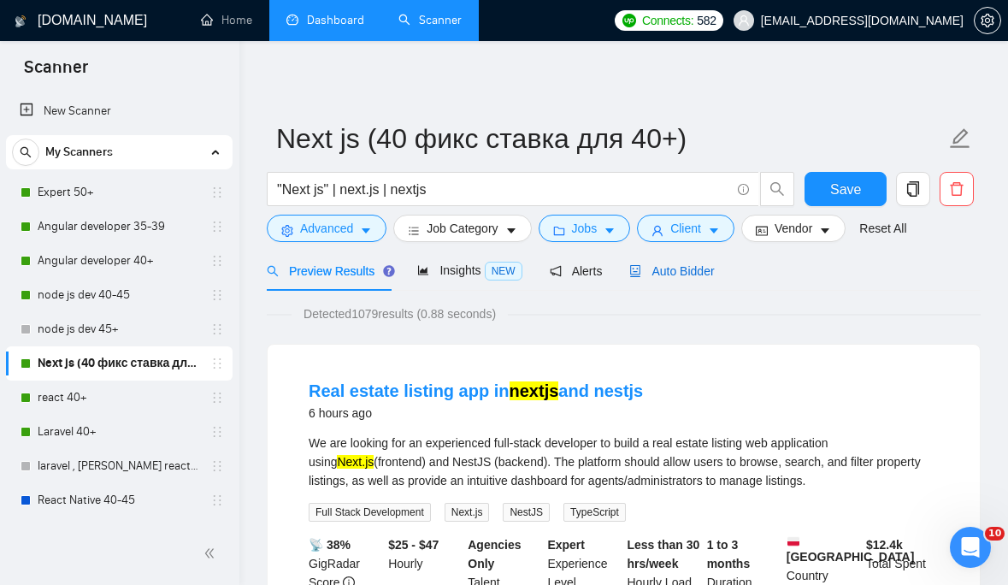
click at [670, 270] on span "Auto Bidder" at bounding box center [671, 271] width 85 height 14
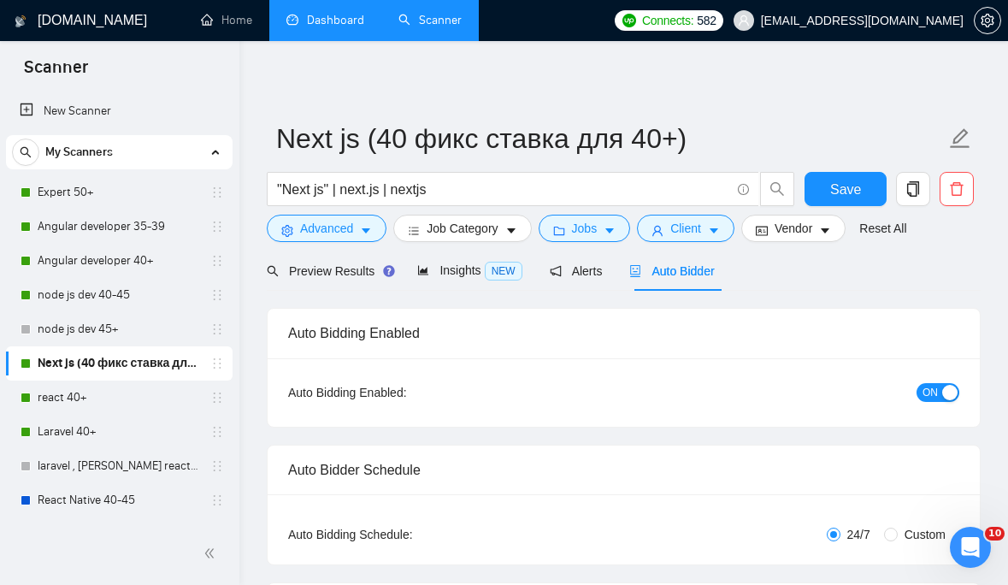
checkbox input "true"
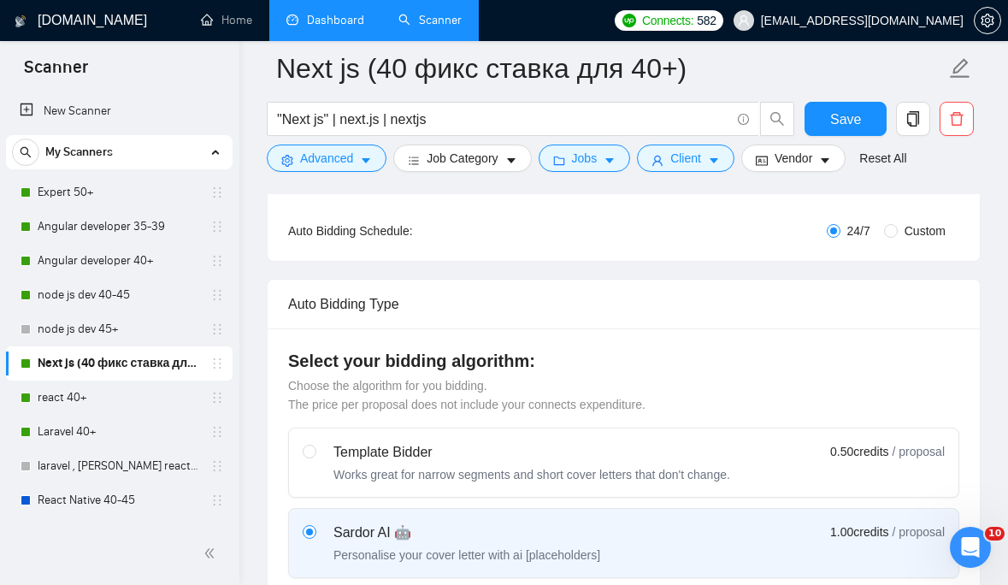
scroll to position [193, 0]
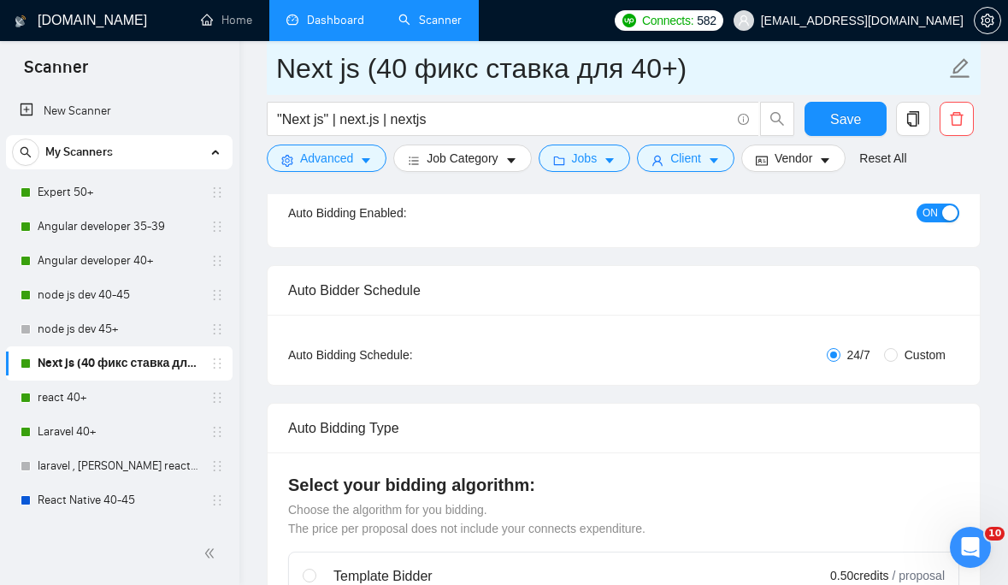
click at [682, 64] on input "Next js (40 фикс ставка для 40+)" at bounding box center [611, 68] width 670 height 43
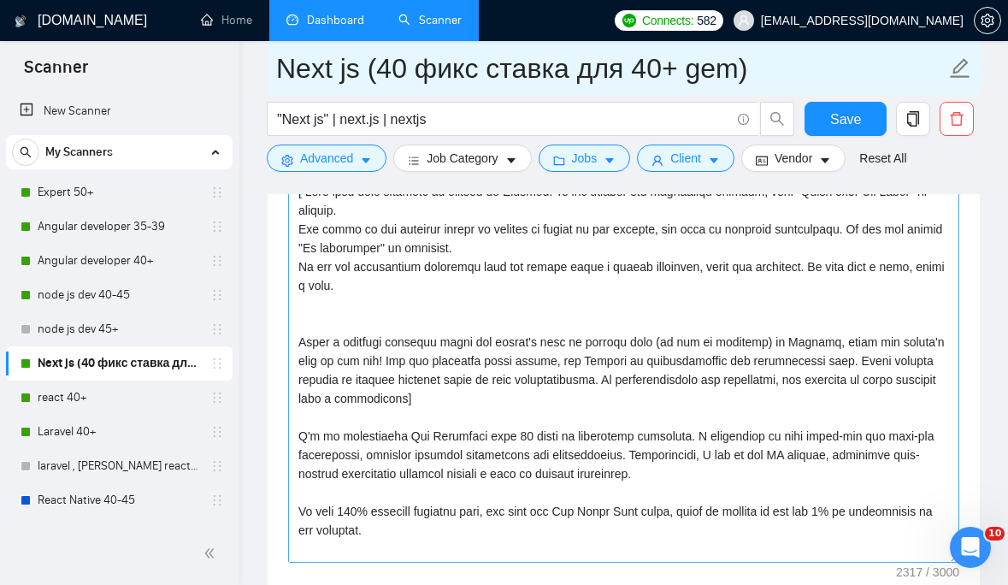
type input "Next js (40 фикс ставка для 40+ gem)"
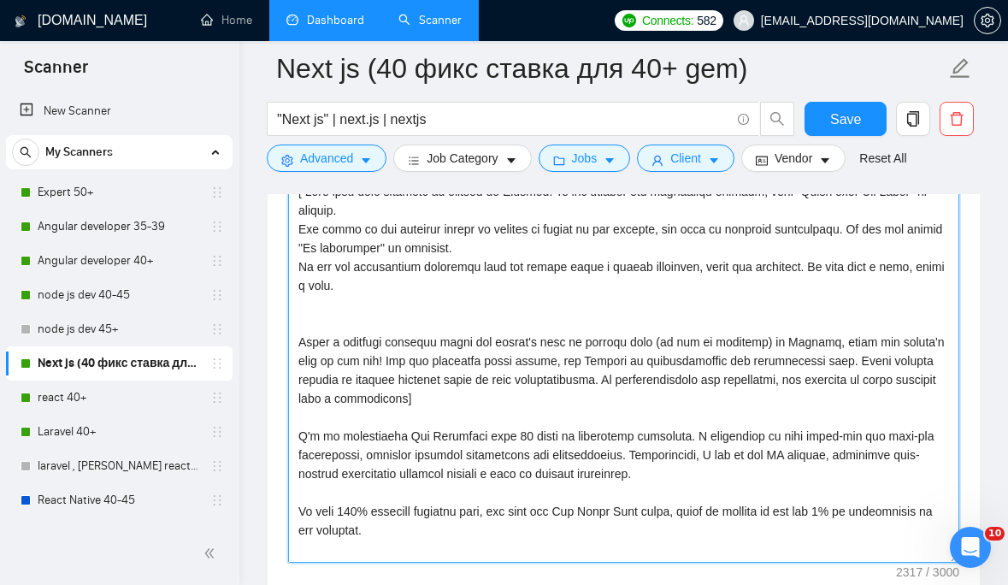
click at [665, 291] on textarea "Cover letter template:" at bounding box center [623, 370] width 671 height 385
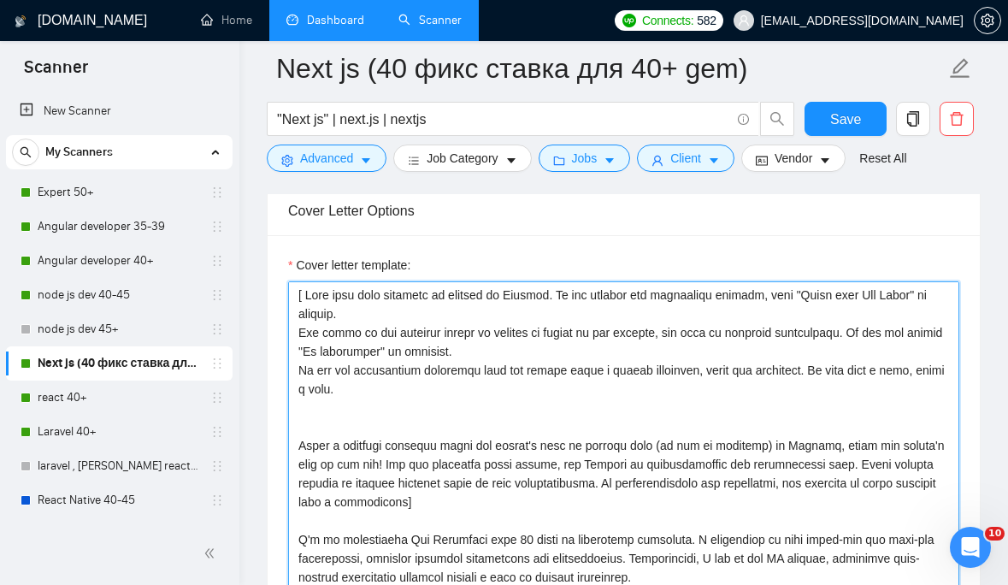
scroll to position [1808, 0]
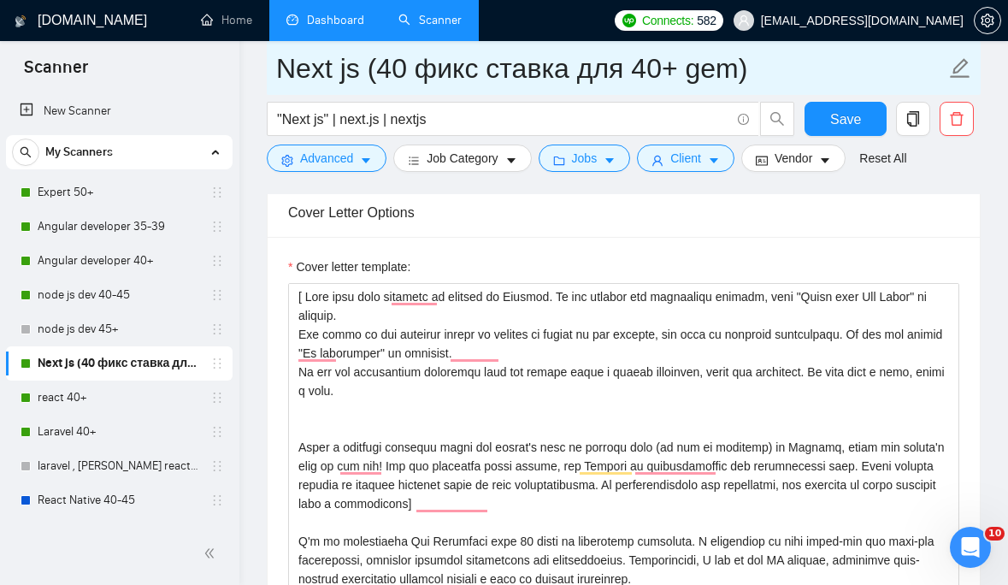
drag, startPoint x: 280, startPoint y: 65, endPoint x: 363, endPoint y: 67, distance: 83.8
click at [363, 67] on input "Next js (40 фикс ставка для 40+ gem)" at bounding box center [611, 68] width 670 height 43
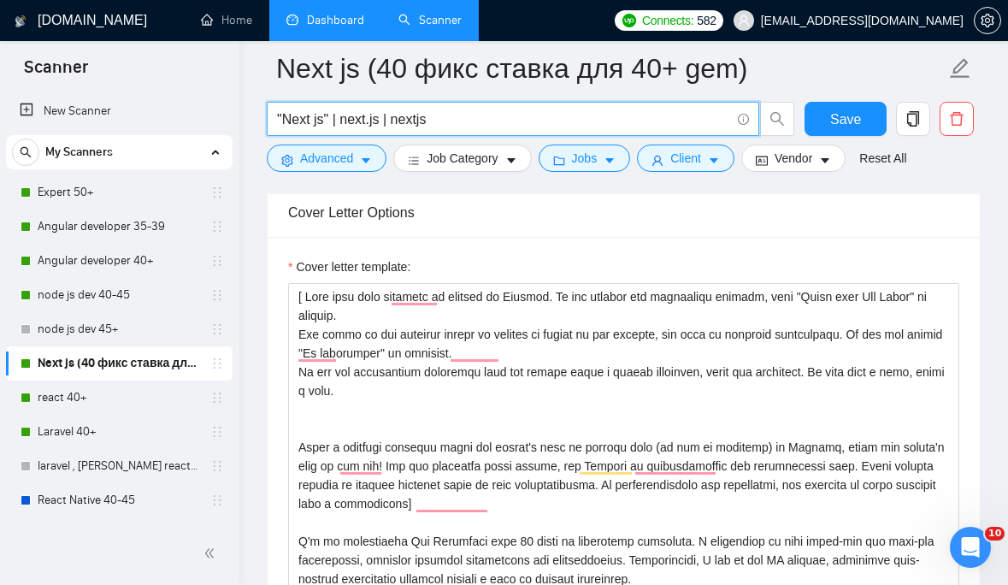
drag, startPoint x: 448, startPoint y: 120, endPoint x: 271, endPoint y: 116, distance: 177.0
click at [271, 116] on span ""Next js" | next.js | nextjs" at bounding box center [513, 119] width 493 height 34
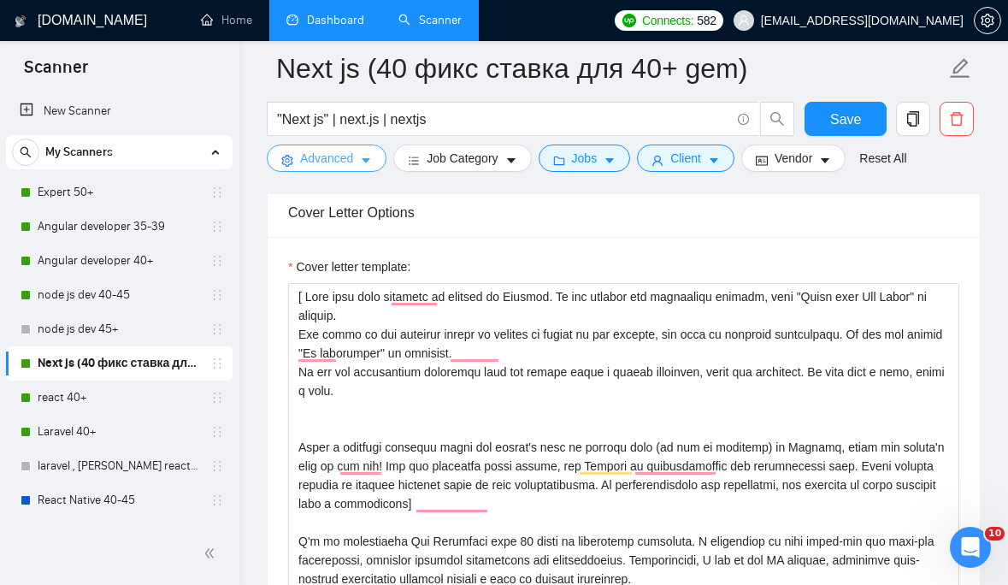
click at [355, 162] on button "Advanced" at bounding box center [327, 158] width 120 height 27
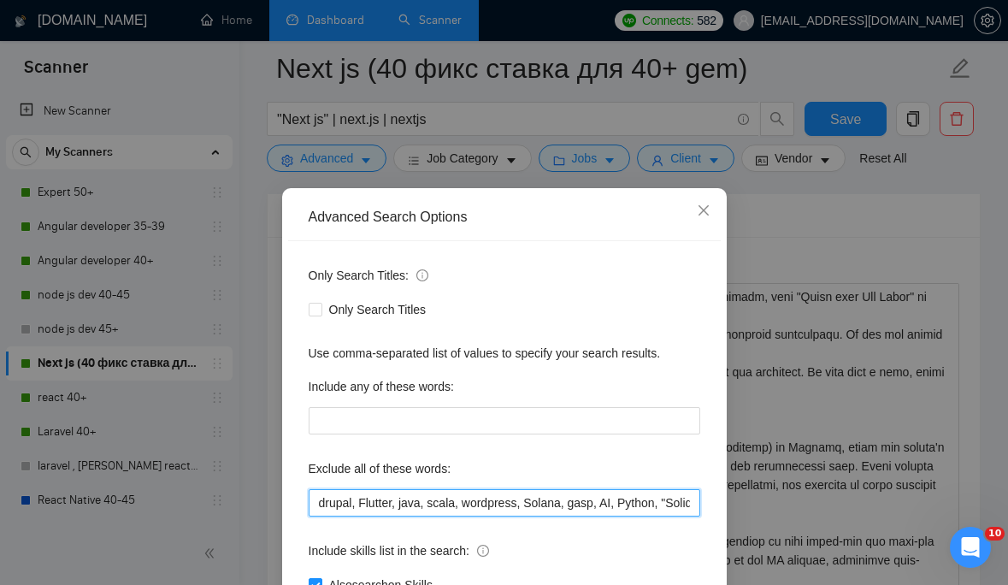
click at [445, 499] on input "drupal, Flutter, java, scala, wordpress, Solana, gasp, AI, Python, "Solidity De…" at bounding box center [505, 502] width 392 height 27
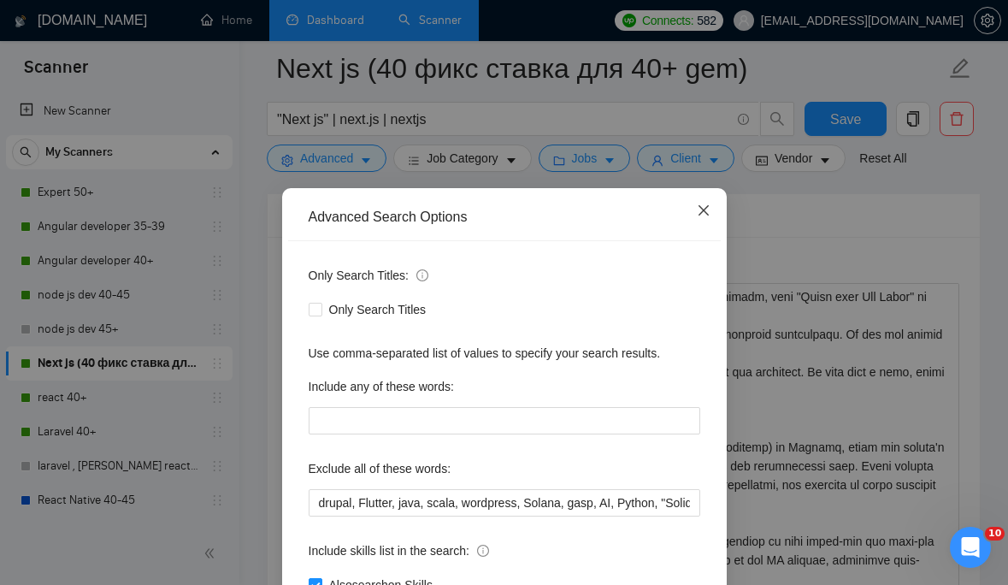
click at [705, 207] on icon "close" at bounding box center [704, 211] width 14 height 14
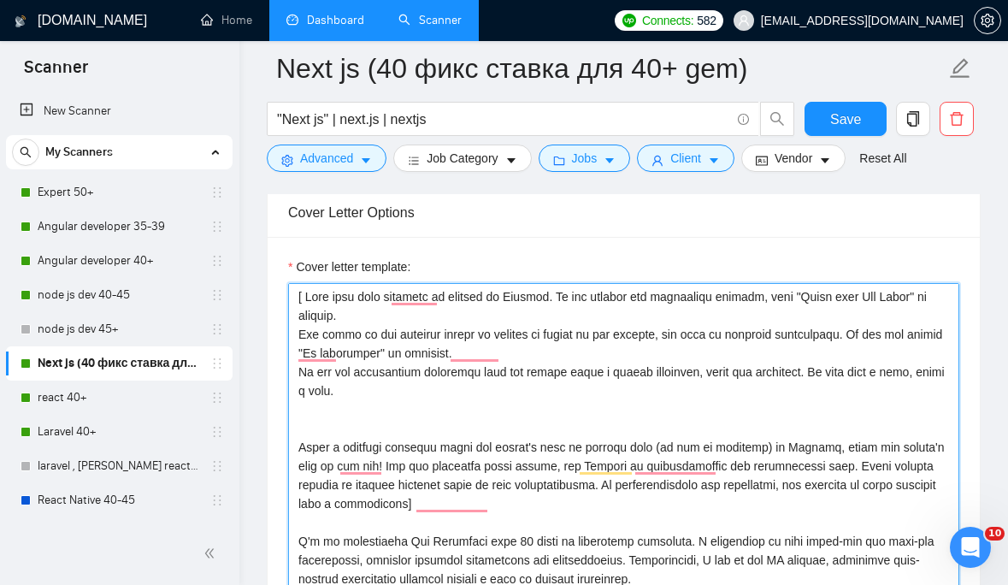
click at [652, 340] on textarea "Cover letter template:" at bounding box center [623, 475] width 671 height 385
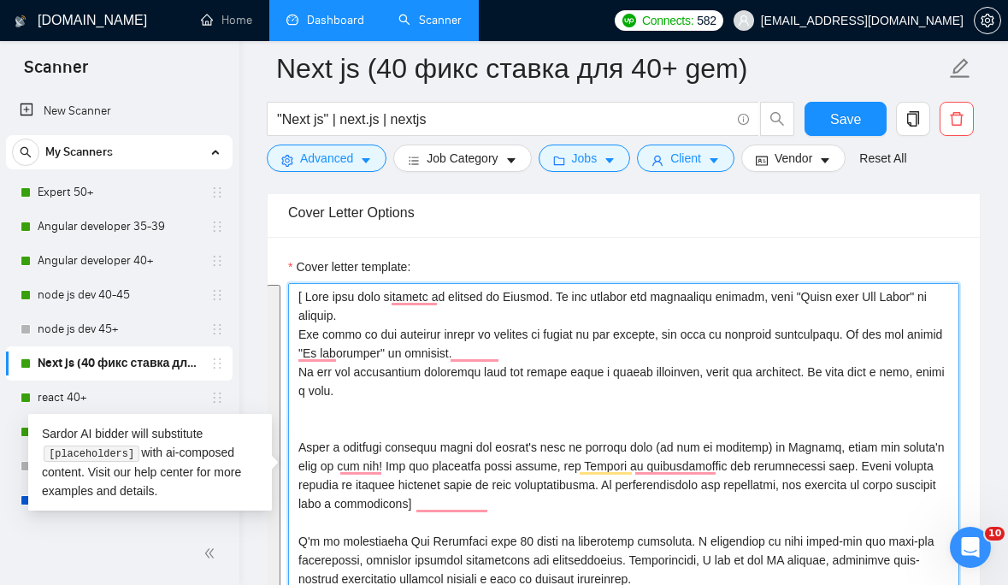
paste textarea "Personalized Greeting in English, using the client's name and their time of day…"
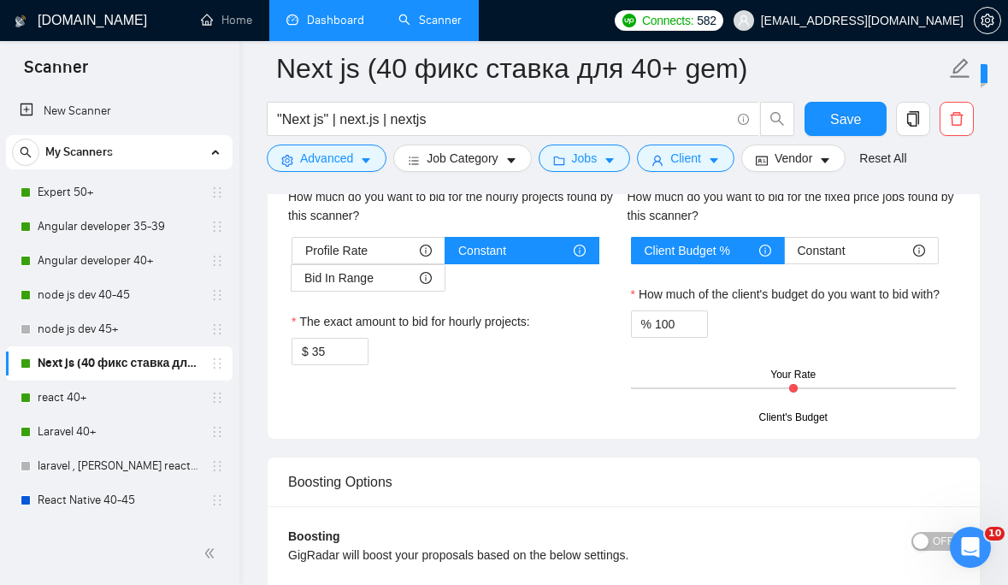
scroll to position [2677, 0]
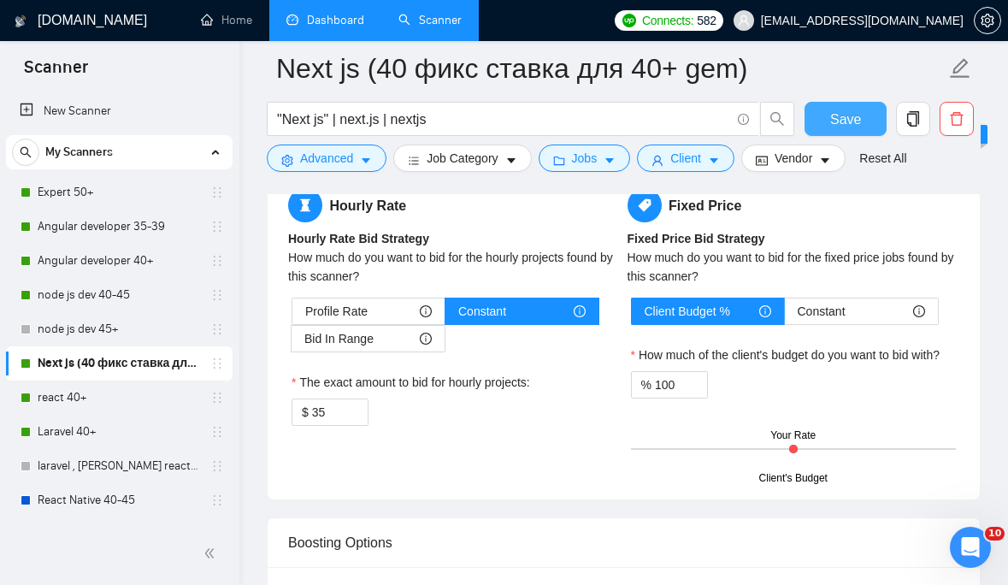
type textarea "[Personalized Greeting in English, using the client's name and their time of da…"
click at [849, 119] on span "Save" at bounding box center [845, 119] width 31 height 21
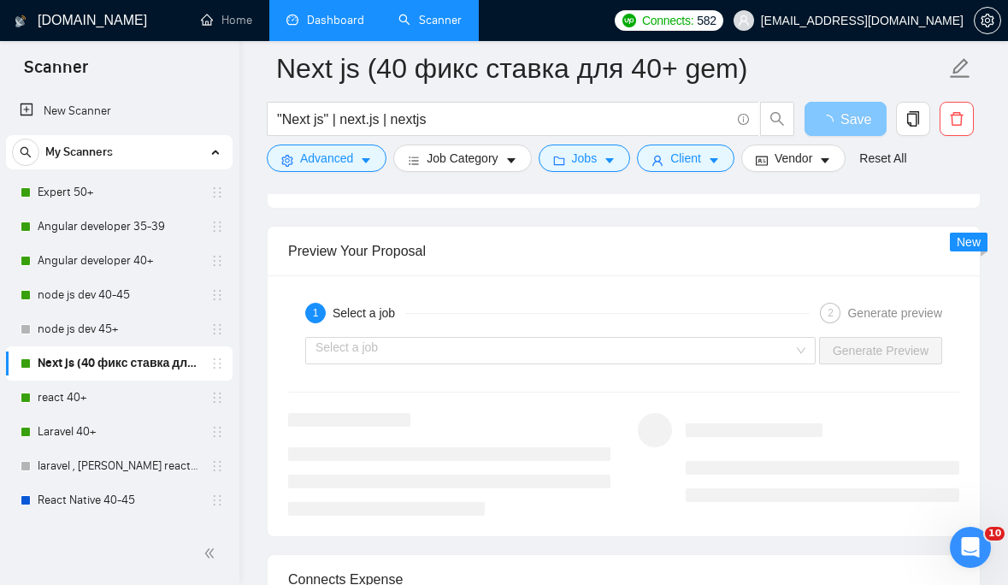
scroll to position [3120, 0]
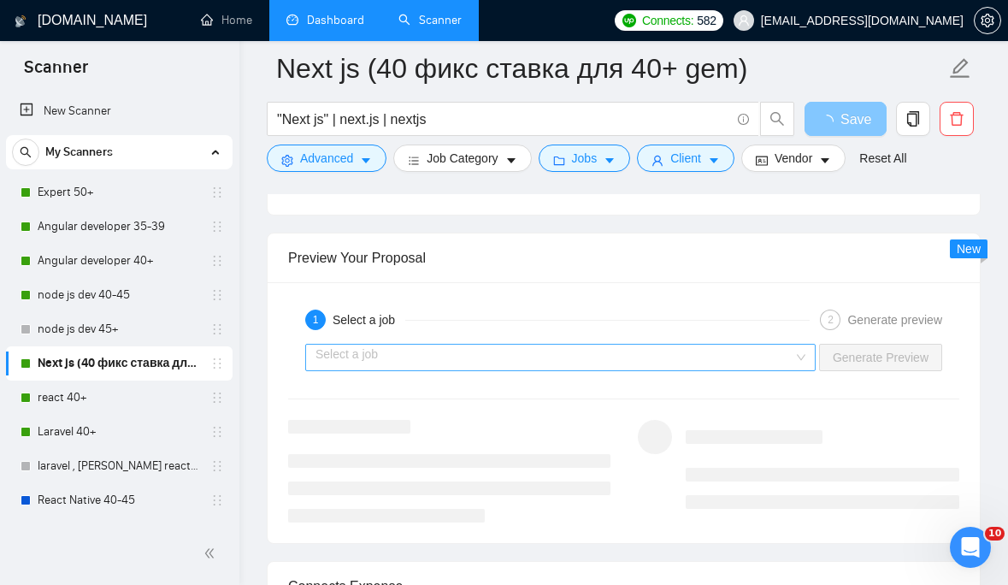
click at [798, 359] on div "Select a job" at bounding box center [560, 357] width 511 height 27
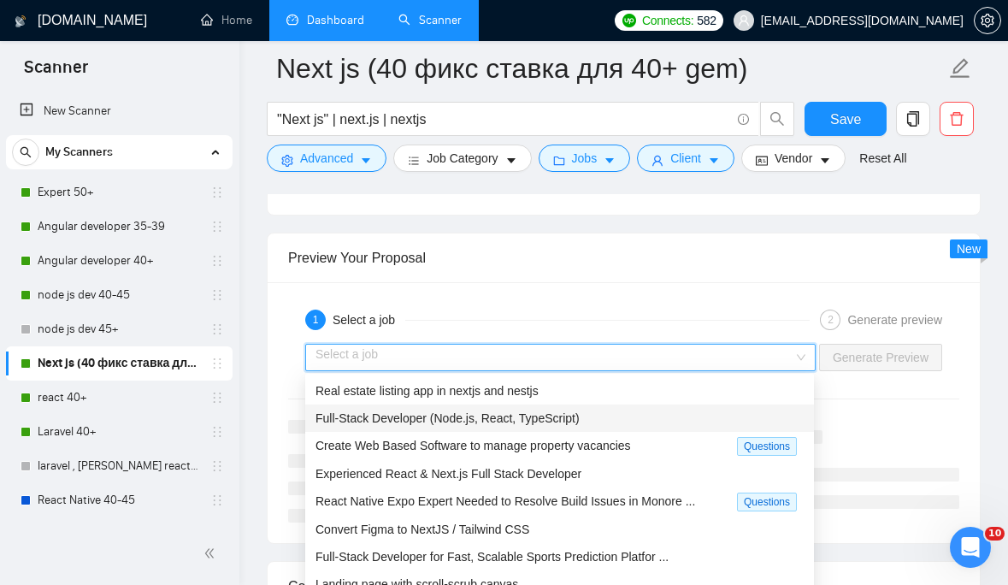
click at [636, 417] on div "Full-Stack Developer (Node.js, React, TypeScript)" at bounding box center [560, 418] width 488 height 19
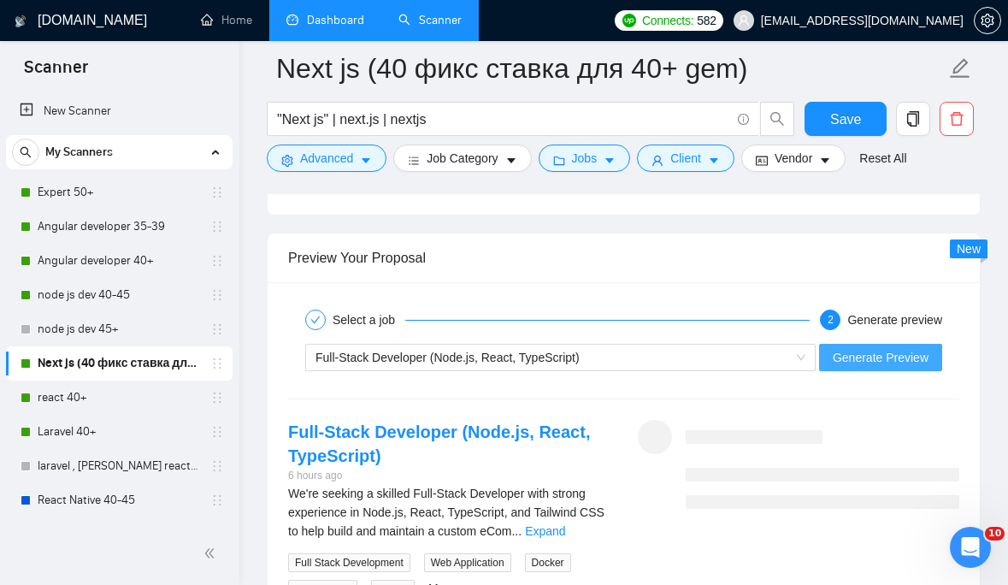
click at [888, 357] on span "Generate Preview" at bounding box center [881, 357] width 96 height 19
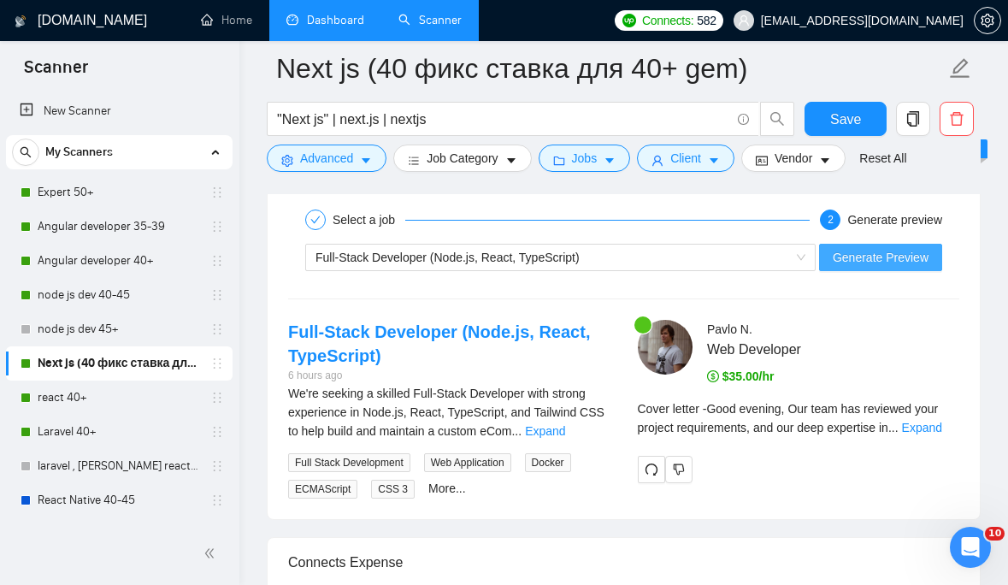
scroll to position [3266, 0]
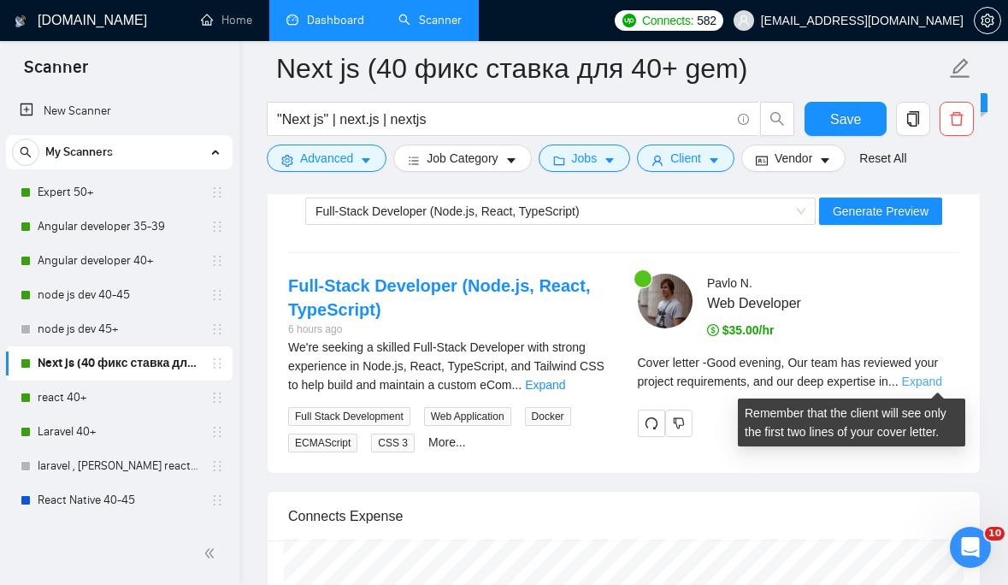
click at [942, 377] on link "Expand" at bounding box center [922, 382] width 40 height 14
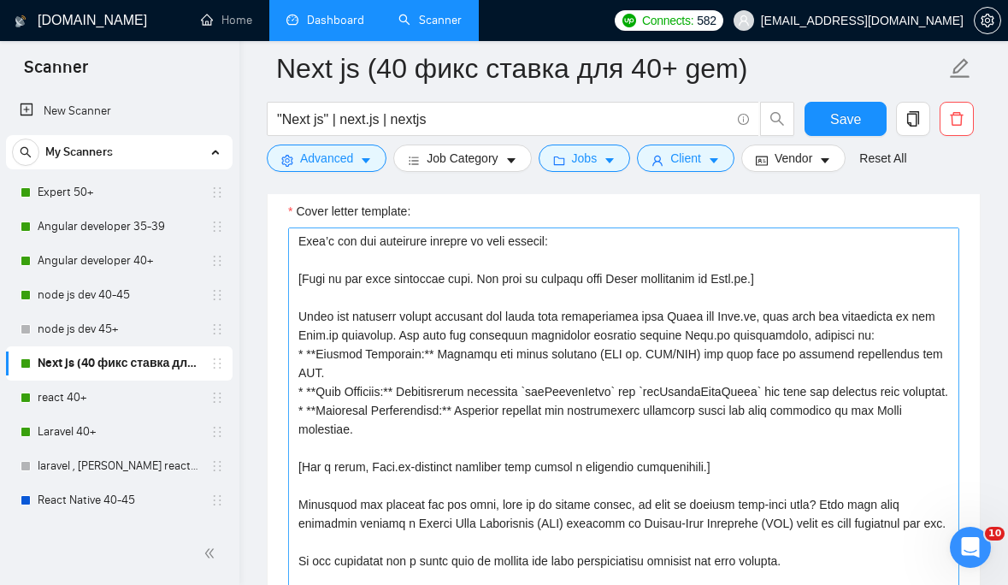
scroll to position [1864, 0]
click at [25, 363] on div at bounding box center [26, 363] width 10 height 10
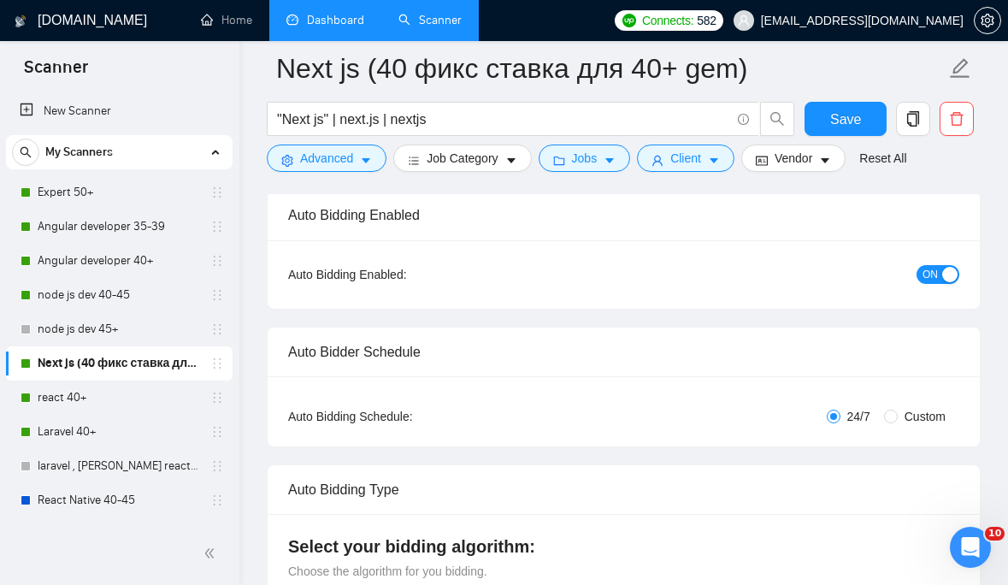
scroll to position [0, 0]
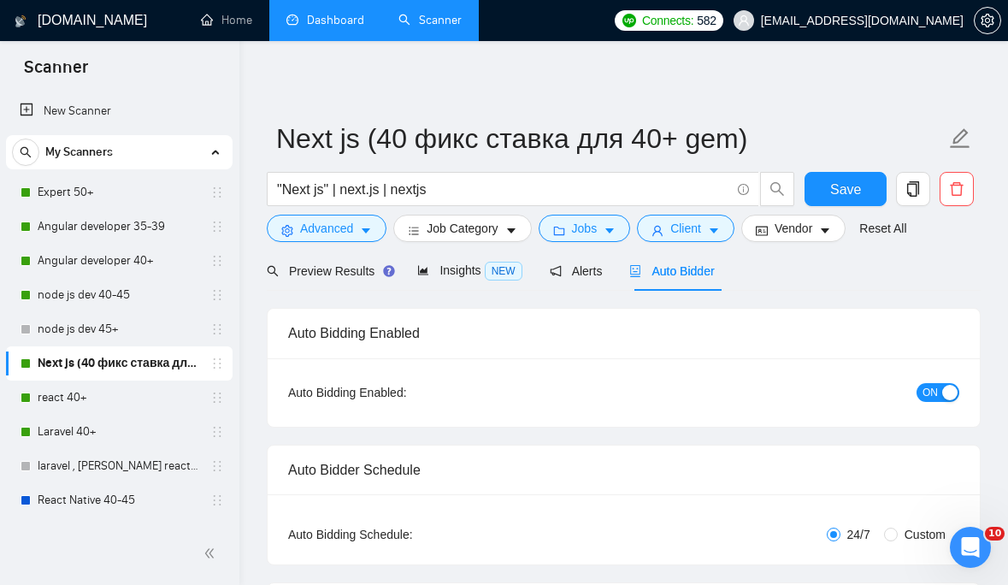
click at [932, 397] on span "ON" at bounding box center [930, 392] width 15 height 19
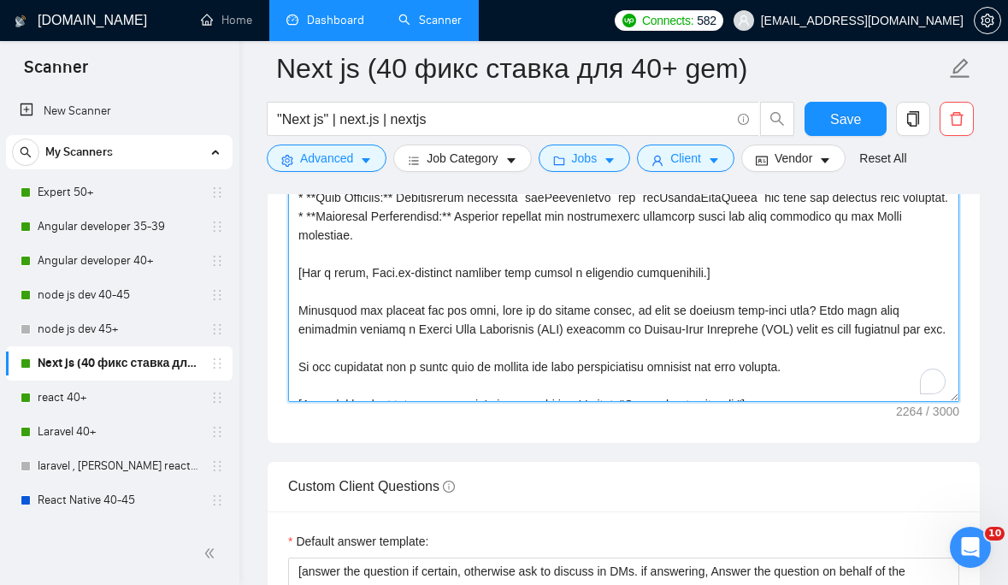
scroll to position [247, 0]
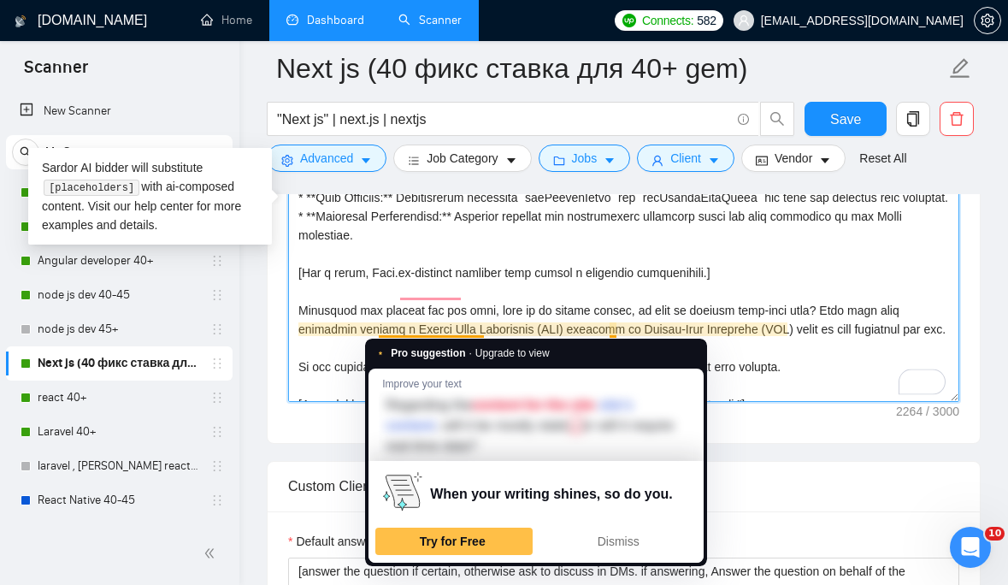
drag, startPoint x: 930, startPoint y: 351, endPoint x: 411, endPoint y: 329, distance: 518.7
click at [411, 329] on textarea "Cover letter template:" at bounding box center [623, 209] width 671 height 385
click at [440, 324] on textarea "Cover letter template:" at bounding box center [623, 209] width 671 height 385
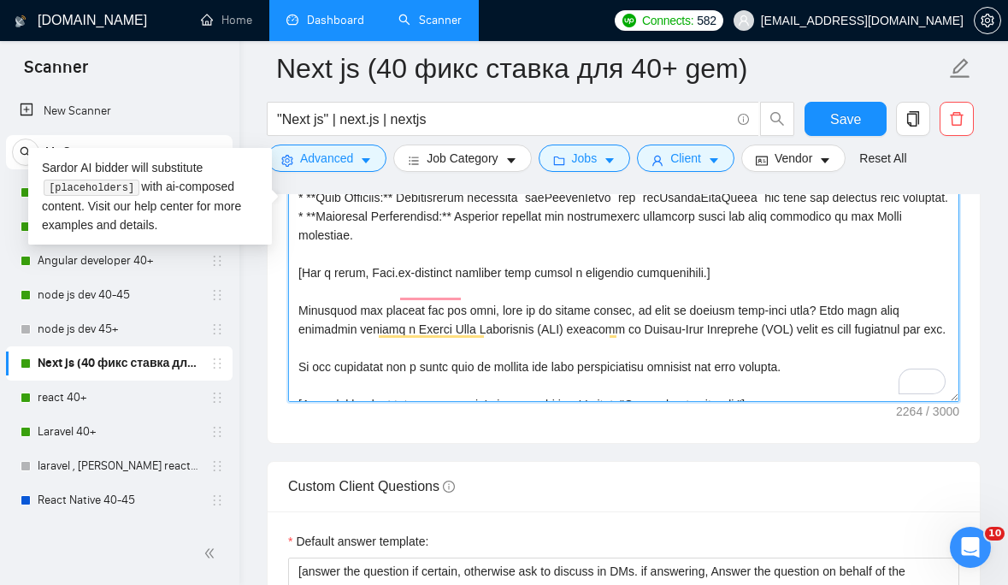
drag, startPoint x: 931, startPoint y: 350, endPoint x: 242, endPoint y: 330, distance: 689.5
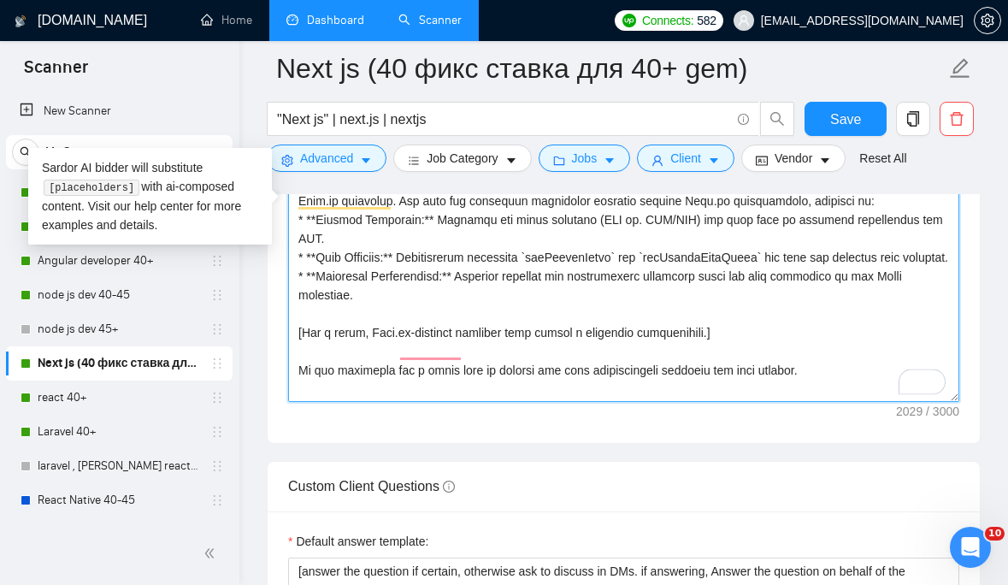
scroll to position [0, 0]
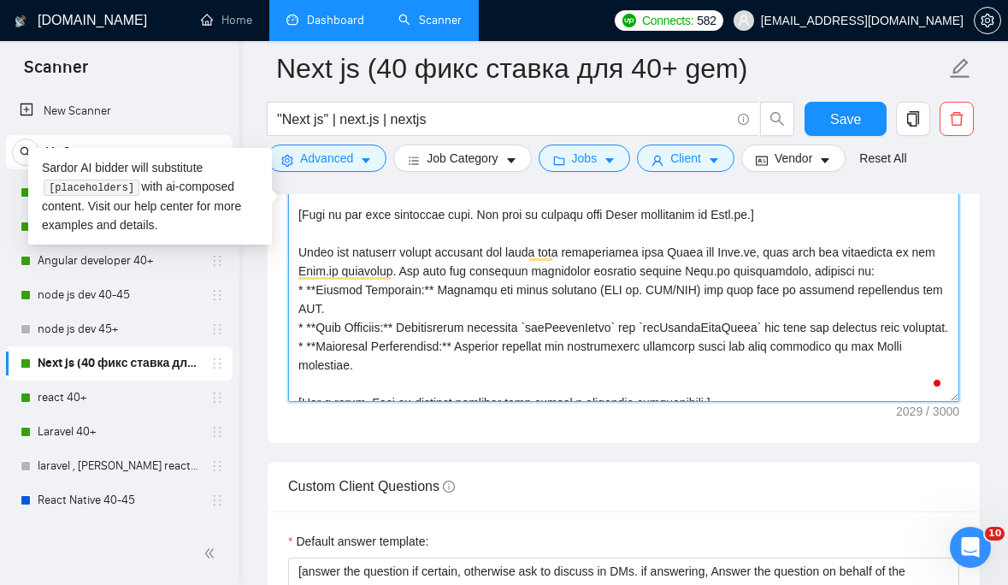
drag, startPoint x: 392, startPoint y: 380, endPoint x: 303, endPoint y: 244, distance: 162.5
click at [303, 244] on textarea "Cover letter template:" at bounding box center [623, 209] width 671 height 385
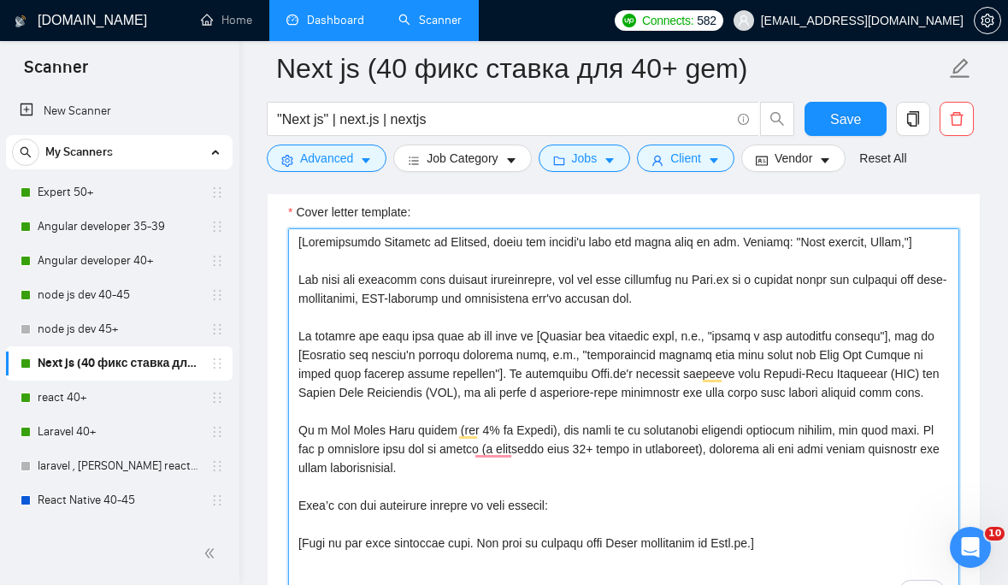
click at [628, 446] on textarea "Cover letter template:" at bounding box center [623, 420] width 671 height 385
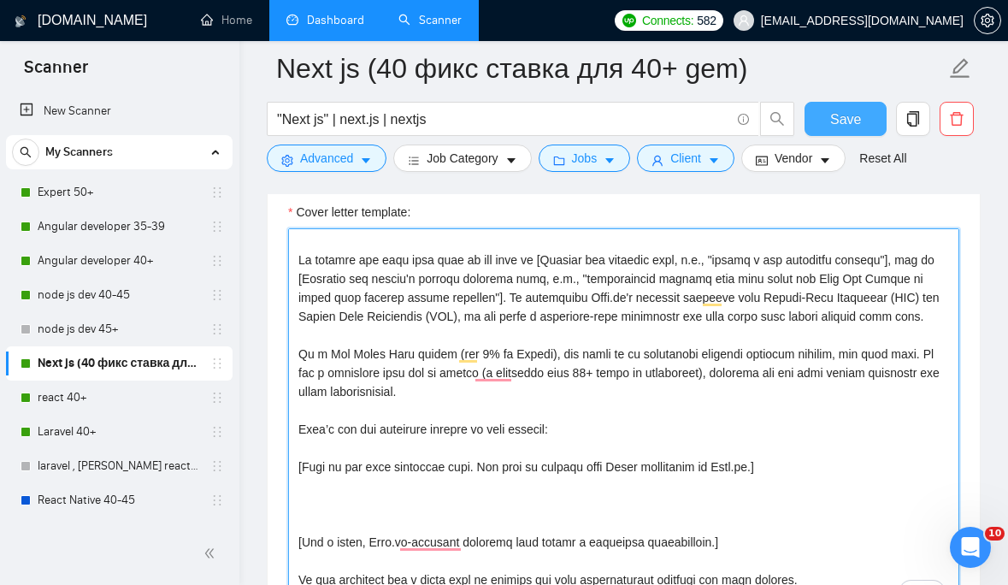
type textarea "[Personalized Greeting in English, using the client's name and their time of da…"
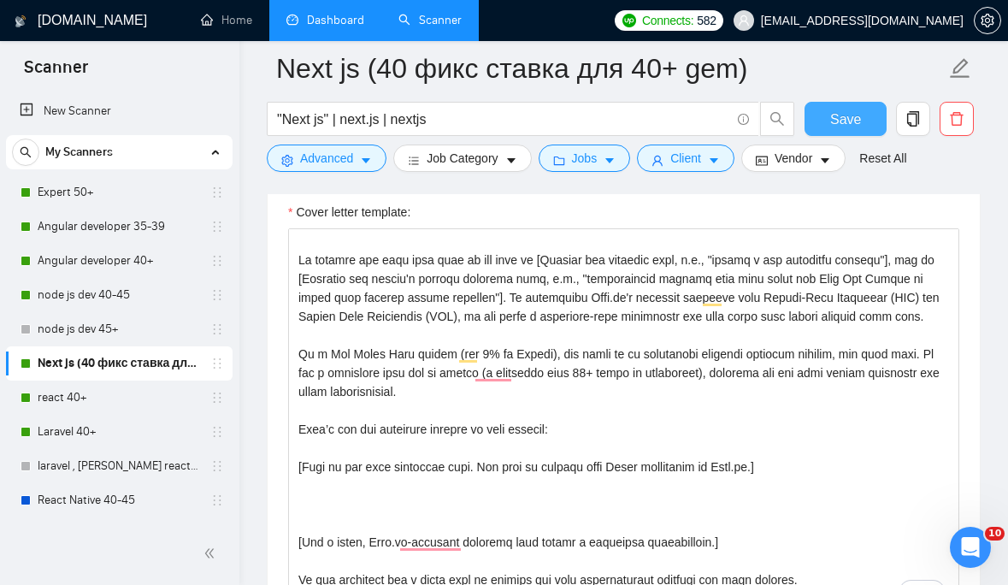
click at [853, 115] on span "Save" at bounding box center [845, 119] width 31 height 21
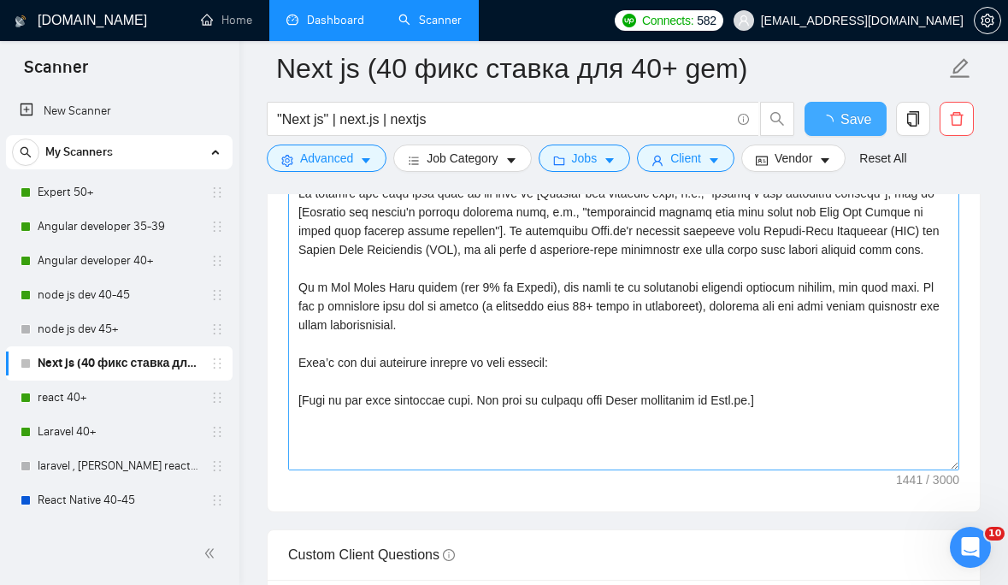
checkbox input "true"
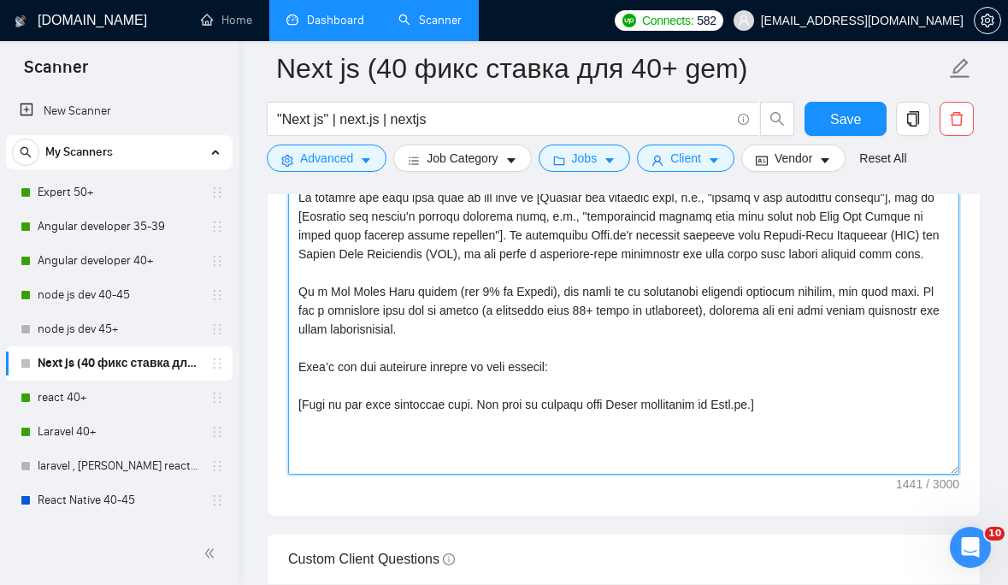
click at [776, 388] on textarea "Cover letter template:" at bounding box center [623, 282] width 671 height 385
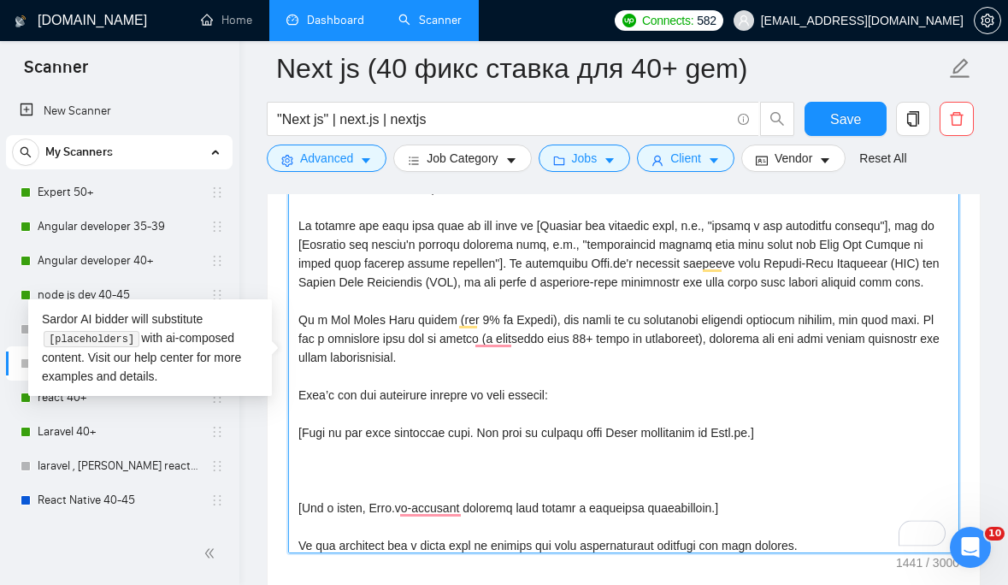
click at [778, 434] on textarea "Cover letter template:" at bounding box center [623, 360] width 671 height 385
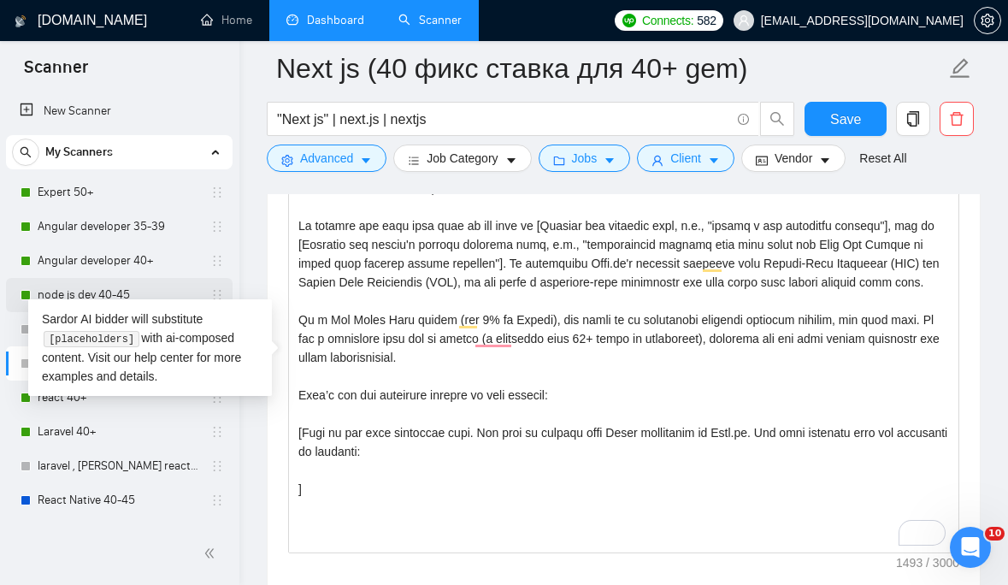
click at [180, 282] on link "node js dev 40-45" at bounding box center [119, 295] width 162 height 34
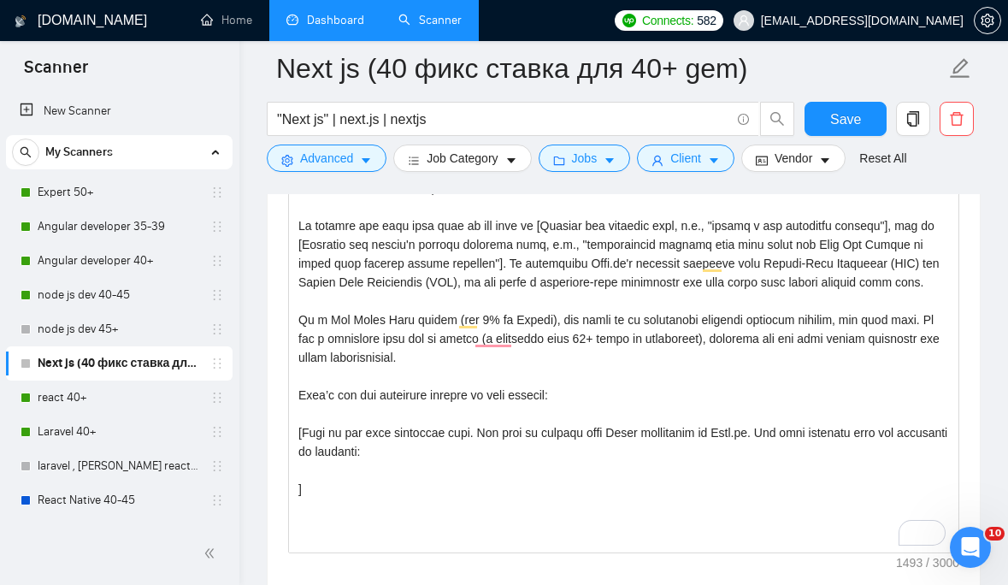
scroll to position [50, 0]
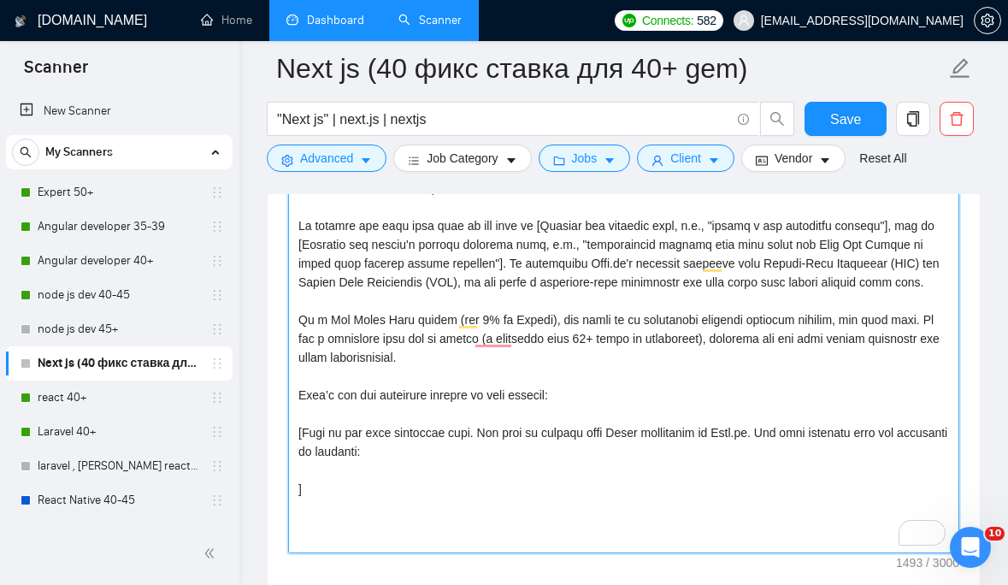
click at [584, 400] on textarea "Cover letter template:" at bounding box center [623, 360] width 671 height 385
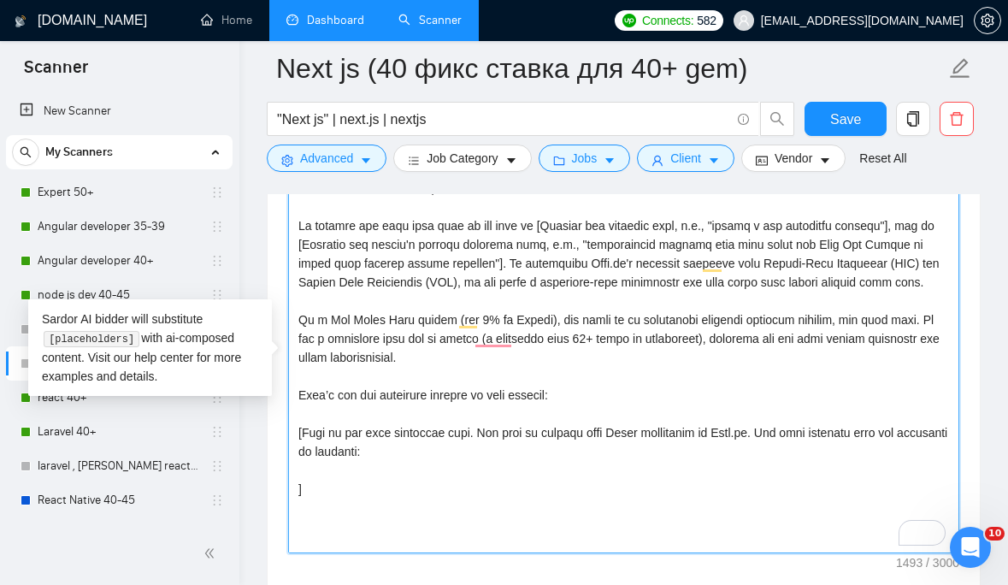
click at [457, 454] on textarea "Cover letter template:" at bounding box center [623, 360] width 671 height 385
click at [409, 465] on textarea "Cover letter template:" at bounding box center [623, 360] width 671 height 385
paste textarea "Here are some projects we've worked on: businesswarrior.com (backend: node.js (…"
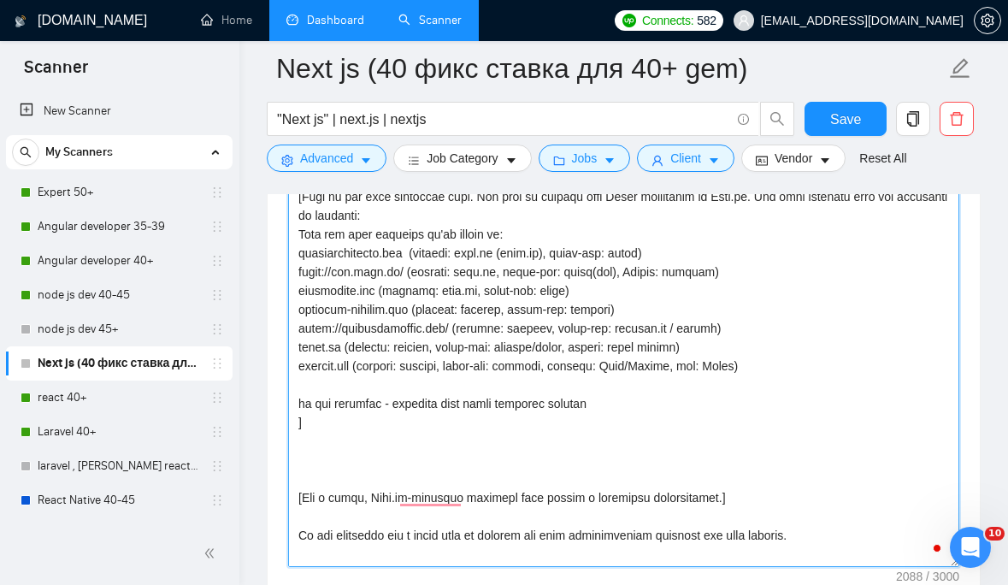
scroll to position [302, 0]
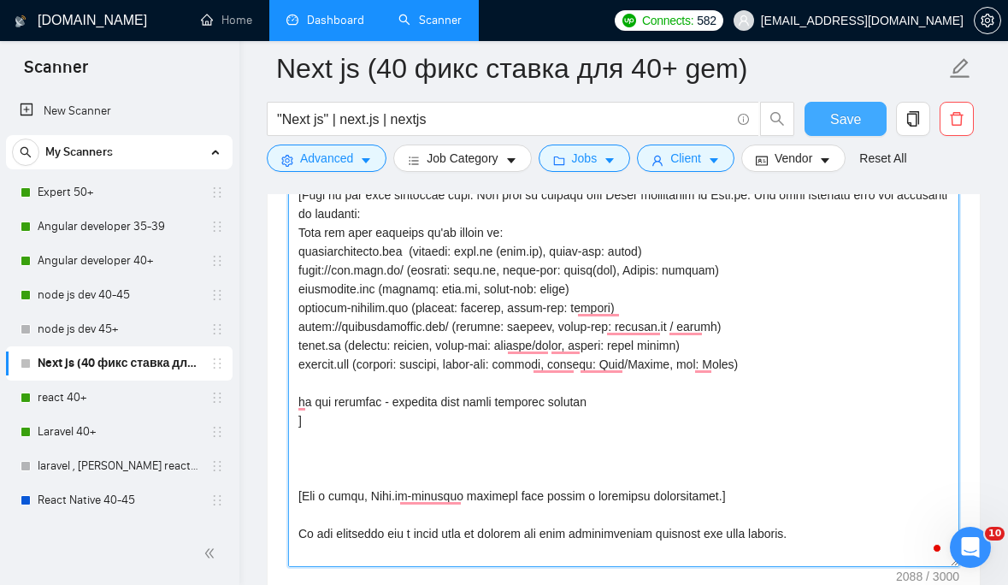
type textarea "[Personalized Greeting in English, using the client's name and their time of da…"
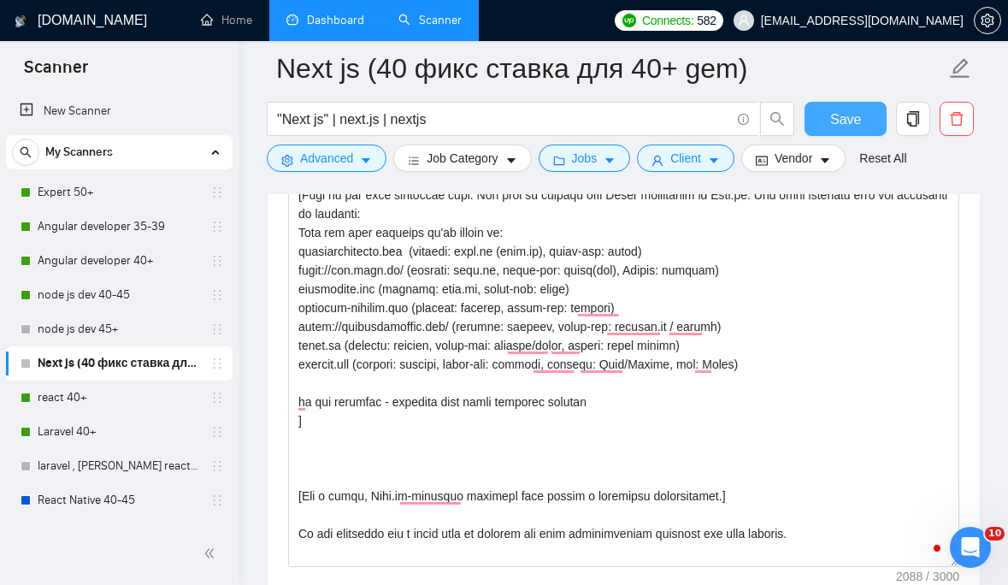
click at [831, 121] on span "Save" at bounding box center [845, 119] width 31 height 21
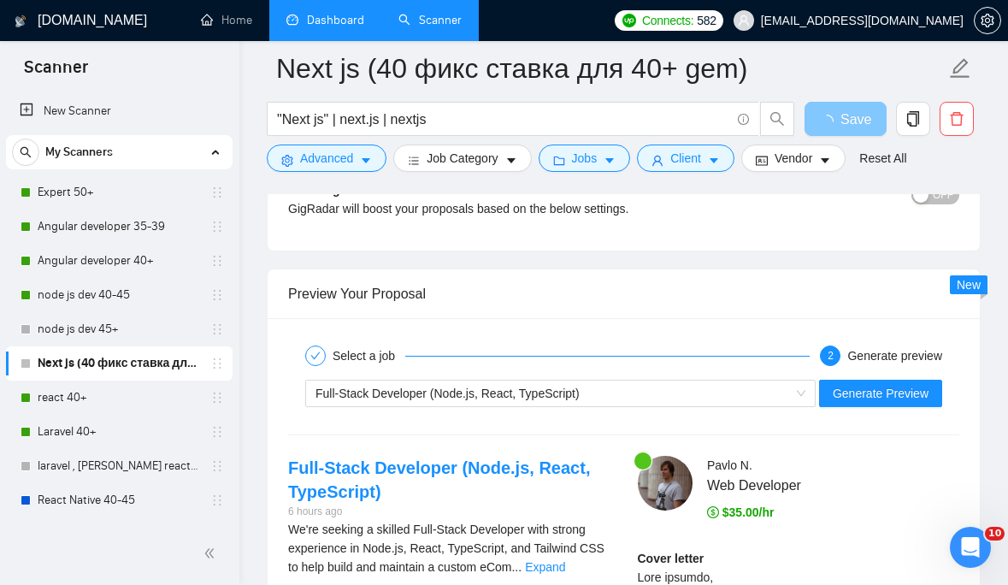
scroll to position [3209, 0]
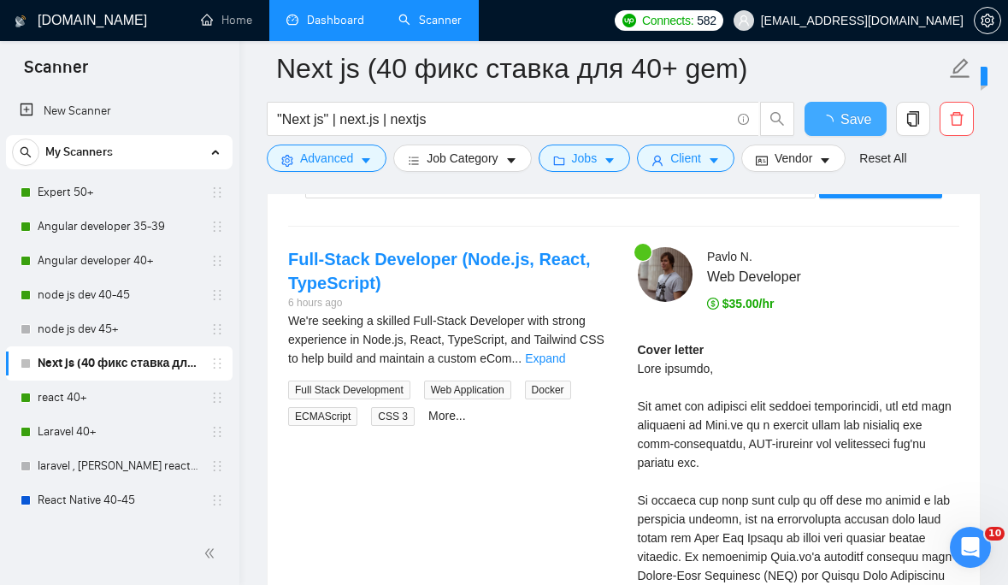
checkbox input "true"
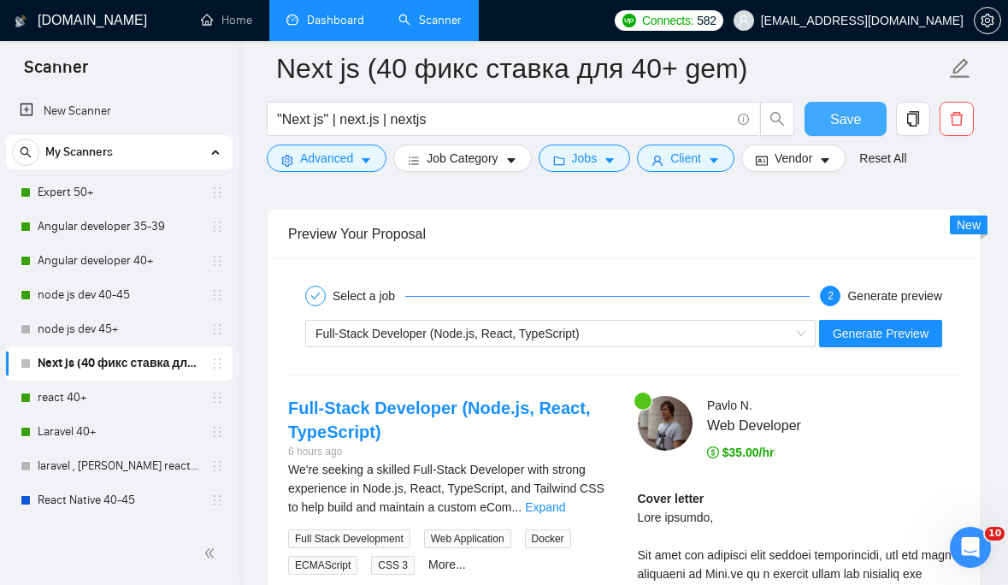
scroll to position [3140, 0]
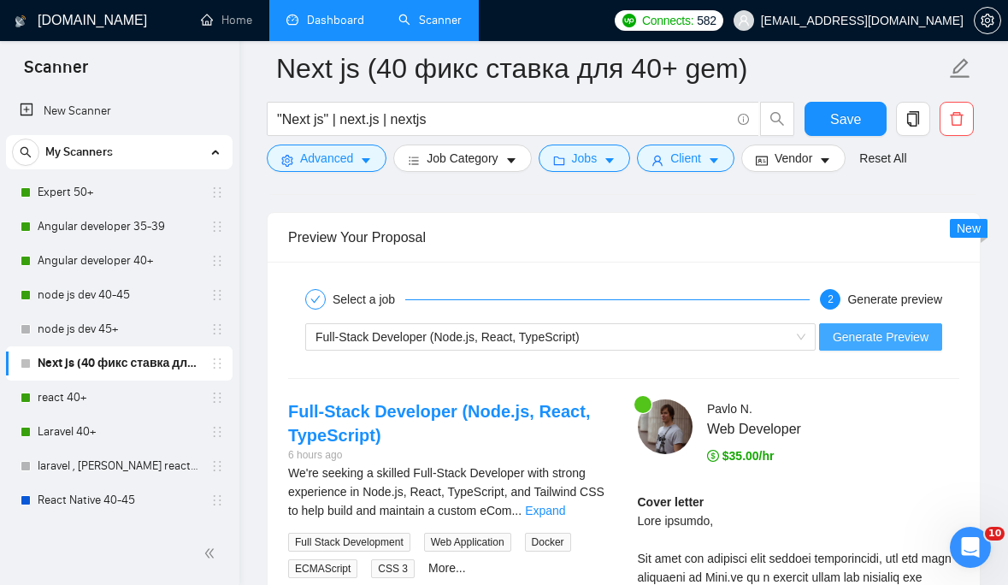
click at [889, 330] on span "Generate Preview" at bounding box center [881, 337] width 96 height 19
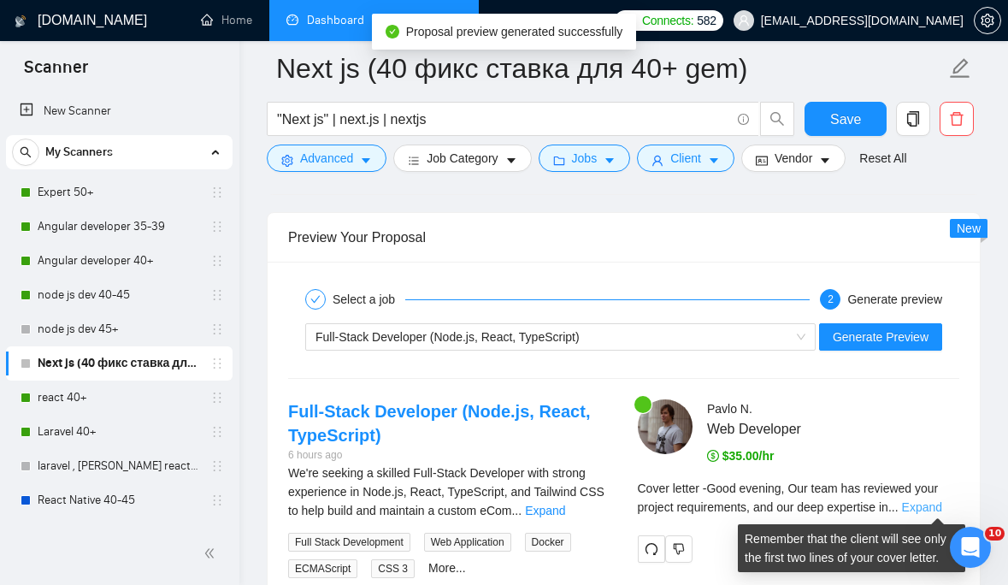
click at [938, 505] on link "Expand" at bounding box center [922, 507] width 40 height 14
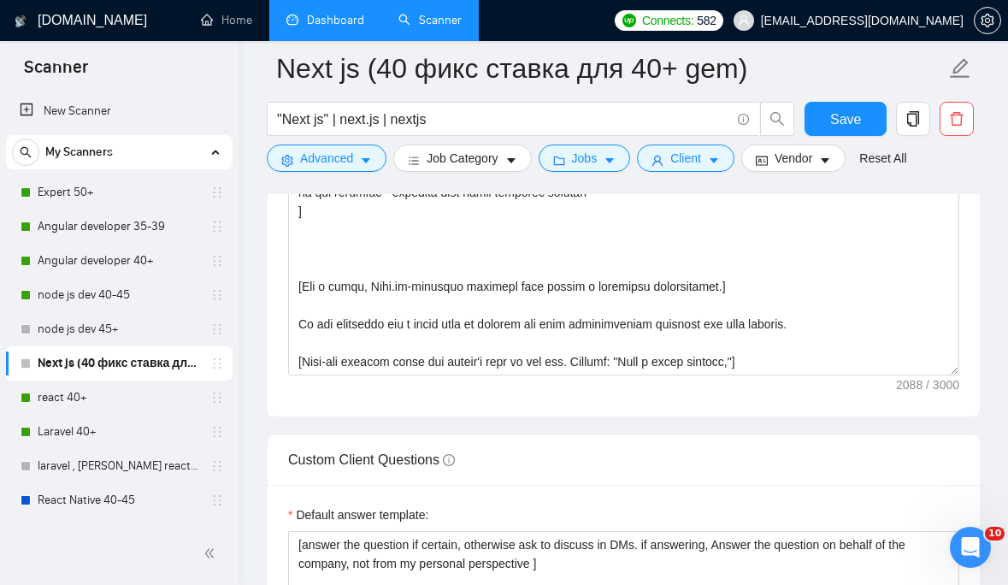
scroll to position [0, 0]
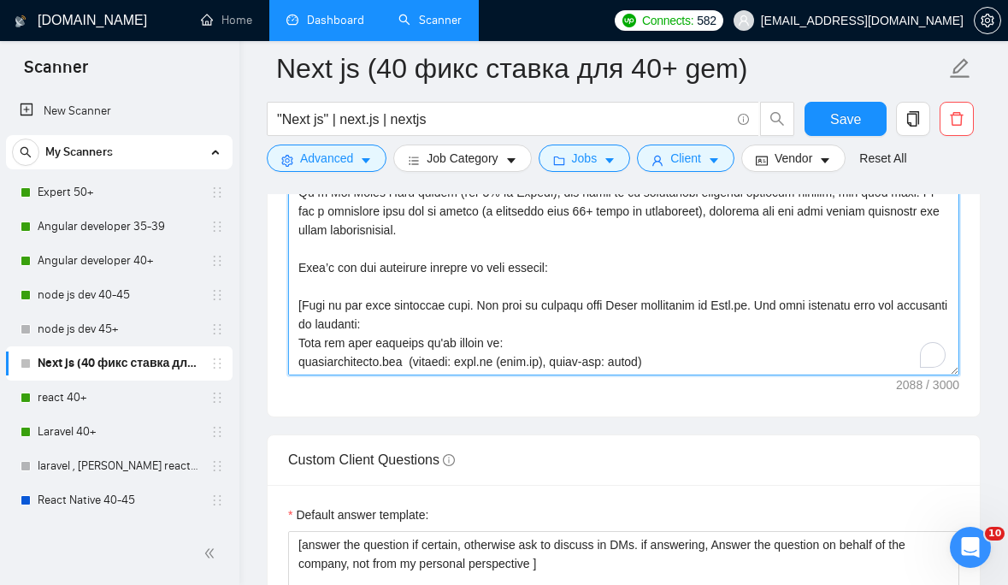
click at [499, 260] on textarea "Cover letter template:" at bounding box center [623, 183] width 671 height 385
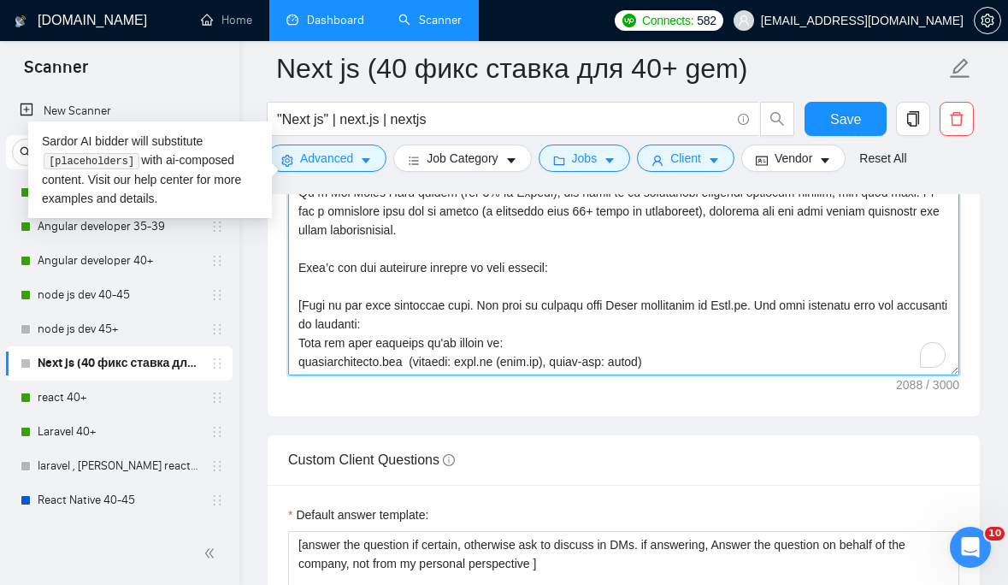
paste textarea "Make sure that greeting is written in English. Do not include any additional de…"
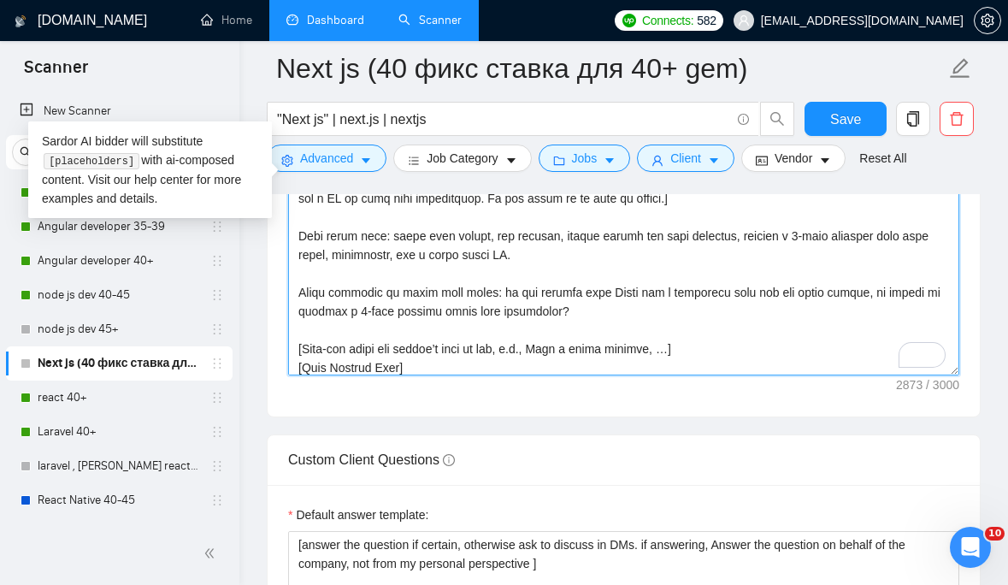
scroll to position [602, 0]
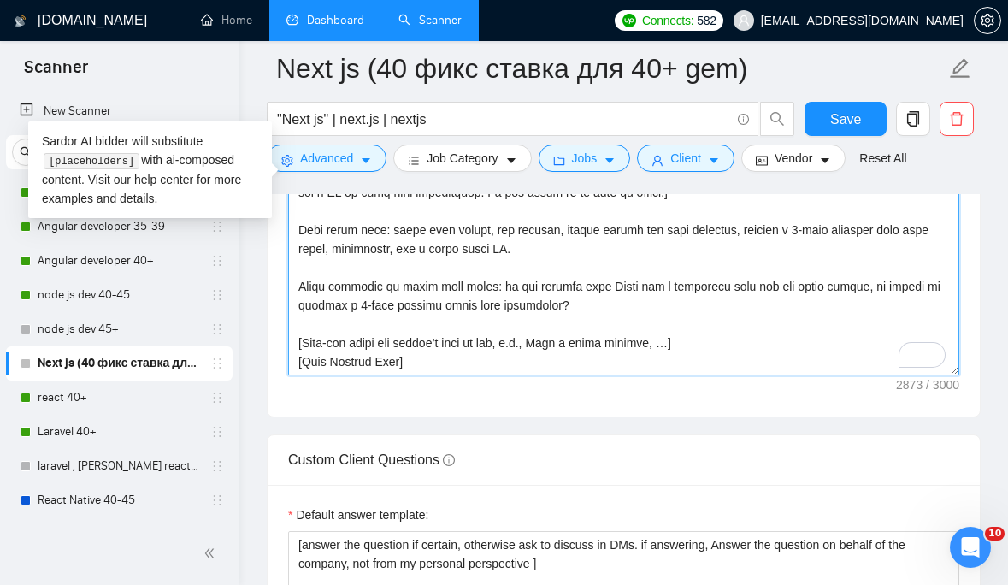
drag, startPoint x: 451, startPoint y: 368, endPoint x: 291, endPoint y: 367, distance: 159.9
click at [291, 365] on div "Cover Letter Options Cover letter template:" at bounding box center [624, 156] width 714 height 522
drag, startPoint x: 422, startPoint y: 364, endPoint x: 204, endPoint y: 363, distance: 218.1
type textarea "[ Make sure that greeting is written in English. Do not include any additional …"
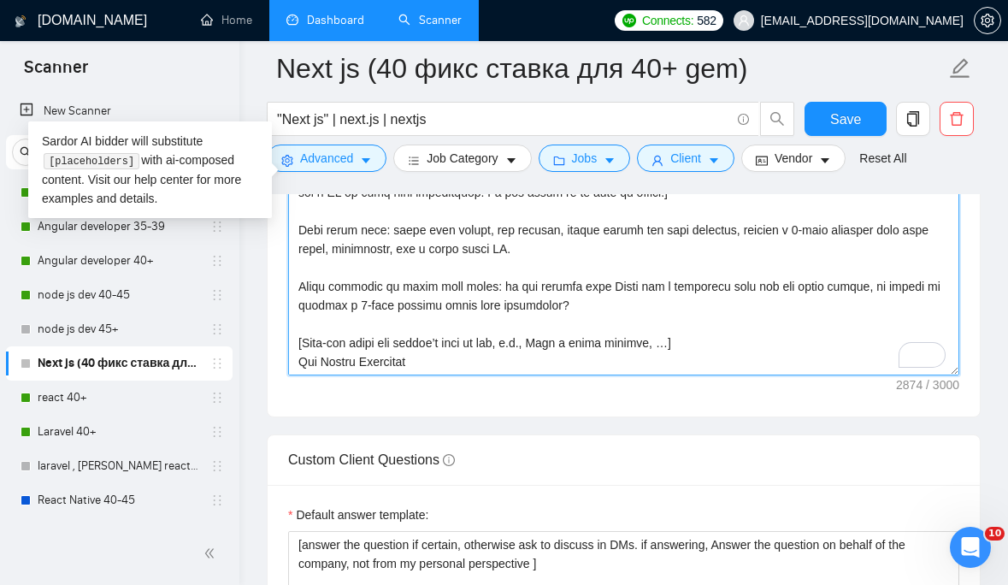
click at [752, 335] on textarea "Cover letter template:" at bounding box center [623, 183] width 671 height 385
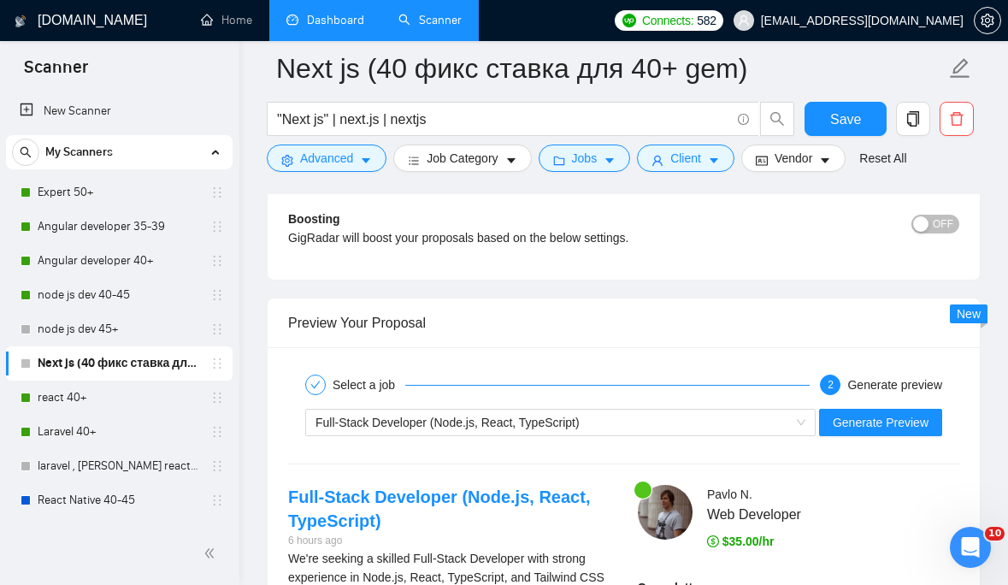
scroll to position [3083, 0]
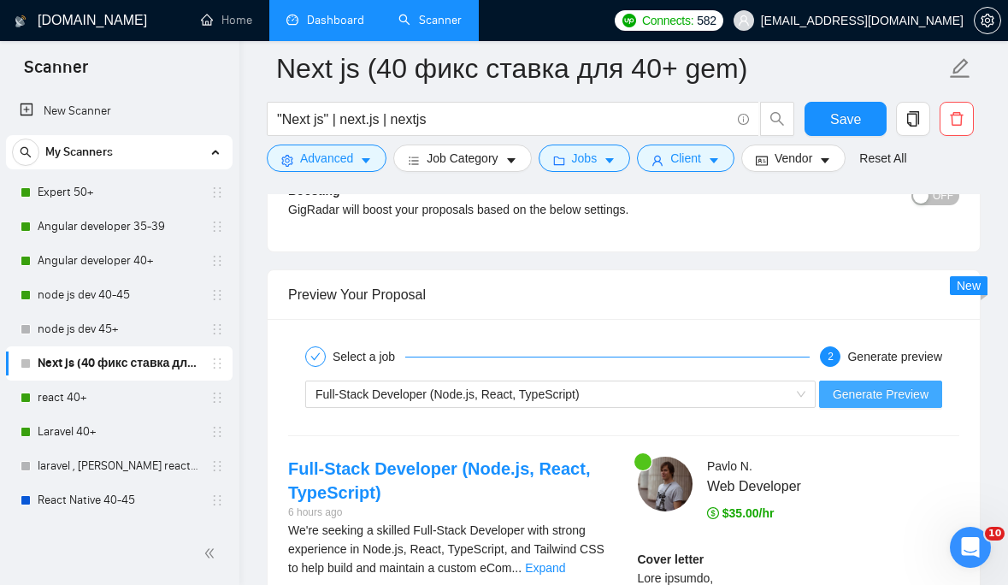
click at [869, 391] on span "Generate Preview" at bounding box center [881, 394] width 96 height 19
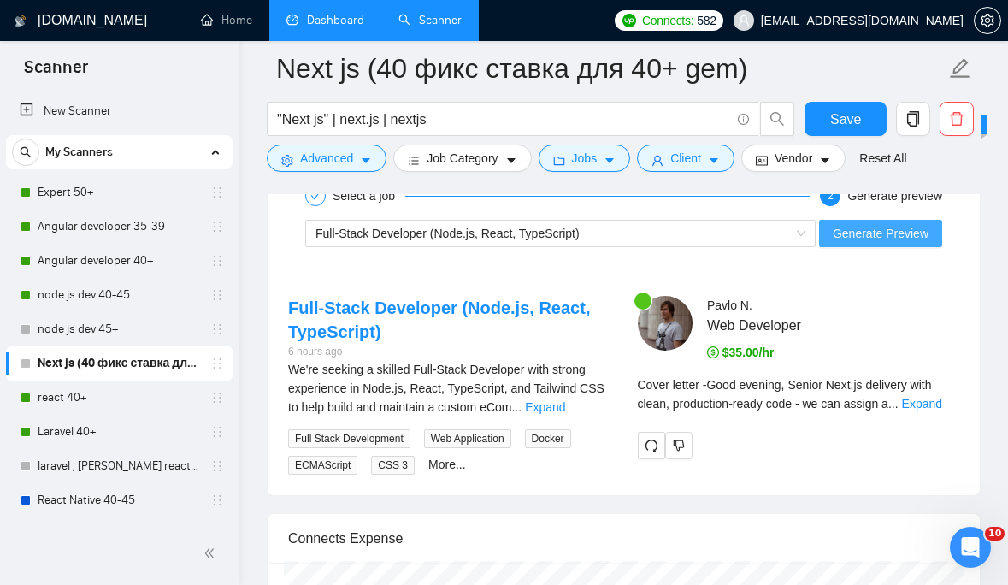
scroll to position [3324, 0]
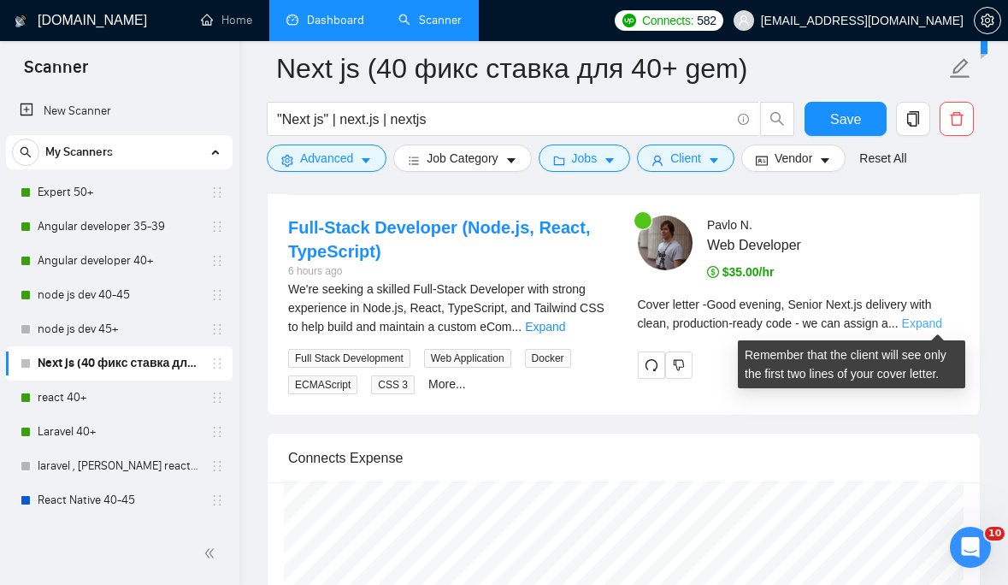
click at [941, 321] on link "Expand" at bounding box center [922, 323] width 40 height 14
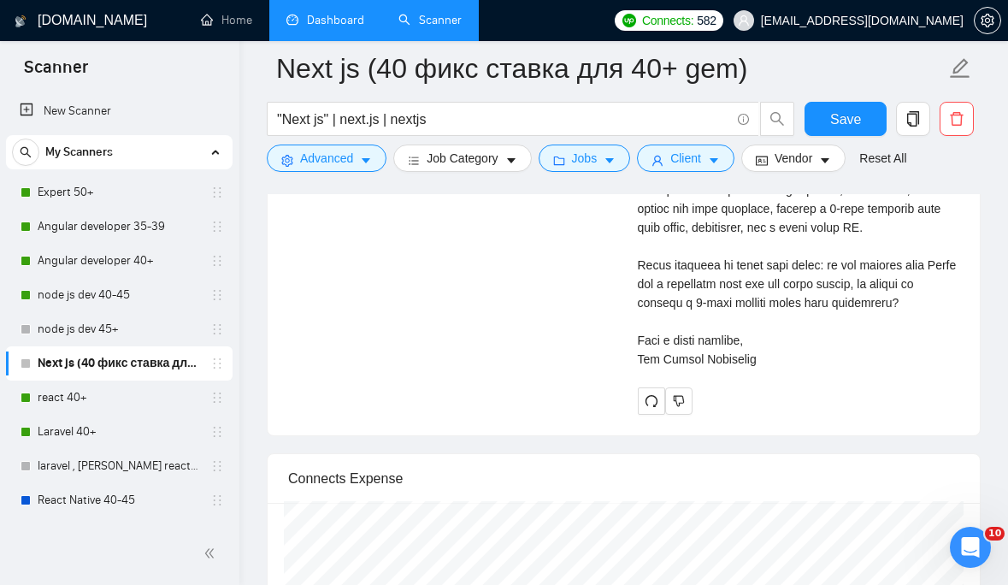
scroll to position [4368, 0]
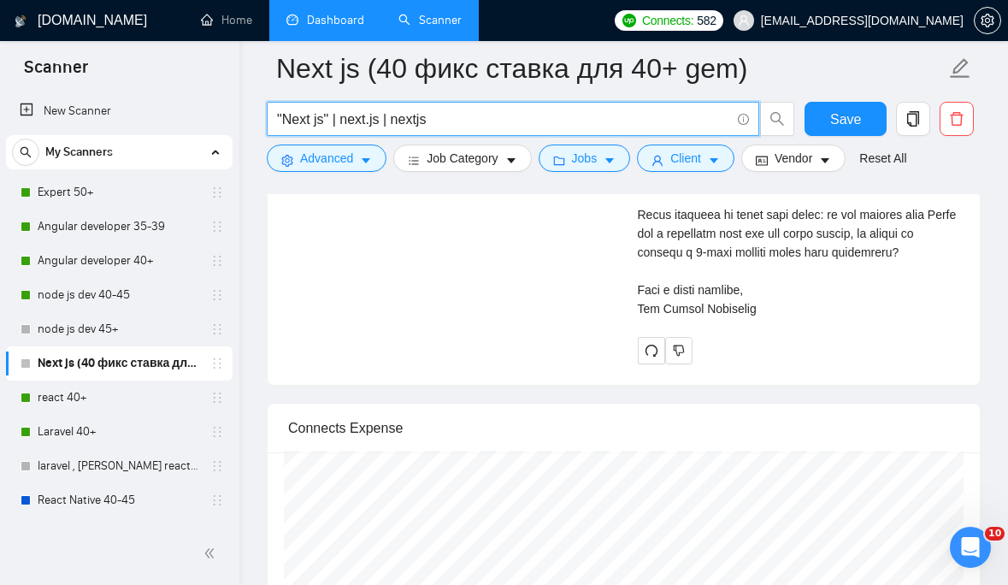
drag, startPoint x: 516, startPoint y: 121, endPoint x: 265, endPoint y: 117, distance: 250.6
paste input "| "Next.js developer" | "Next Auth" | next-auth | SSR | "next-i18next" | "next-…"
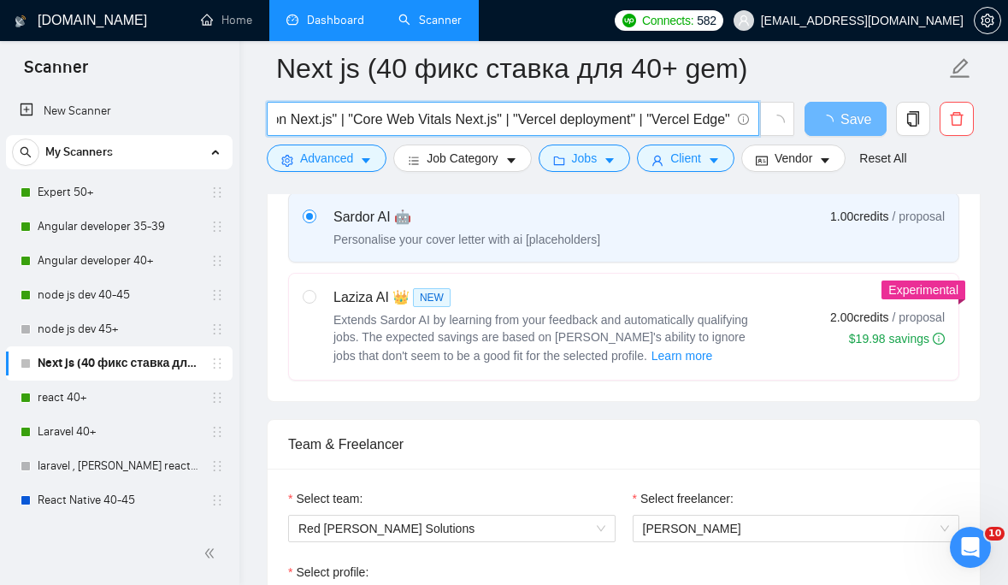
scroll to position [0, 0]
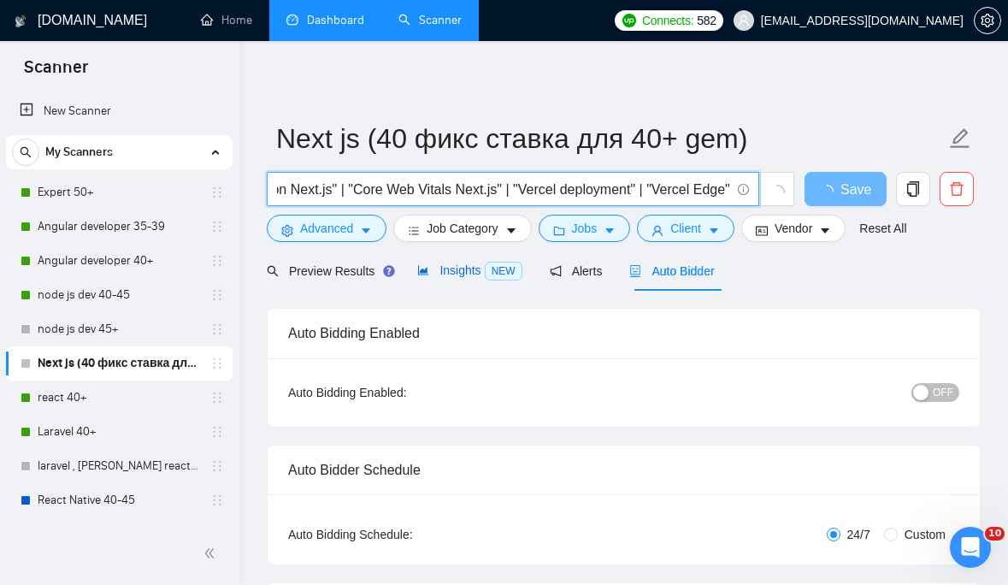
click at [460, 269] on span "Insights NEW" at bounding box center [469, 270] width 104 height 14
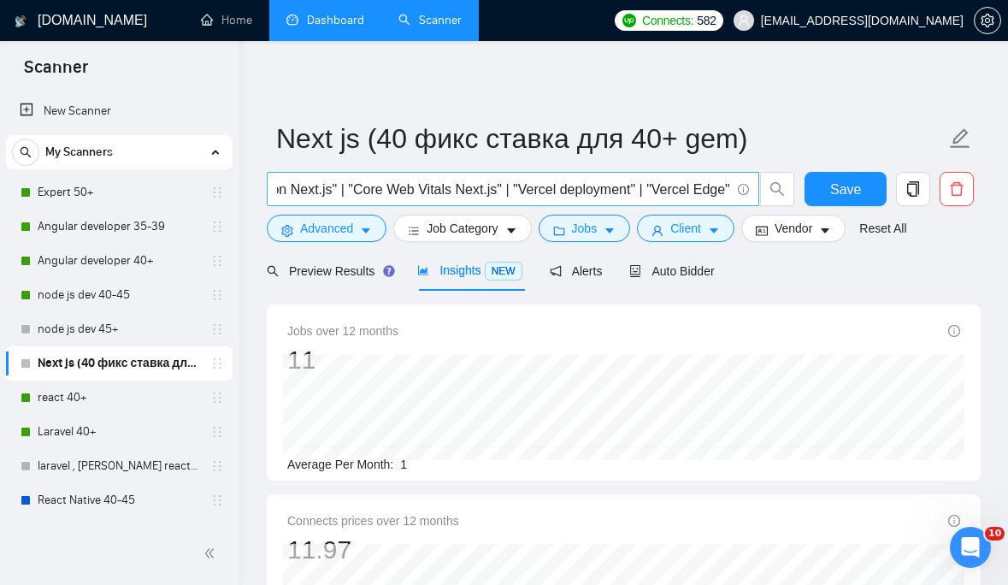
scroll to position [0, 1045]
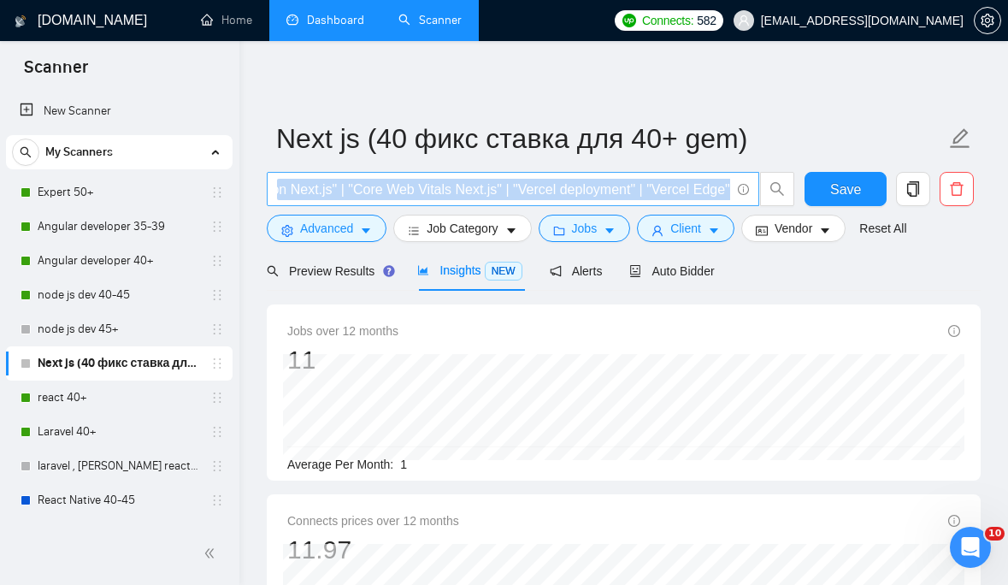
drag, startPoint x: 734, startPoint y: 186, endPoint x: 648, endPoint y: 187, distance: 85.5
click at [647, 188] on span ""Next js" | next.js | nextjs | "Next.js developer" | "Next Auth" | next-auth | …" at bounding box center [513, 189] width 493 height 34
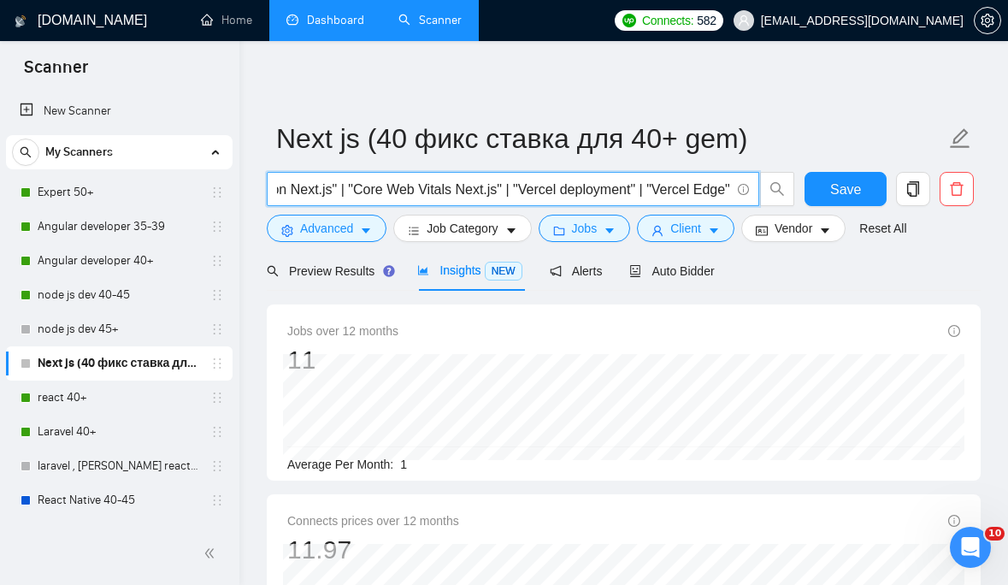
drag, startPoint x: 505, startPoint y: 191, endPoint x: 737, endPoint y: 194, distance: 231.8
click at [737, 194] on span ""Next js" | next.js | nextjs | "Next.js developer" | "Next Auth" | next-auth | …" at bounding box center [513, 189] width 493 height 34
click at [391, 188] on input ""Next js" | next.js | nextjs | "Next.js developer" | "Next Auth" | next-auth | …" at bounding box center [503, 189] width 453 height 21
click at [340, 192] on input ""Next js" | next.js | nextjs | "Next.js developer" | "Next Auth" | next-auth | …" at bounding box center [503, 189] width 453 height 21
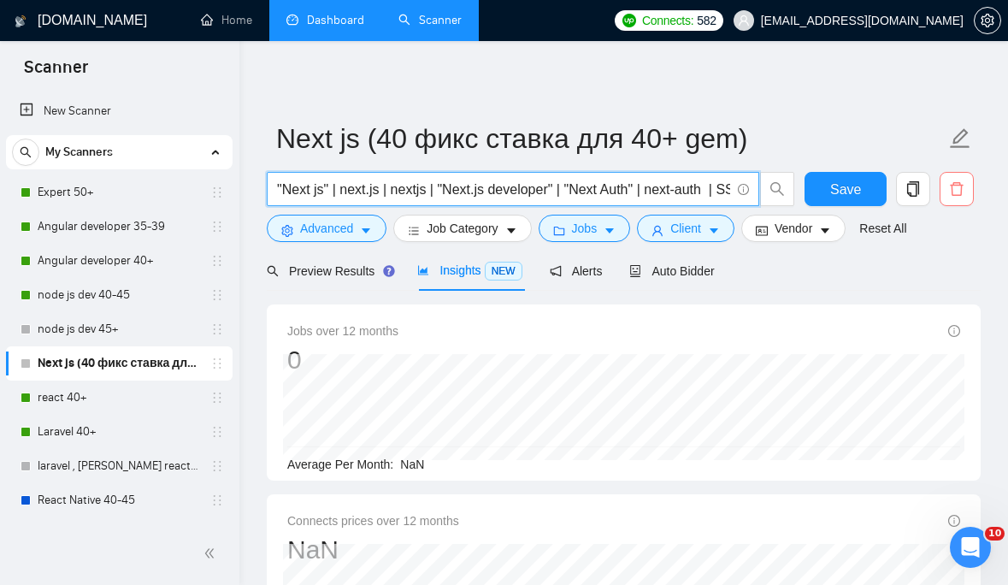
scroll to position [0, 813]
drag, startPoint x: 572, startPoint y: 189, endPoint x: 947, endPoint y: 206, distance: 374.9
click at [947, 206] on div ""Next js" | next.js | nextjs | "Next.js developer" | "Next Auth" | next-auth | …" at bounding box center [620, 193] width 714 height 43
paste input ""Next Auth" | next-auth | SSR | "next-i18next" | "next-seo" | "next-sitemap" | …"
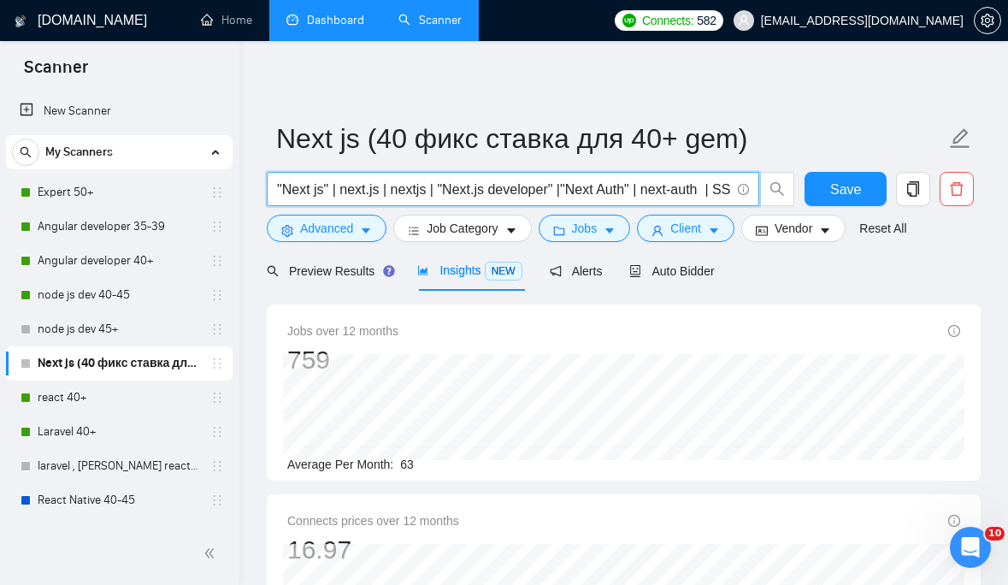
scroll to position [0, 810]
click at [454, 188] on input ""Next js" | next.js | nextjs | "Next.js developer" |"Next Auth" | next-auth | S…" at bounding box center [503, 189] width 453 height 21
click at [370, 198] on input ""Next js" | next.js | nextjs | "Next.js developer" |"Next Auth" | next-auth | S…" at bounding box center [503, 189] width 453 height 21
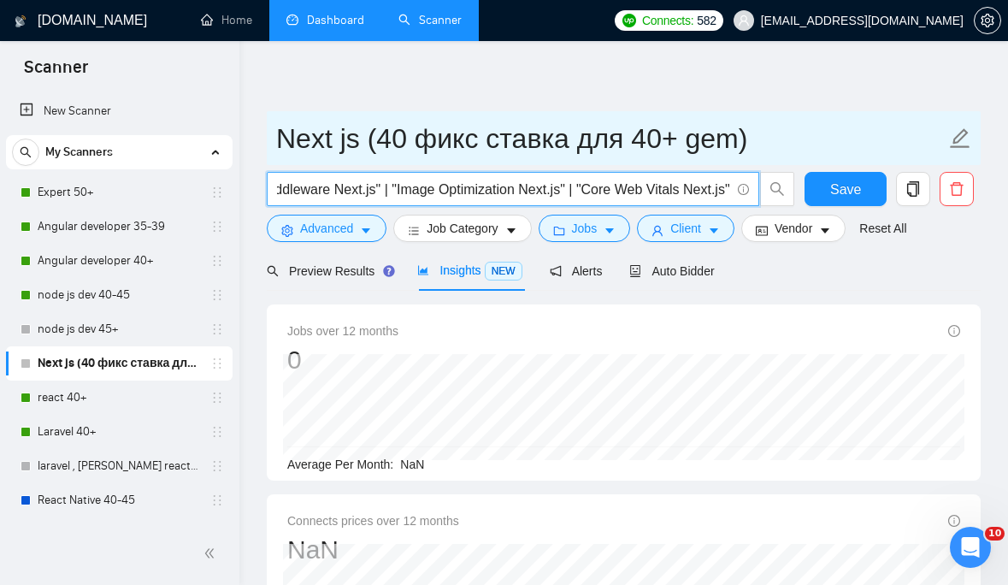
type input ""Next js" | next.js | nextjs | "Next.js developer" |"Next Auth" | next-auth | S…"
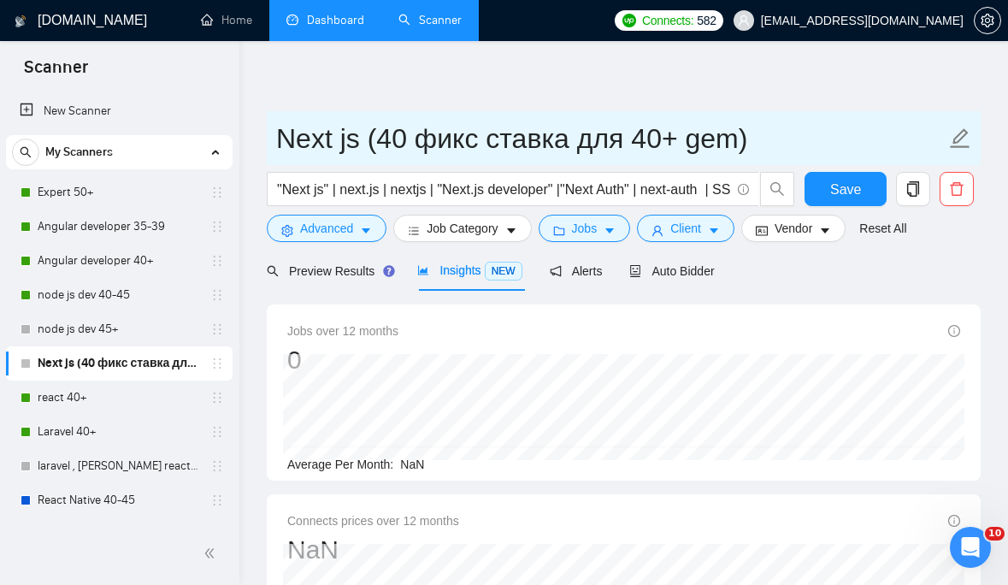
drag, startPoint x: 681, startPoint y: 143, endPoint x: 738, endPoint y: 143, distance: 57.3
click at [738, 143] on input "Next js (40 фикс ставка для 40+ gem)" at bounding box center [611, 138] width 670 height 43
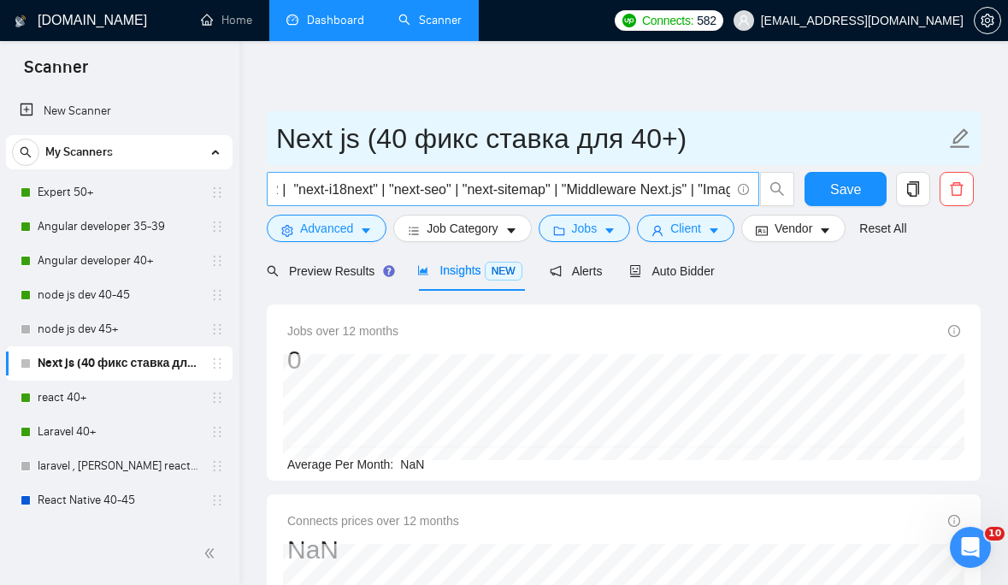
scroll to position [0, 810]
type input "Next js (40 фикс ставка для 40+)"
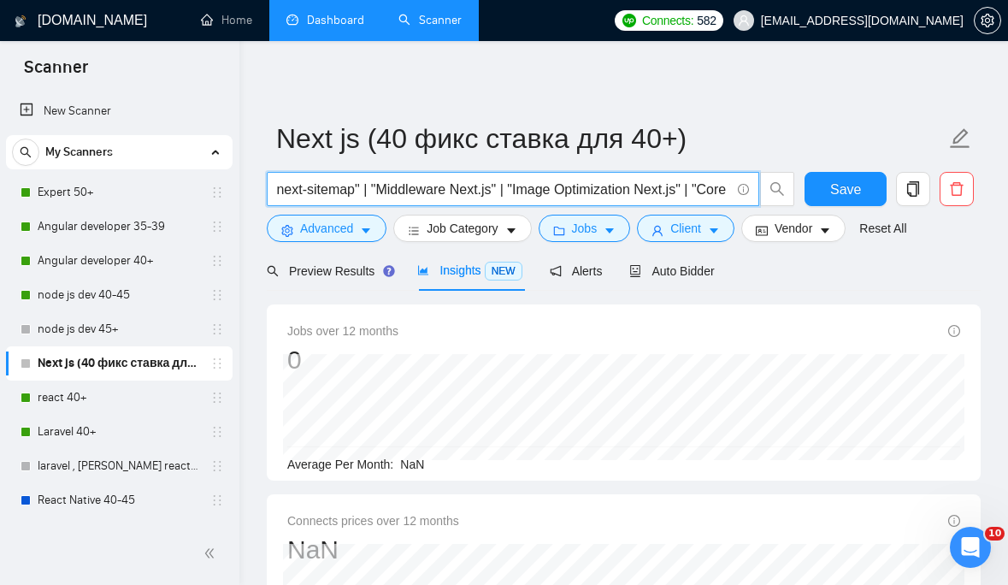
scroll to position [0, 668]
drag, startPoint x: 729, startPoint y: 188, endPoint x: 521, endPoint y: 197, distance: 208.8
click at [521, 197] on input ""Next js" | next.js | nextjs | "Next.js developer" |"Next Auth" | next-auth | S…" at bounding box center [503, 189] width 453 height 21
click at [731, 192] on span ""Next js" | next.js | nextjs | "Next.js developer" |"Next Auth" | next-auth | S…" at bounding box center [513, 189] width 493 height 34
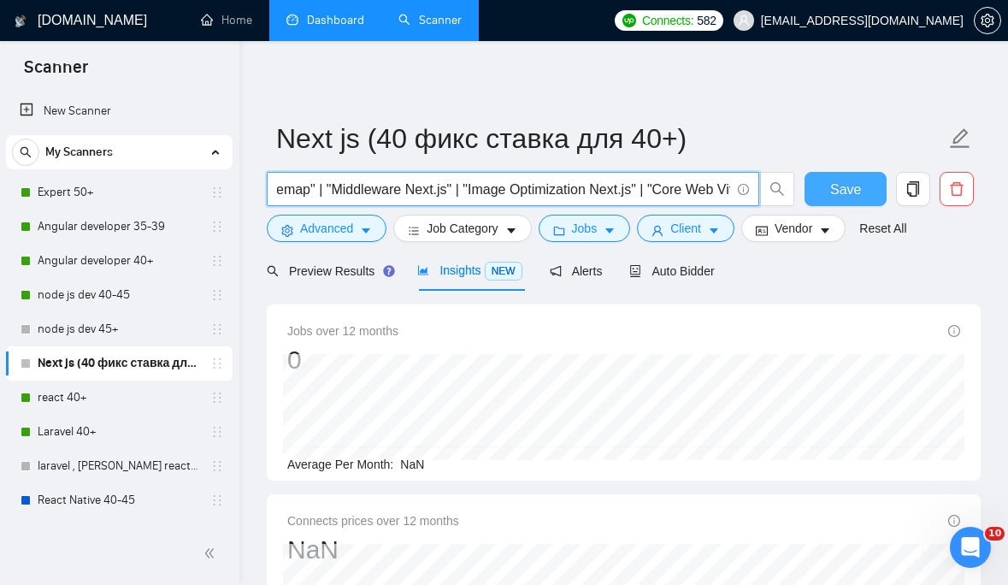
scroll to position [0, 810]
drag, startPoint x: 439, startPoint y: 191, endPoint x: 869, endPoint y: 198, distance: 430.2
click at [869, 198] on div ""Next js" | next.js | nextjs | "Next.js developer" |"Next Auth" | next-auth | S…" at bounding box center [620, 193] width 714 height 43
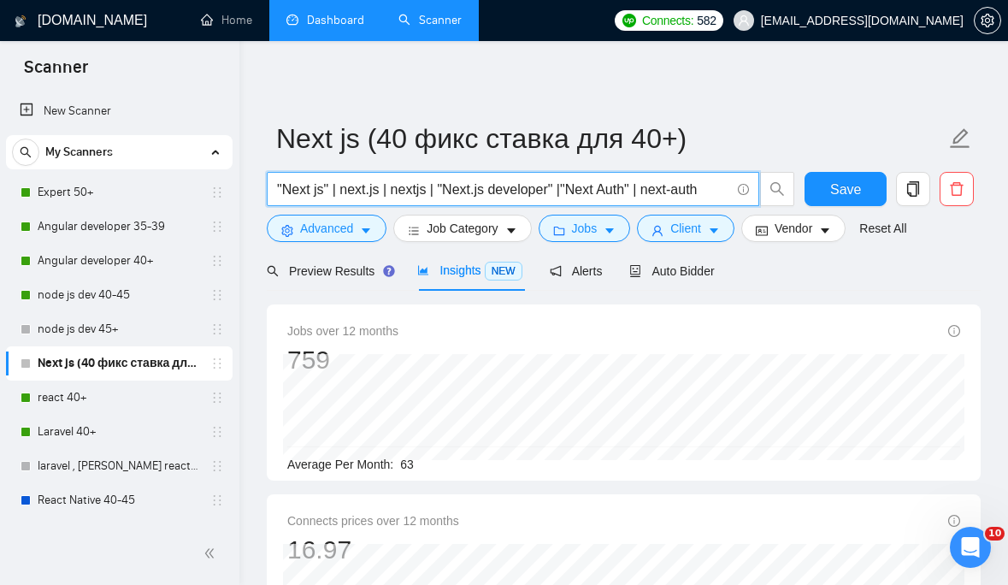
paste input "| SSR | "next-i18next" | "next-seo" | "next-sitemap" | "Middleware Next.js" | "…"
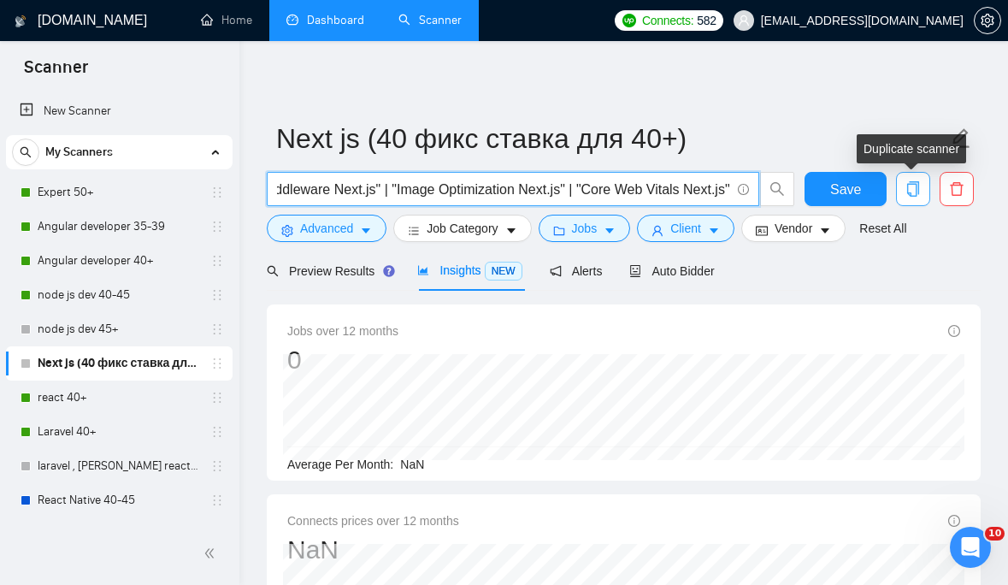
drag, startPoint x: 639, startPoint y: 192, endPoint x: 912, endPoint y: 198, distance: 273.7
click at [912, 198] on div ""Next js" | next.js | nextjs | "Next.js developer" |"Next Auth" | next-auth | S…" at bounding box center [620, 193] width 714 height 43
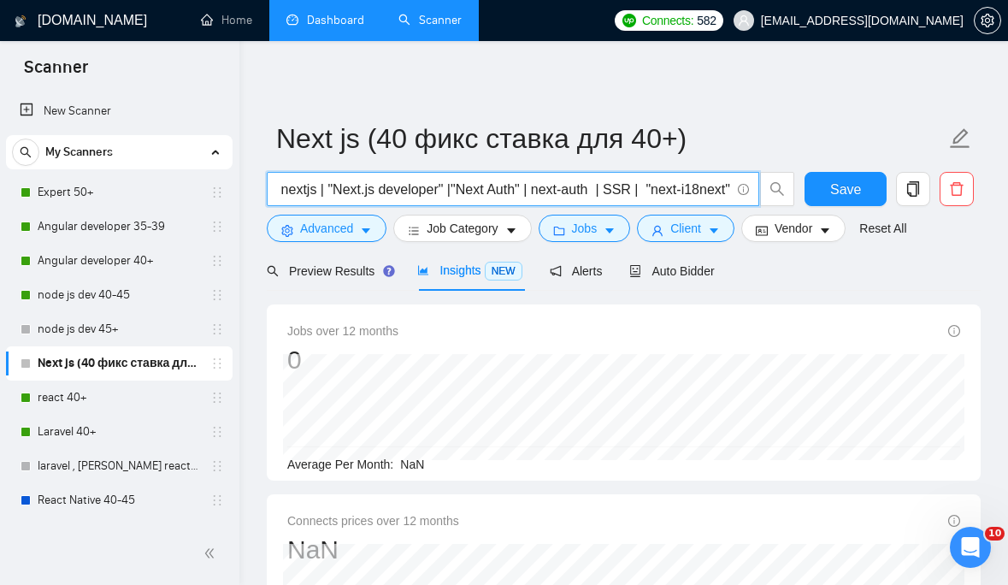
drag, startPoint x: 622, startPoint y: 191, endPoint x: 585, endPoint y: 184, distance: 37.4
click at [584, 184] on input ""Next js" | next.js | nextjs | "Next.js developer" |"Next Auth" | next-auth | S…" at bounding box center [503, 189] width 453 height 21
click at [635, 189] on input ""Next js" | next.js | nextjs | "Next.js developer" |"Next Auth" | next-auth | "…" at bounding box center [503, 189] width 453 height 21
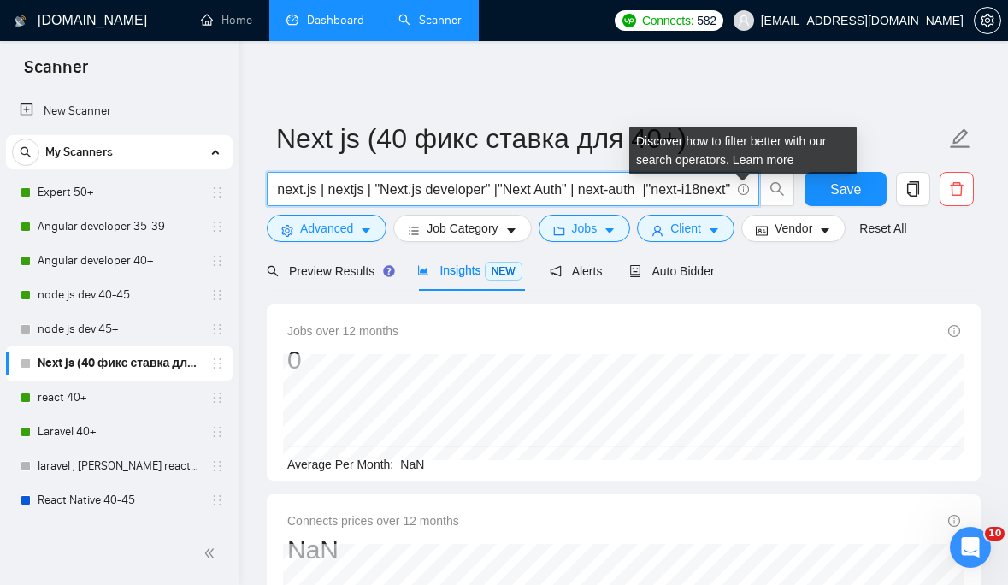
drag, startPoint x: 638, startPoint y: 191, endPoint x: 737, endPoint y: 189, distance: 99.2
click at [737, 189] on span ""Next js" | next.js | nextjs | "Next.js developer" |"Next Auth" | next-auth |"n…" at bounding box center [513, 189] width 493 height 34
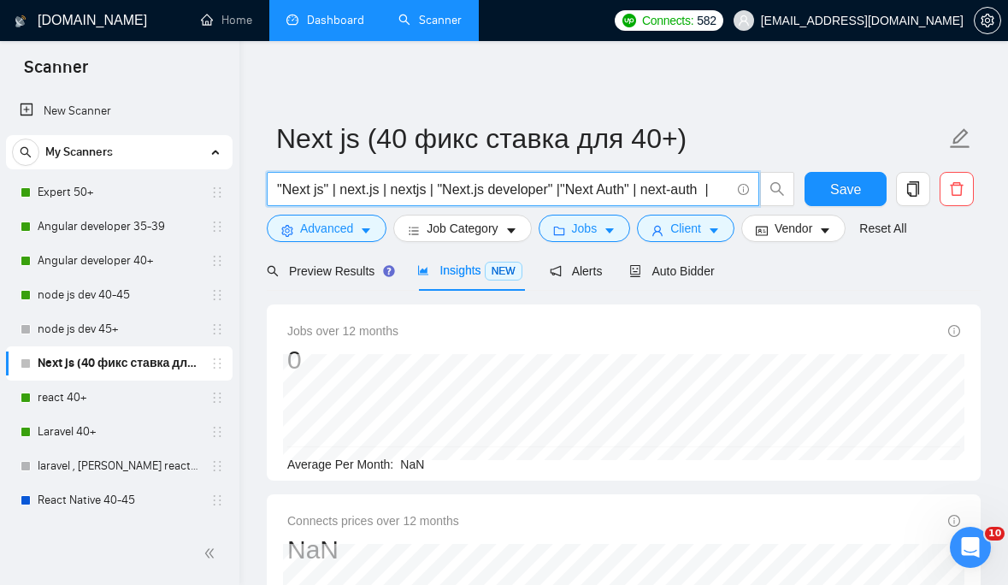
scroll to position [0, 0]
type input ""Next js" | next.js | nextjs | "Next.js developer" |"Next Auth" | next-auth | S…"
type input "Next js (40 фикс ставка для 40+ gem)"
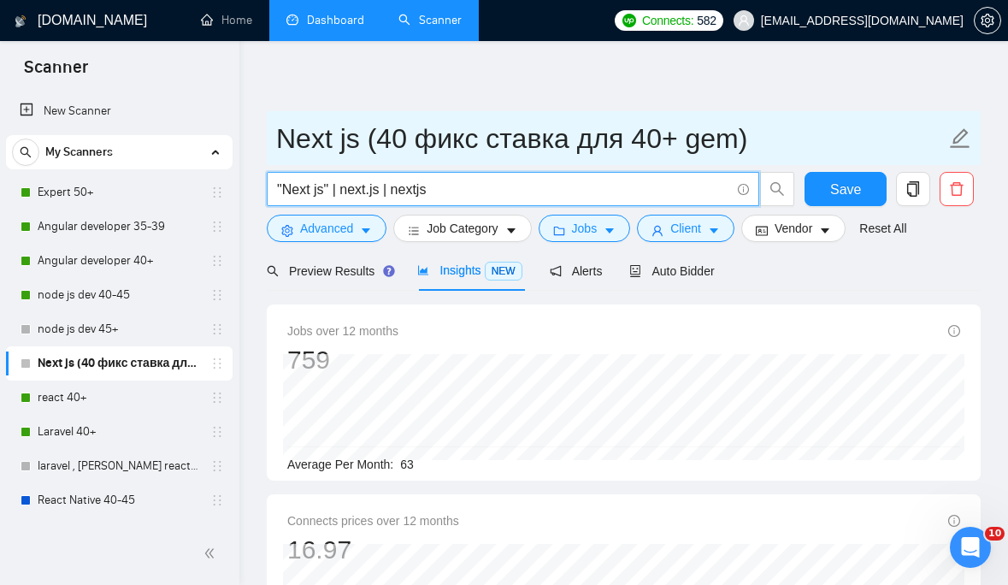
type input ""Next js" | next.js | nextjs"
type input "Next js (40 фикс ставка для 40+)"
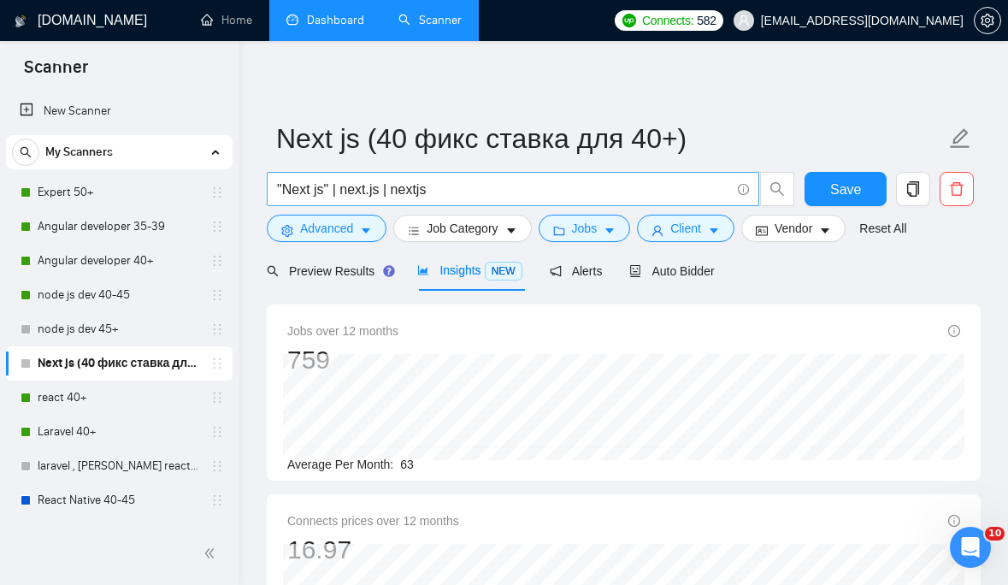
click at [482, 190] on input ""Next js" | next.js | nextjs" at bounding box center [503, 189] width 453 height 21
paste input "| "Next.js developer" | "Next Auth" | "next-auth" | SSR | "next-i18next" | "nex…"
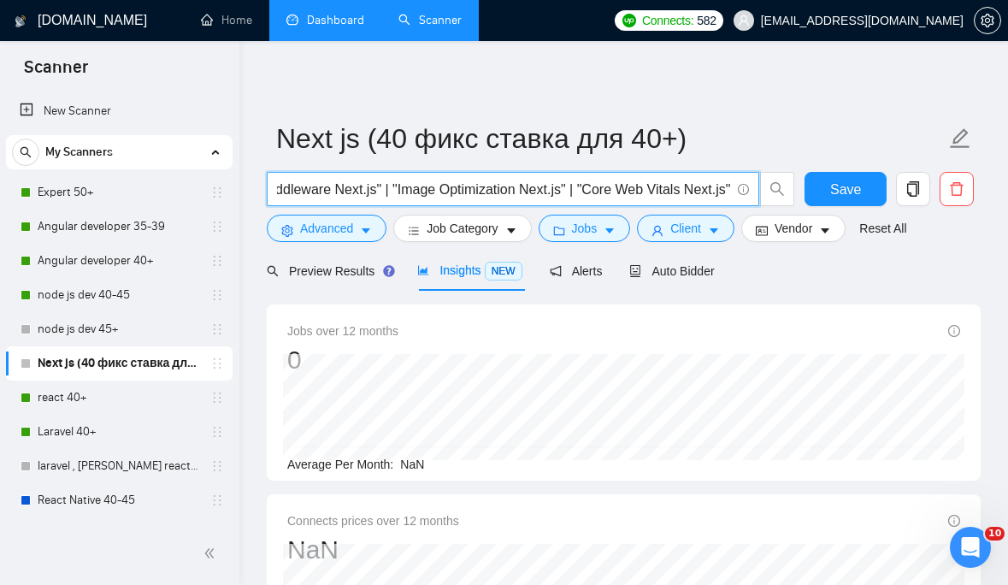
click at [581, 191] on input ""Next js" | next.js | nextjs | "Next.js developer" | "Next Auth" | "next-auth" …" at bounding box center [503, 189] width 453 height 21
drag, startPoint x: 386, startPoint y: 191, endPoint x: 250, endPoint y: 188, distance: 136.0
click at [344, 192] on input ""Next js" | next.js | nextjs | "Next.js developer" | "Next Auth" | "next-auth" …" at bounding box center [503, 189] width 453 height 21
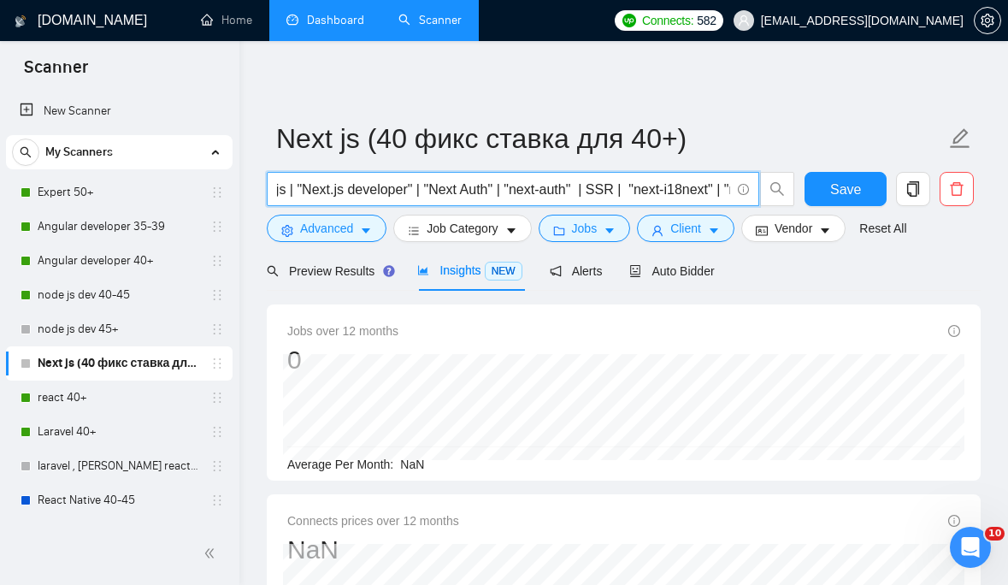
scroll to position [0, 157]
drag, startPoint x: 612, startPoint y: 188, endPoint x: 576, endPoint y: 187, distance: 35.9
click at [576, 187] on input ""Next js" | next.js | nextjs | "Next.js developer" | "Next Auth" | "next-auth" …" at bounding box center [503, 189] width 453 height 21
drag, startPoint x: 678, startPoint y: 187, endPoint x: 573, endPoint y: 186, distance: 105.2
click at [573, 186] on input ""Next js" | next.js | nextjs | "Next.js developer" | "Next Auth" | "next-auth" …" at bounding box center [503, 189] width 453 height 21
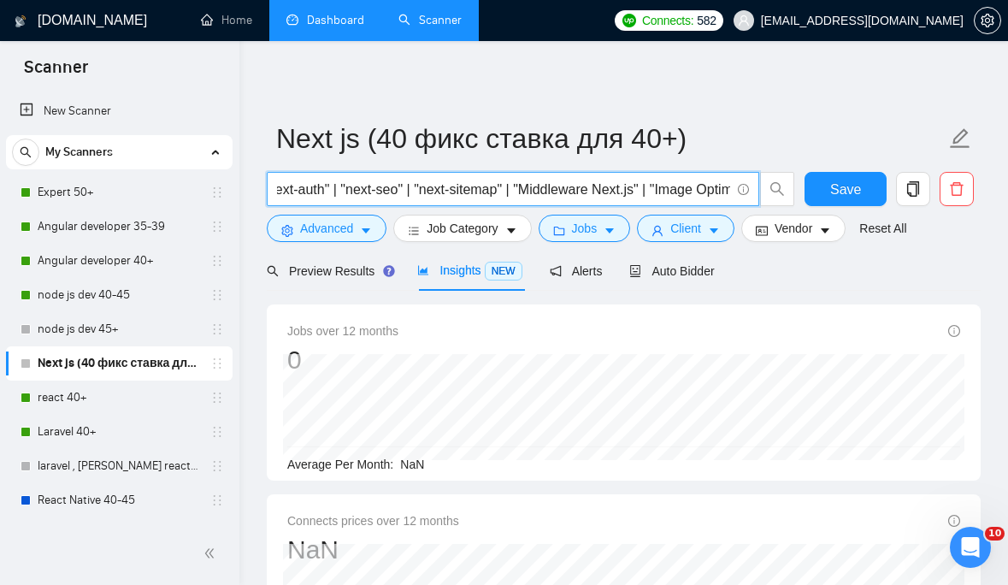
scroll to position [0, 0]
click at [439, 191] on input ""Next js" | next.js | nextjs | "Next.js developer" | "Next Auth" | "next-auth" …" at bounding box center [503, 189] width 453 height 21
drag, startPoint x: 676, startPoint y: 190, endPoint x: 605, endPoint y: 187, distance: 71.9
click at [605, 187] on input ""Next js" | next.js | nextjs | "Next.js developer" | "Next Auth" | "next-auth" …" at bounding box center [503, 189] width 453 height 21
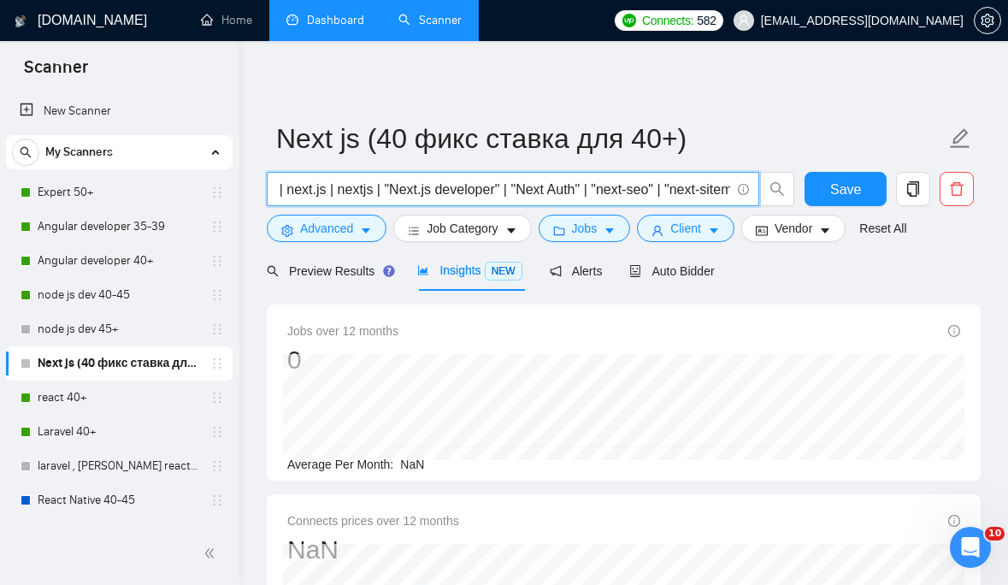
drag, startPoint x: 671, startPoint y: 187, endPoint x: 593, endPoint y: 190, distance: 77.9
click at [593, 190] on input ""Next js" | next.js | nextjs | "Next.js developer" | "Next Auth" | "next-seo" |…" at bounding box center [503, 189] width 453 height 21
drag, startPoint x: 591, startPoint y: 189, endPoint x: 507, endPoint y: 189, distance: 83.8
click at [507, 189] on input ""Next js" | next.js | nextjs | "Next.js developer" | "Next Auth" | "next-sitema…" at bounding box center [503, 189] width 453 height 21
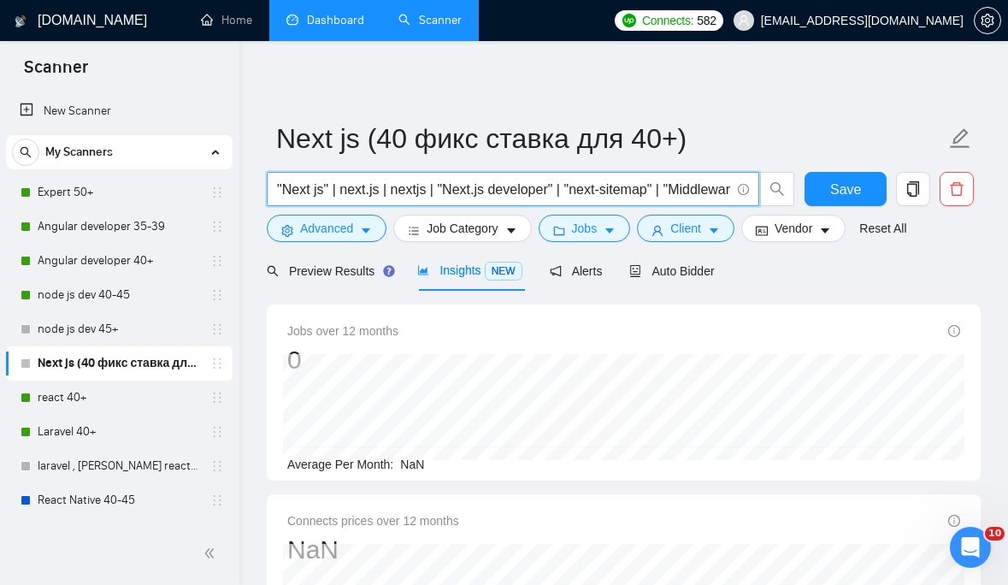
click at [345, 192] on input ""Next js" | next.js | nextjs | "Next.js developer" | "next-sitemap" | "Middlewa…" at bounding box center [503, 189] width 453 height 21
click at [391, 189] on input ""Next js" | " next.js | nextjs | "Next.js developer" | "next-sitemap" | "Middle…" at bounding box center [503, 189] width 453 height 21
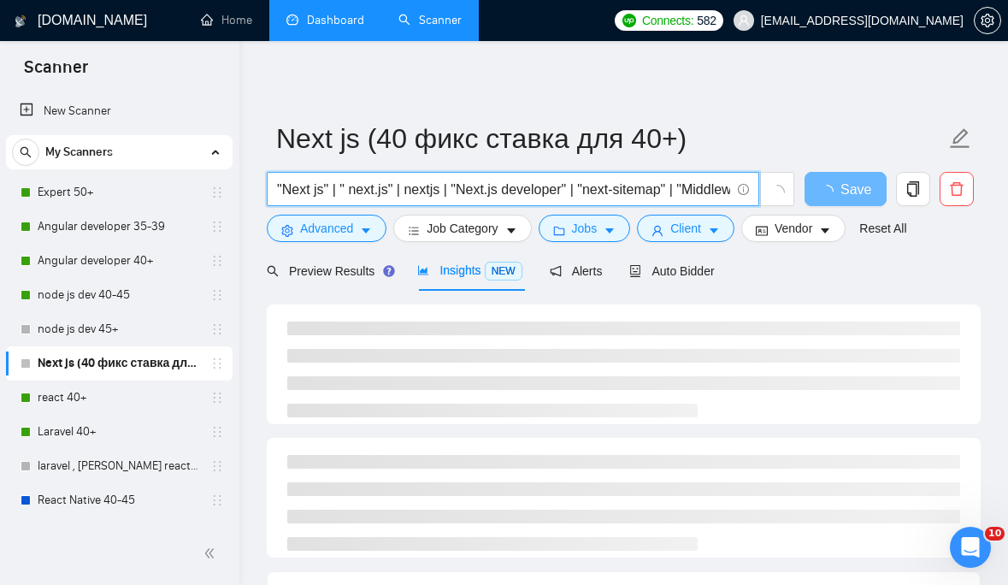
click at [349, 191] on input ""Next js" | " next.js" | nextjs | "Next.js developer" | "next-sitemap" | "Middl…" at bounding box center [503, 189] width 453 height 21
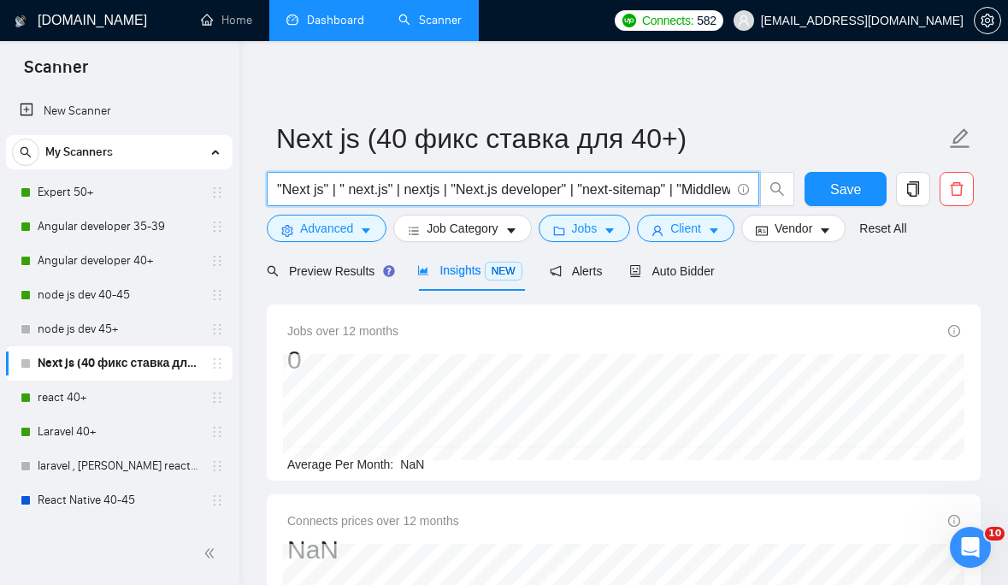
click at [351, 191] on input ""Next js" | " next.js" | nextjs | "Next.js developer" | "next-sitemap" | "Middl…" at bounding box center [503, 189] width 453 height 21
drag, startPoint x: 512, startPoint y: 190, endPoint x: 624, endPoint y: 193, distance: 112.1
click at [624, 193] on input ""Next js" | "next.js" | nextjs | "Next.js developer" | "next-sitemap" | "Middle…" at bounding box center [503, 189] width 453 height 21
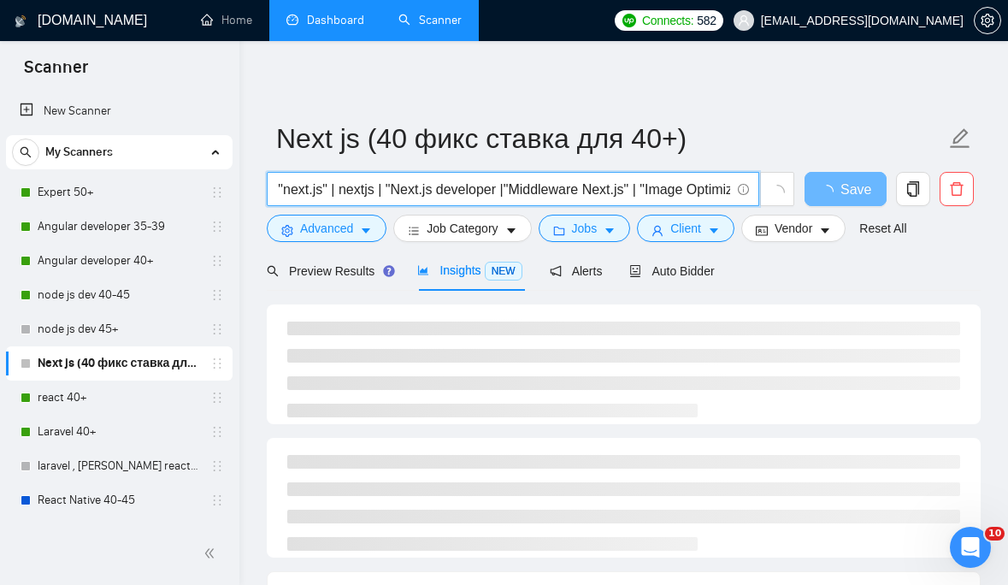
click at [504, 187] on input ""Next js" | "next.js" | nextjs | "Next.js developer |"Middleware Next.js" | "Im…" at bounding box center [503, 189] width 453 height 21
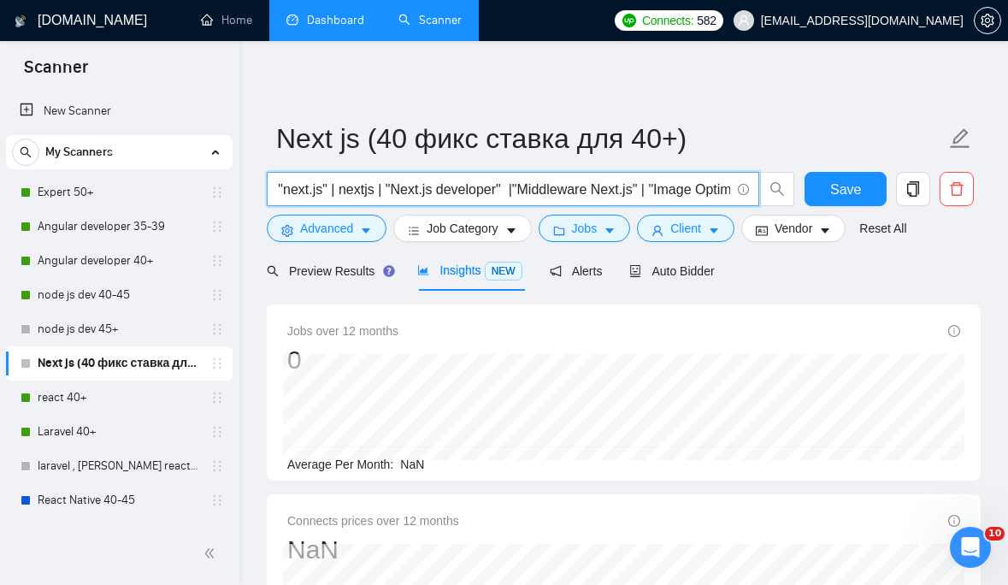
click at [522, 190] on input ""Next js" | "next.js" | nextjs | "Next.js developer" |"Middleware Next.js" | "I…" at bounding box center [503, 189] width 453 height 21
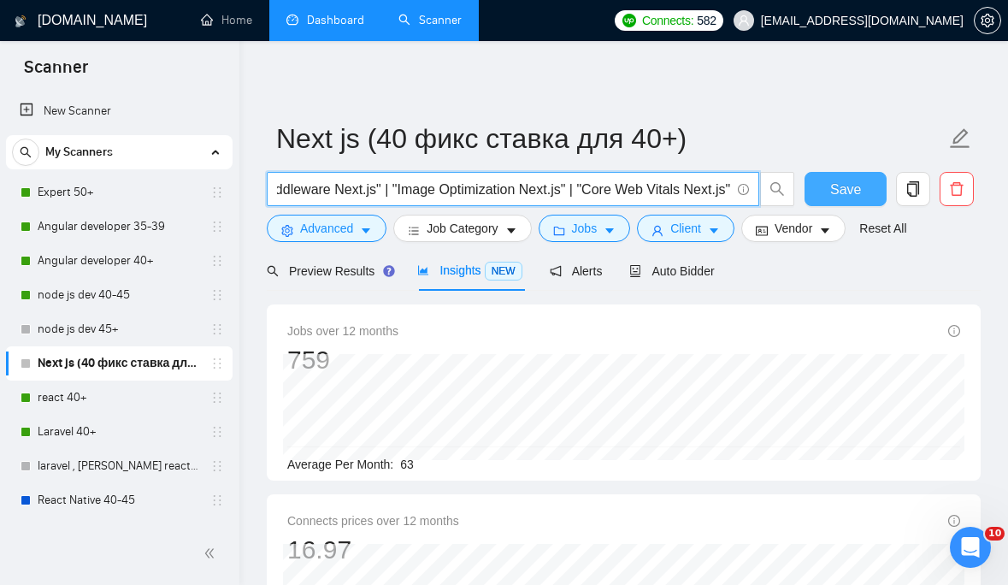
type input ""Next js" | "next.js" | nextjs | "Next.js developer" | "Middleware Next.js" | "…"
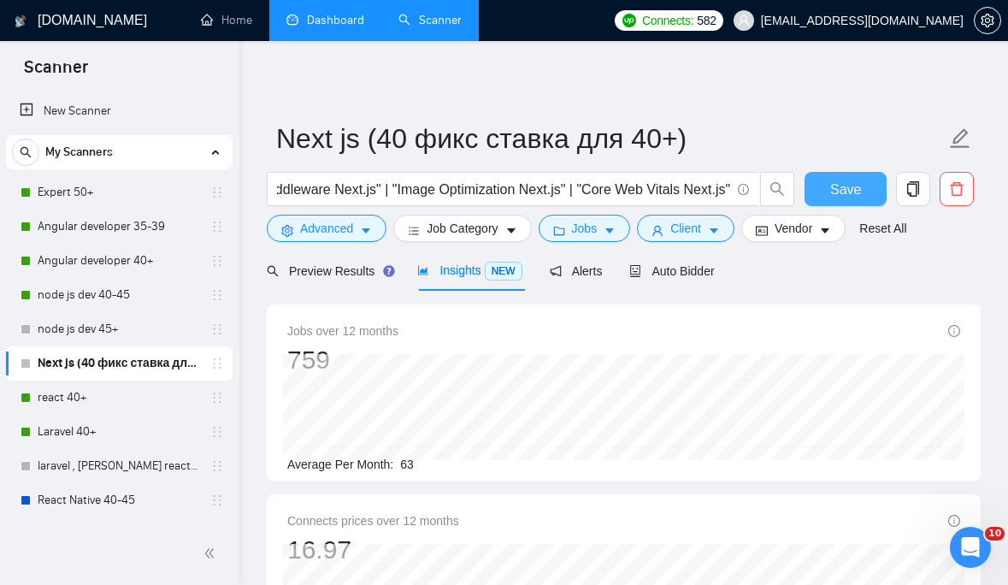
scroll to position [0, 0]
click at [838, 188] on span "Save" at bounding box center [845, 189] width 31 height 21
click at [671, 273] on span "Auto Bidder" at bounding box center [671, 271] width 85 height 14
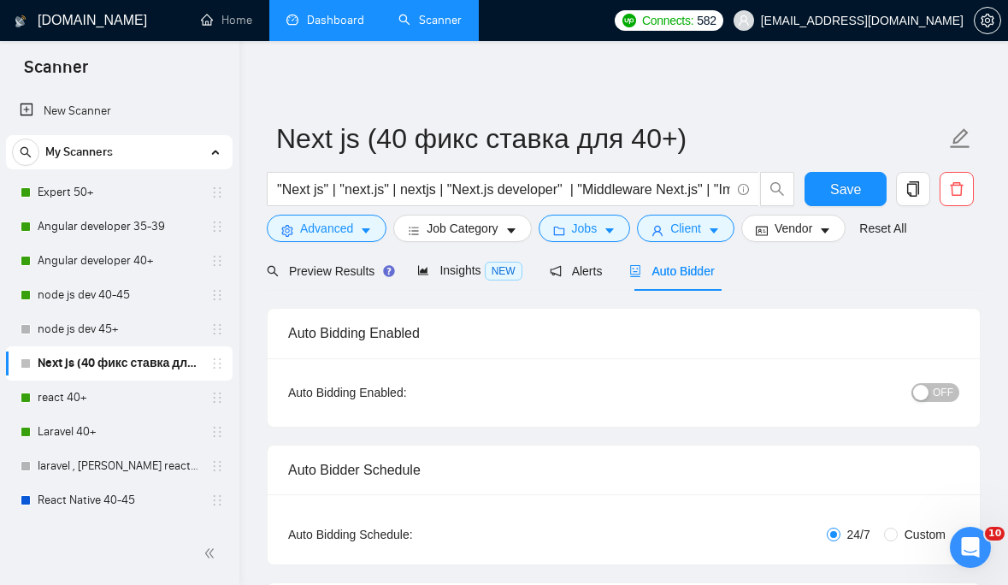
checkbox input "true"
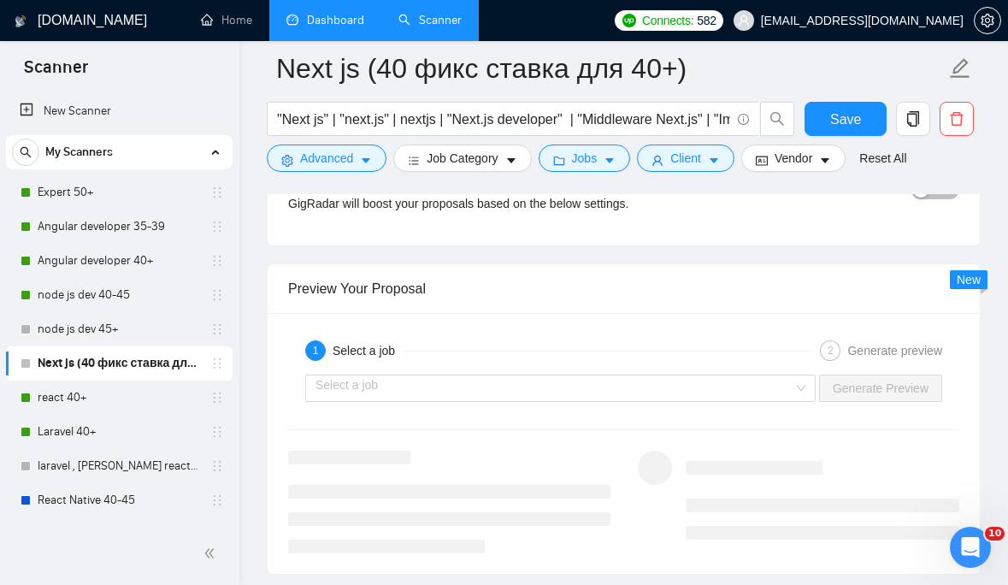
scroll to position [3090, 0]
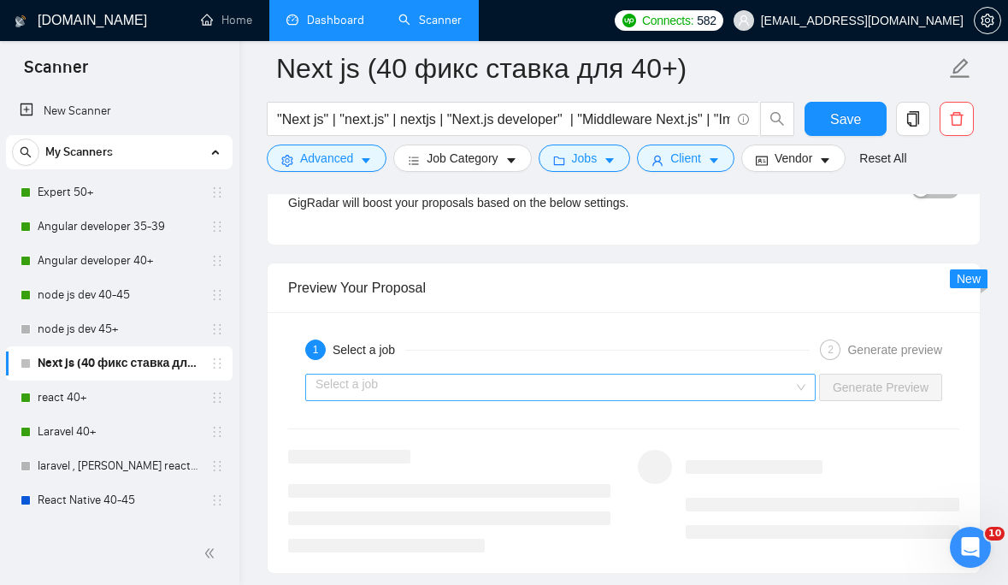
click at [793, 386] on div "Select a job" at bounding box center [560, 387] width 511 height 27
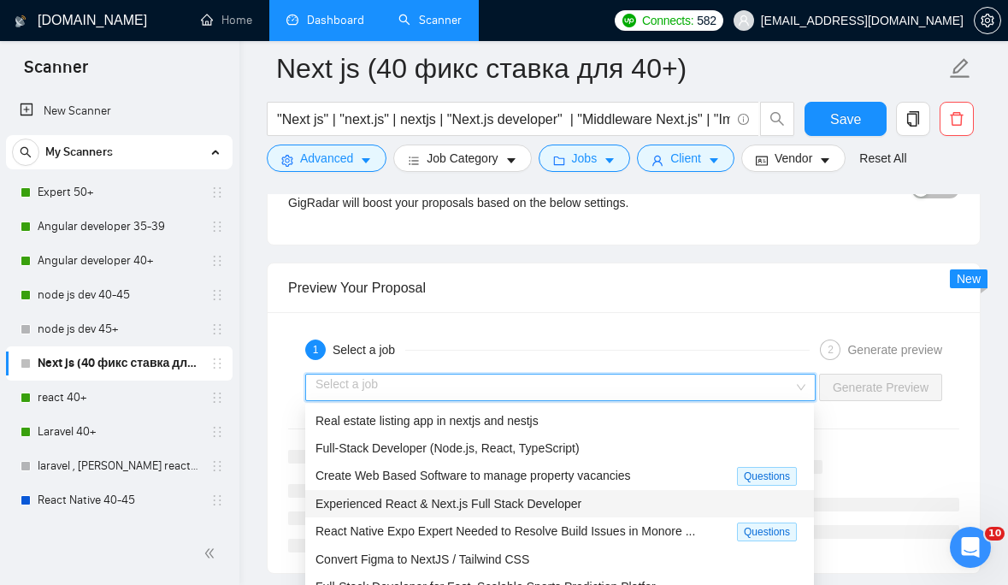
click at [593, 505] on div "Experienced React & Next.js Full Stack Developer" at bounding box center [560, 503] width 488 height 19
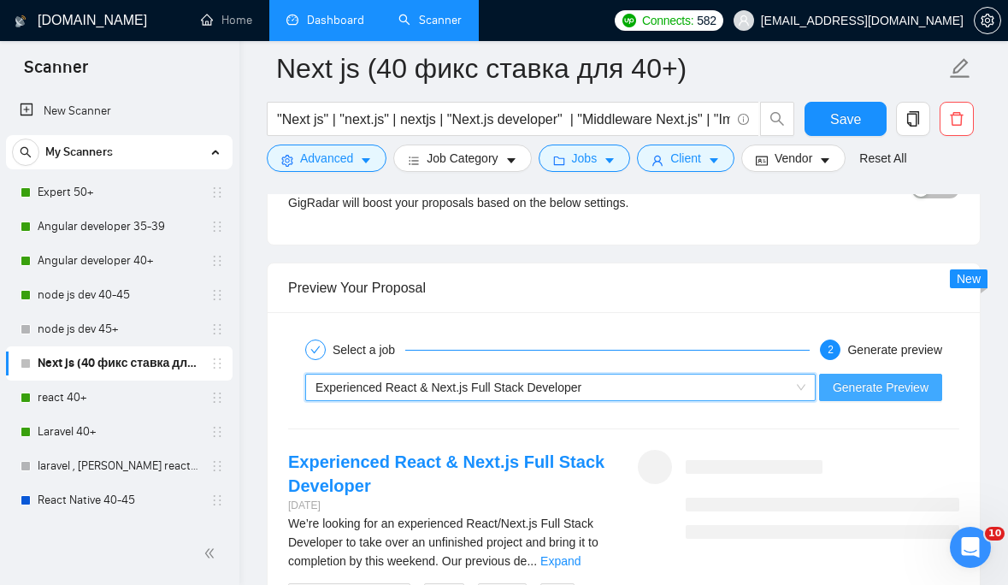
click at [834, 394] on span "Generate Preview" at bounding box center [881, 387] width 96 height 19
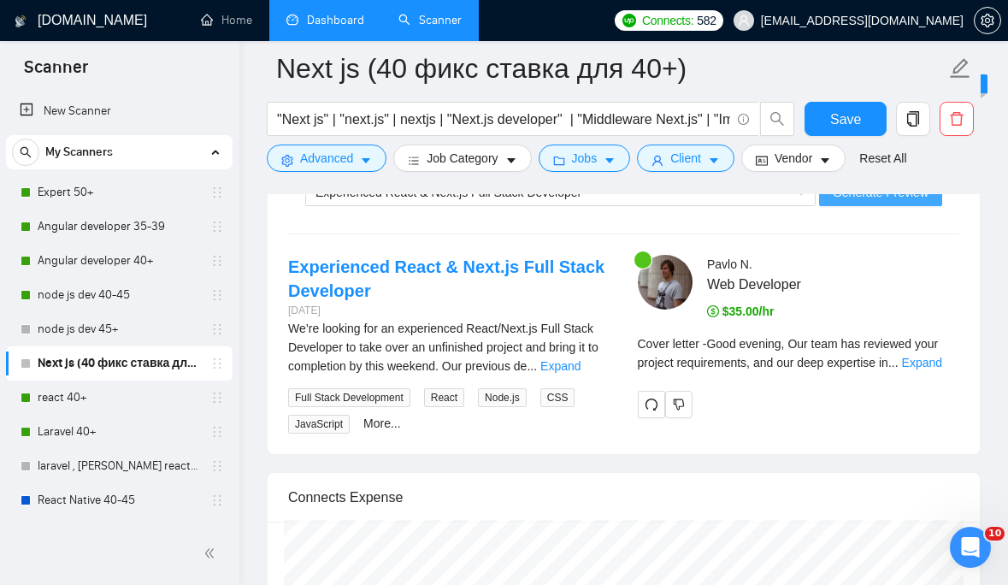
scroll to position [3285, 0]
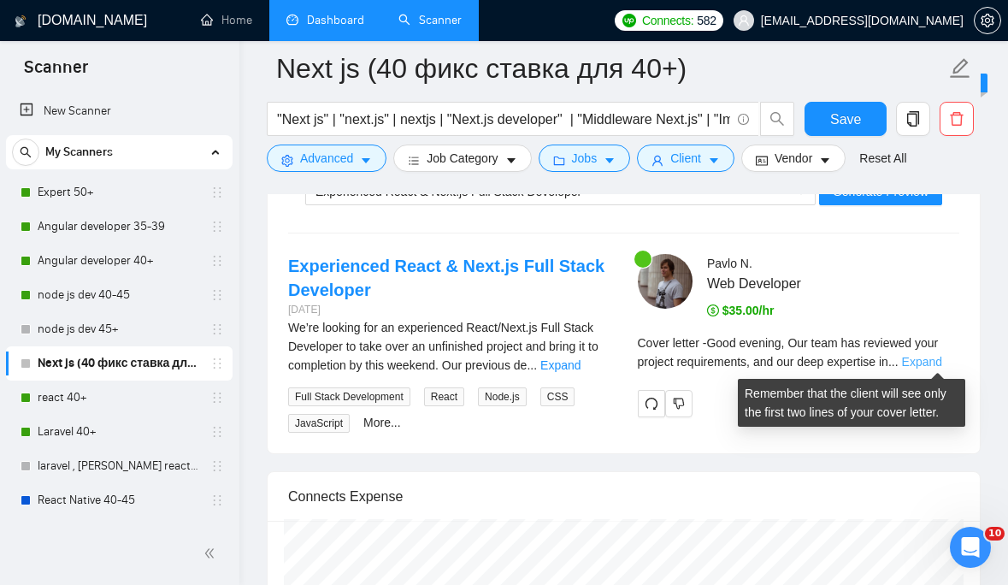
click at [941, 361] on link "Expand" at bounding box center [922, 362] width 40 height 14
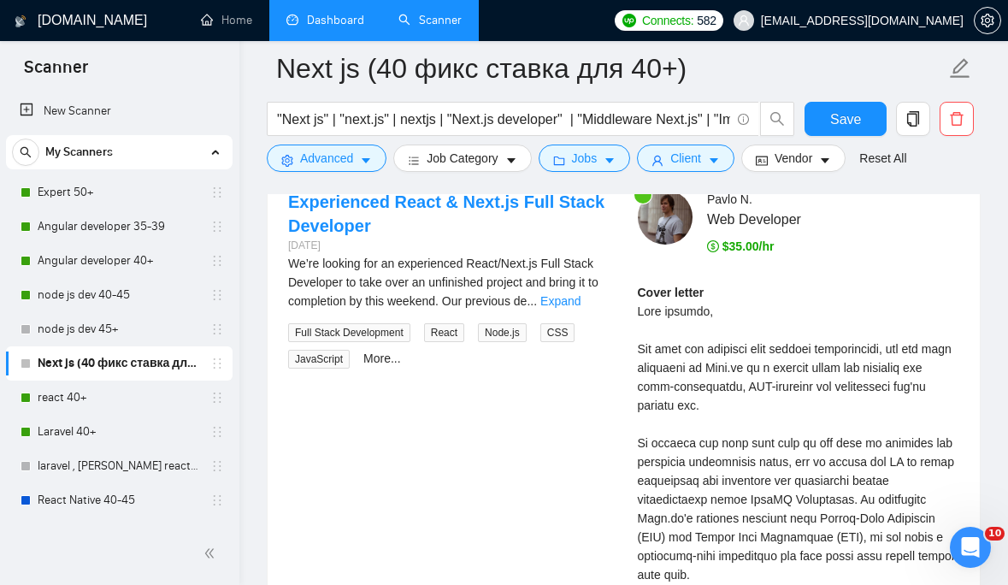
scroll to position [3382, 0]
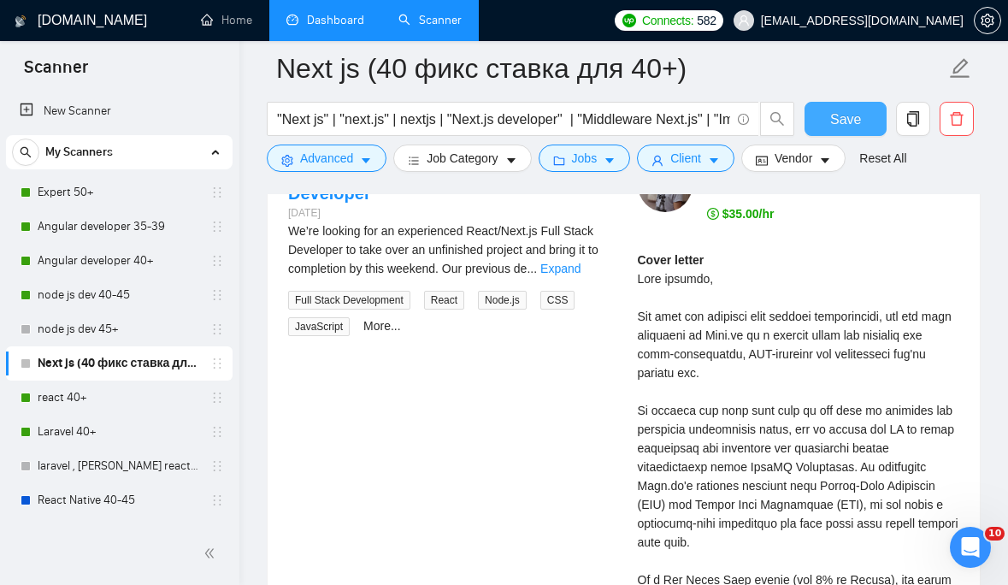
click at [841, 118] on span "Save" at bounding box center [845, 119] width 31 height 21
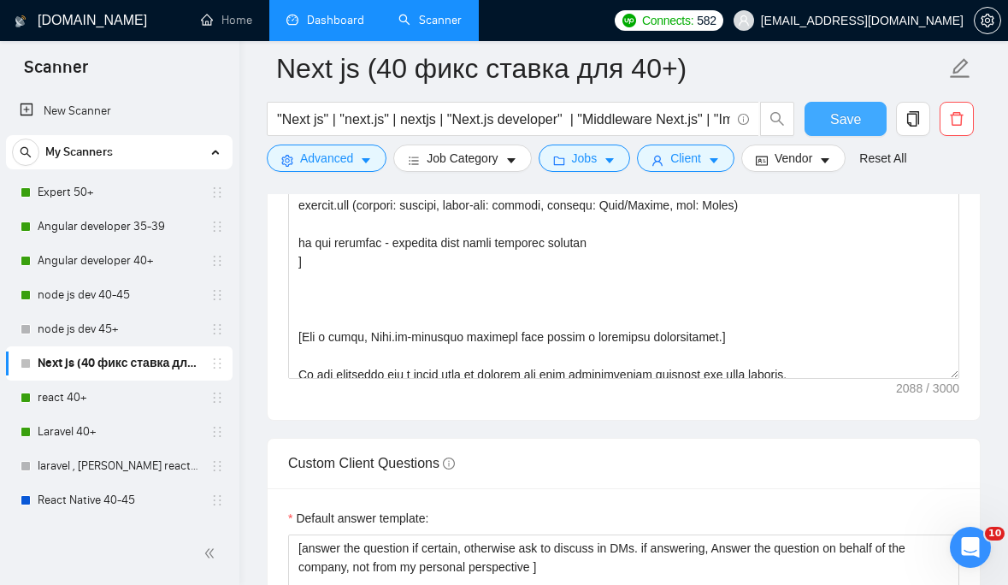
scroll to position [320, 0]
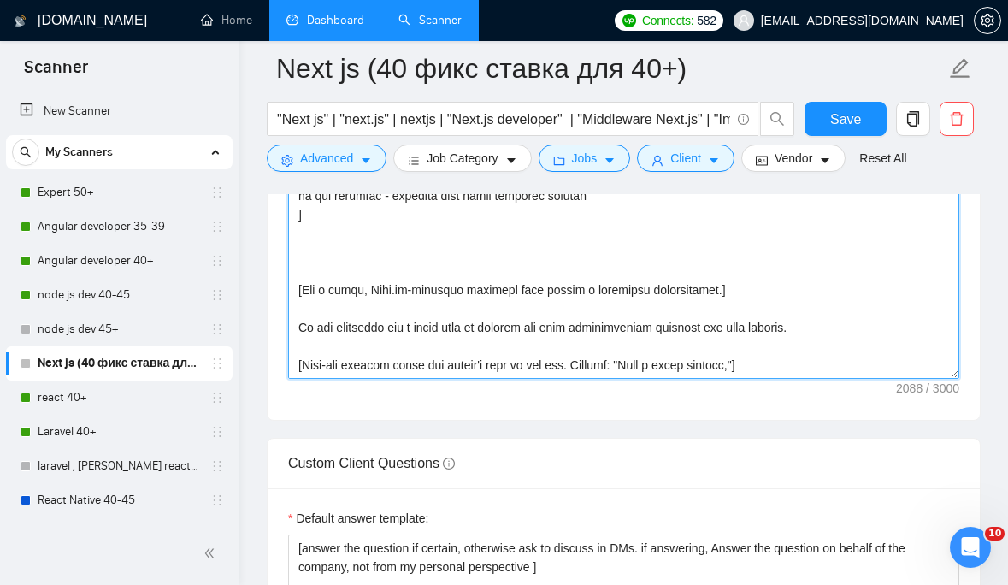
click at [481, 219] on textarea "Cover letter template:" at bounding box center [623, 186] width 671 height 385
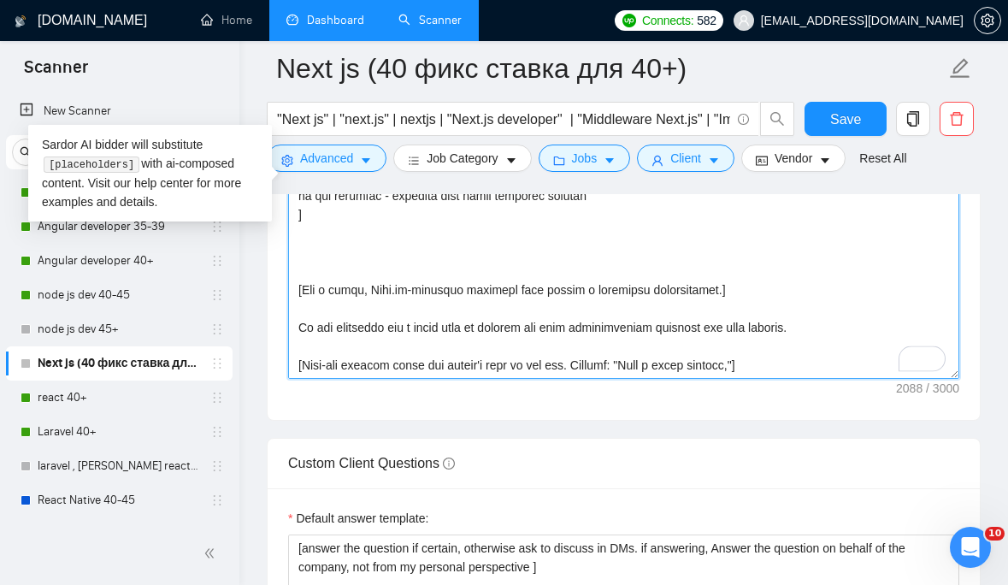
paste textarea "Make sure that greeting is written in English. Do not include any additional de…"
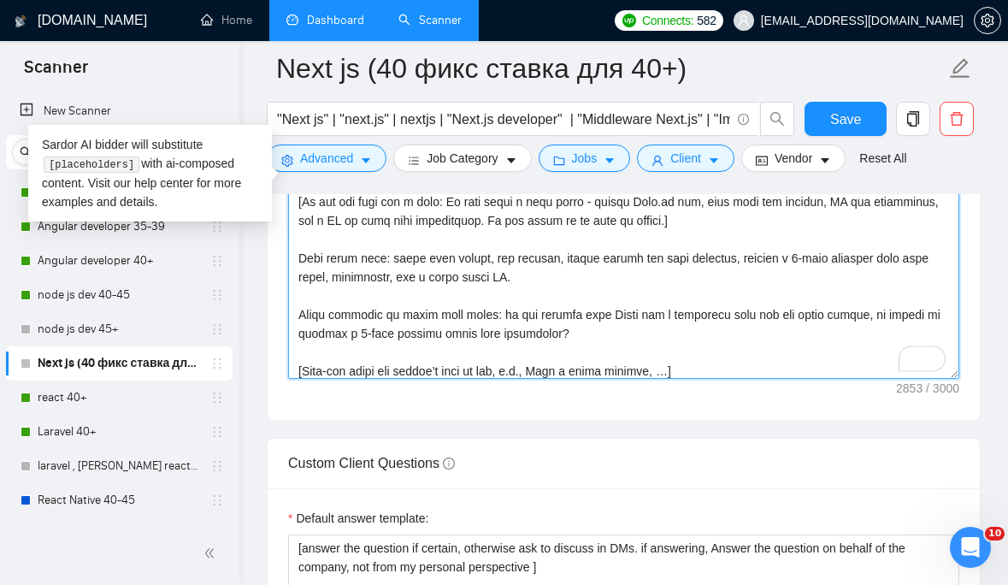
scroll to position [583, 0]
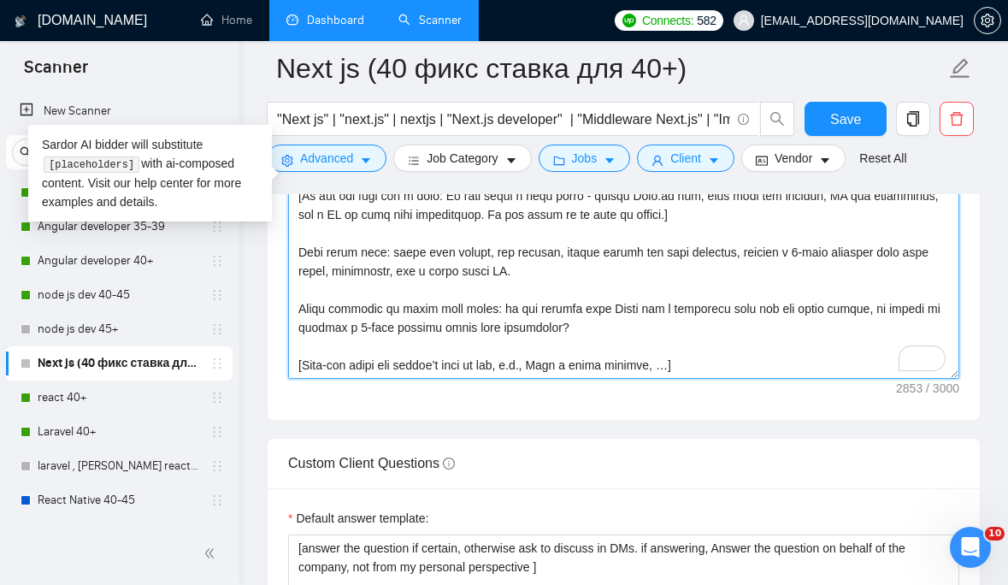
click at [693, 353] on textarea "Cover letter template:" at bounding box center [623, 186] width 671 height 385
type textarea "[ Make sure that greeting is written in English. Do not include any additional …"
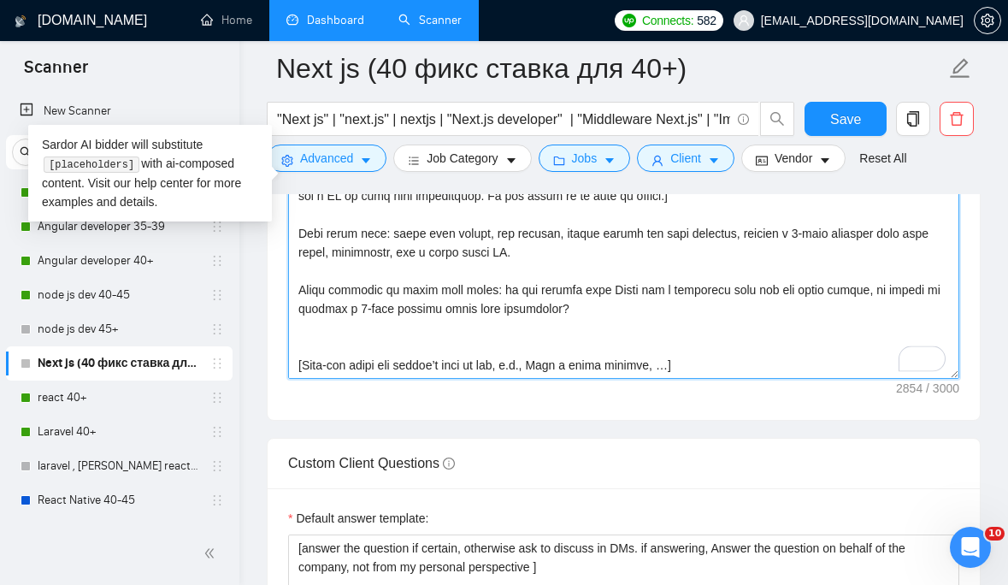
scroll to position [2107, 0]
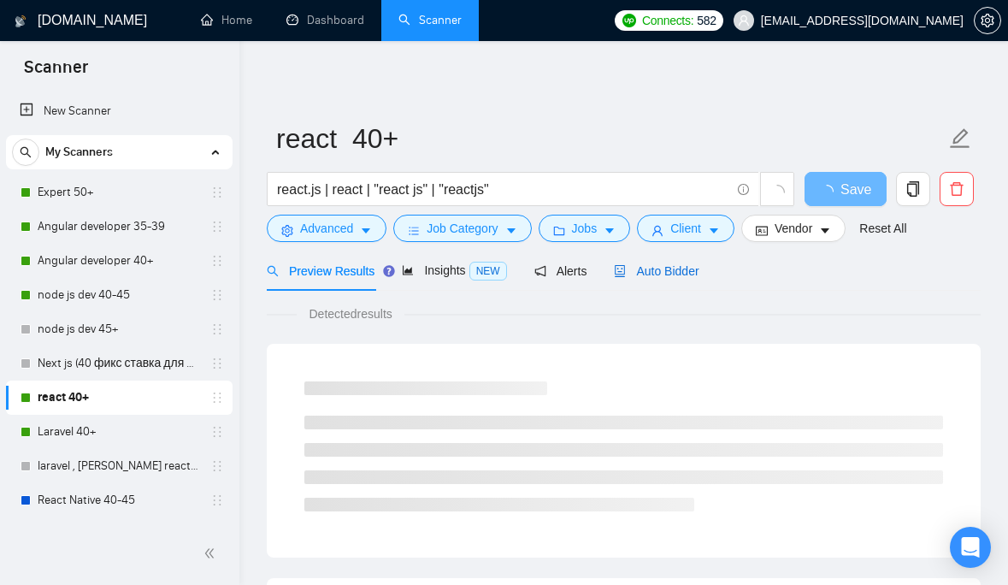
click at [682, 262] on div "Auto Bidder" at bounding box center [656, 271] width 85 height 19
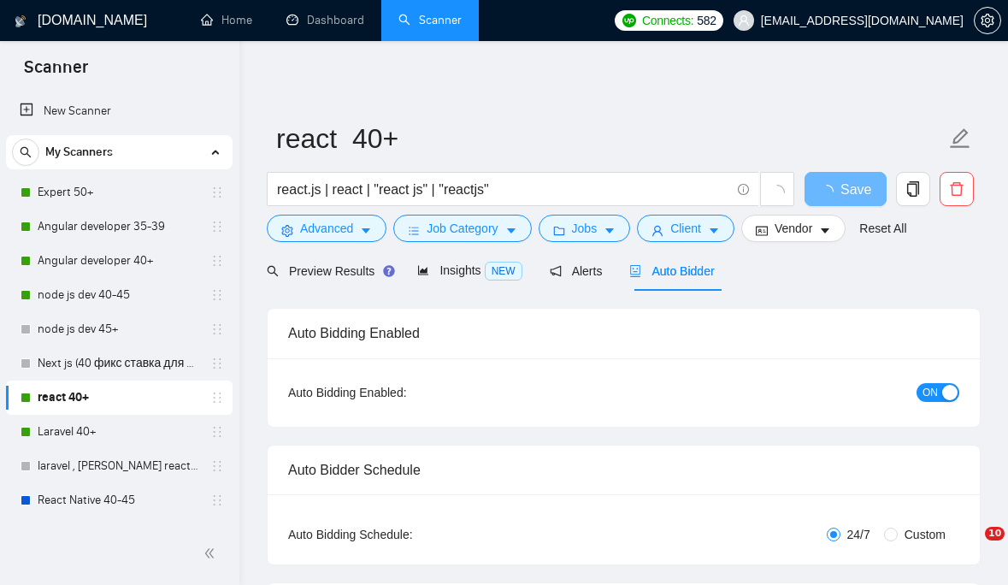
checkbox input "true"
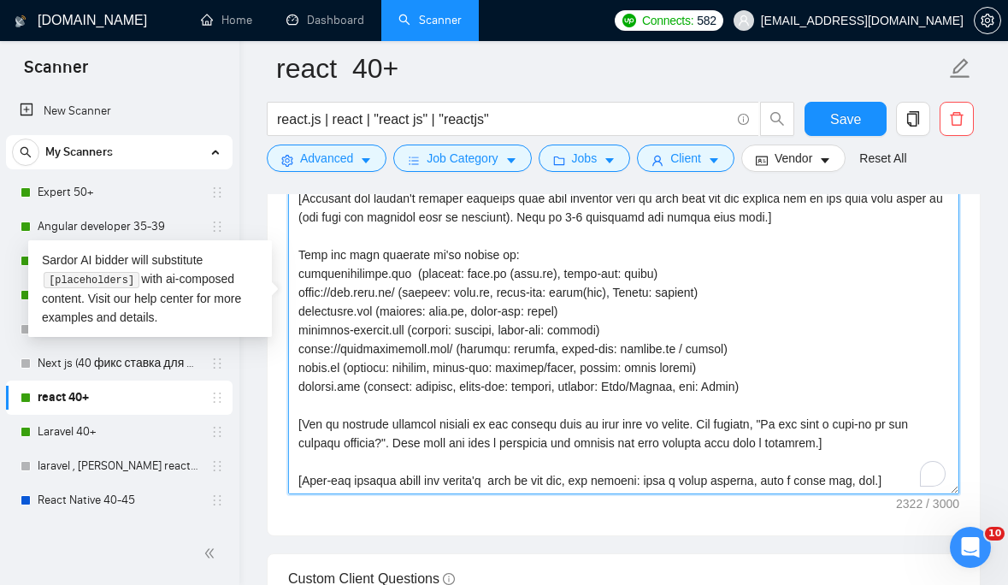
scroll to position [339, 0]
drag, startPoint x: 591, startPoint y: 383, endPoint x: 234, endPoint y: 255, distance: 379.0
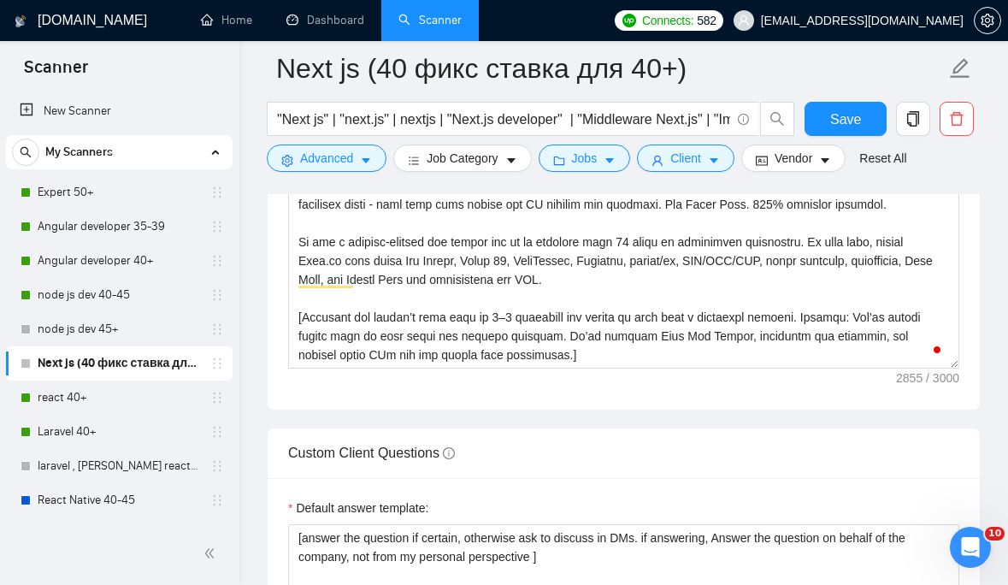
scroll to position [615, 0]
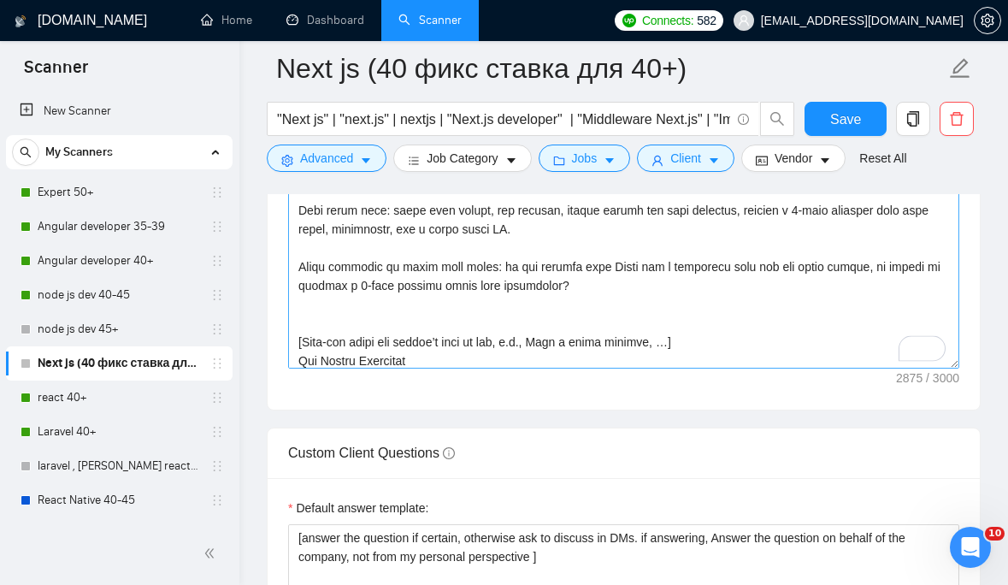
click at [299, 361] on textarea "Cover letter template:" at bounding box center [623, 176] width 671 height 385
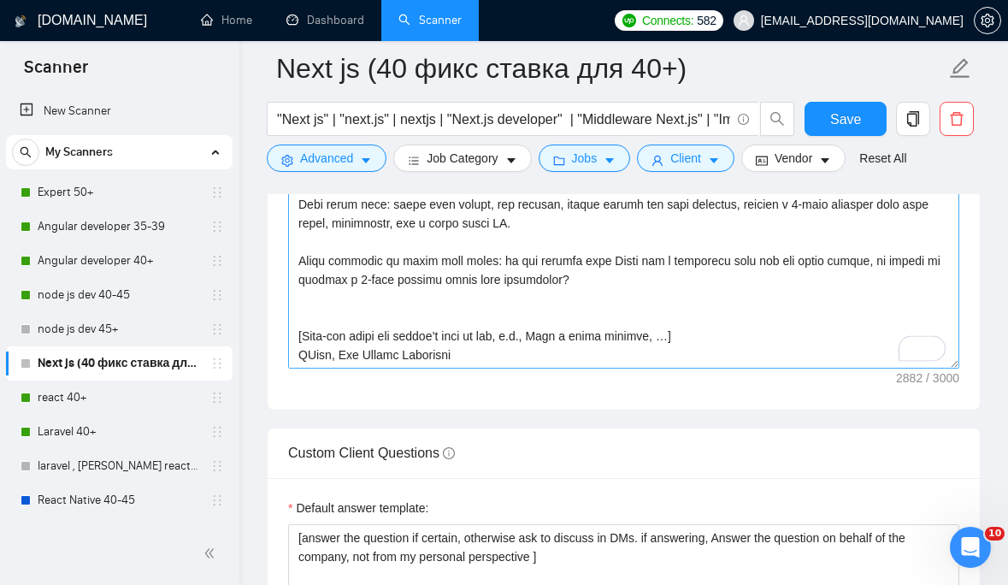
drag, startPoint x: 333, startPoint y: 361, endPoint x: 293, endPoint y: 362, distance: 39.3
click at [293, 362] on textarea "Cover letter template:" at bounding box center [623, 176] width 671 height 385
click at [310, 321] on textarea "Cover letter template:" at bounding box center [623, 176] width 671 height 385
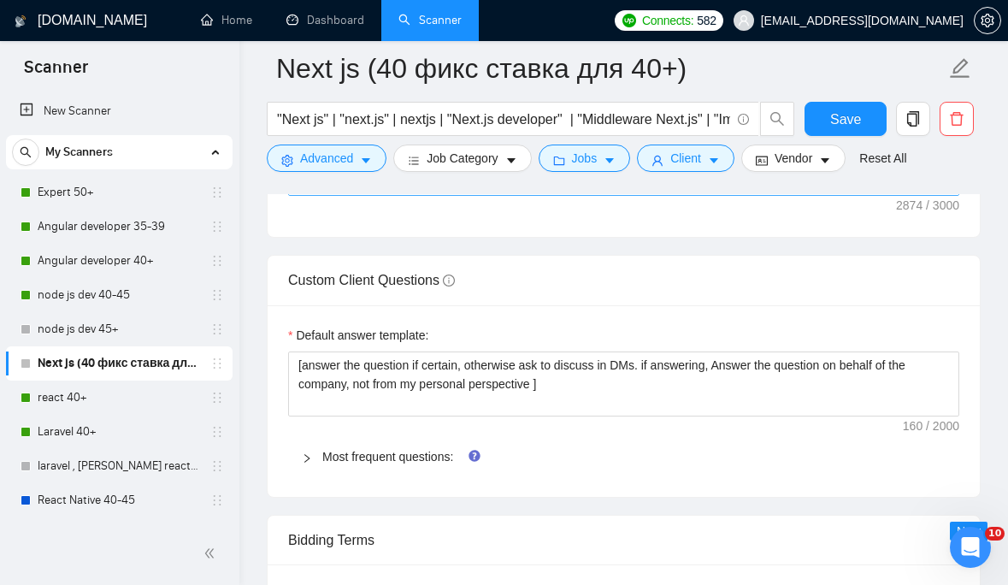
scroll to position [2282, 0]
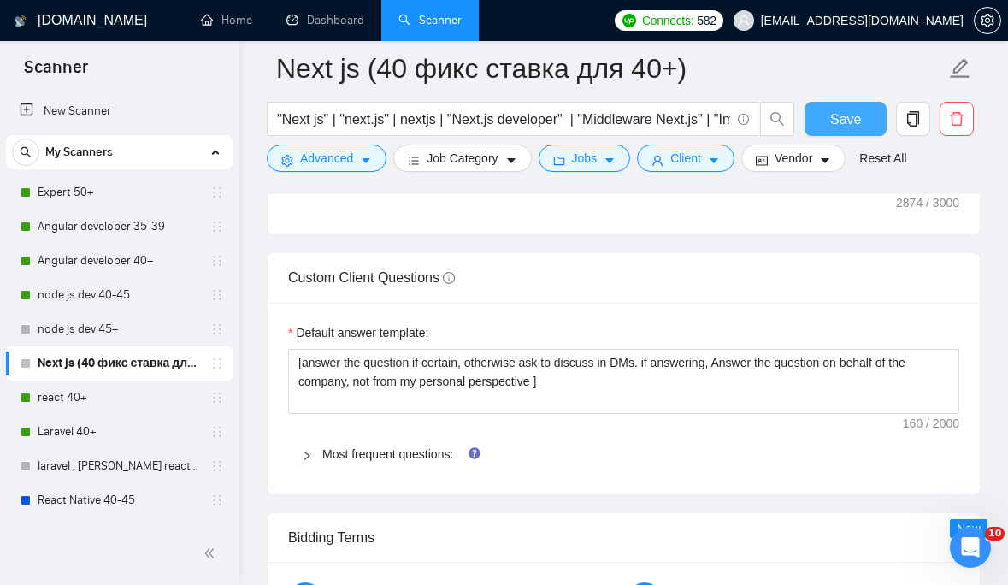
type textarea "[ Make sure that greeting is written in English. Do not include any additional …"
click at [847, 122] on span "Save" at bounding box center [845, 119] width 31 height 21
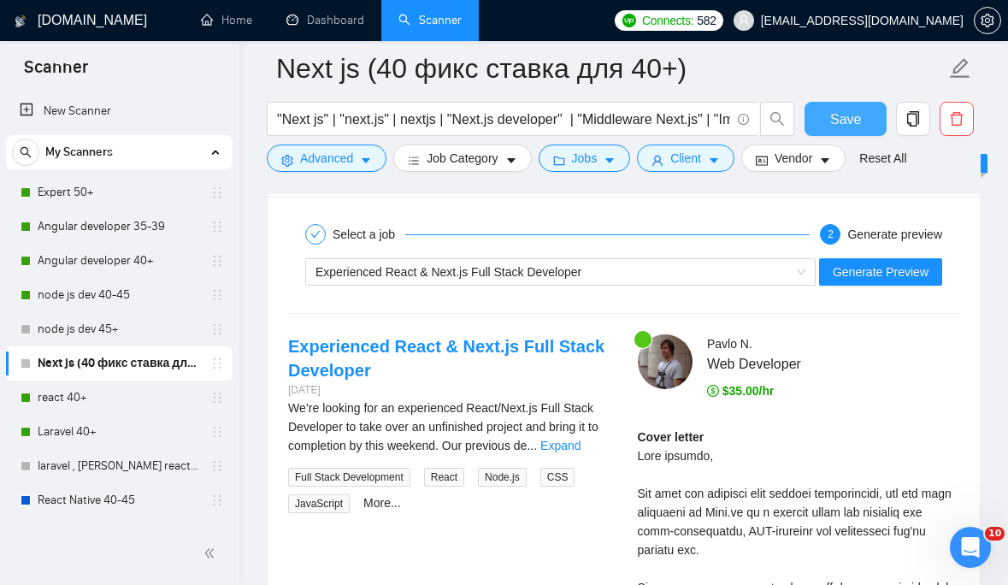
scroll to position [3187, 0]
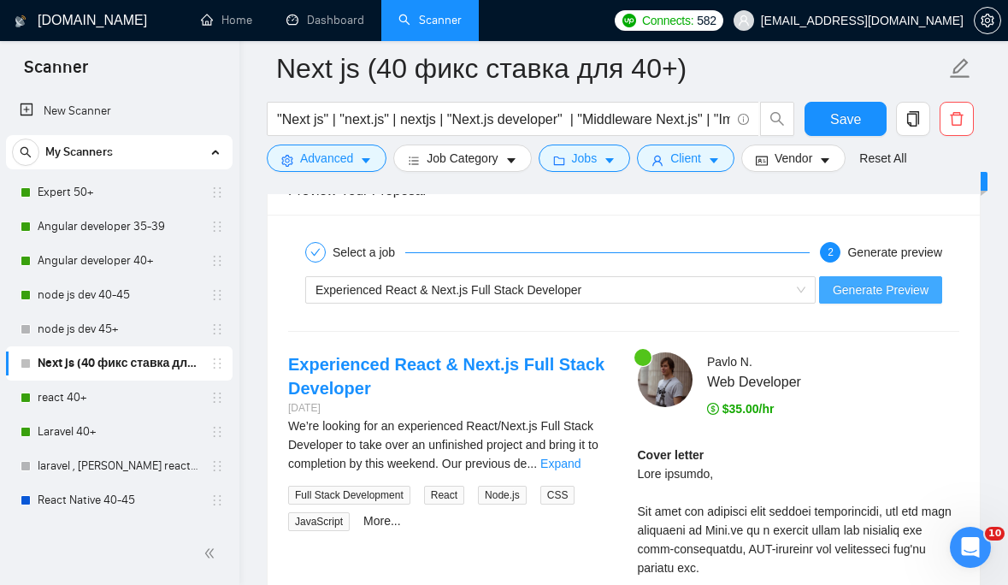
click at [884, 284] on span "Generate Preview" at bounding box center [881, 289] width 96 height 19
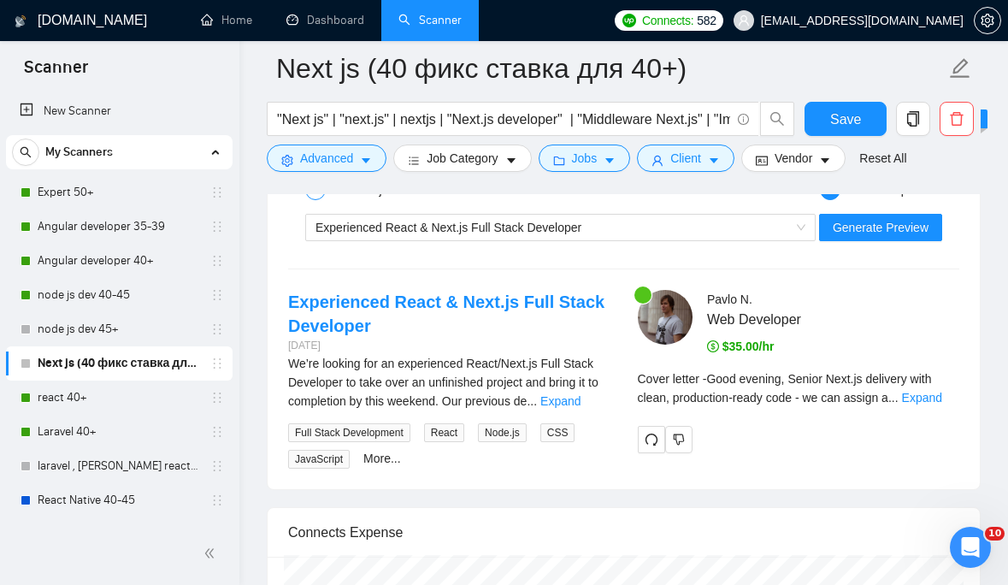
scroll to position [3252, 0]
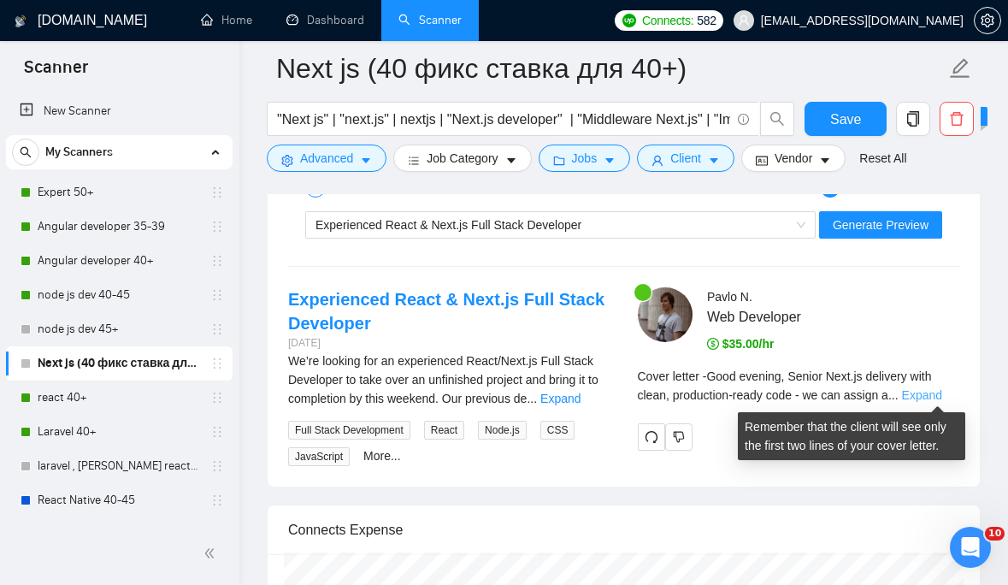
click at [933, 391] on link "Expand" at bounding box center [922, 395] width 40 height 14
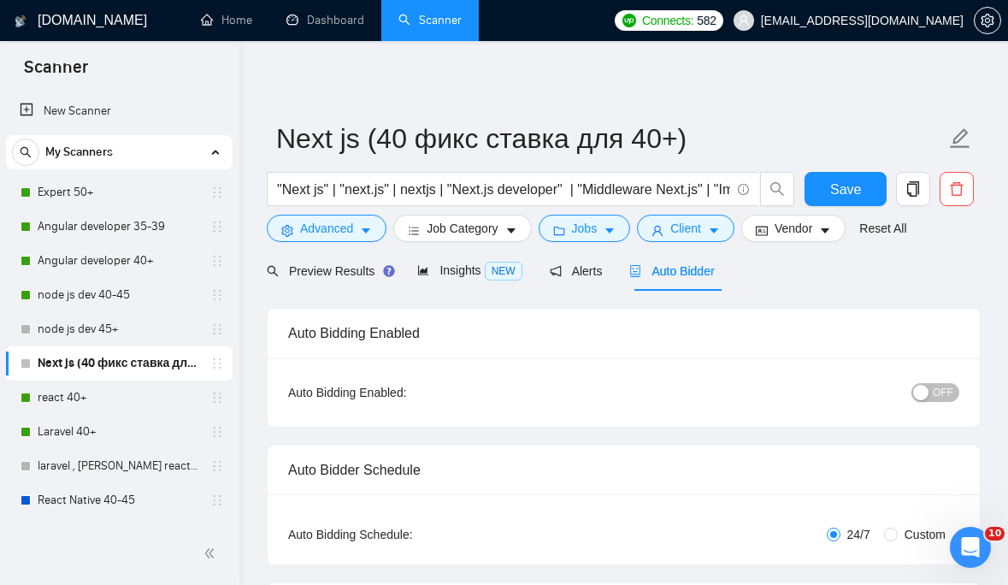
scroll to position [9, 0]
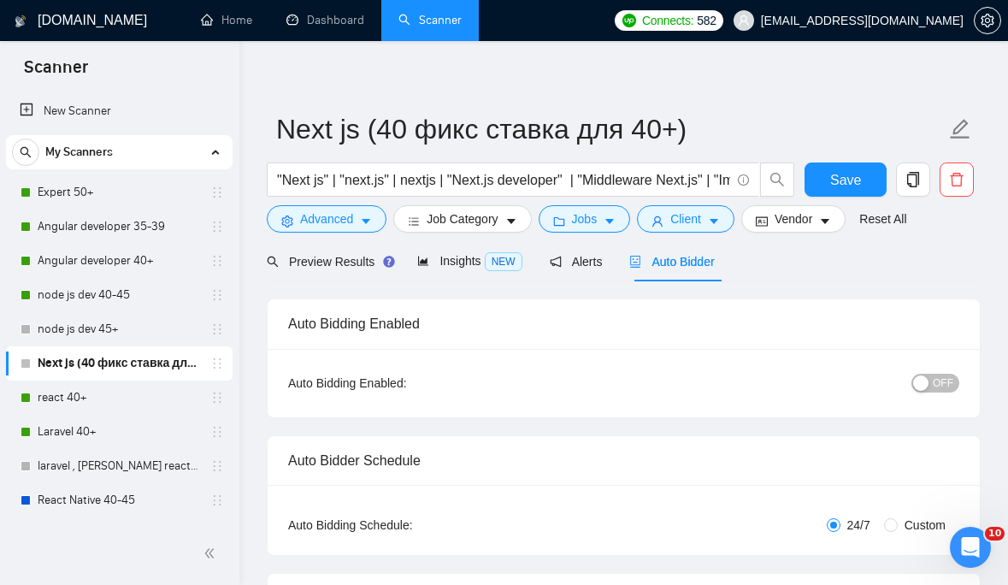
click at [938, 381] on span "OFF" at bounding box center [943, 383] width 21 height 19
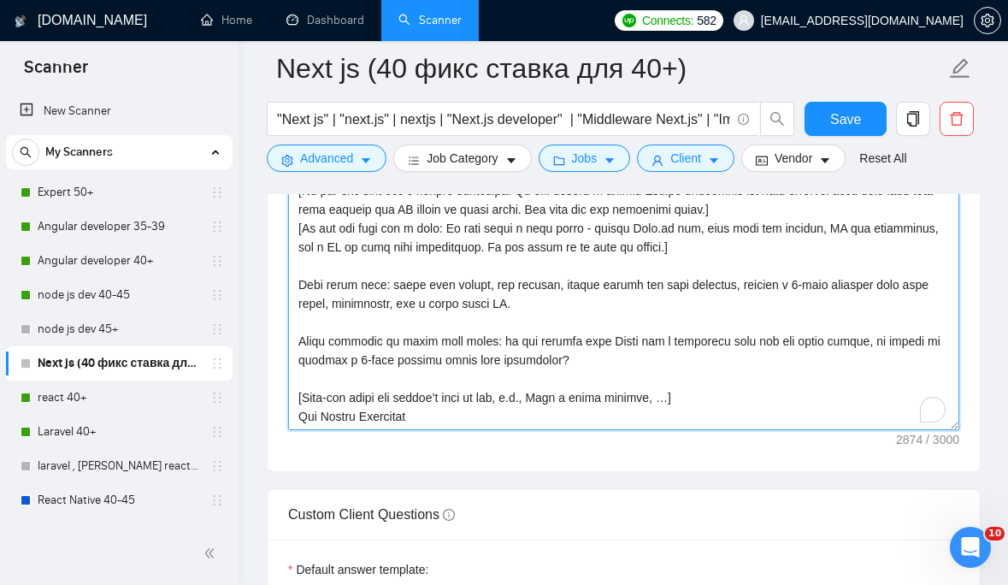
scroll to position [602, 0]
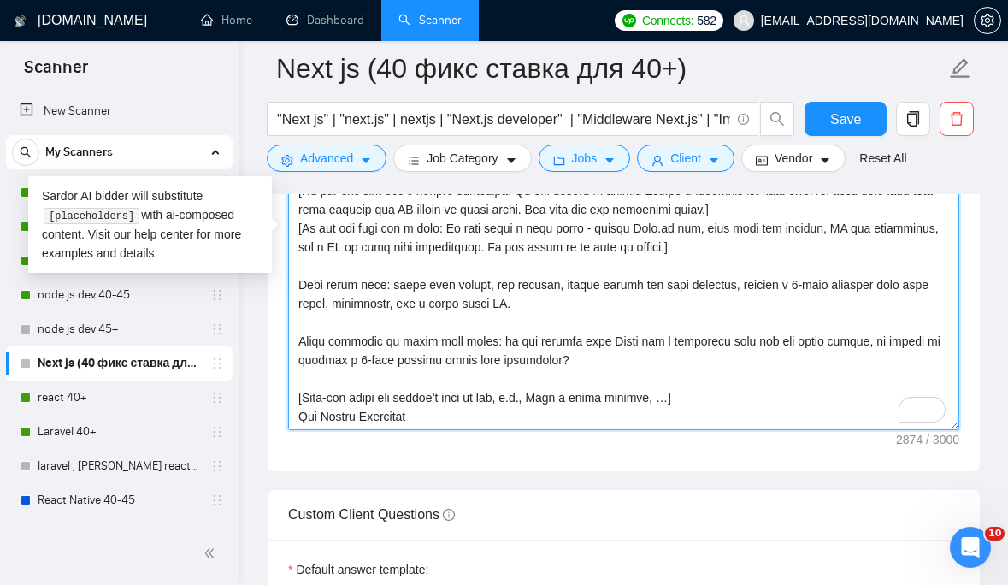
drag, startPoint x: 429, startPoint y: 420, endPoint x: 283, endPoint y: 421, distance: 146.2
click at [283, 421] on div "Cover letter template:" at bounding box center [624, 235] width 712 height 472
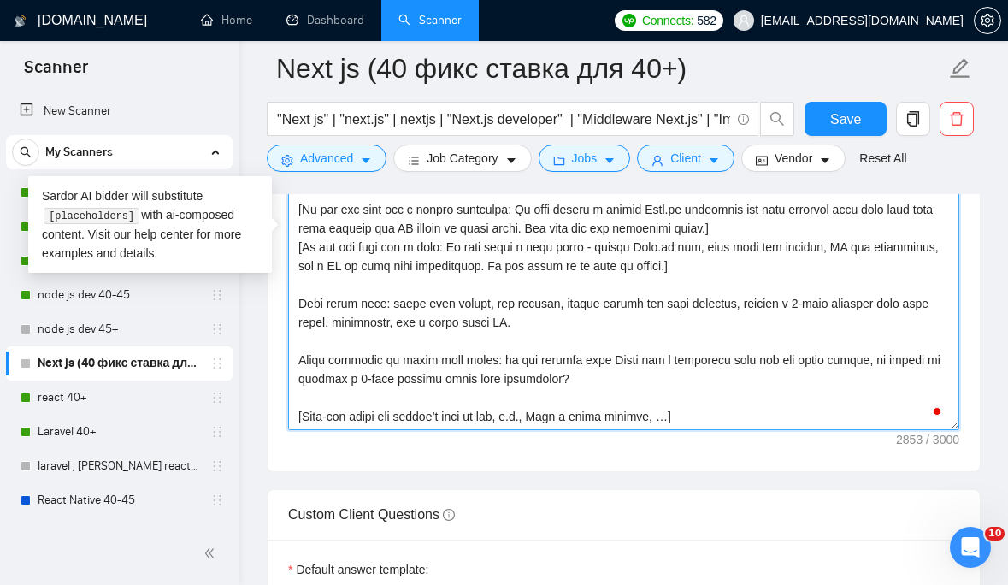
scroll to position [583, 0]
type textarea "[ Make sure that greeting is written in English. Do not include any additional …"
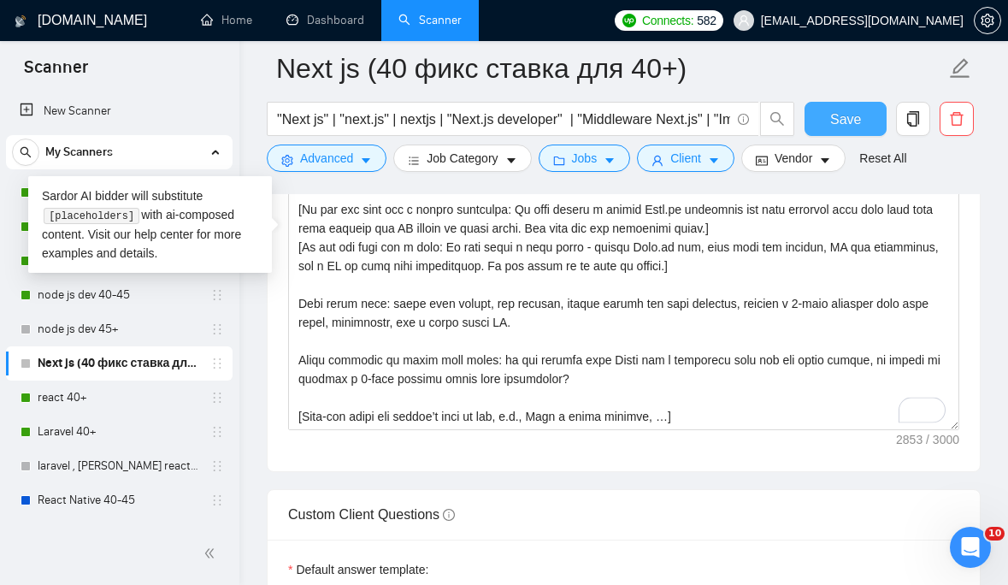
click at [848, 113] on span "Save" at bounding box center [845, 119] width 31 height 21
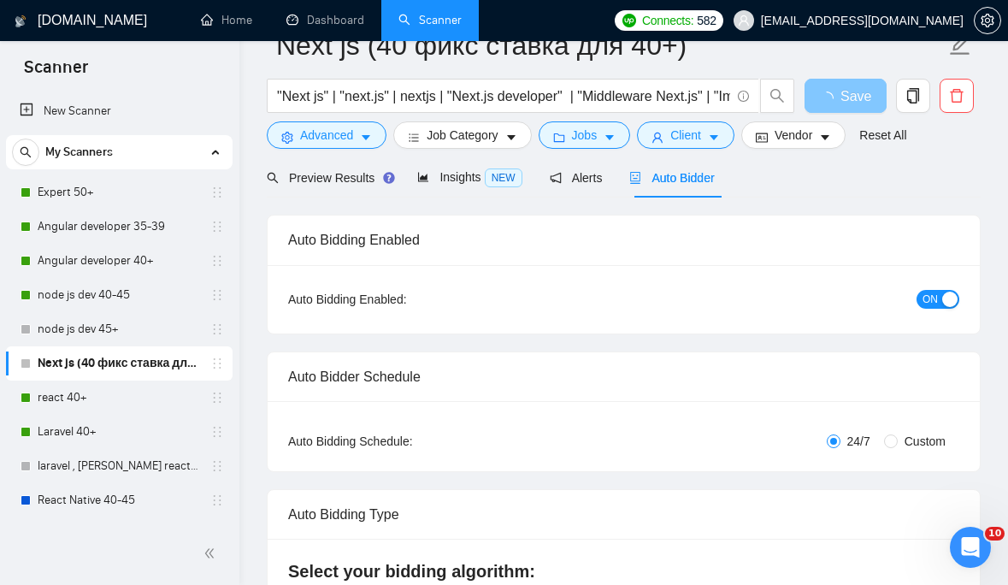
scroll to position [0, 0]
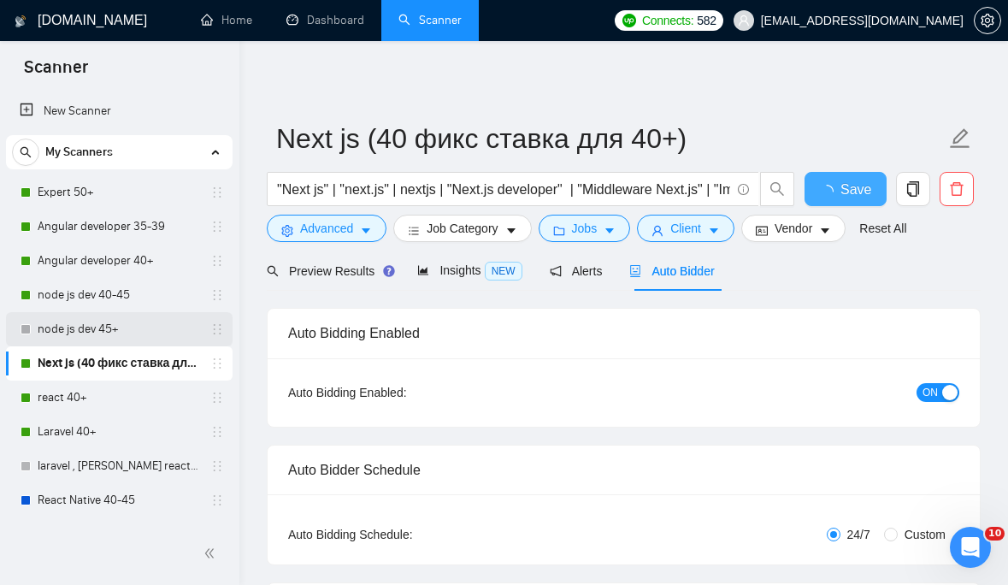
checkbox input "true"
click at [81, 328] on link "node js dev 45+" at bounding box center [119, 329] width 162 height 34
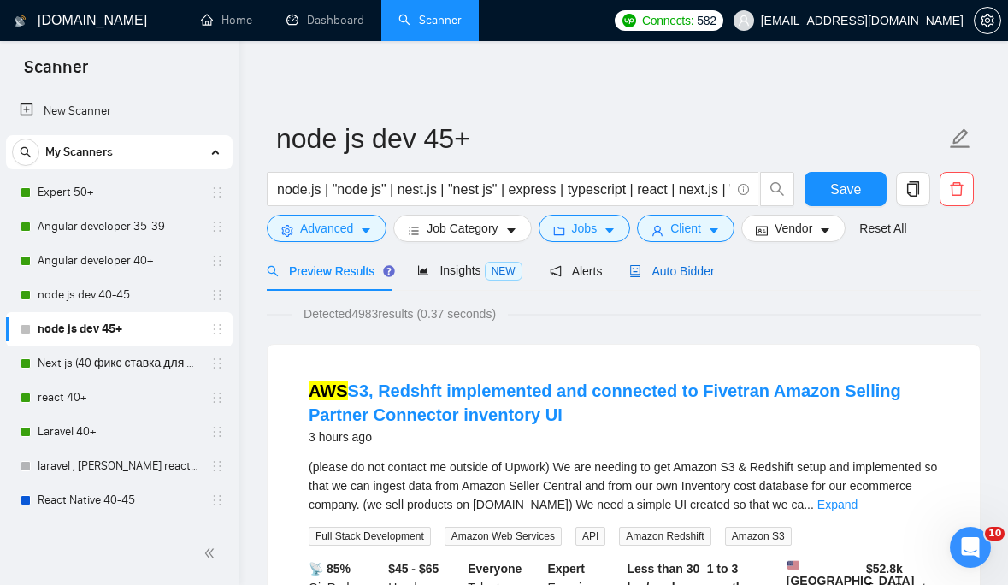
click at [702, 269] on span "Auto Bidder" at bounding box center [671, 271] width 85 height 14
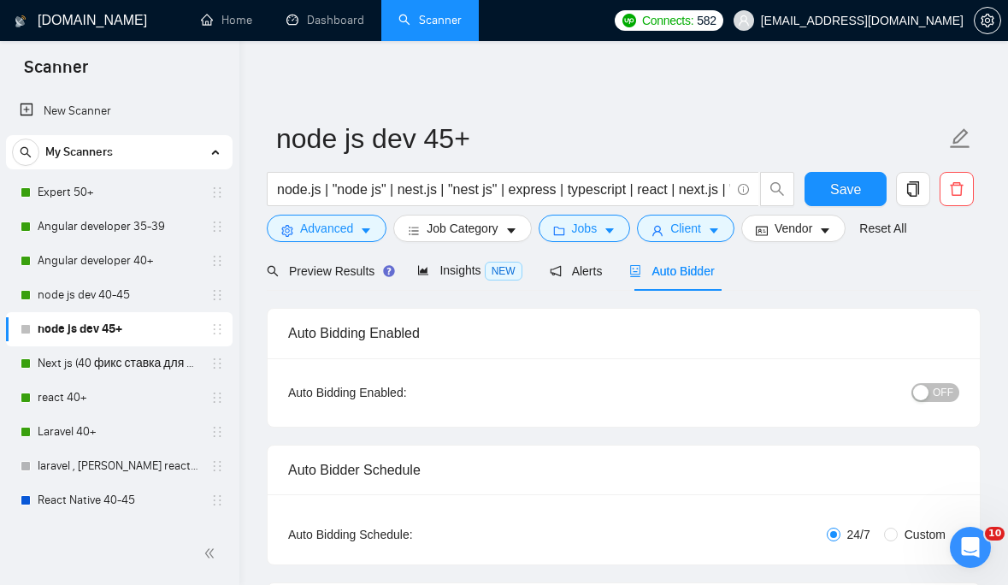
checkbox input "true"
click at [945, 388] on span "OFF" at bounding box center [943, 392] width 21 height 19
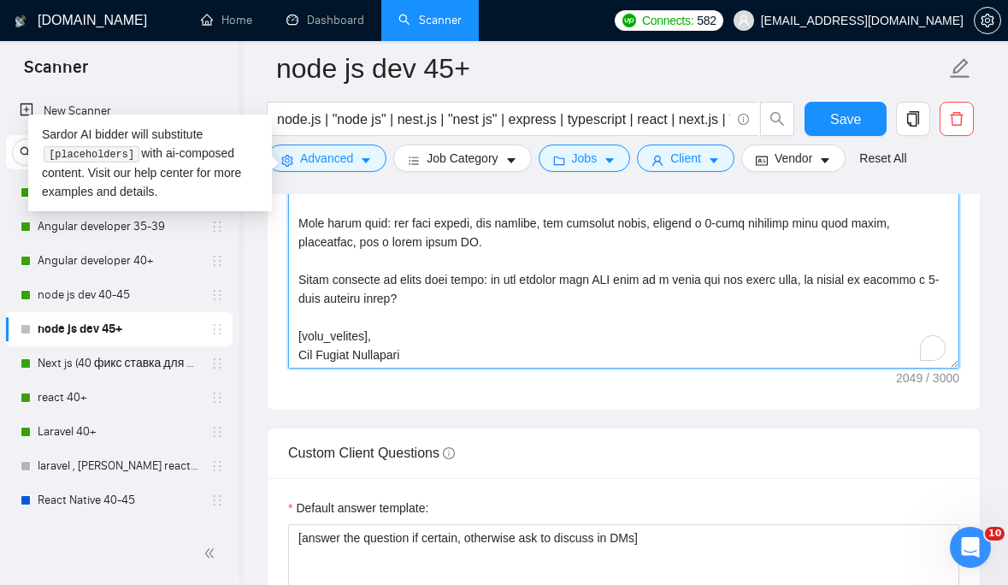
scroll to position [470, 0]
drag, startPoint x: 421, startPoint y: 352, endPoint x: 421, endPoint y: 339, distance: 13.7
click at [421, 339] on textarea "Cover letter template:" at bounding box center [623, 176] width 671 height 385
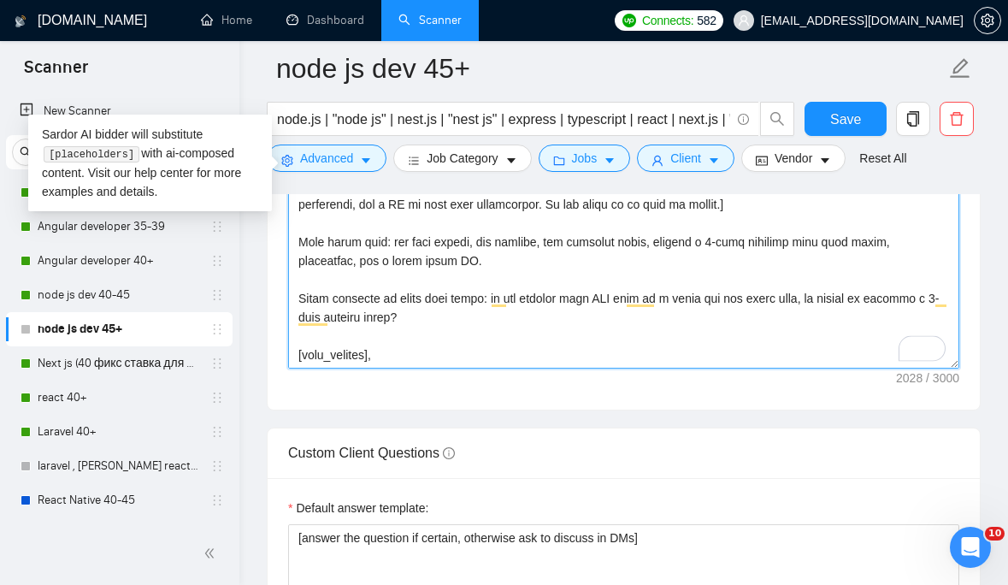
scroll to position [452, 0]
type textarea "[lore_ipsumdol] [sitame_cons], Adip elitse Doei/Temp + Incid utlabor etdo - ma …"
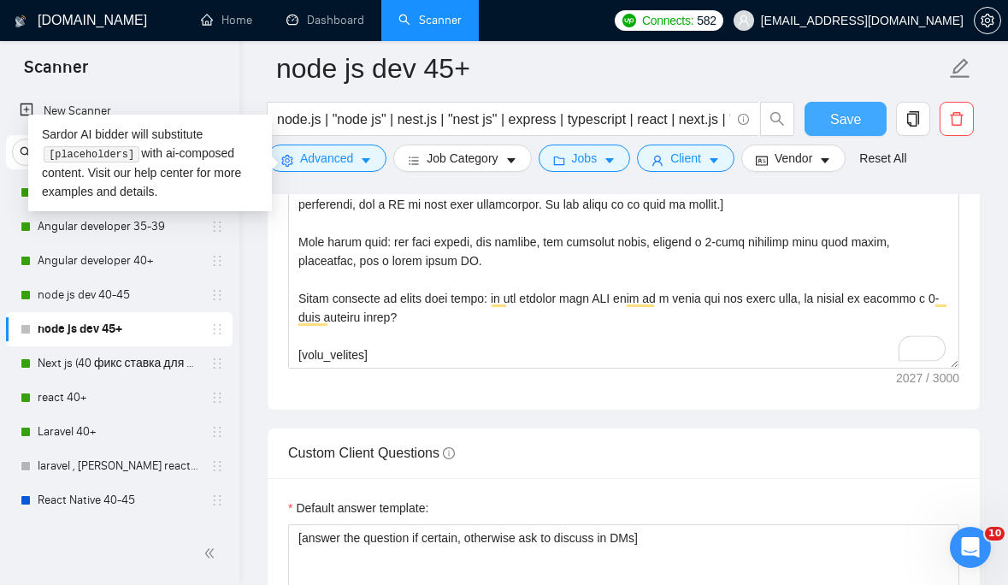
click at [856, 118] on span "Save" at bounding box center [845, 119] width 31 height 21
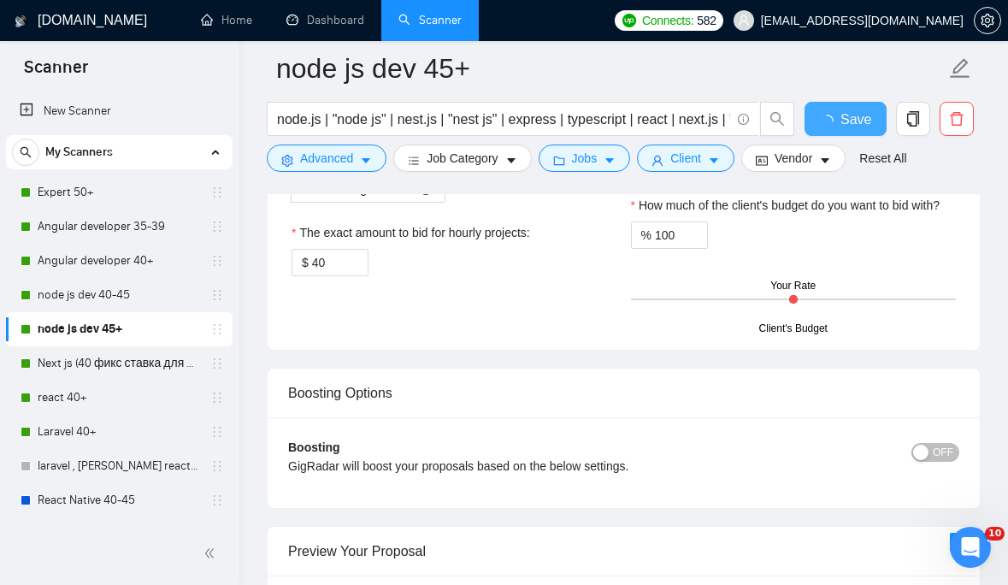
checkbox input "true"
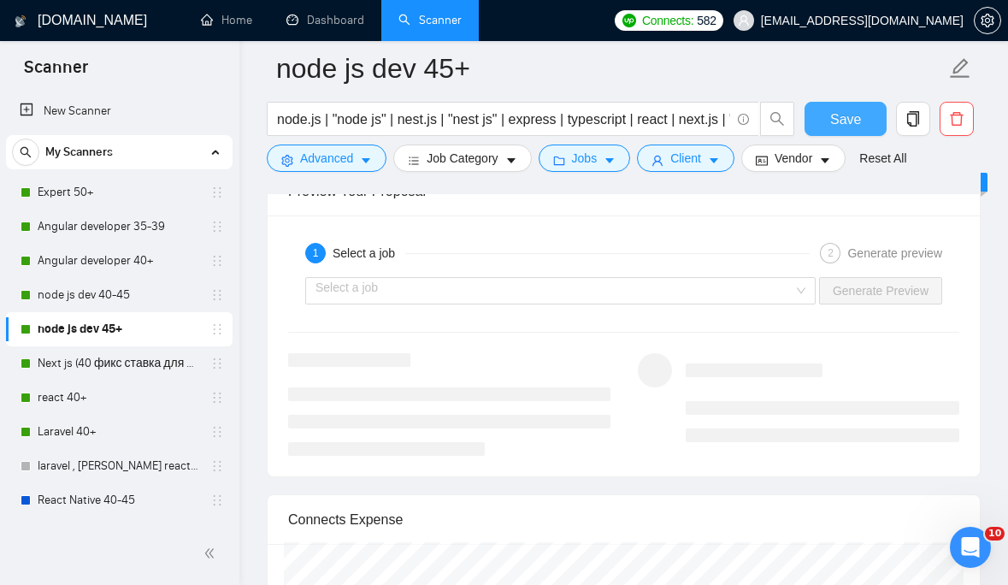
scroll to position [3228, 0]
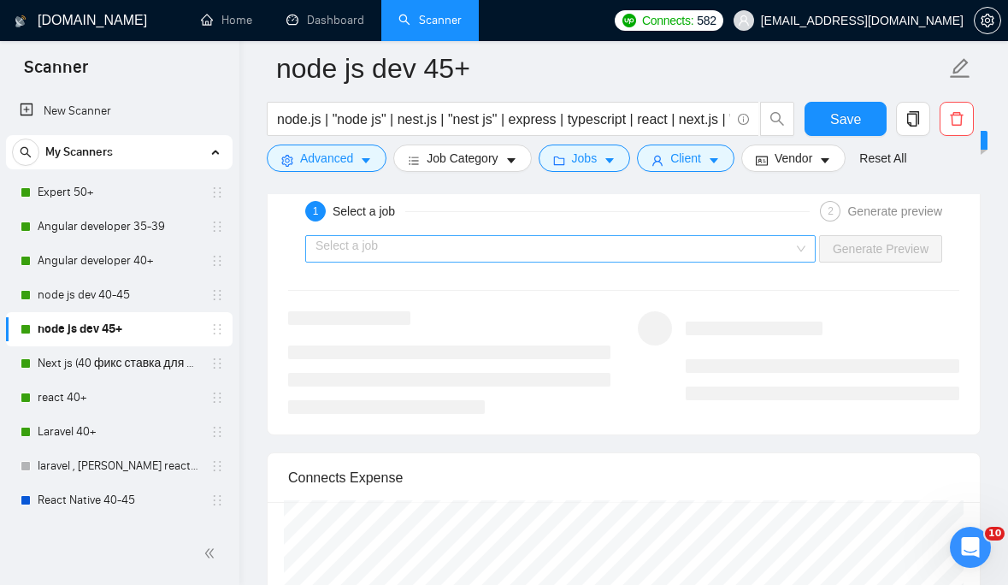
click at [753, 251] on input "search" at bounding box center [555, 249] width 478 height 26
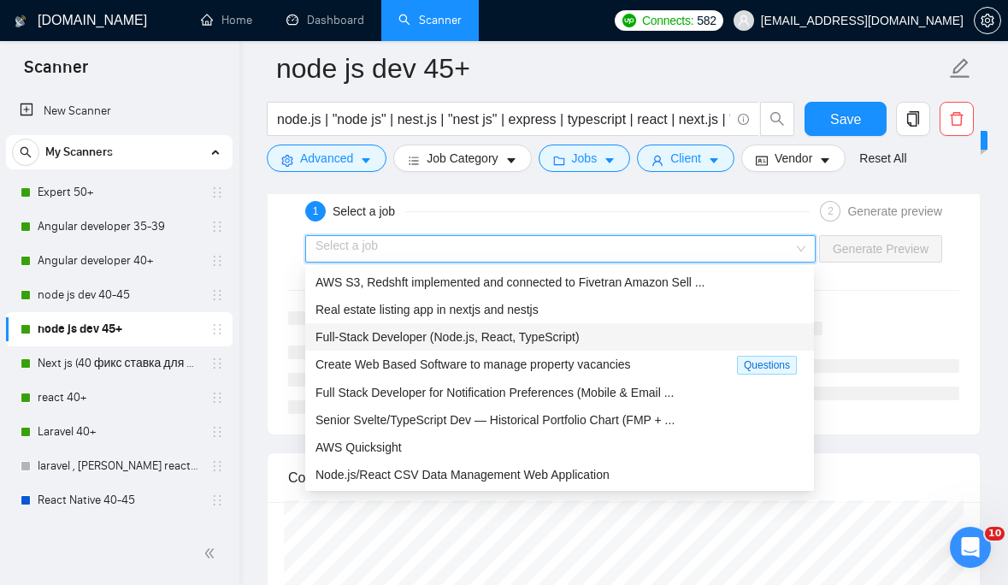
click at [634, 333] on div "Full-Stack Developer (Node.js, React, TypeScript)" at bounding box center [560, 337] width 488 height 19
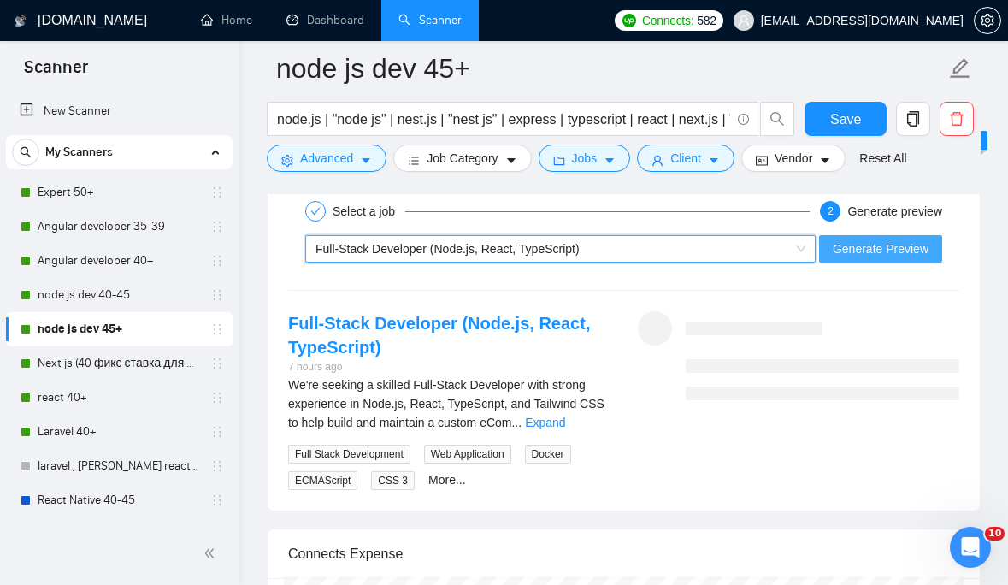
click at [852, 258] on button "Generate Preview" at bounding box center [880, 248] width 123 height 27
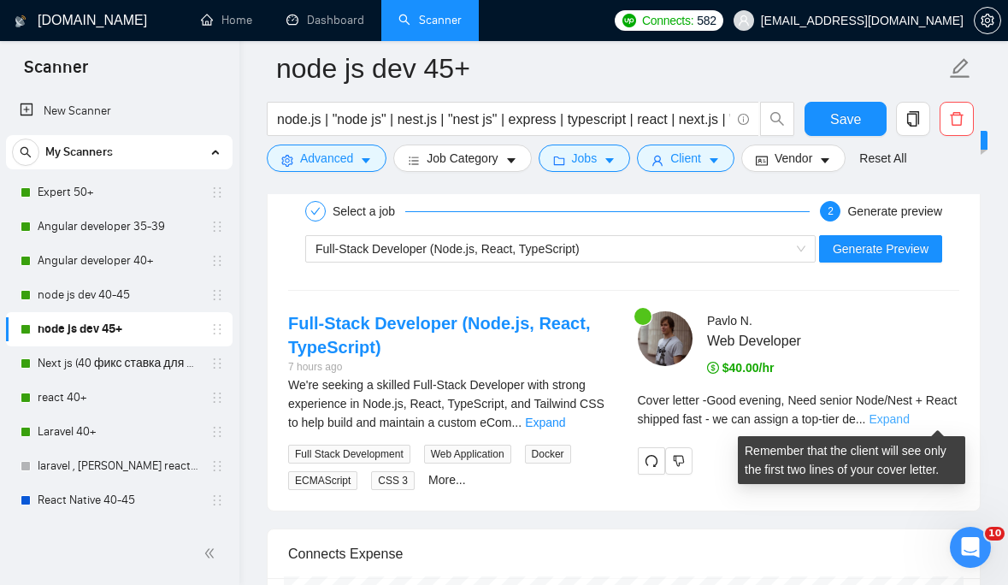
click at [909, 412] on link "Expand" at bounding box center [889, 419] width 40 height 14
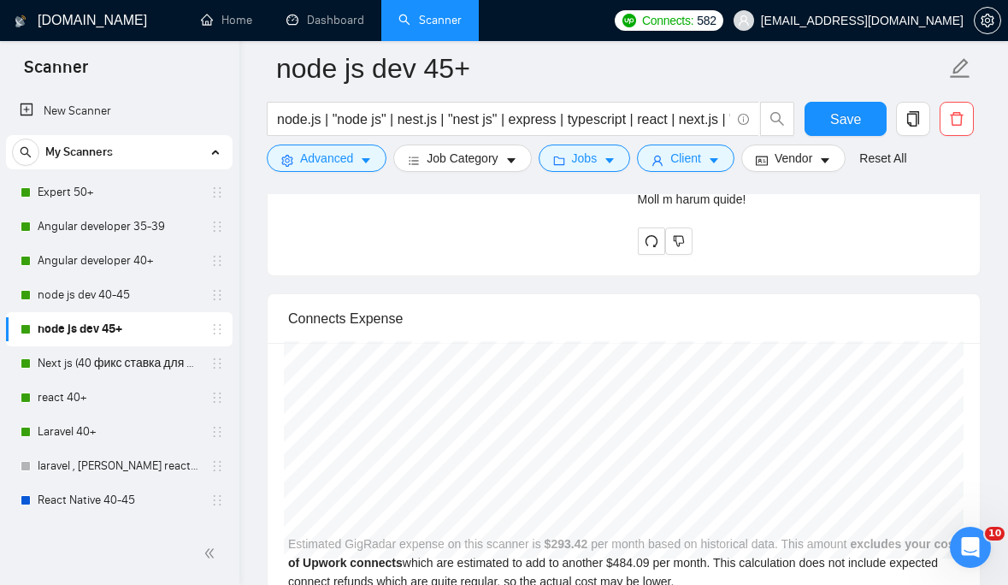
scroll to position [4455, 0]
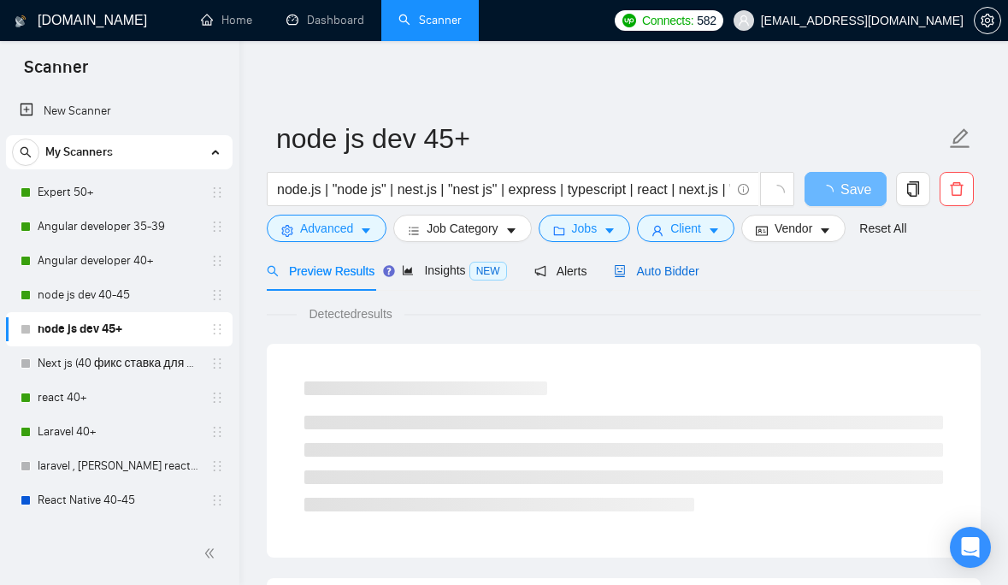
click at [675, 271] on span "Auto Bidder" at bounding box center [656, 271] width 85 height 14
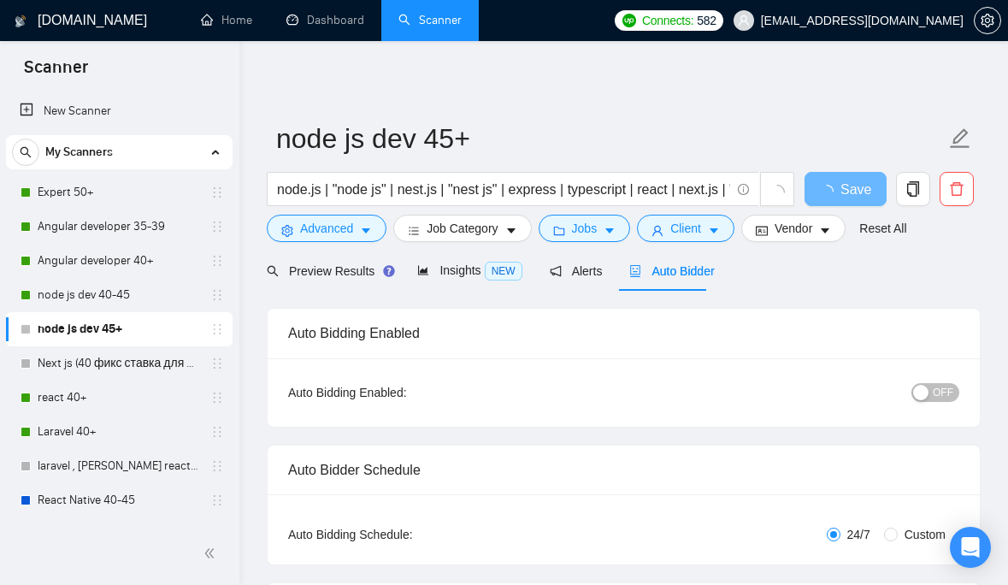
checkbox input "true"
click at [936, 397] on span "OFF" at bounding box center [943, 392] width 21 height 19
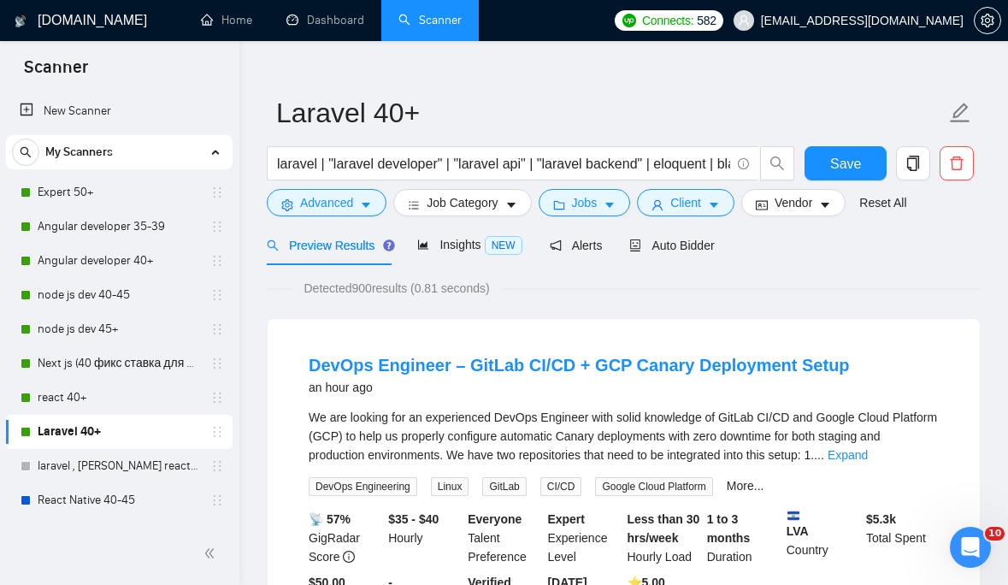
scroll to position [32, 0]
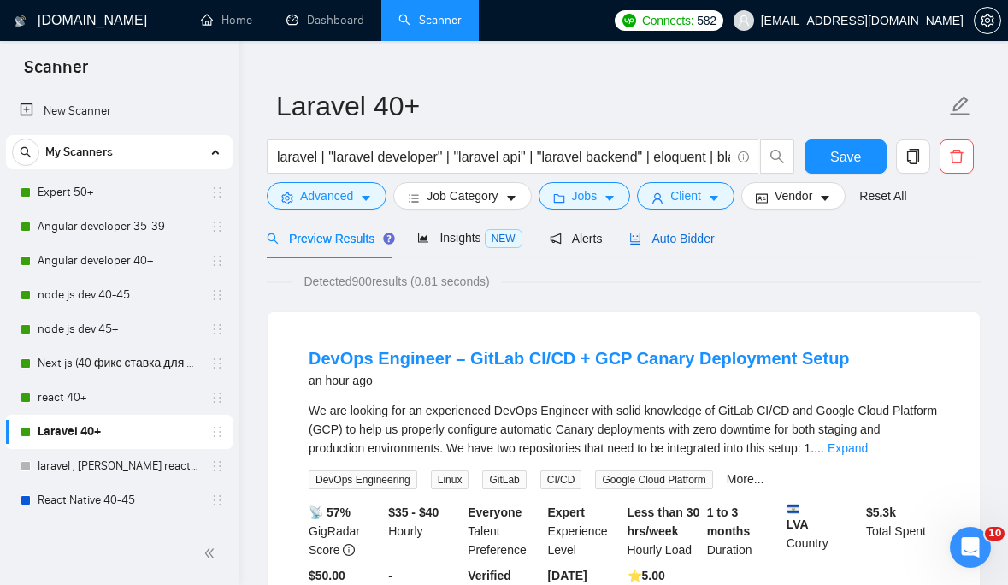
click at [699, 238] on span "Auto Bidder" at bounding box center [671, 239] width 85 height 14
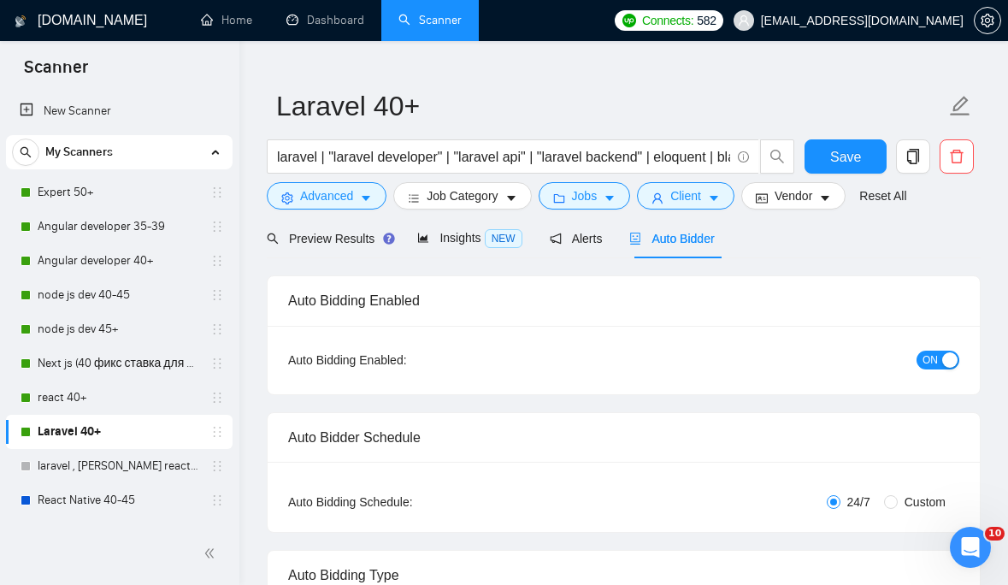
checkbox input "true"
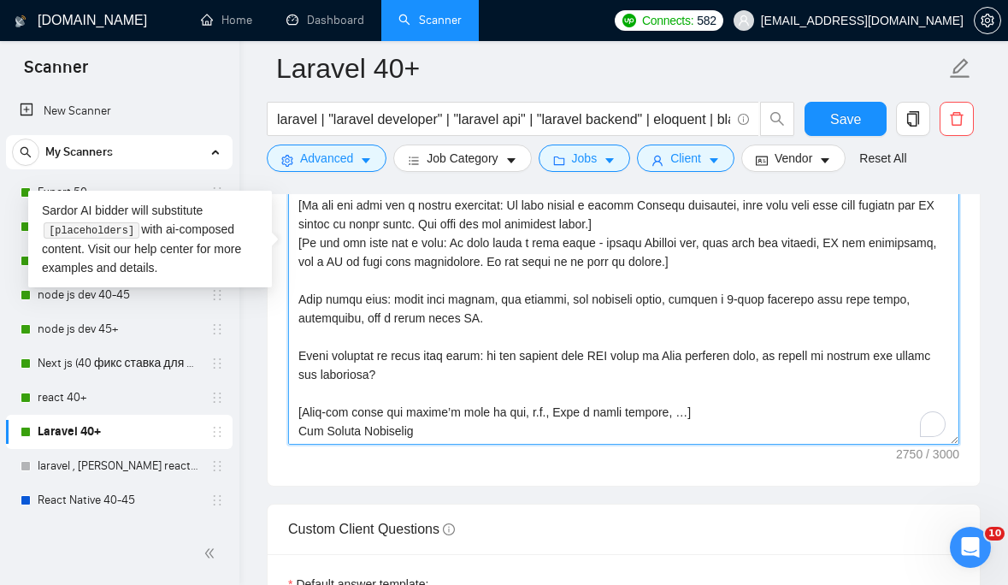
scroll to position [583, 0]
drag, startPoint x: 448, startPoint y: 434, endPoint x: 692, endPoint y: 417, distance: 244.3
click at [692, 417] on textarea "Cover letter template:" at bounding box center [623, 252] width 671 height 385
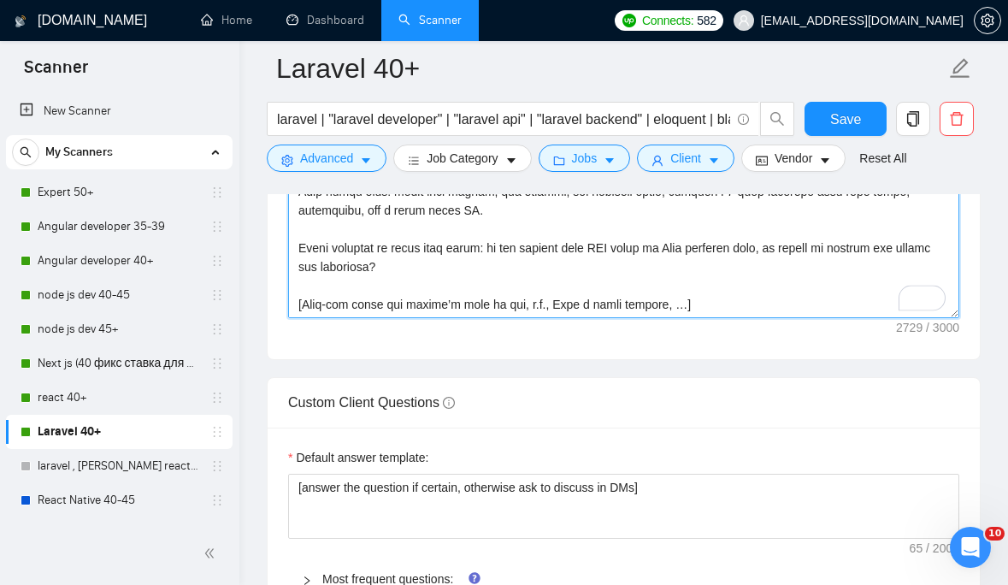
scroll to position [2181, 0]
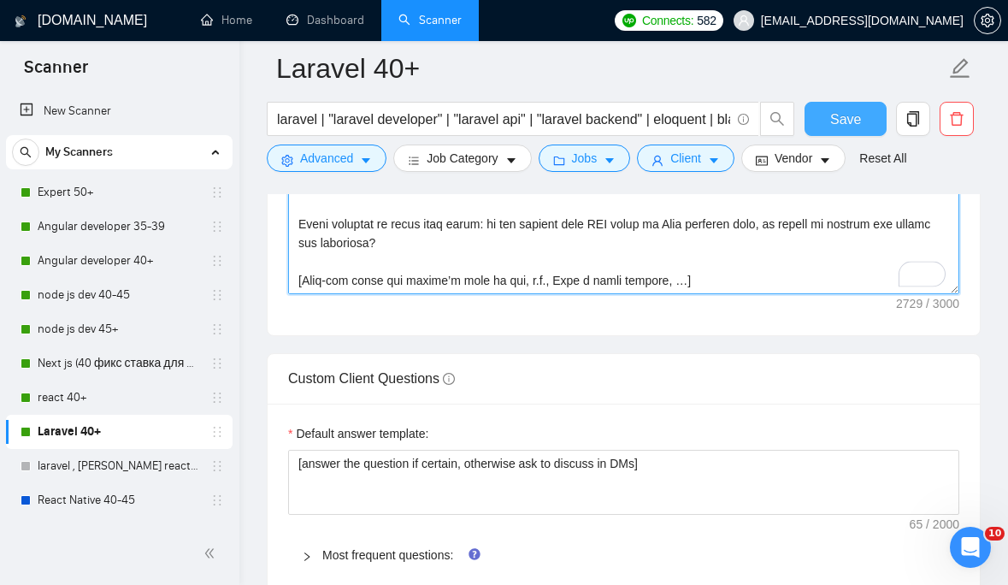
type textarea "[ Make sure that greeting is written in English. Do not include any additional …"
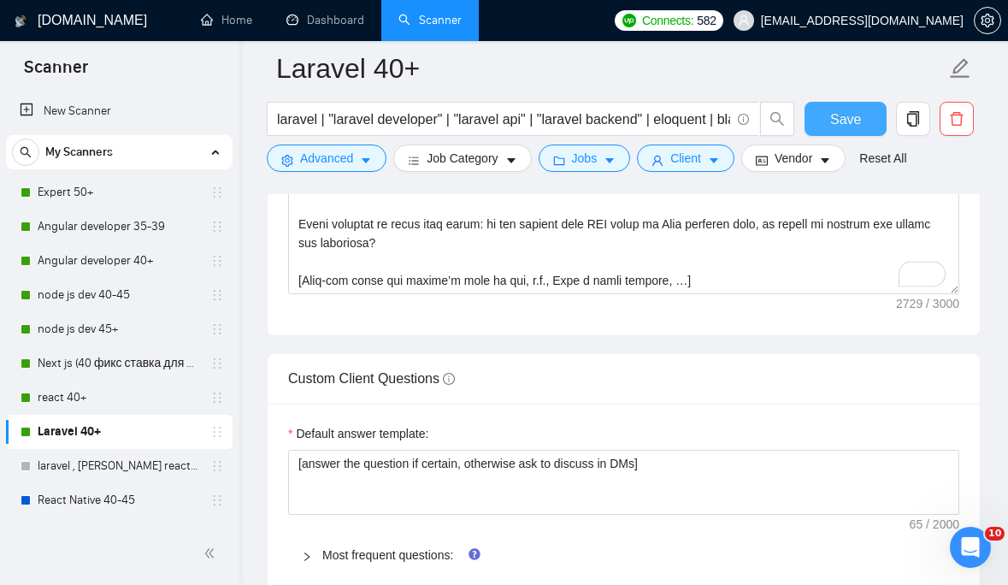
click at [853, 120] on span "Save" at bounding box center [845, 119] width 31 height 21
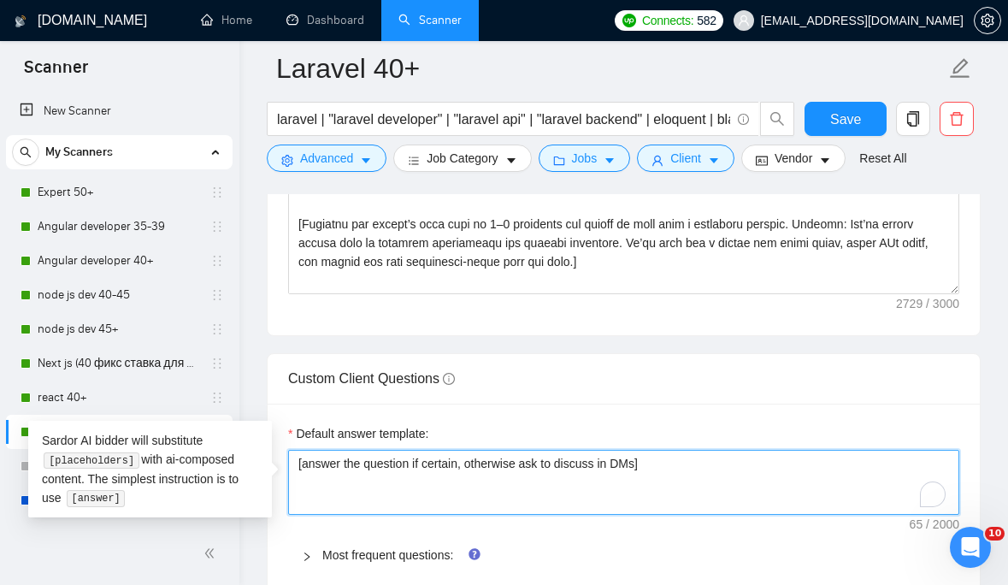
drag, startPoint x: 670, startPoint y: 460, endPoint x: 209, endPoint y: 439, distance: 462.3
paste textarea ". if answering, Answer the question on behalf of the company, not from my perso…"
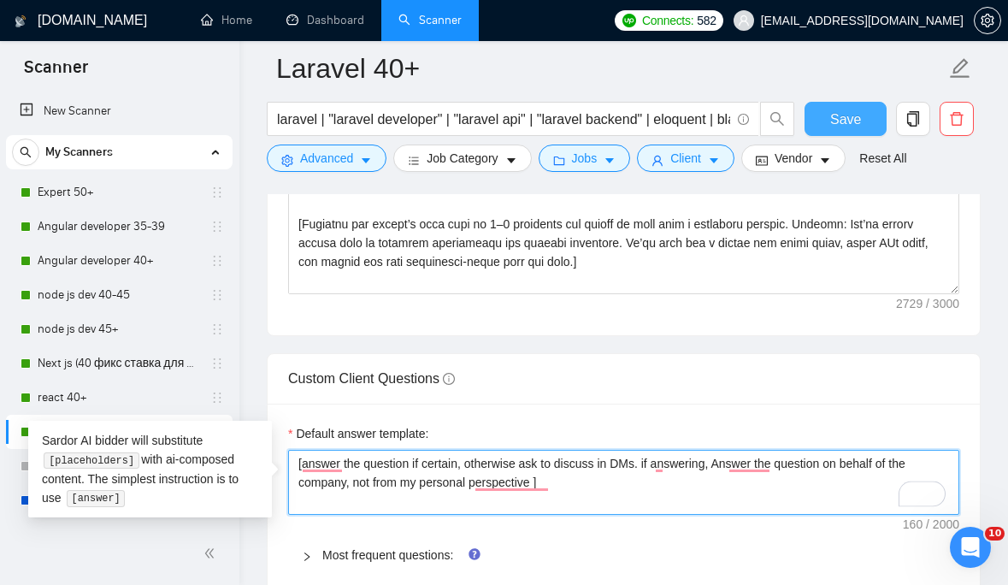
type textarea "[answer the question if certain, otherwise ask to discuss in DMs. if answering,…"
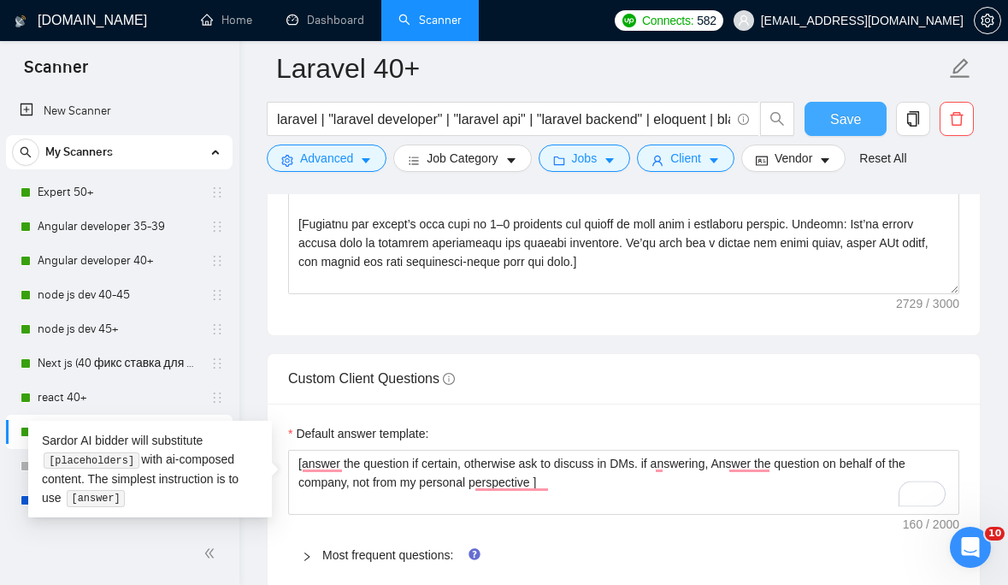
click at [850, 123] on span "Save" at bounding box center [845, 119] width 31 height 21
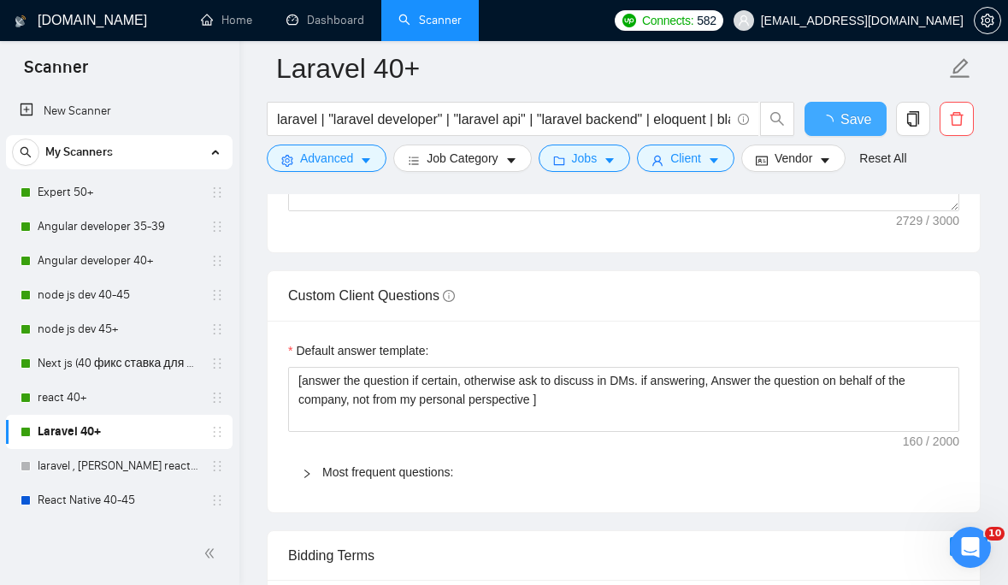
checkbox input "true"
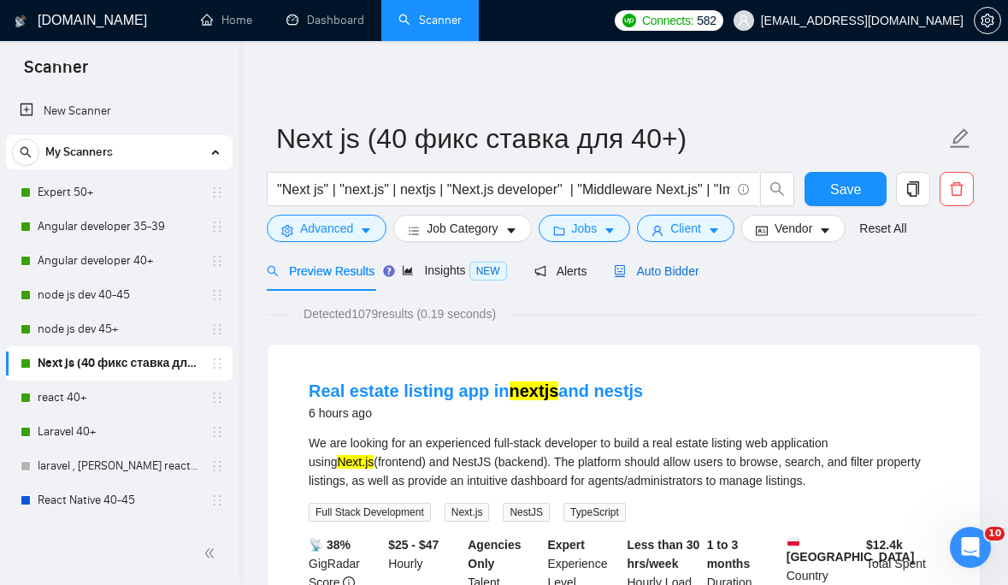
click at [654, 263] on div "Auto Bidder" at bounding box center [656, 271] width 85 height 19
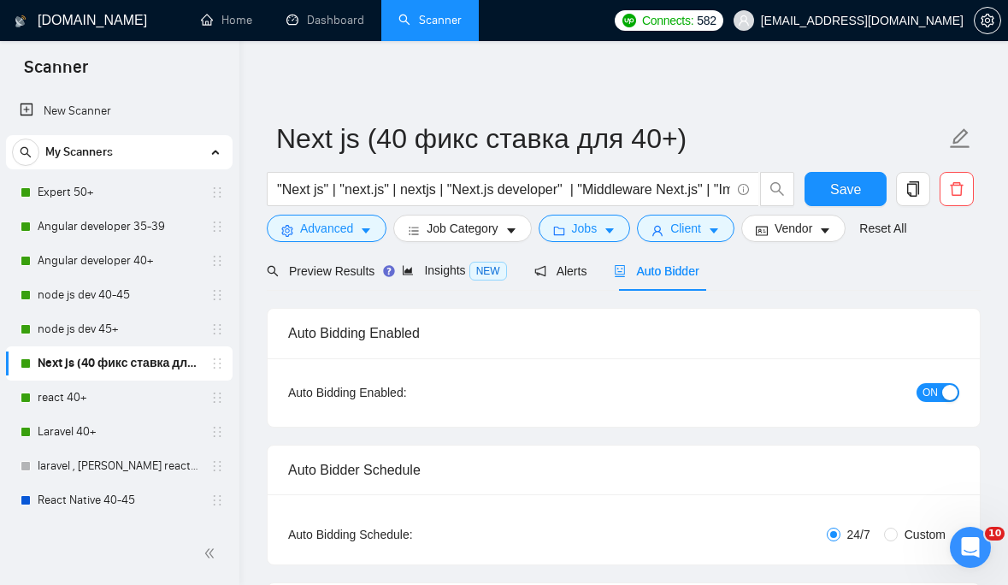
checkbox input "true"
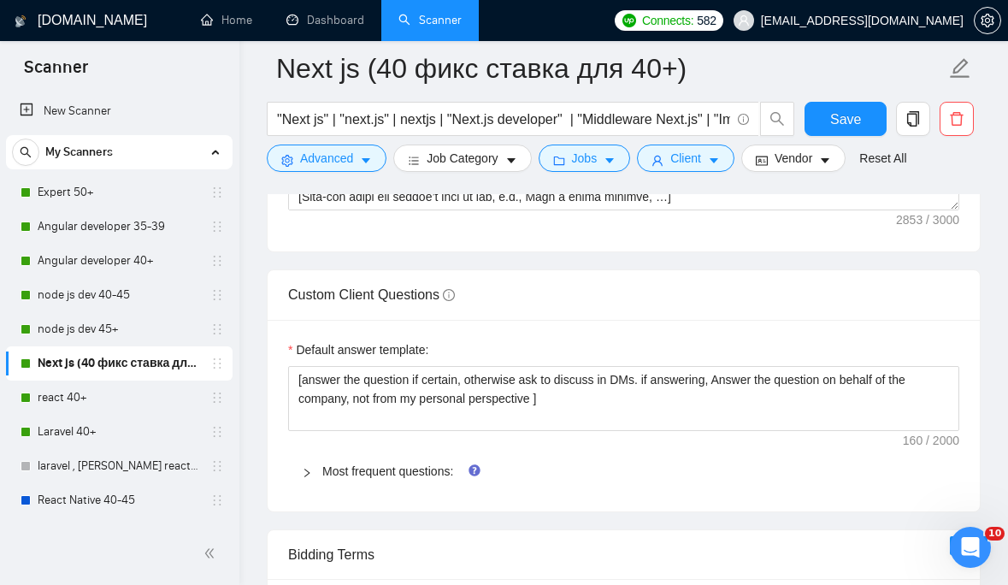
scroll to position [2223, 0]
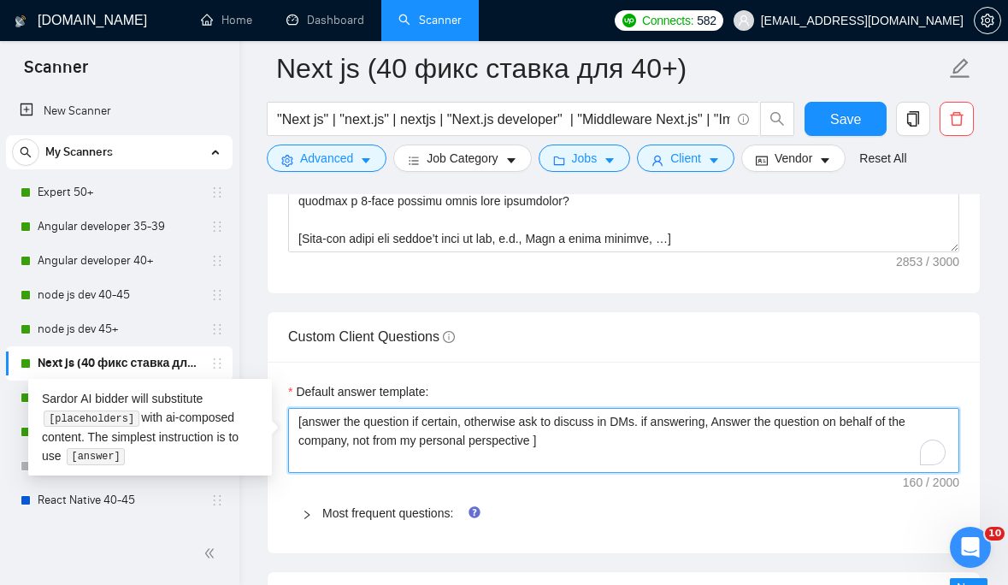
drag, startPoint x: 552, startPoint y: 450, endPoint x: 274, endPoint y: 414, distance: 281.1
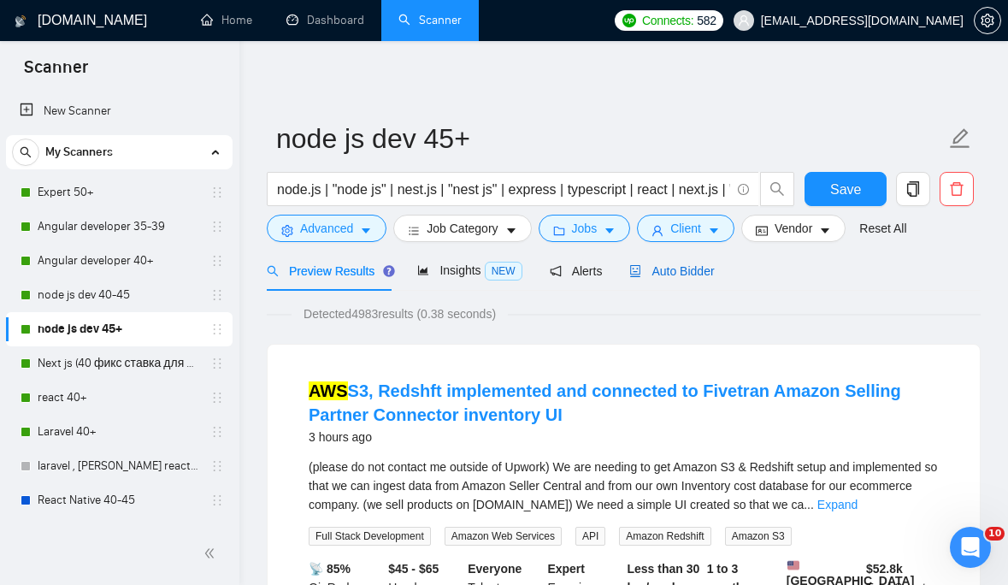
click at [688, 278] on div "Auto Bidder" at bounding box center [671, 271] width 85 height 19
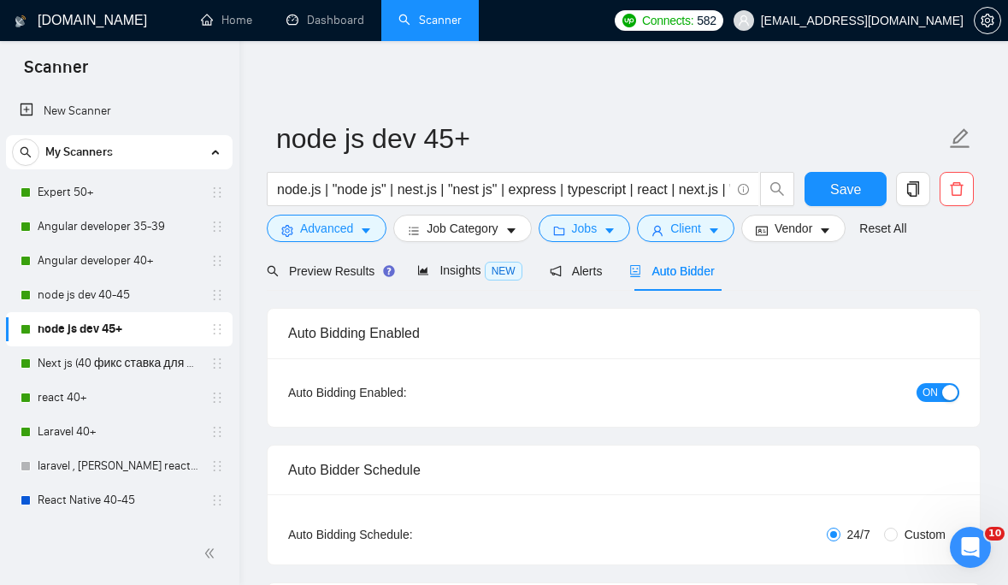
checkbox input "true"
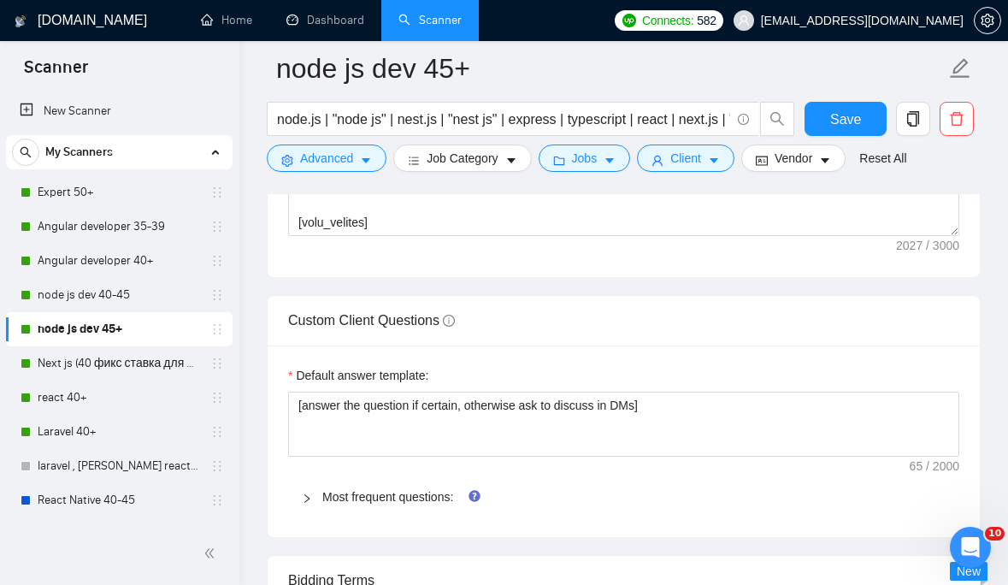
scroll to position [2243, 0]
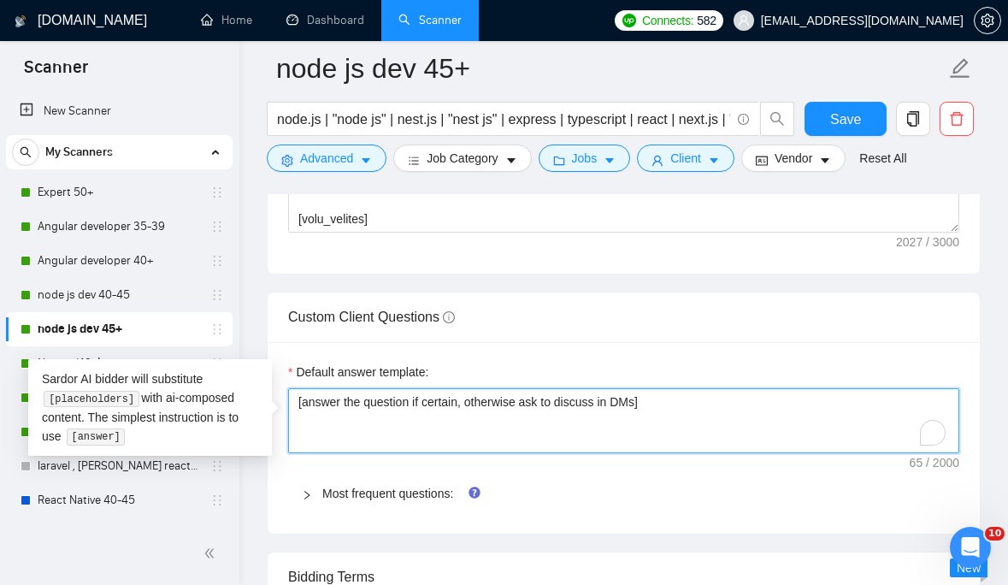
drag, startPoint x: 678, startPoint y: 406, endPoint x: 184, endPoint y: 398, distance: 494.3
paste textarea ". if answering, Answer the question on behalf of the company, not from my perso…"
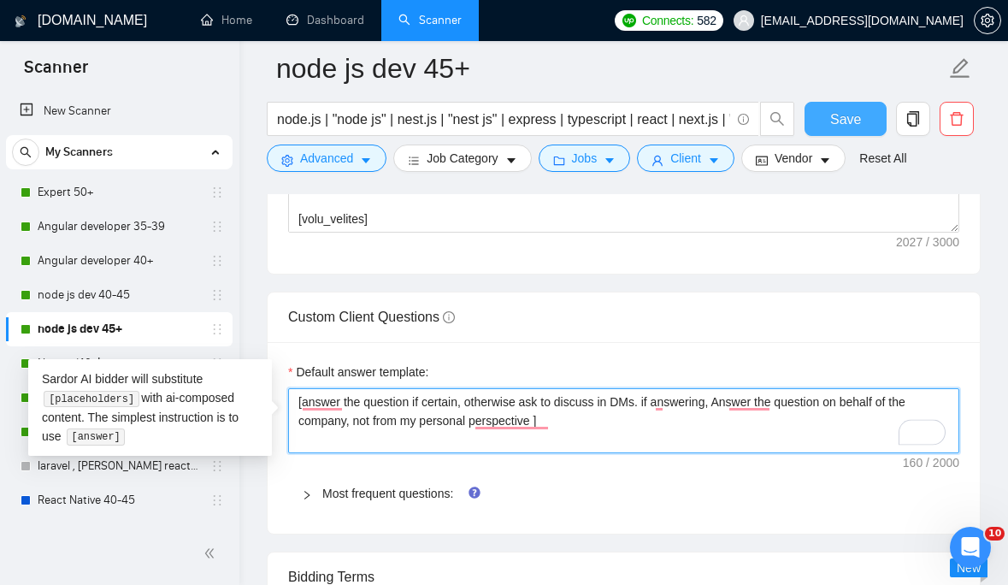
type textarea "[answer the question if certain, otherwise ask to discuss in DMs. if answering,…"
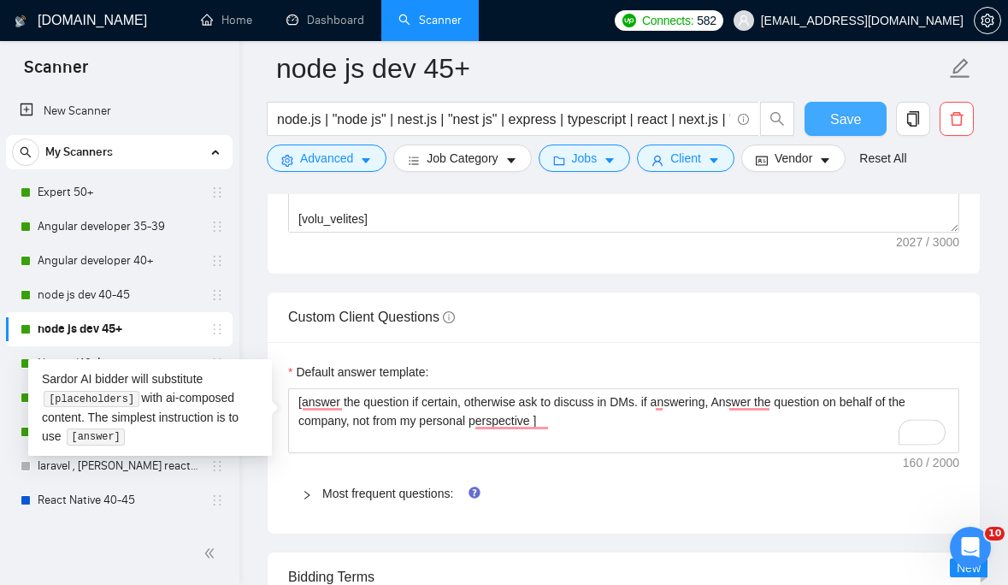
click at [836, 116] on span "Save" at bounding box center [845, 119] width 31 height 21
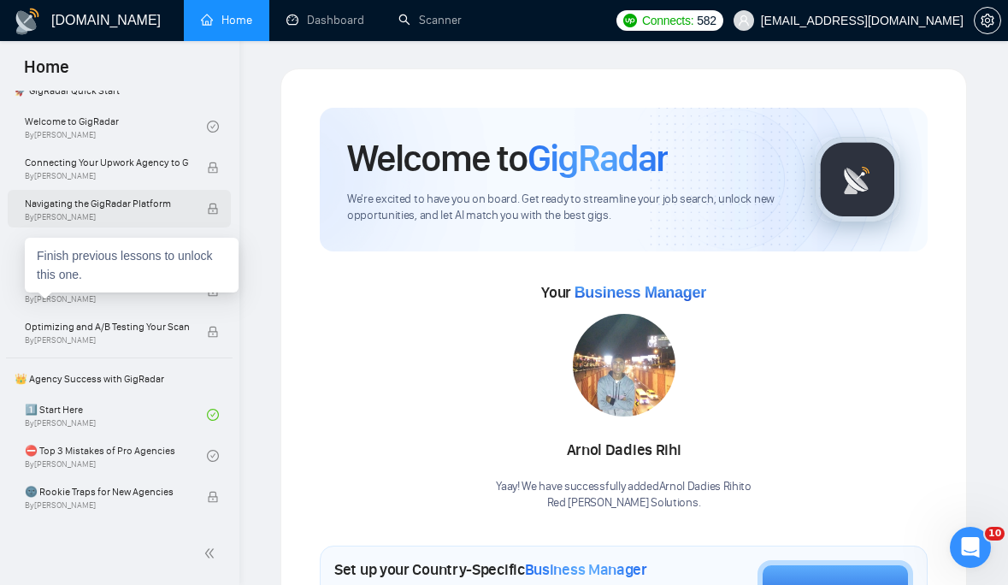
scroll to position [316, 0]
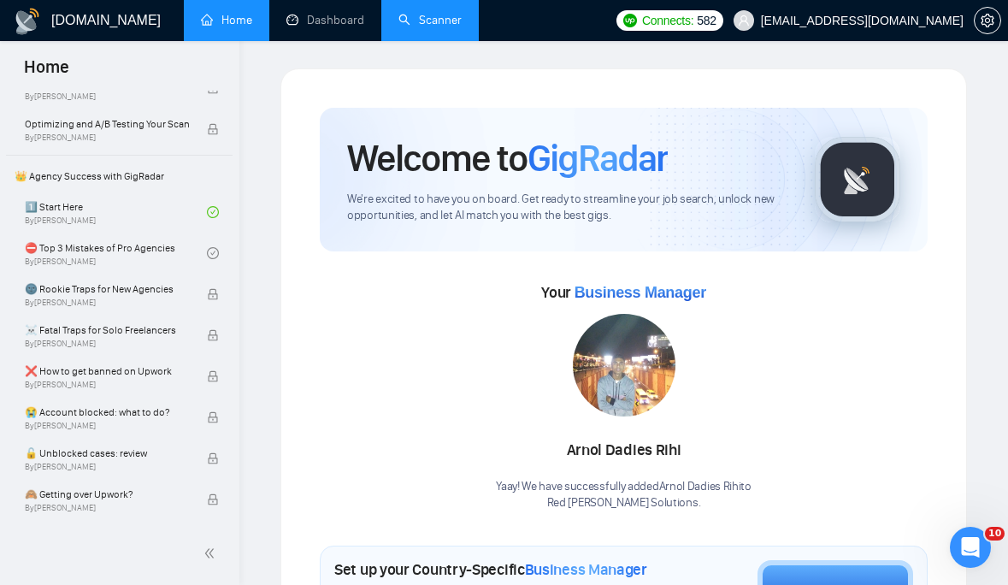
click at [410, 18] on link "Scanner" at bounding box center [429, 20] width 63 height 15
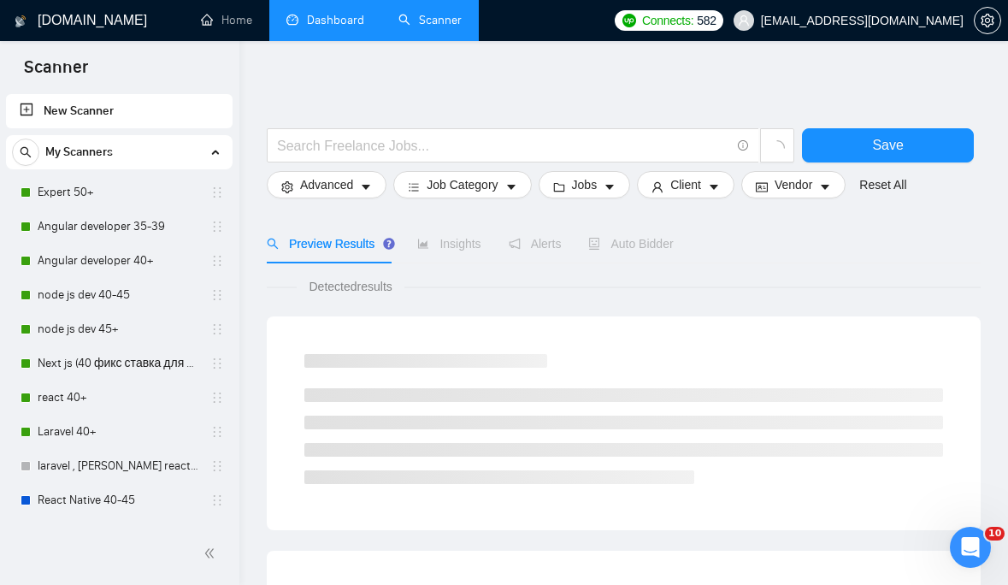
click at [335, 20] on link "Dashboard" at bounding box center [325, 20] width 78 height 15
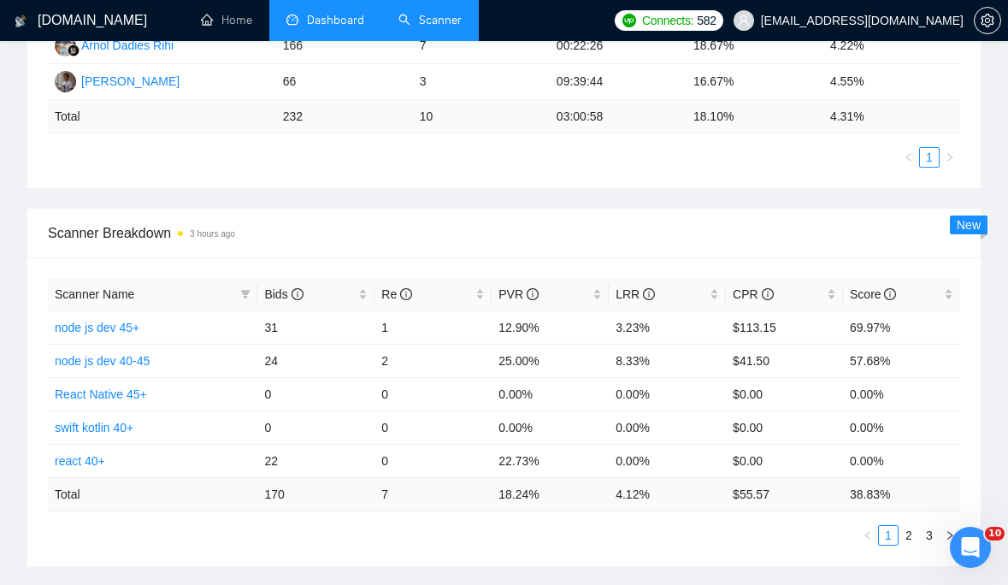
scroll to position [639, 0]
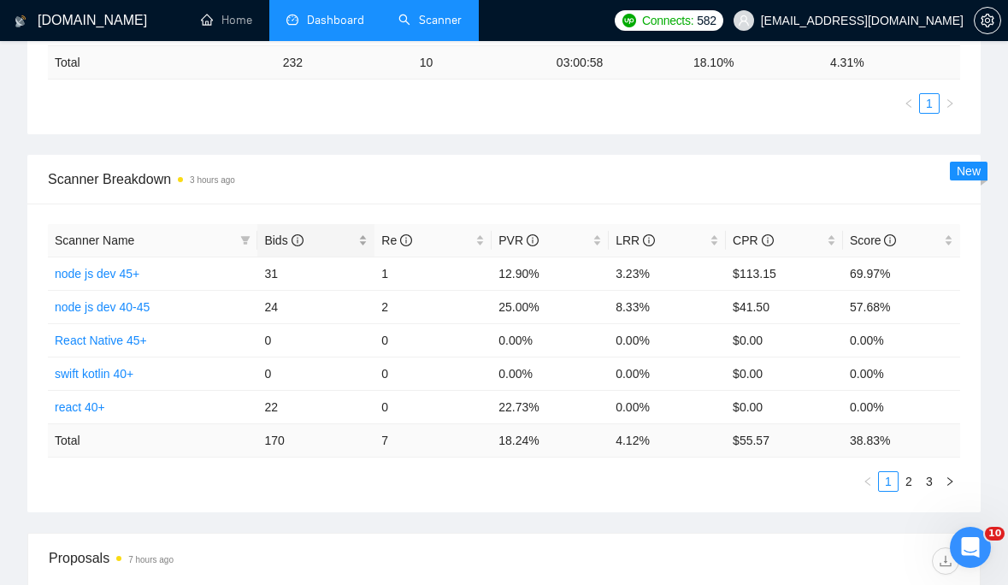
click at [285, 241] on span "Bids" at bounding box center [283, 240] width 38 height 14
click at [286, 235] on span "Bids" at bounding box center [283, 240] width 38 height 14
